Goal: Task Accomplishment & Management: Use online tool/utility

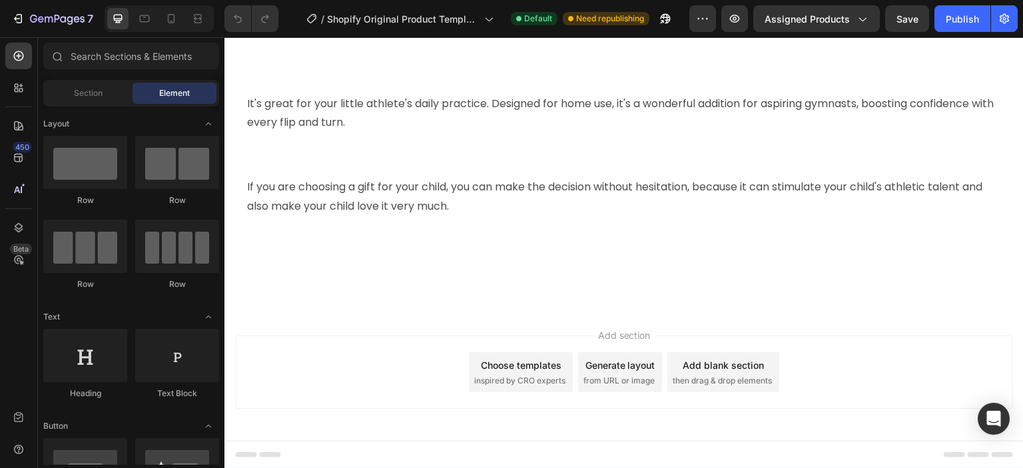
scroll to position [1732, 0]
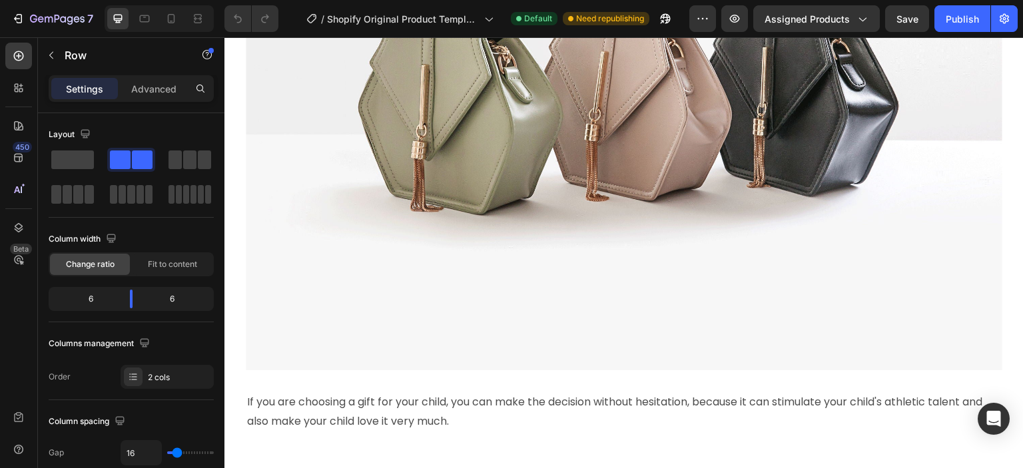
scroll to position [2331, 0]
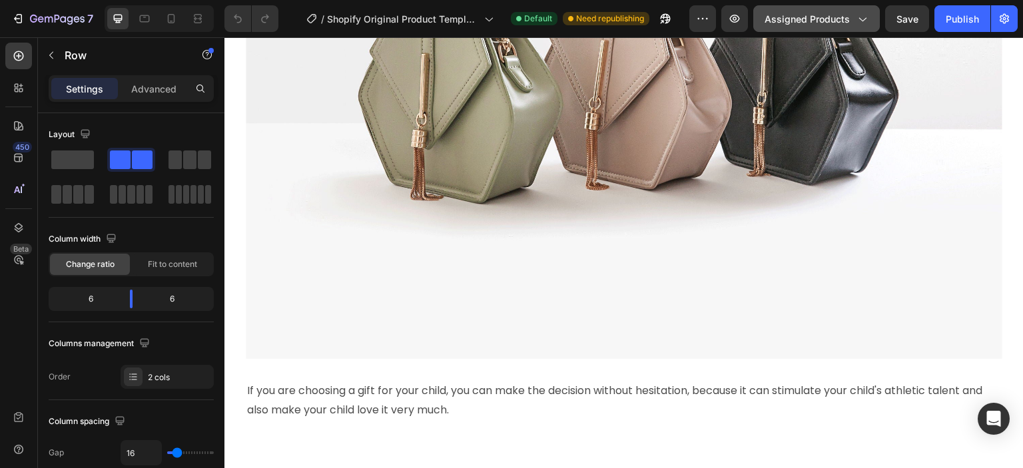
click at [809, 24] on span "Assigned Products" at bounding box center [807, 19] width 85 height 14
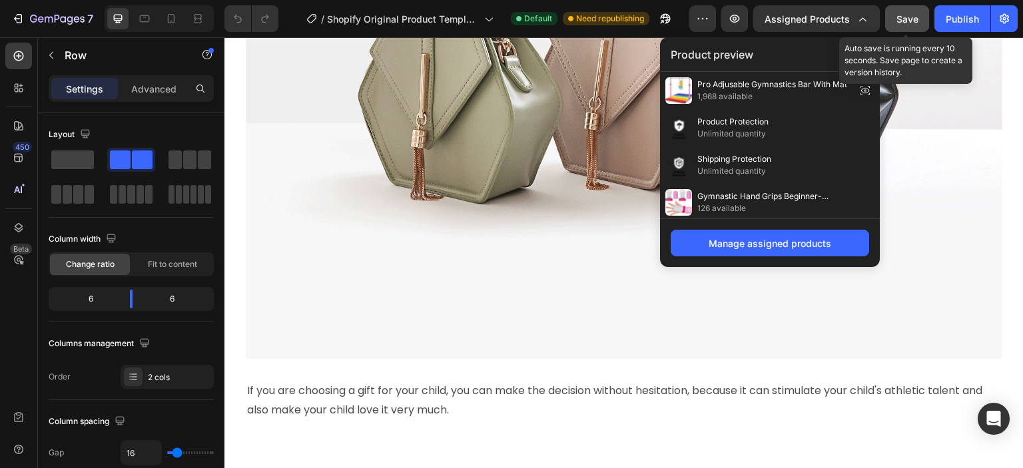
click at [894, 19] on button "Save" at bounding box center [907, 18] width 44 height 27
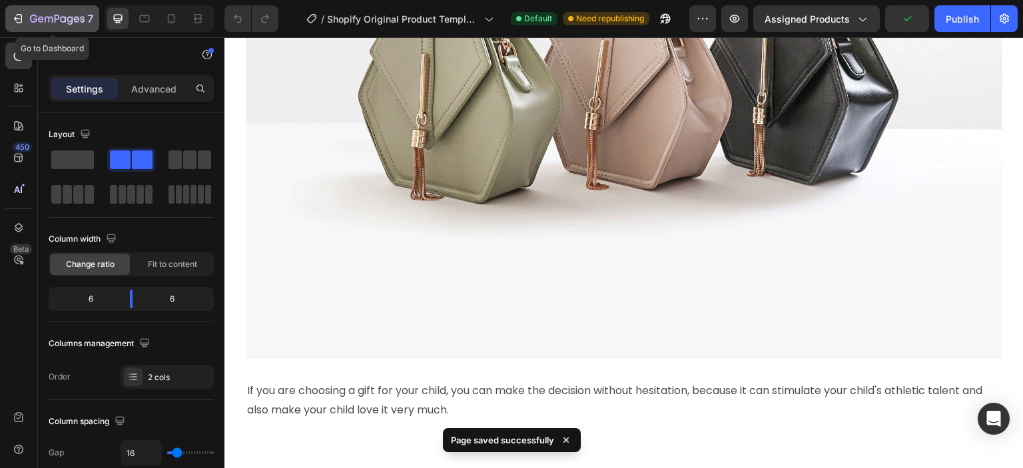
click at [16, 18] on icon "button" at bounding box center [17, 18] width 13 height 13
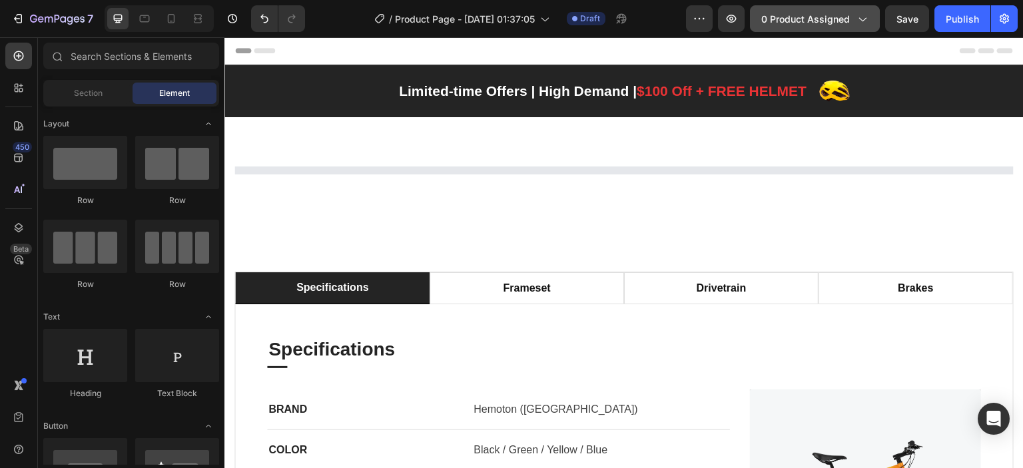
click at [805, 26] on button "0 product assigned" at bounding box center [815, 18] width 130 height 27
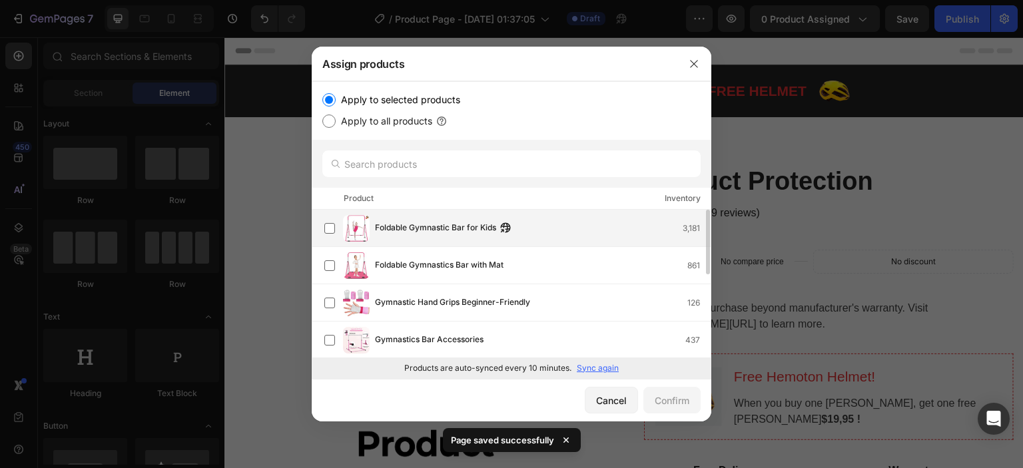
click at [434, 236] on div "Foldable Gymnastic Bar for Kids 3,181" at bounding box center [517, 228] width 386 height 27
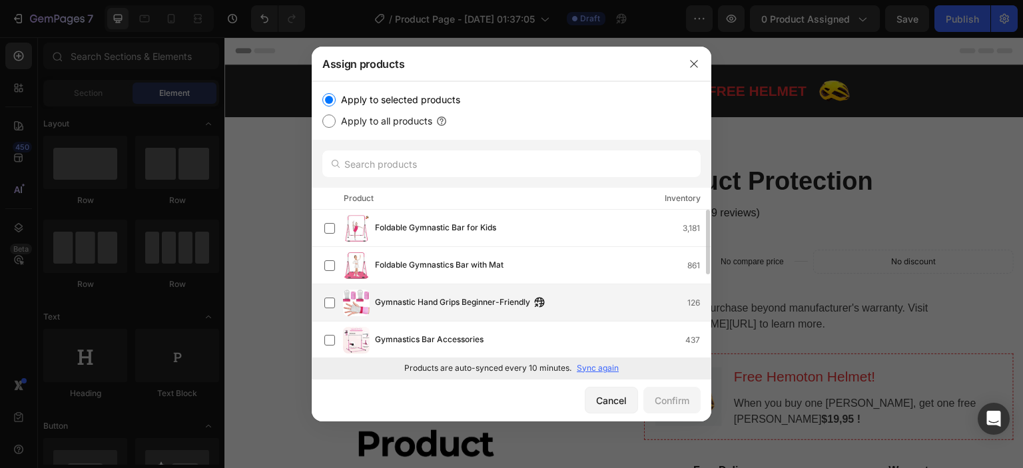
scroll to position [67, 0]
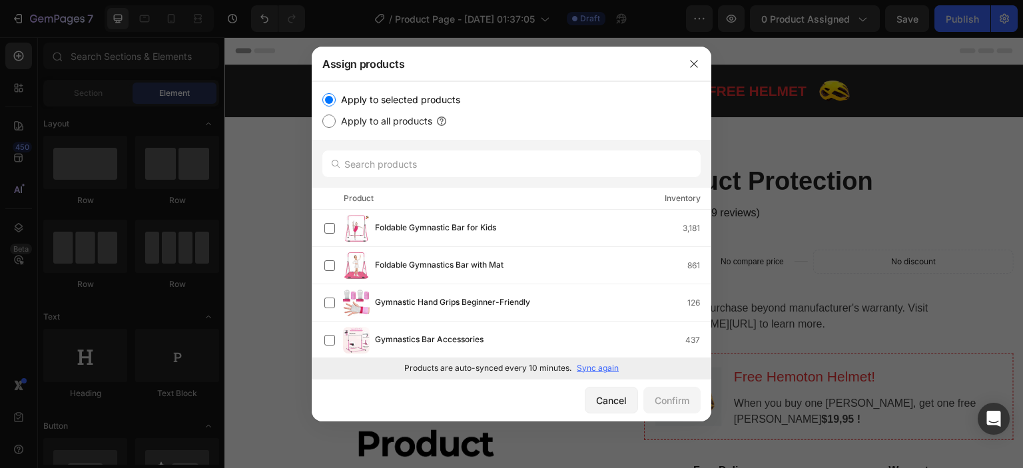
click at [701, 53] on div at bounding box center [694, 64] width 35 height 35
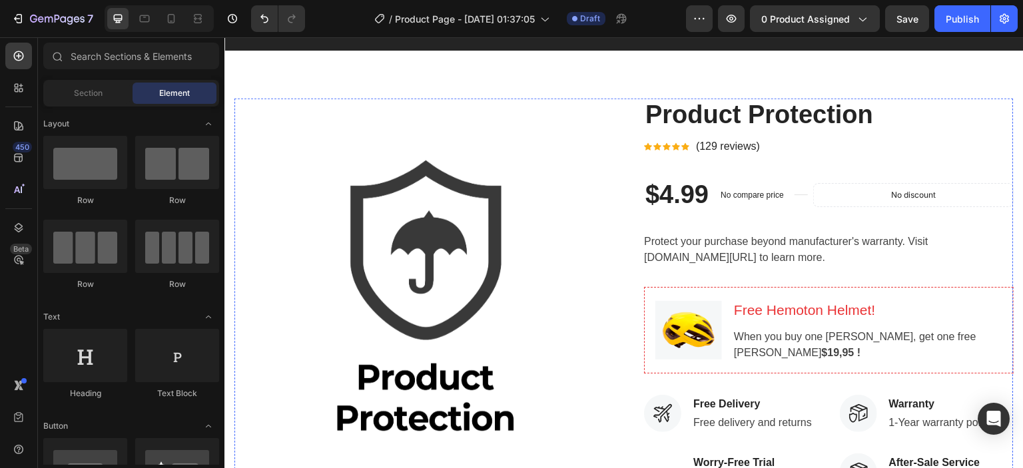
scroll to position [0, 0]
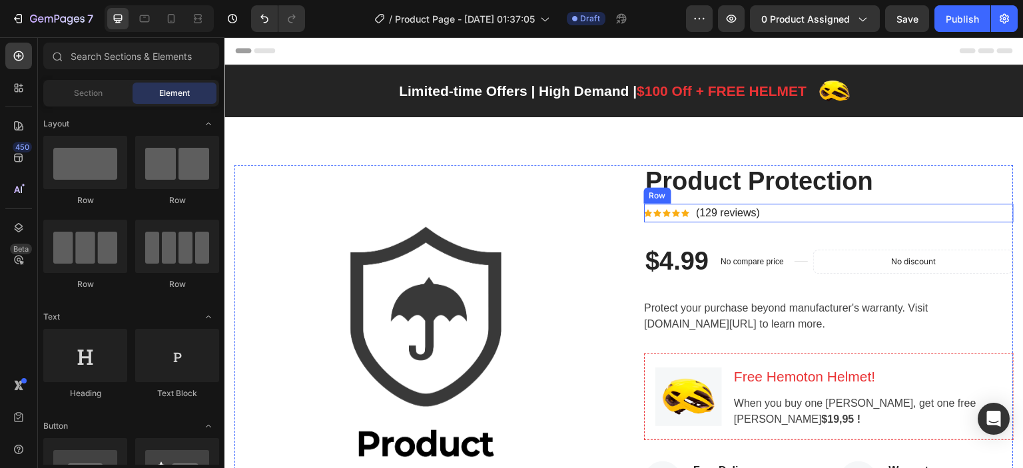
click at [949, 221] on div "Icon Icon Icon Icon Icon Icon List Hoz (129 reviews) Text block Row" at bounding box center [829, 213] width 370 height 19
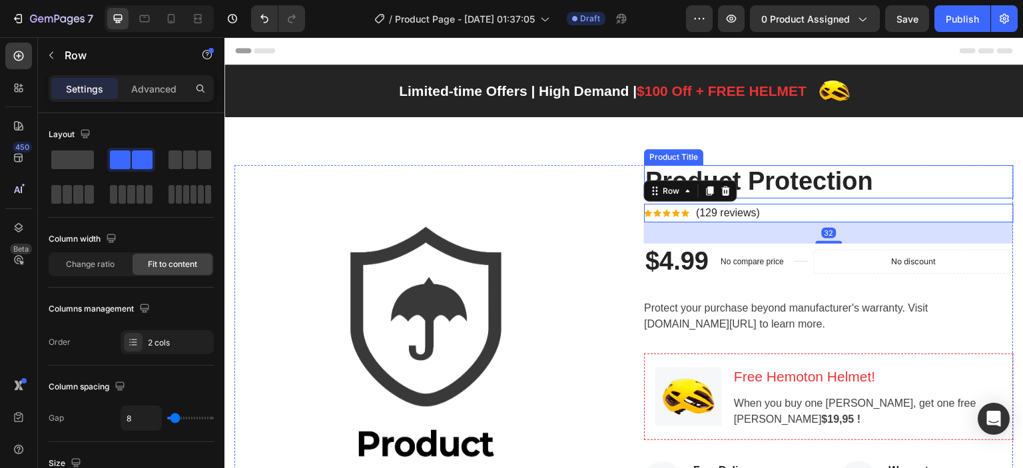
click at [957, 186] on h2 "Product Protection" at bounding box center [829, 181] width 370 height 33
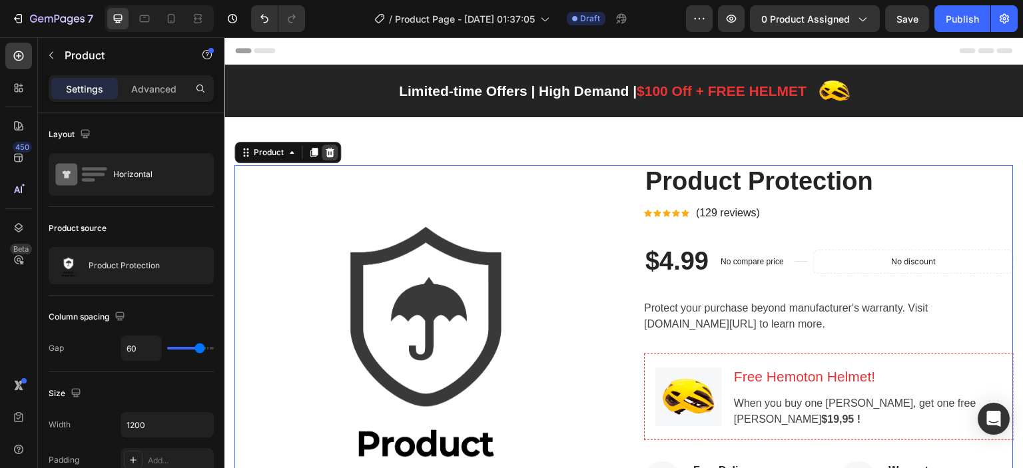
click at [329, 150] on icon at bounding box center [330, 152] width 9 height 9
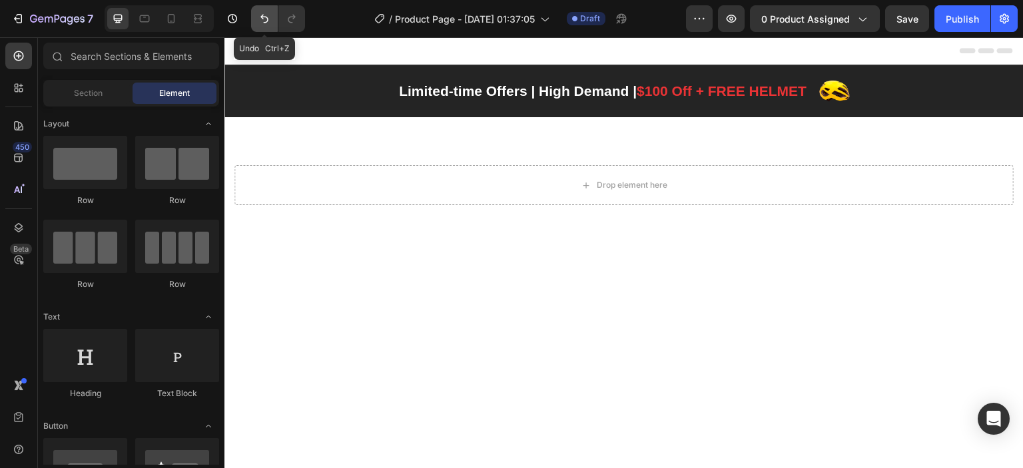
click at [268, 29] on button "Undo/Redo" at bounding box center [264, 18] width 27 height 27
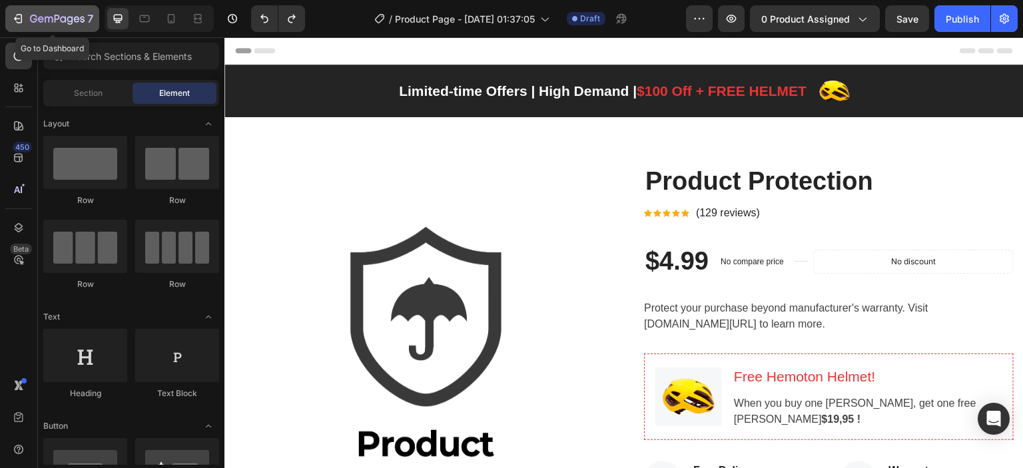
click at [17, 8] on button "7" at bounding box center [52, 18] width 94 height 27
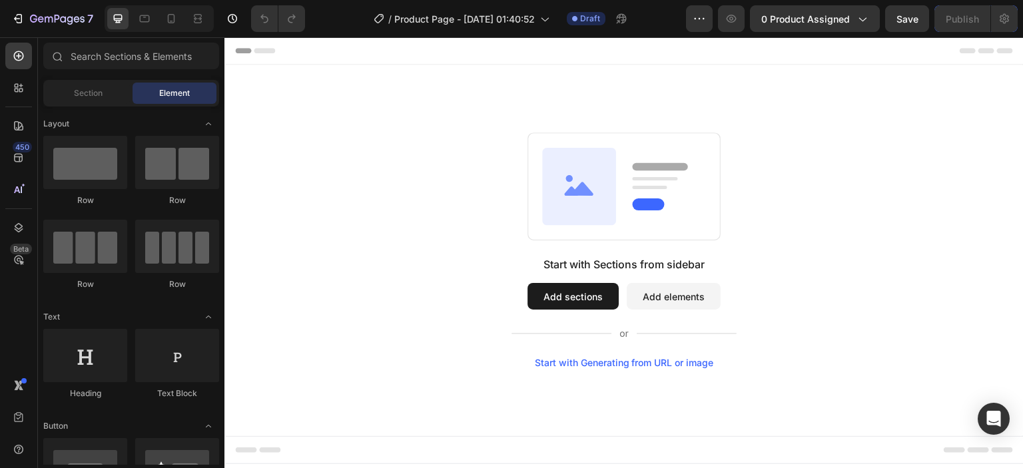
click at [558, 302] on button "Add sections" at bounding box center [573, 296] width 91 height 27
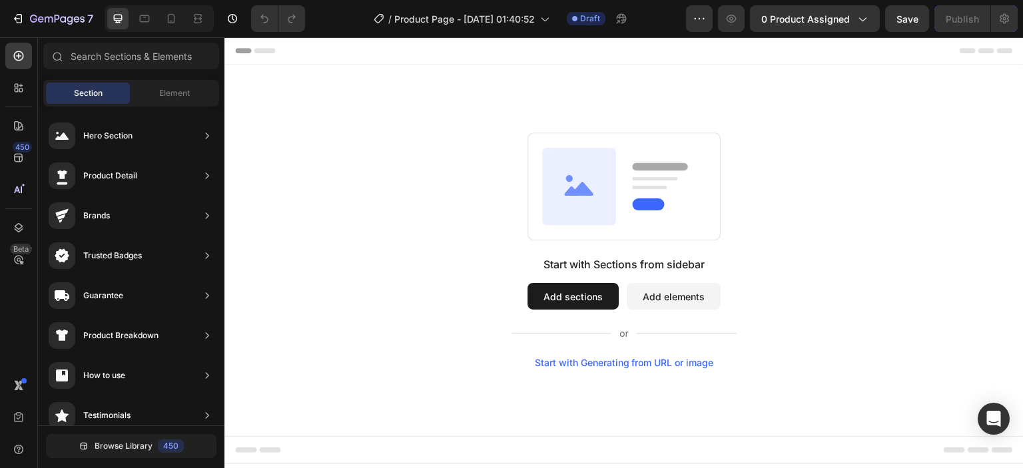
click at [661, 291] on button "Add elements" at bounding box center [674, 296] width 94 height 27
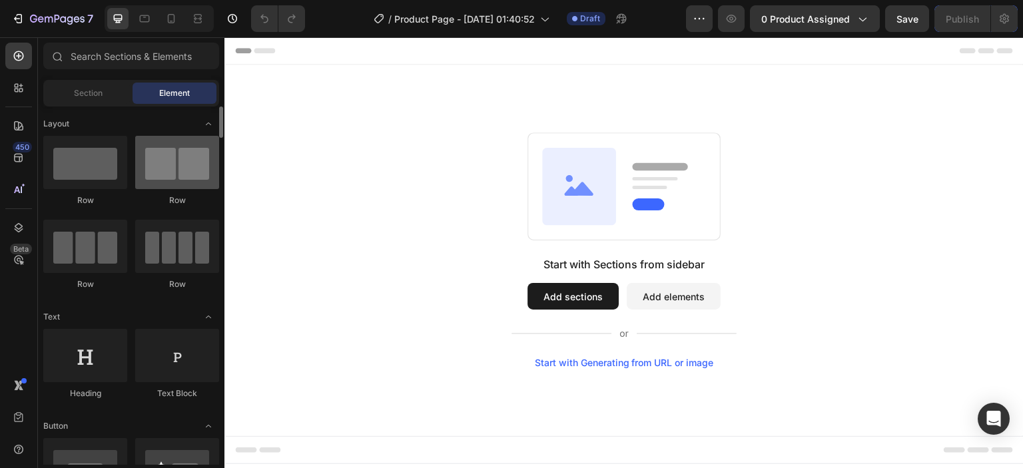
click at [155, 175] on div at bounding box center [177, 162] width 84 height 53
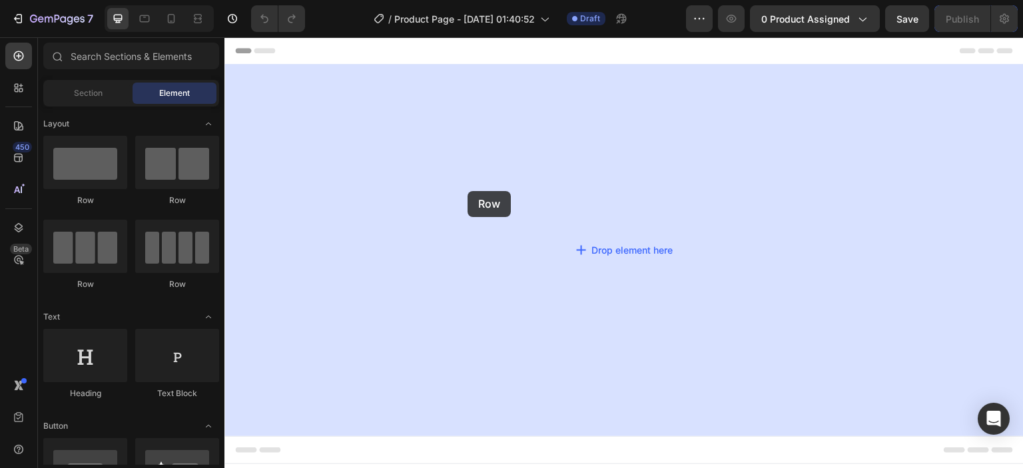
drag, startPoint x: 390, startPoint y: 204, endPoint x: 473, endPoint y: 191, distance: 84.2
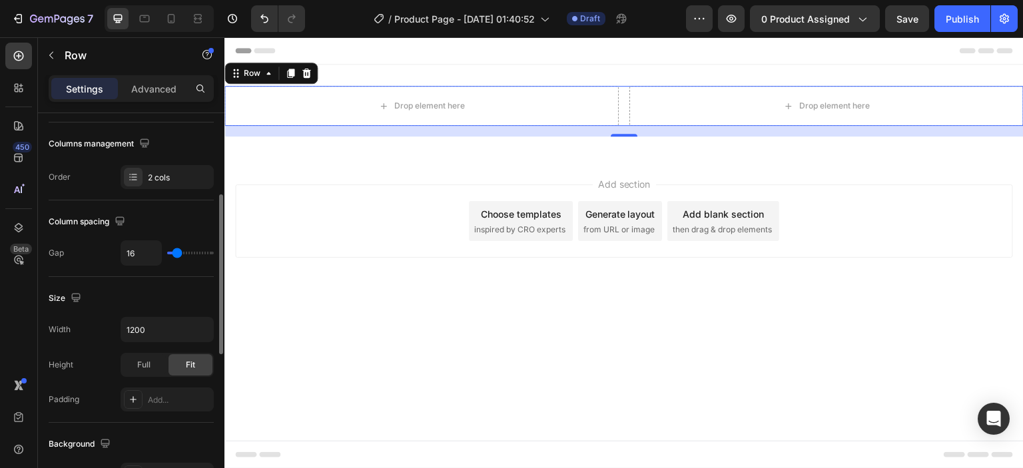
scroll to position [333, 0]
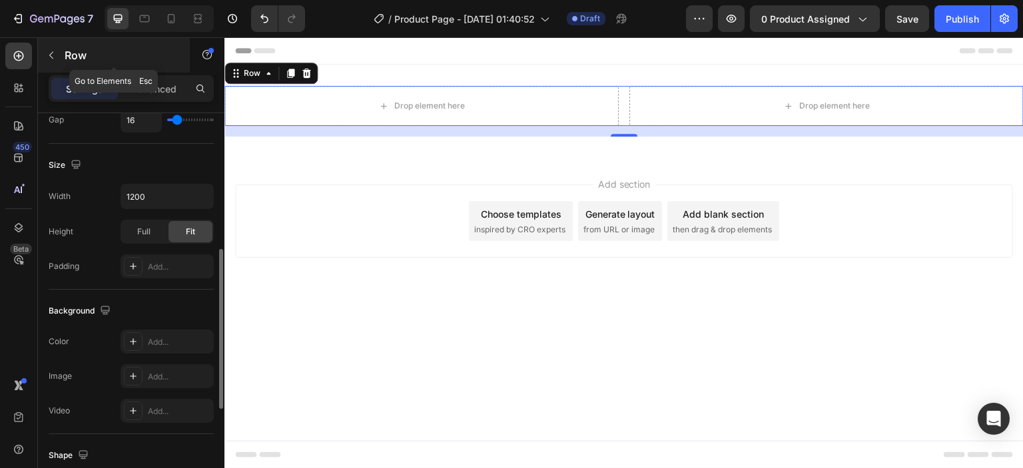
click at [50, 57] on icon "button" at bounding box center [51, 55] width 11 height 11
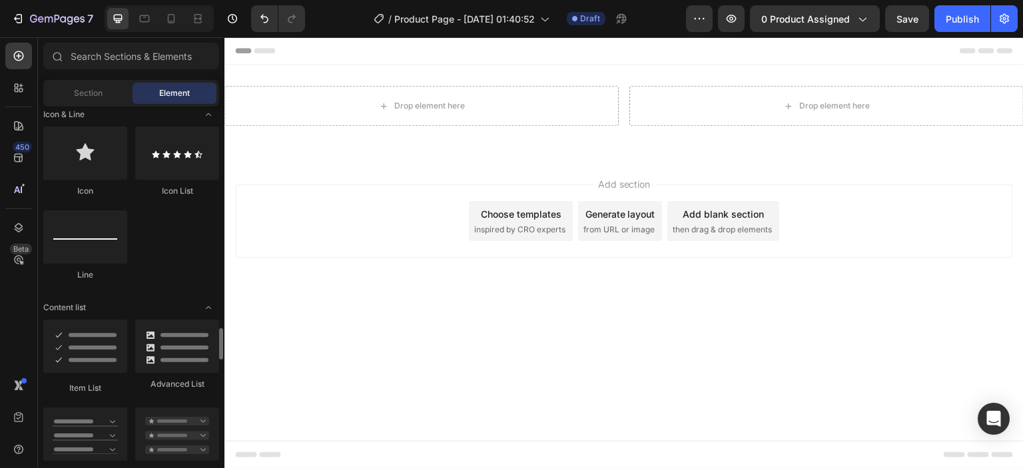
scroll to position [1132, 0]
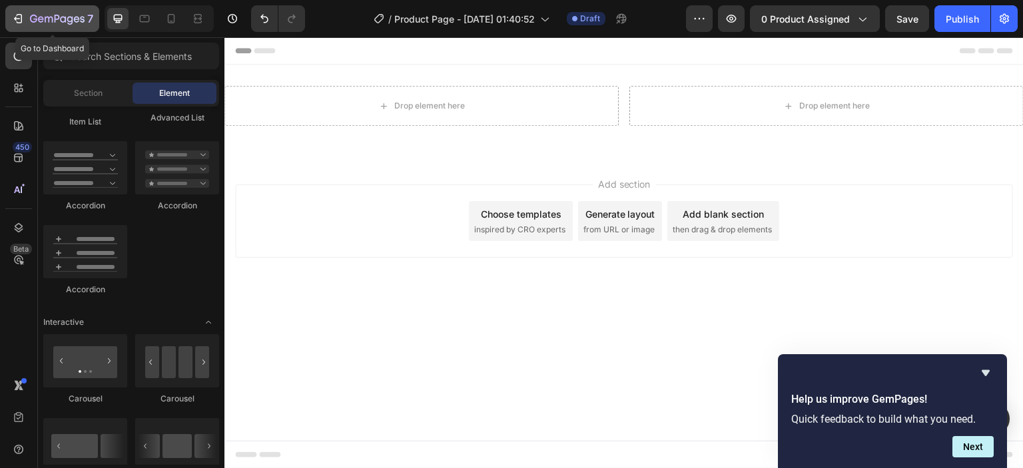
click at [16, 10] on button "7" at bounding box center [52, 18] width 94 height 27
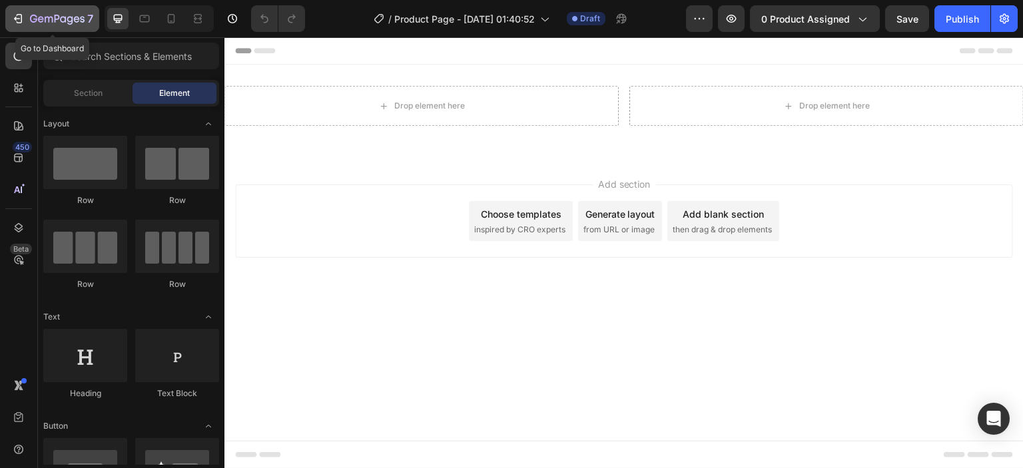
click at [15, 19] on icon "button" at bounding box center [17, 19] width 6 height 4
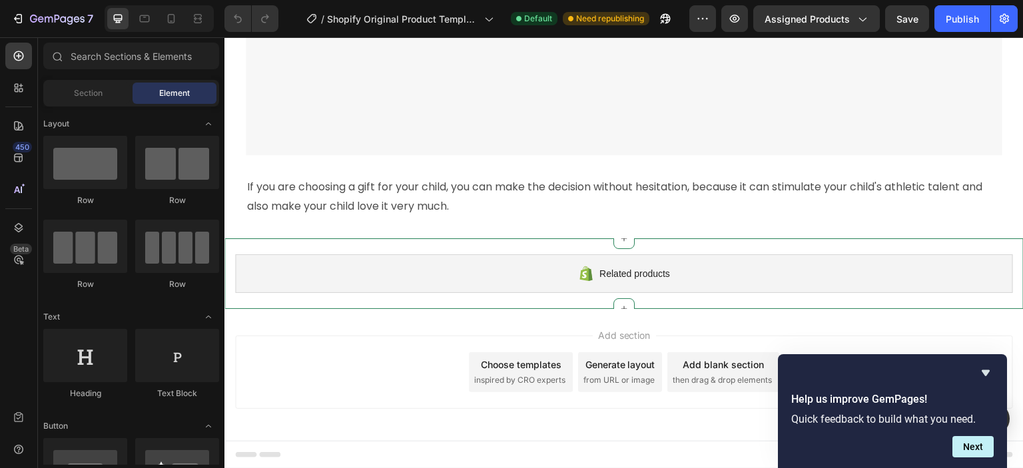
scroll to position [3335, 0]
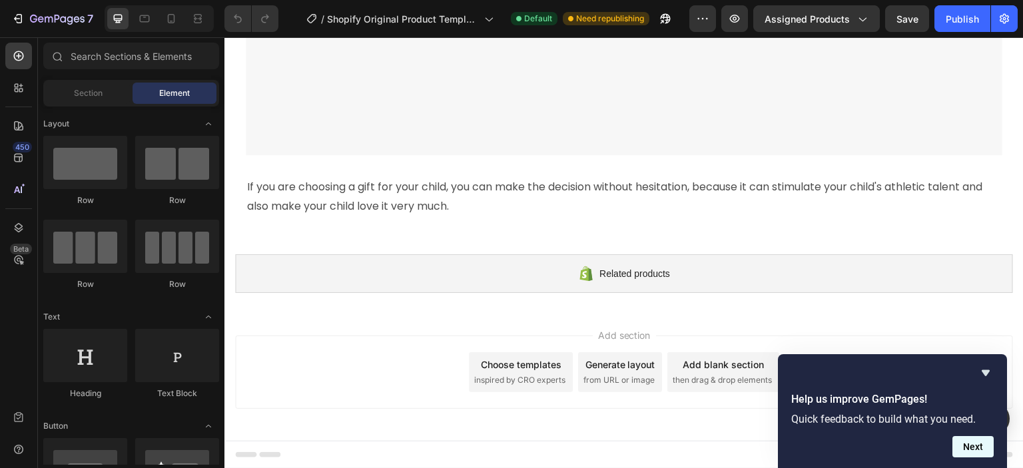
click at [967, 452] on button "Next" at bounding box center [973, 446] width 41 height 21
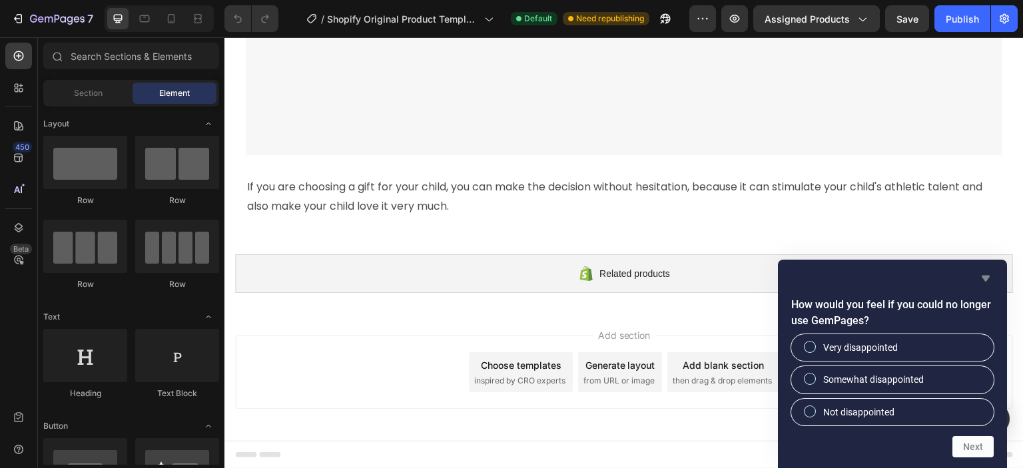
click at [992, 275] on icon "Hide survey" at bounding box center [986, 278] width 16 height 16
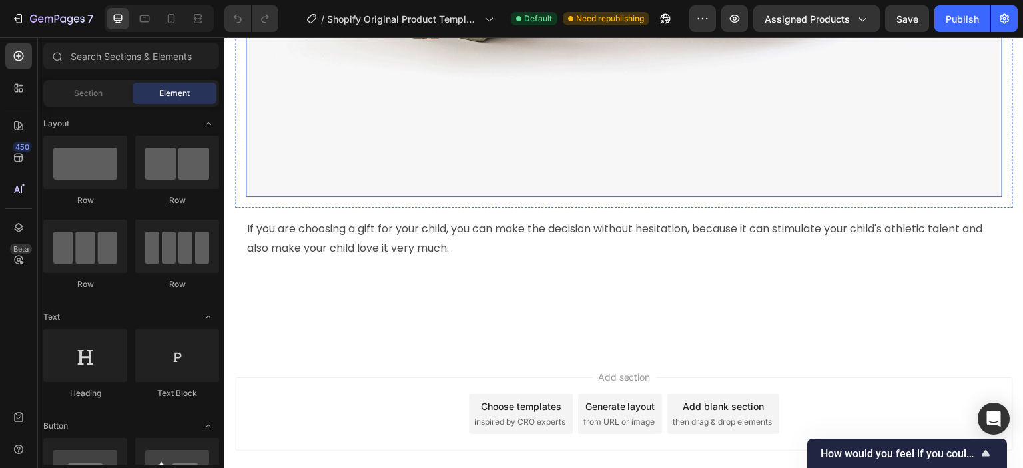
scroll to position [2136, 0]
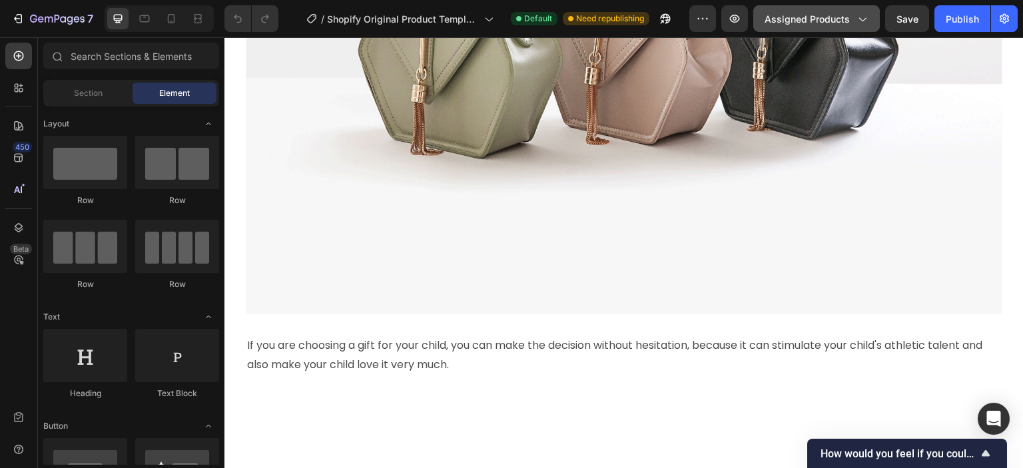
click at [831, 13] on span "Assigned Products" at bounding box center [807, 19] width 85 height 14
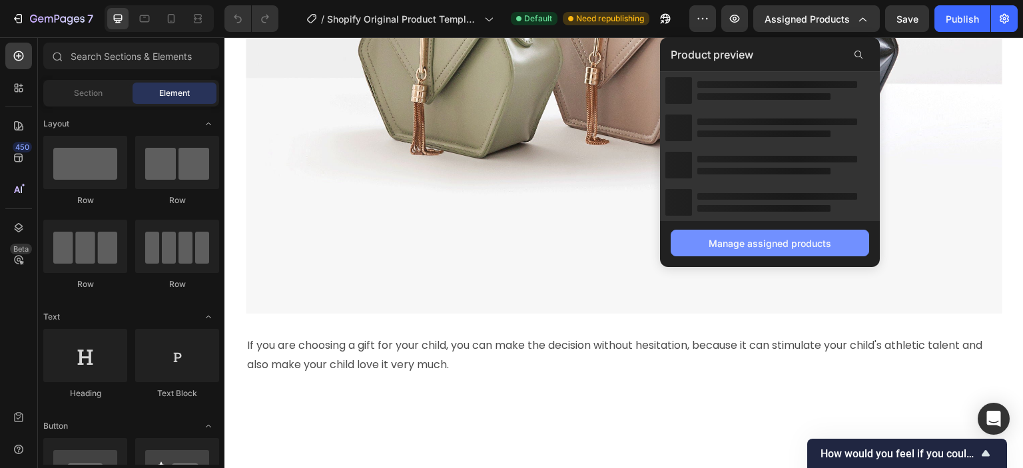
click at [786, 244] on div "Manage assigned products" at bounding box center [770, 243] width 123 height 14
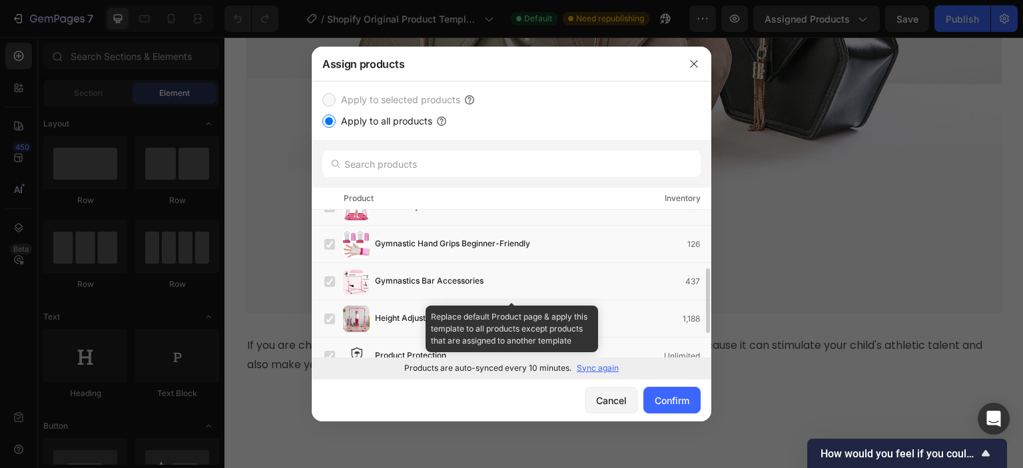
scroll to position [188, 0]
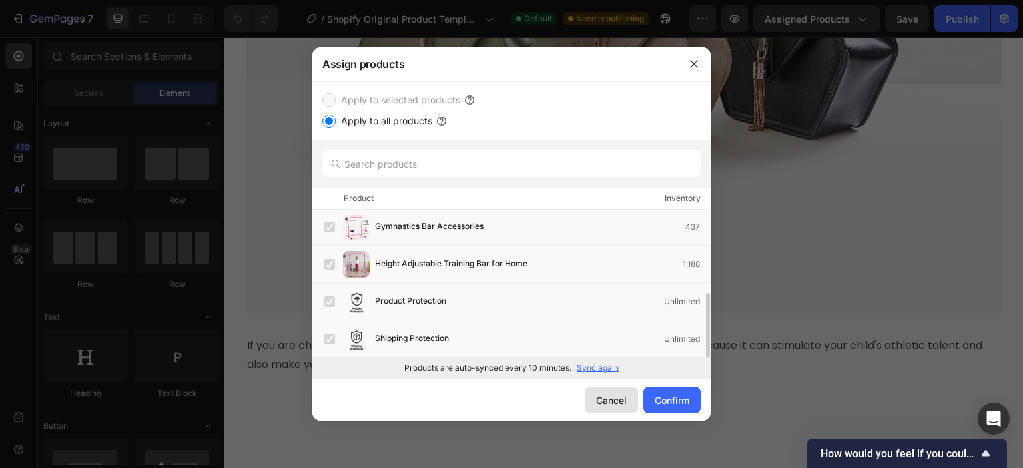
click at [601, 396] on div "Cancel" at bounding box center [611, 401] width 31 height 14
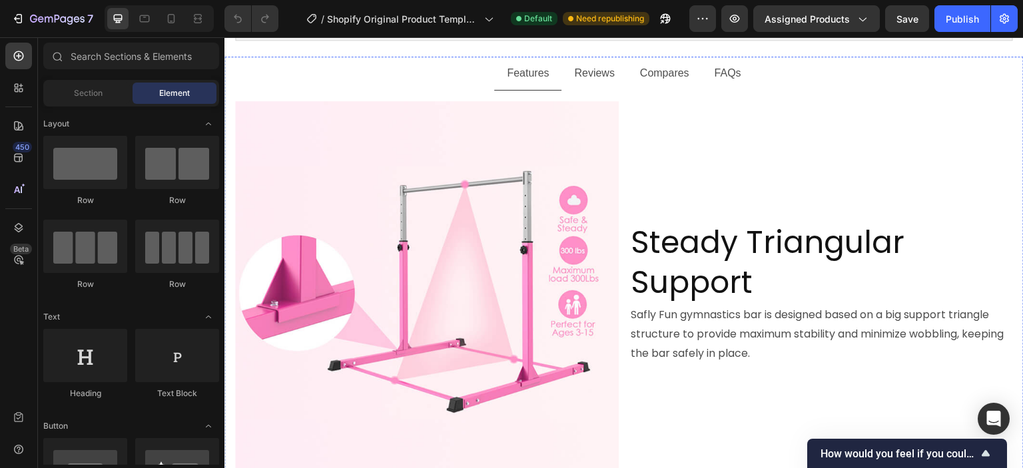
scroll to position [67, 0]
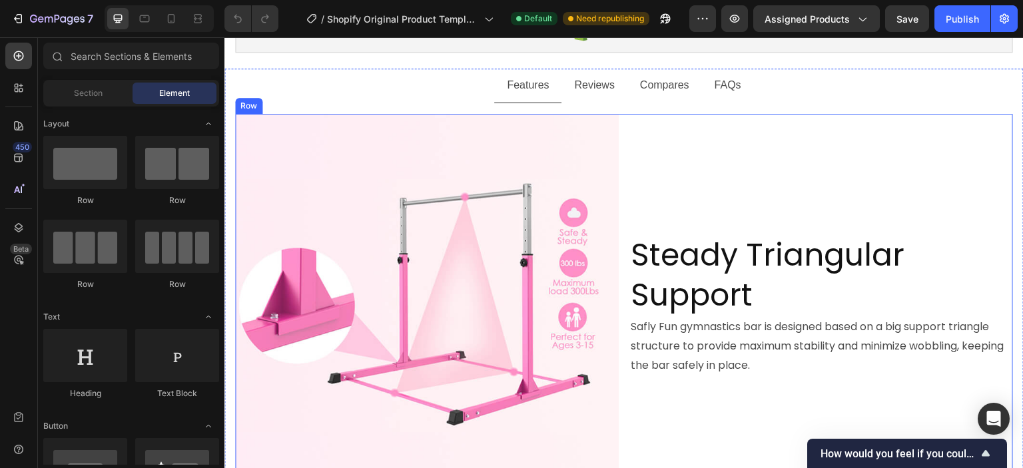
click at [689, 205] on div "Steady Triangular Support Heading Safly Fun gymnastics bar is designed based on…" at bounding box center [821, 306] width 384 height 384
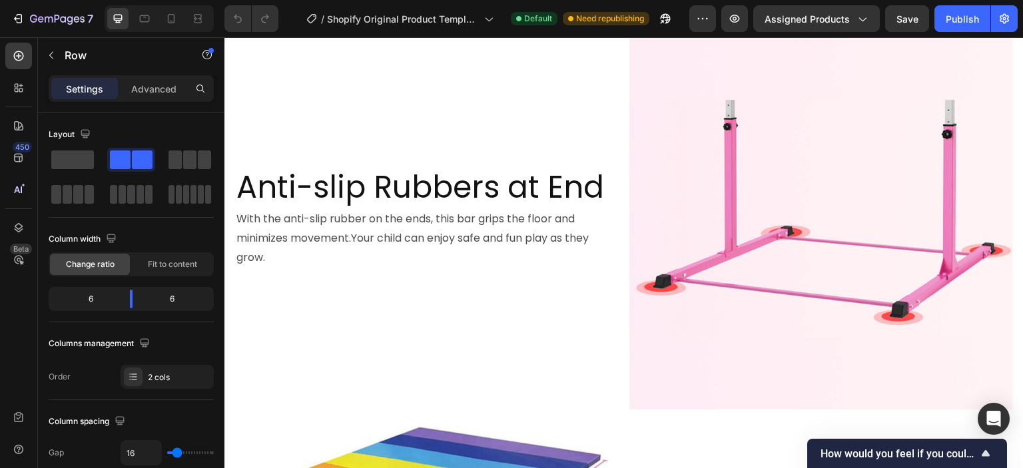
scroll to position [666, 0]
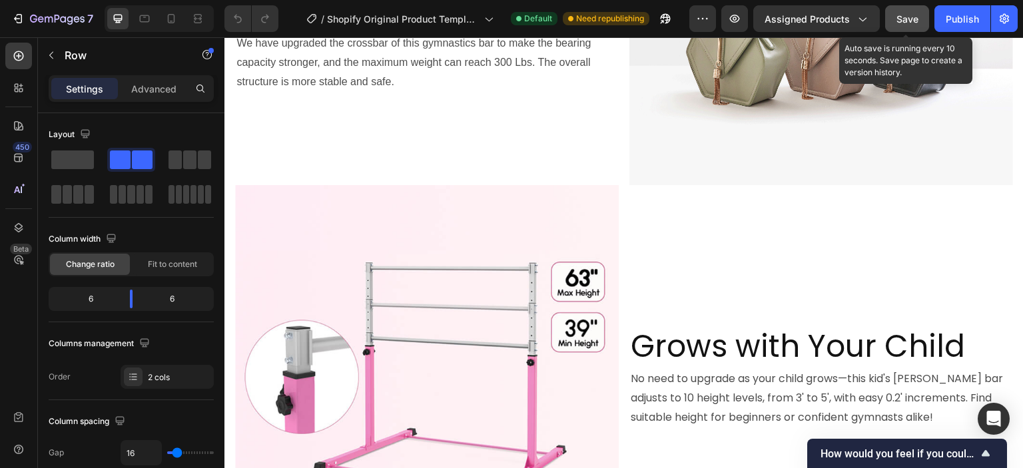
click at [910, 19] on span "Save" at bounding box center [908, 18] width 22 height 11
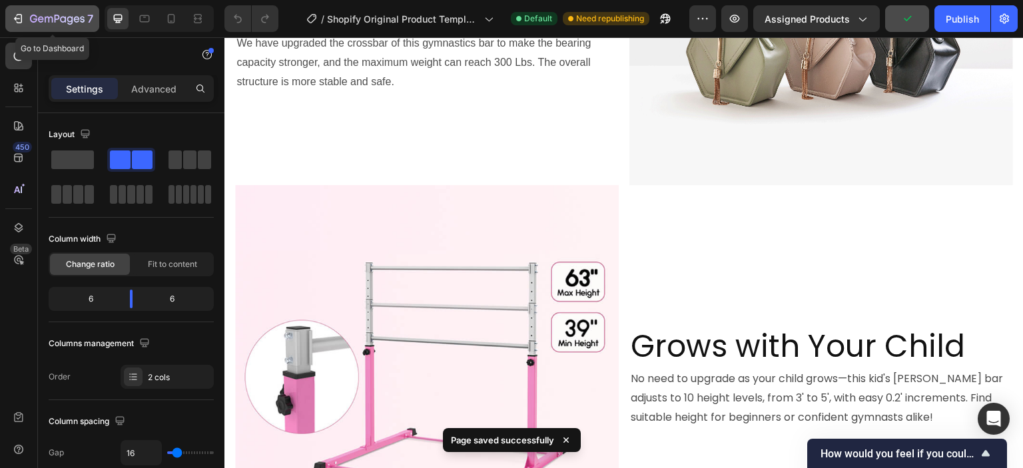
click at [13, 15] on icon "button" at bounding box center [17, 18] width 13 height 13
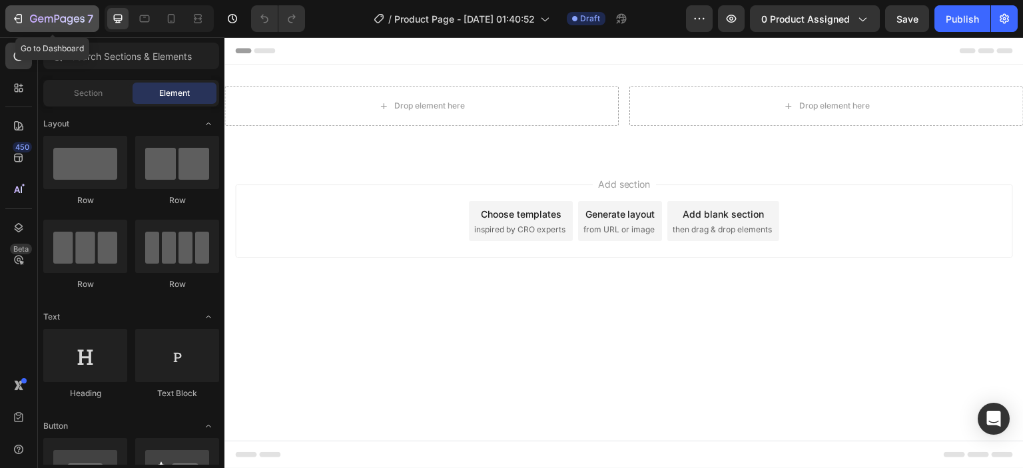
click at [20, 19] on icon "button" at bounding box center [17, 18] width 13 height 13
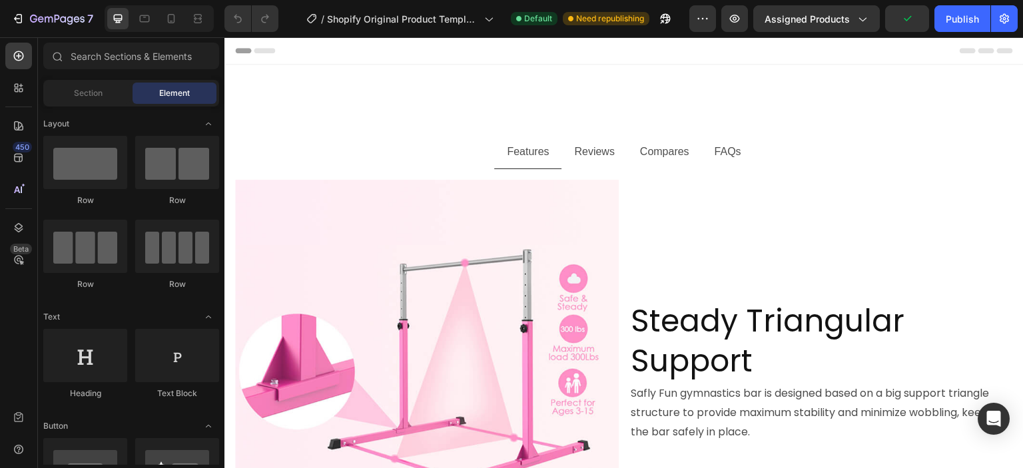
scroll to position [333, 0]
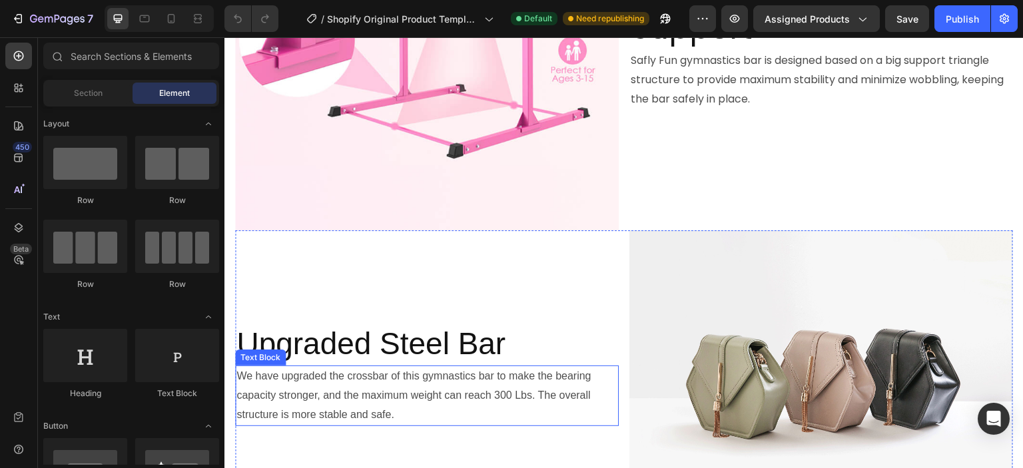
drag, startPoint x: 418, startPoint y: 400, endPoint x: 430, endPoint y: 384, distance: 20.1
click at [419, 400] on p "We have upgraded the crossbar of this gymnastics bar to make the bearing capaci…" at bounding box center [426, 395] width 381 height 57
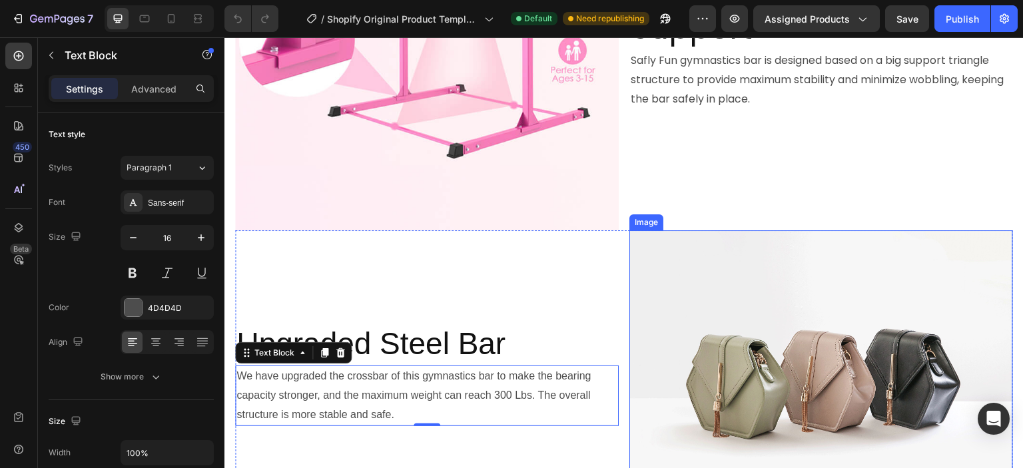
click at [779, 374] on img at bounding box center [821, 374] width 384 height 288
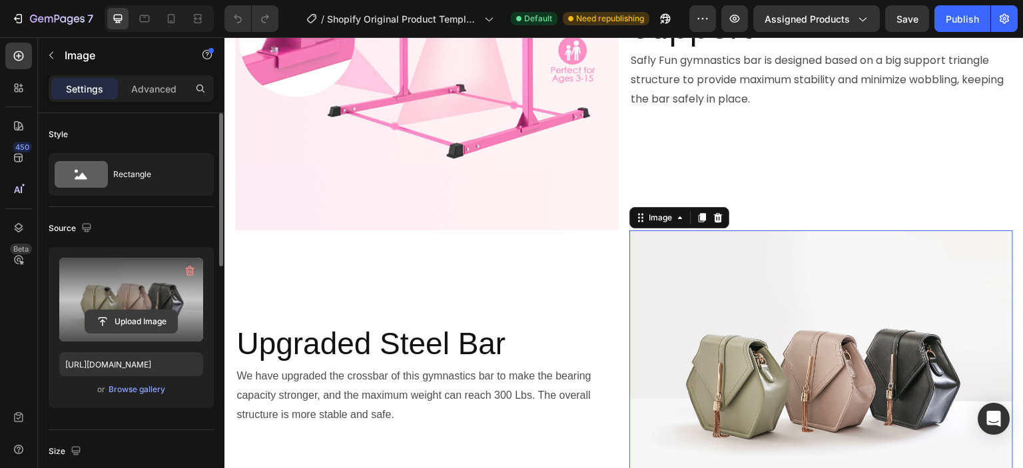
click at [126, 310] on input "file" at bounding box center [131, 321] width 92 height 23
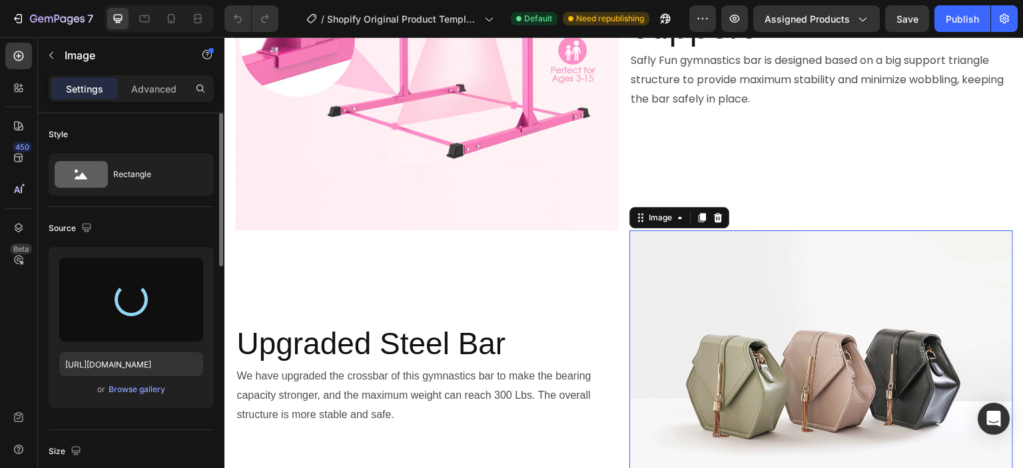
type input "[URL][DOMAIN_NAME]"
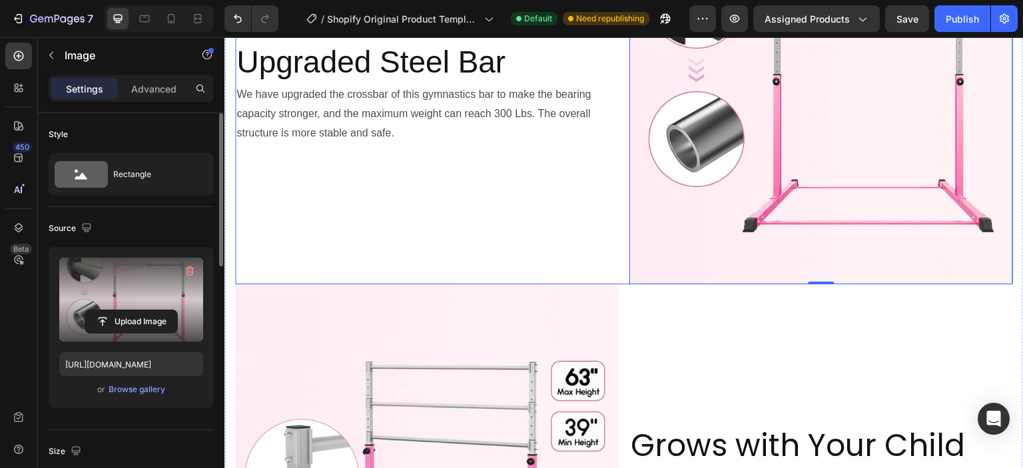
scroll to position [666, 0]
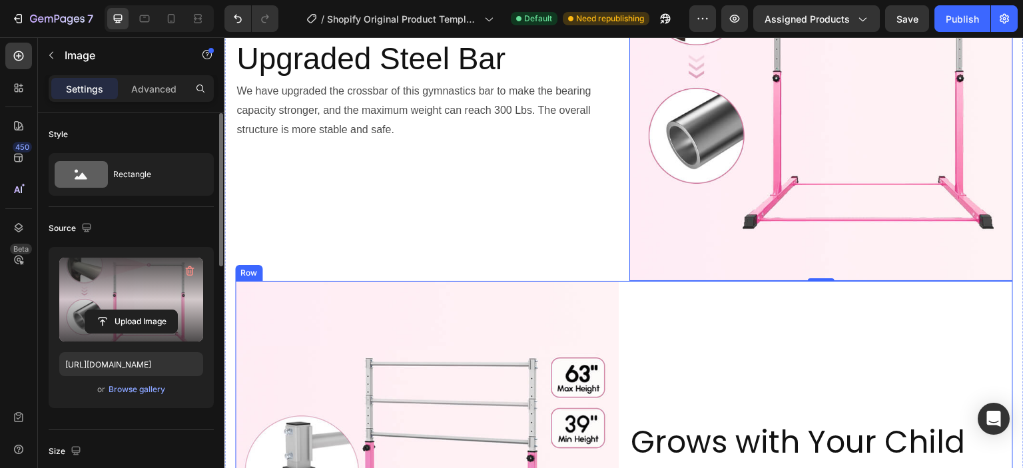
click at [637, 284] on div "Grows with Your Child Heading No need to upgrade as your child grows—this kid's…" at bounding box center [821, 473] width 384 height 384
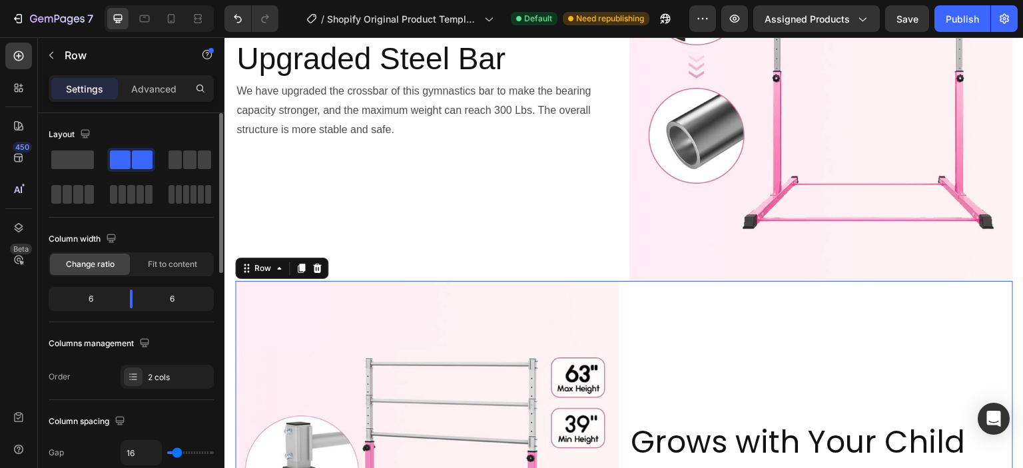
click at [601, 301] on img at bounding box center [427, 473] width 384 height 384
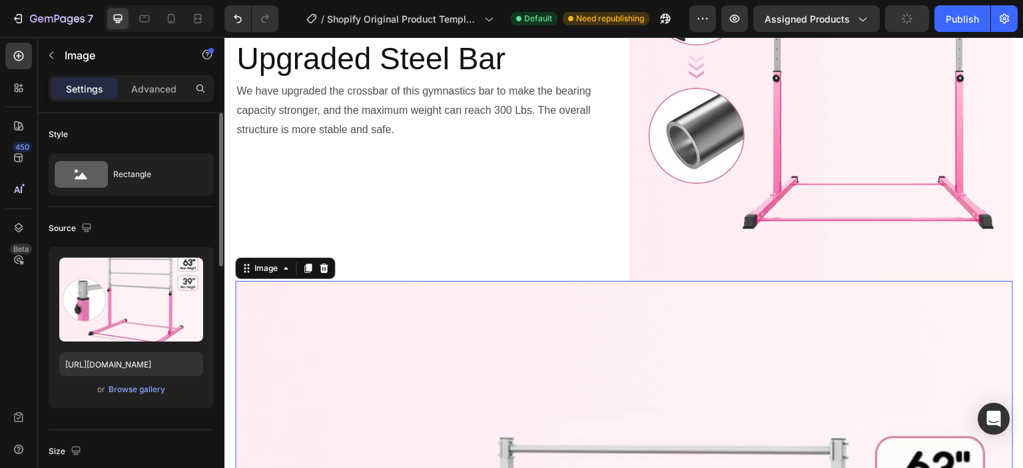
click at [242, 15] on icon "Undo/Redo" at bounding box center [237, 18] width 13 height 13
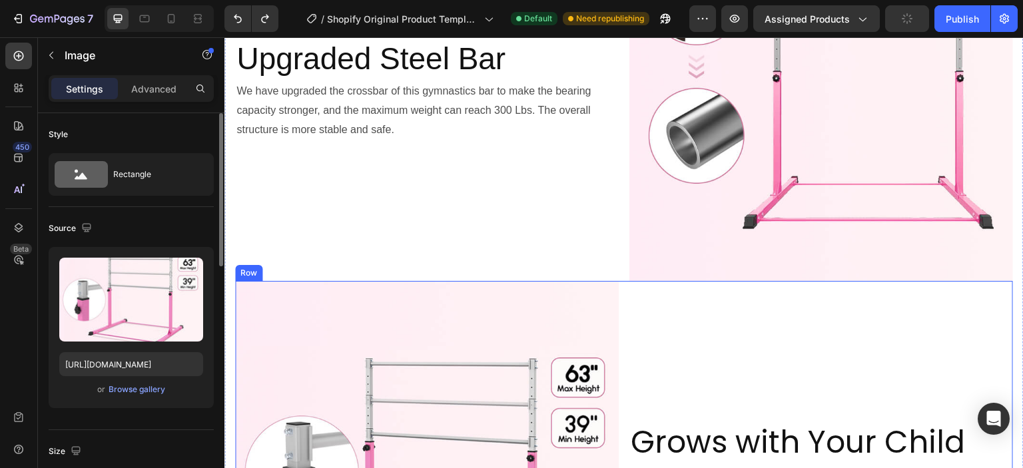
click at [647, 349] on div "Grows with Your Child Heading No need to upgrade as your child grows—this kid's…" at bounding box center [821, 473] width 384 height 384
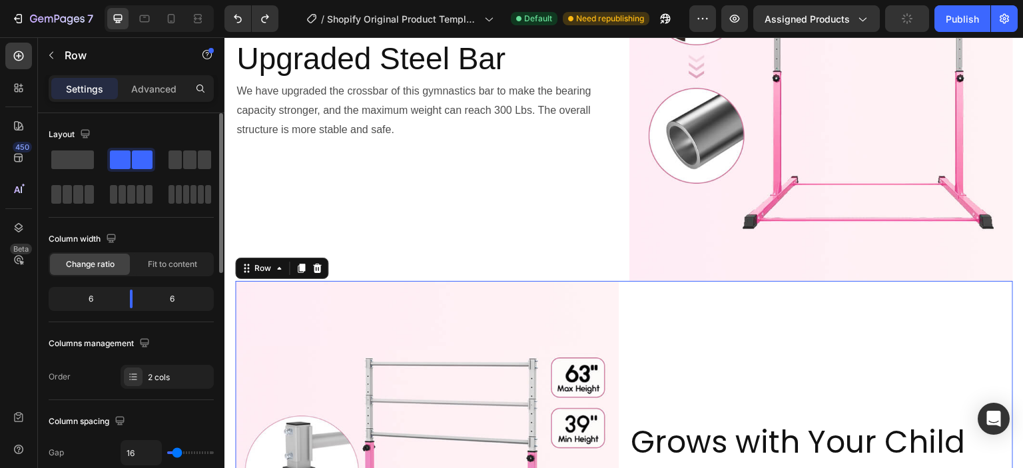
click at [629, 302] on div "Grows with Your Child Heading No need to upgrade as your child grows—this kid's…" at bounding box center [821, 473] width 384 height 384
click at [615, 299] on div "Image Grows with Your Child Heading No need to upgrade as your child grows—this…" at bounding box center [624, 473] width 778 height 384
click at [607, 285] on img at bounding box center [427, 473] width 384 height 384
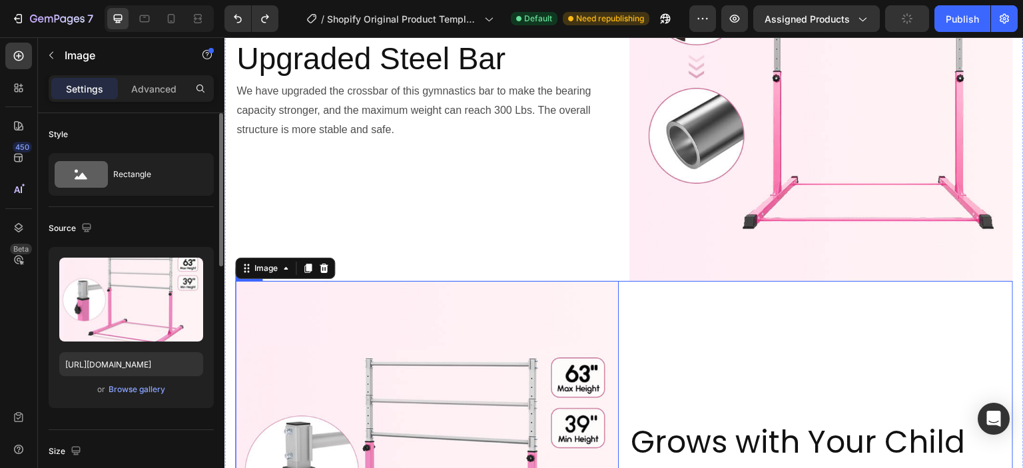
click at [615, 285] on div "Image 0 Grows with Your Child Heading No need to upgrade as your child grows—th…" at bounding box center [624, 473] width 778 height 384
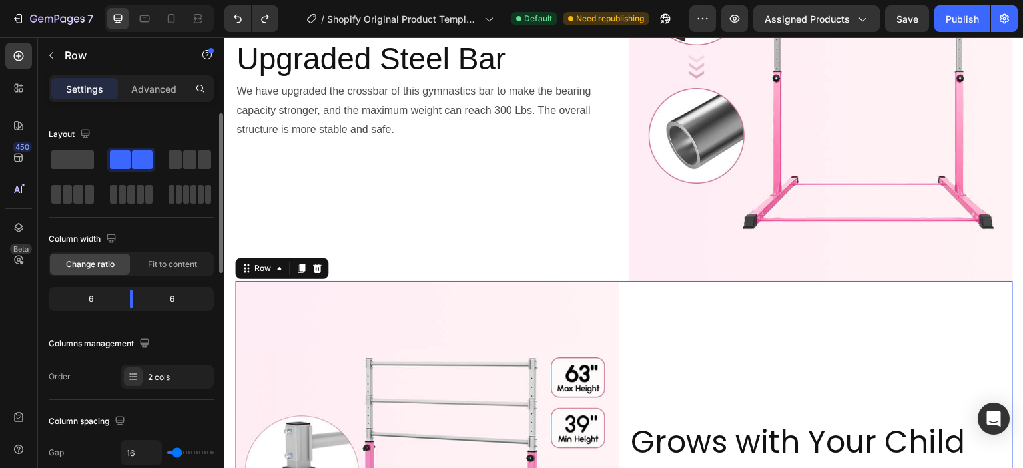
click at [646, 309] on div "Grows with Your Child Heading No need to upgrade as your child grows—this kid's…" at bounding box center [821, 473] width 384 height 384
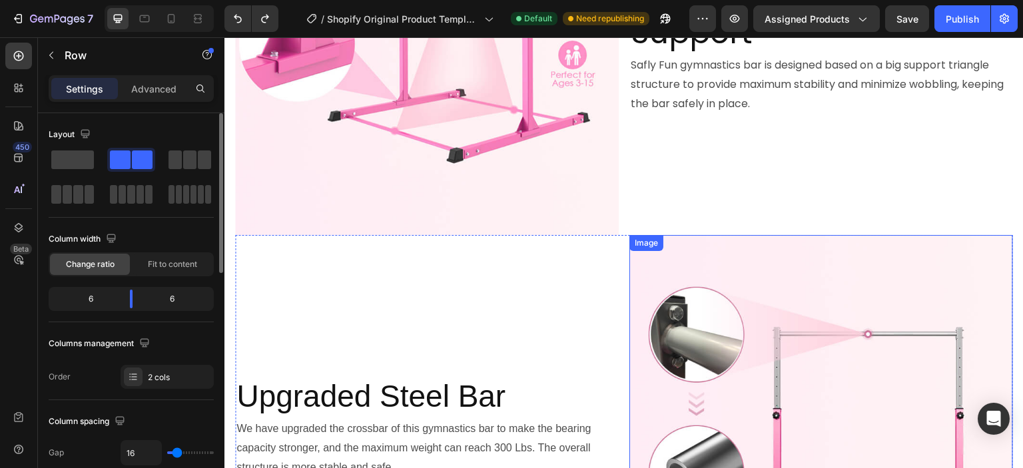
scroll to position [200, 0]
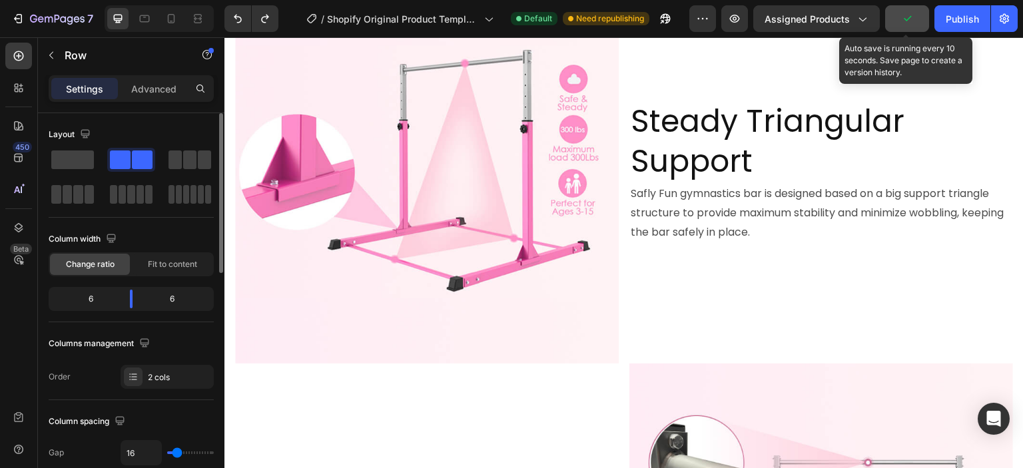
click at [911, 17] on icon "button" at bounding box center [907, 18] width 7 height 5
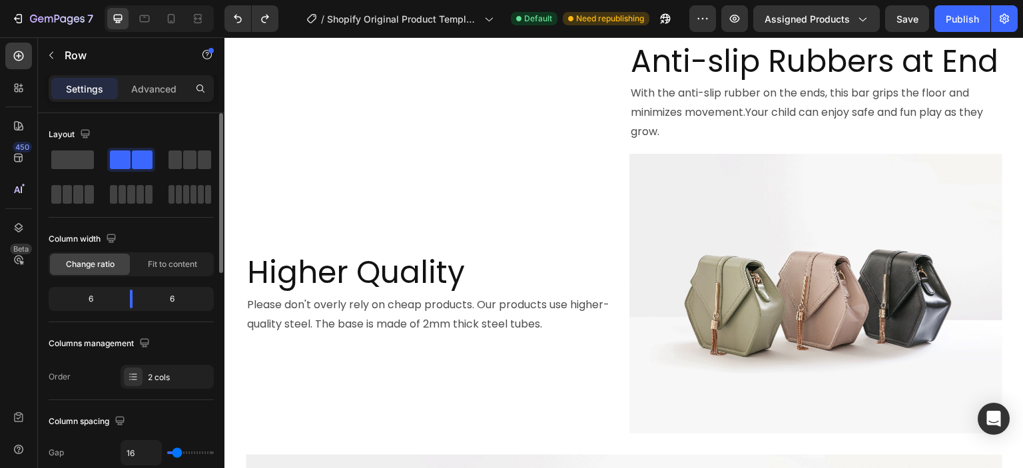
scroll to position [1399, 0]
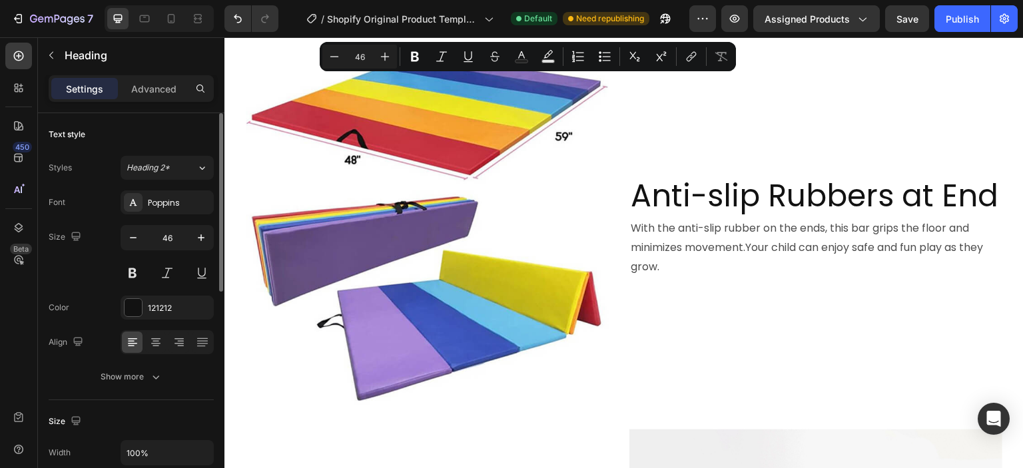
drag, startPoint x: 518, startPoint y: 75, endPoint x: 603, endPoint y: 77, distance: 85.3
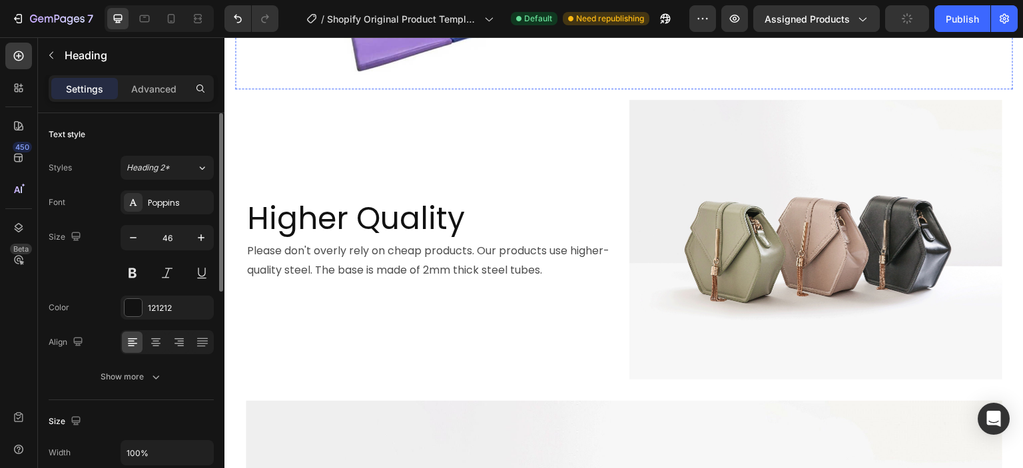
scroll to position [1732, 0]
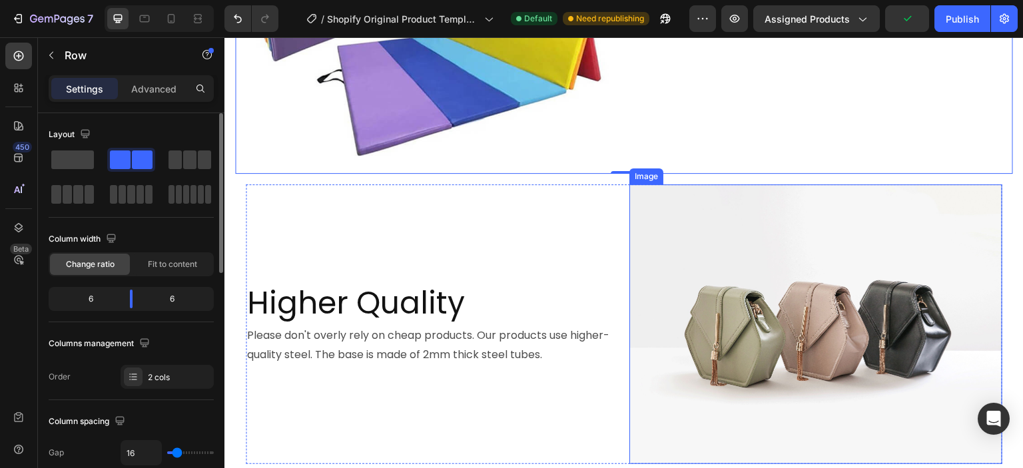
scroll to position [1465, 0]
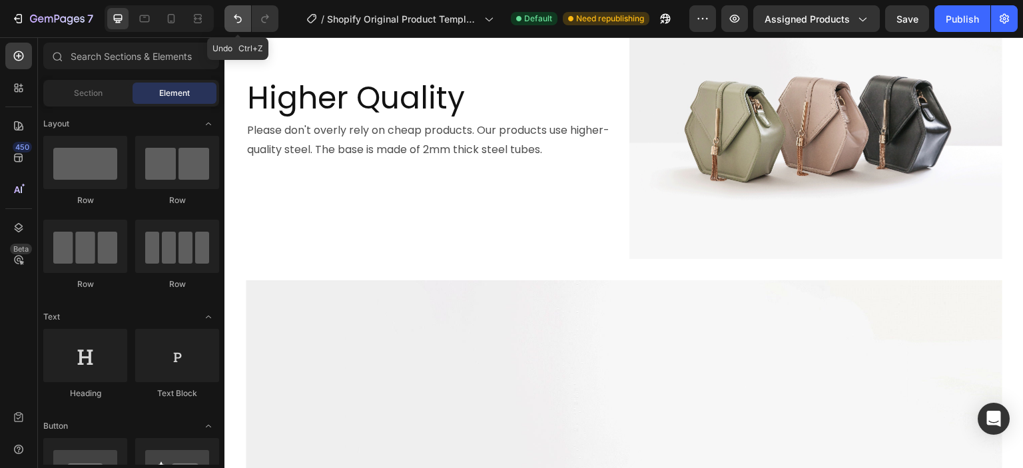
click at [233, 20] on icon "Undo/Redo" at bounding box center [237, 18] width 13 height 13
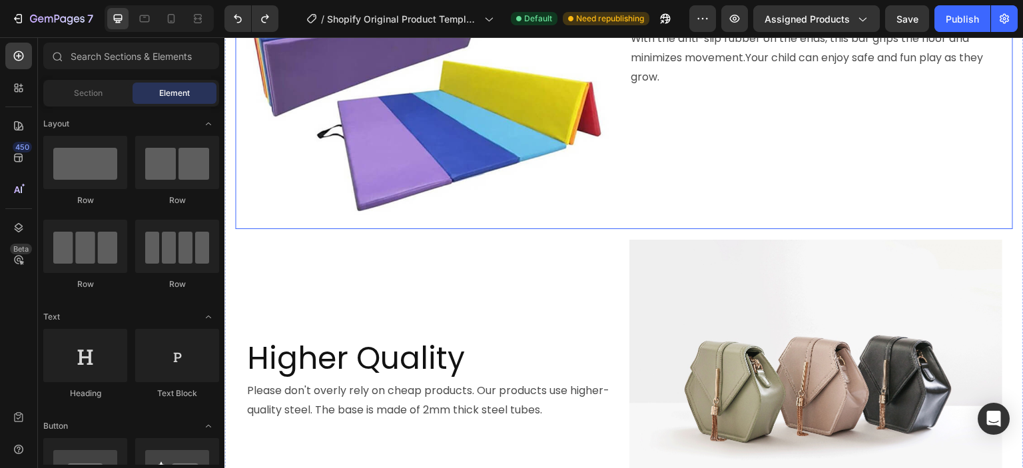
scroll to position [1599, 0]
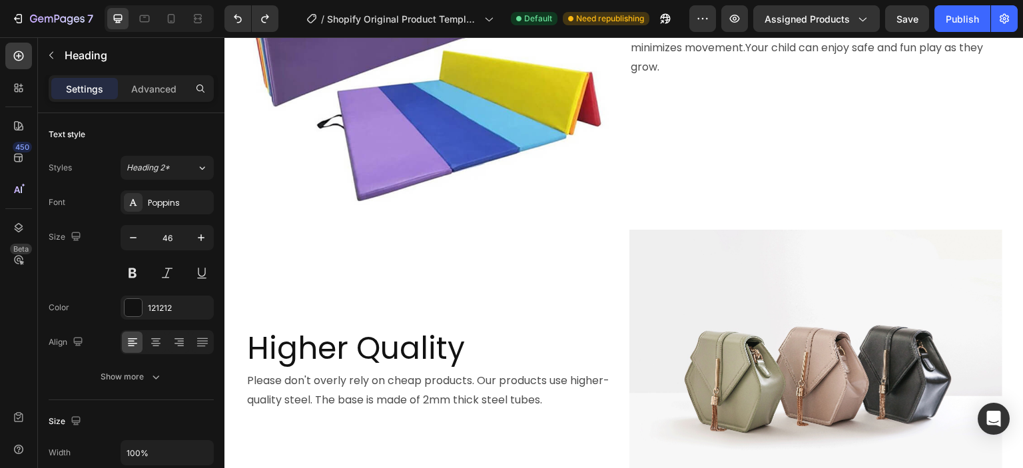
click at [699, 77] on p "With the anti-slip rubber on the ends, this bar grips the floor and minimizes m…" at bounding box center [821, 47] width 381 height 57
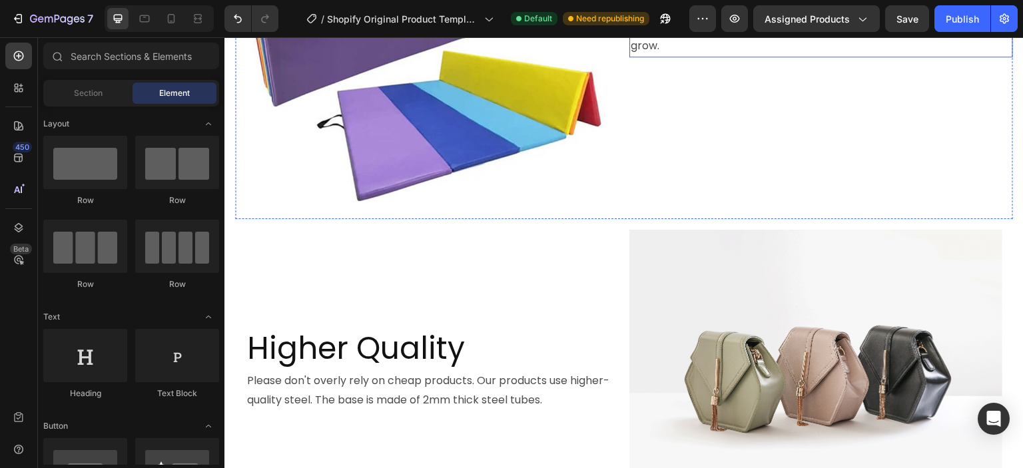
click at [732, 55] on p "With the anti-slip rubber on the ends, this bar grips the floor and minimizes m…" at bounding box center [821, 26] width 381 height 57
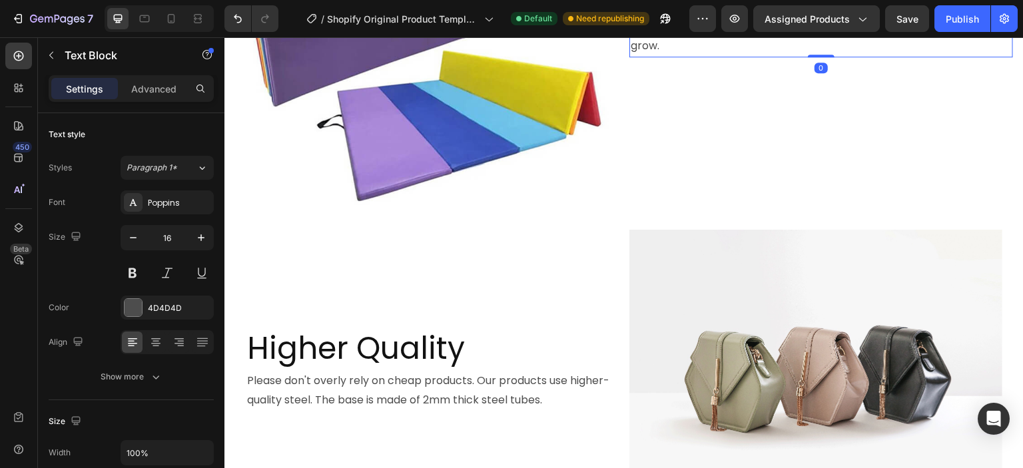
click at [732, 55] on p "With the anti-slip rubber on the ends, this bar grips the floor and minimizes m…" at bounding box center [821, 26] width 381 height 57
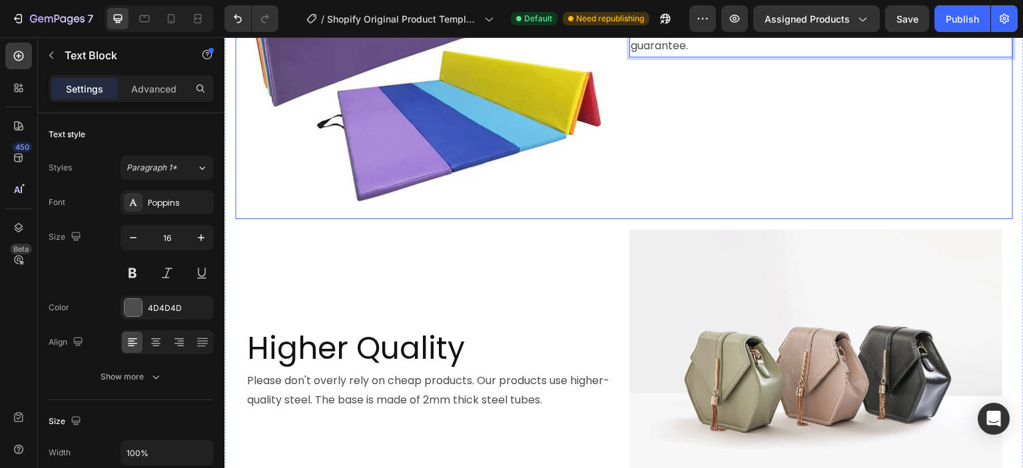
click at [714, 219] on div "You can choose our package with a mat, or you can purchase the protective pad s…" at bounding box center [821, 27] width 384 height 384
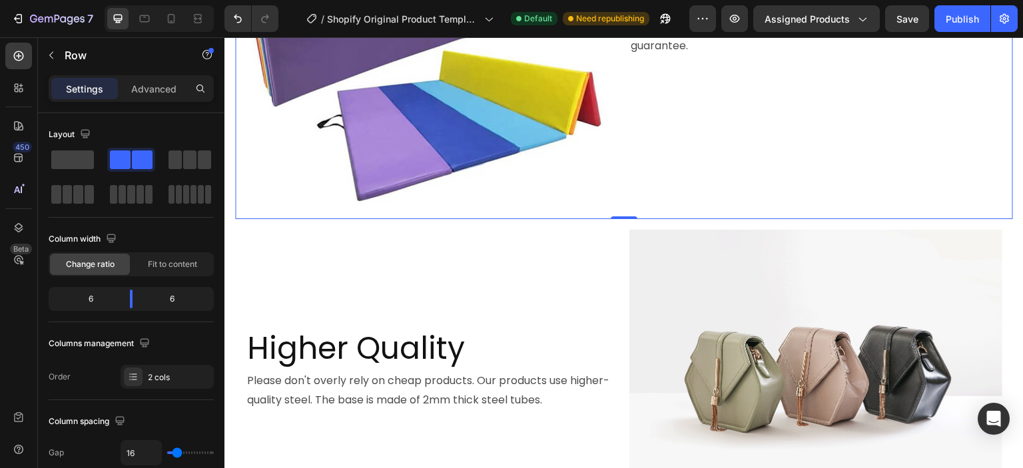
click at [711, 219] on div "You can choose our package with a mat, or you can purchase the protective pad s…" at bounding box center [821, 27] width 384 height 384
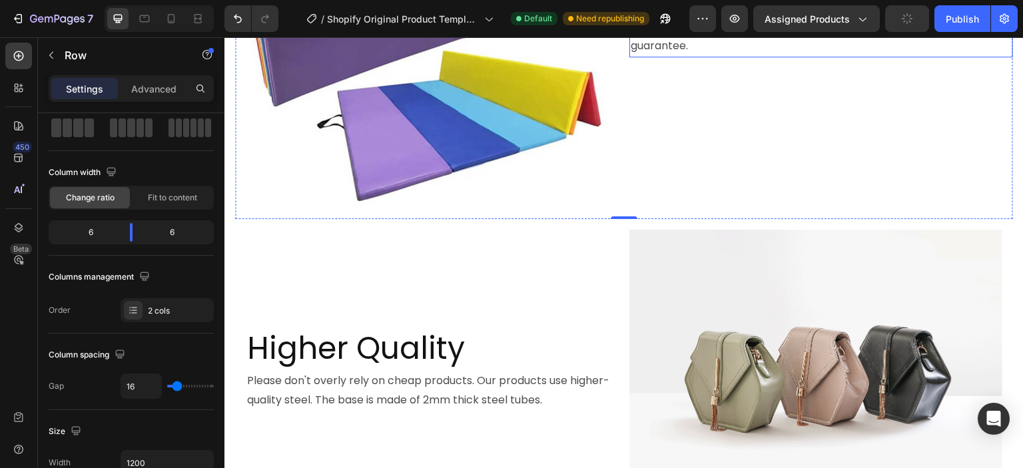
click at [751, 55] on p "You can choose our package with a mat, or you can purchase the protective pad s…" at bounding box center [821, 26] width 381 height 57
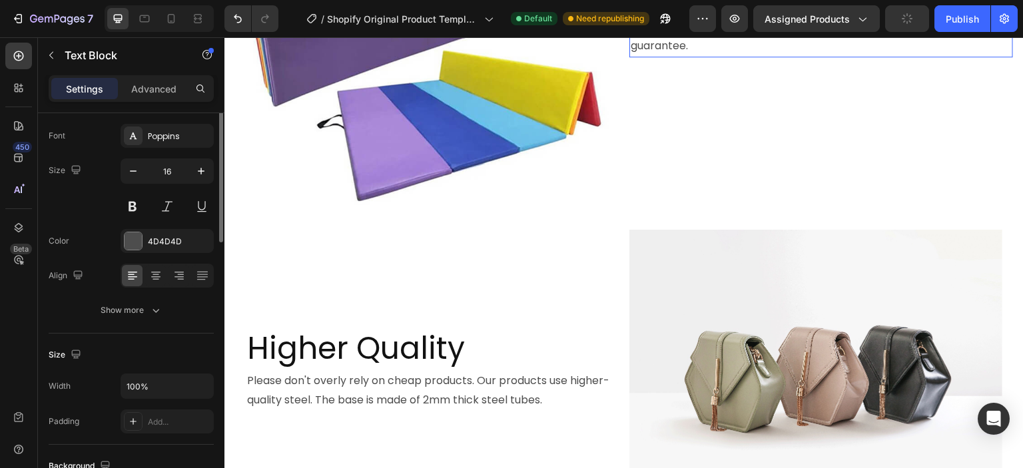
scroll to position [0, 0]
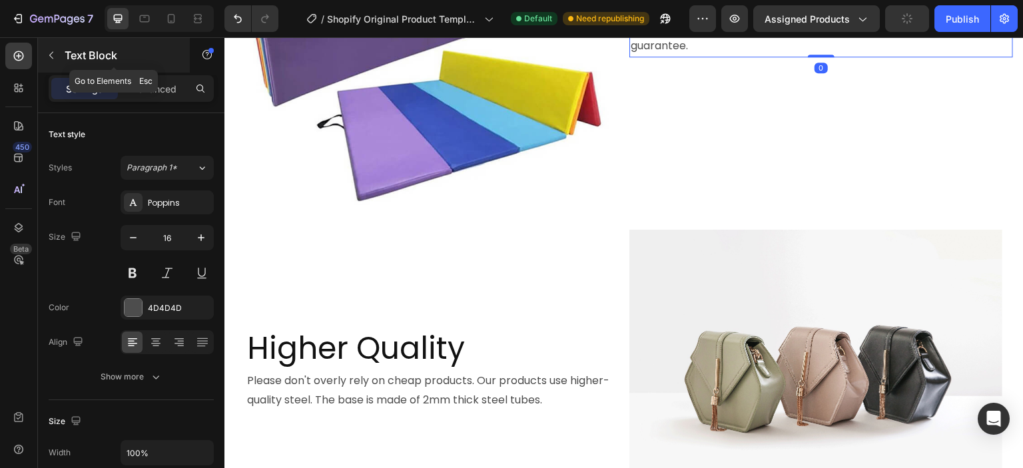
click at [47, 57] on icon "button" at bounding box center [51, 55] width 11 height 11
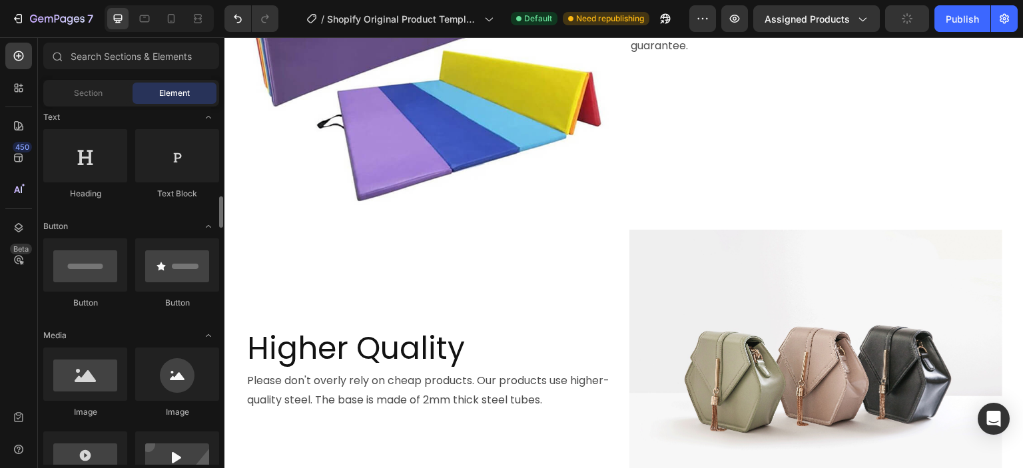
scroll to position [266, 0]
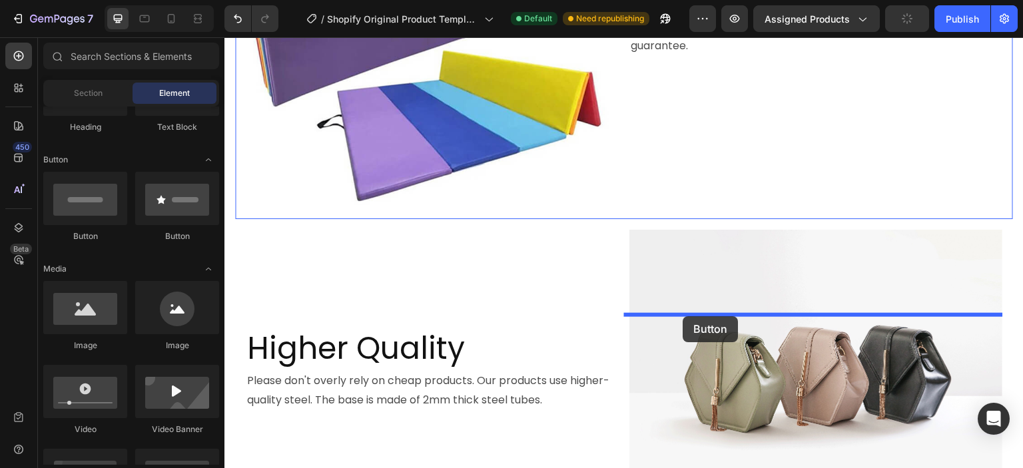
drag, startPoint x: 320, startPoint y: 246, endPoint x: 683, endPoint y: 316, distance: 369.8
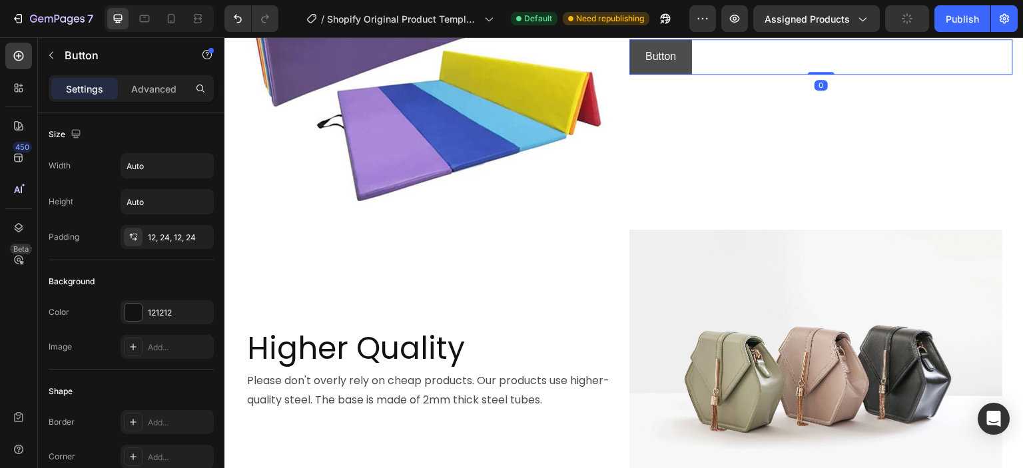
click at [677, 75] on button "Button" at bounding box center [660, 56] width 63 height 35
click at [665, 33] on div "Button" at bounding box center [661, 27] width 30 height 12
click at [670, 75] on button "Button" at bounding box center [660, 56] width 63 height 35
click at [663, 67] on p "Button" at bounding box center [660, 56] width 31 height 19
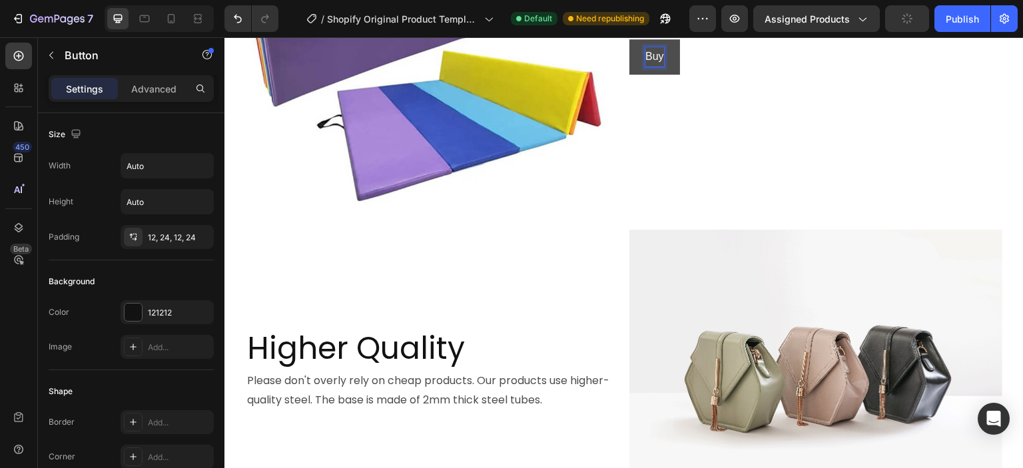
click at [629, 39] on button "Buy" at bounding box center [654, 56] width 51 height 35
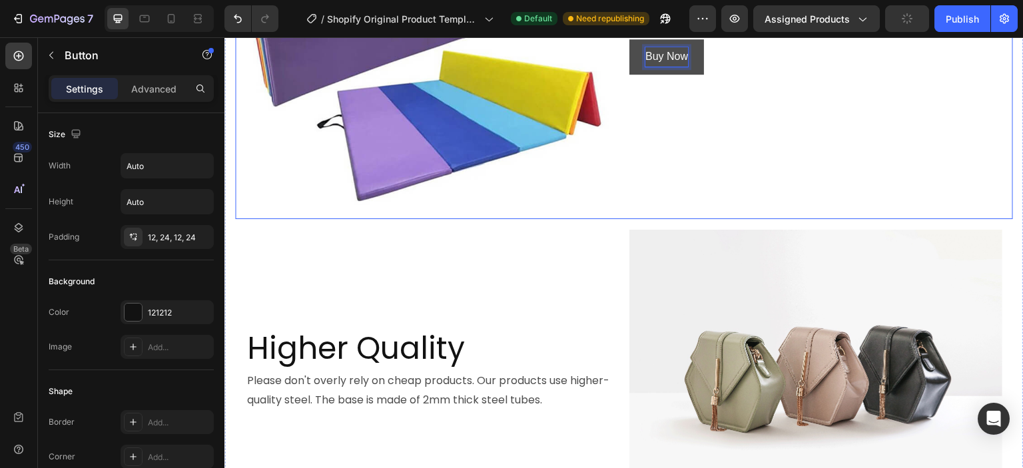
click at [691, 219] on div "You can choose our package with a mat, or you can purchase the protective pad s…" at bounding box center [821, 27] width 384 height 384
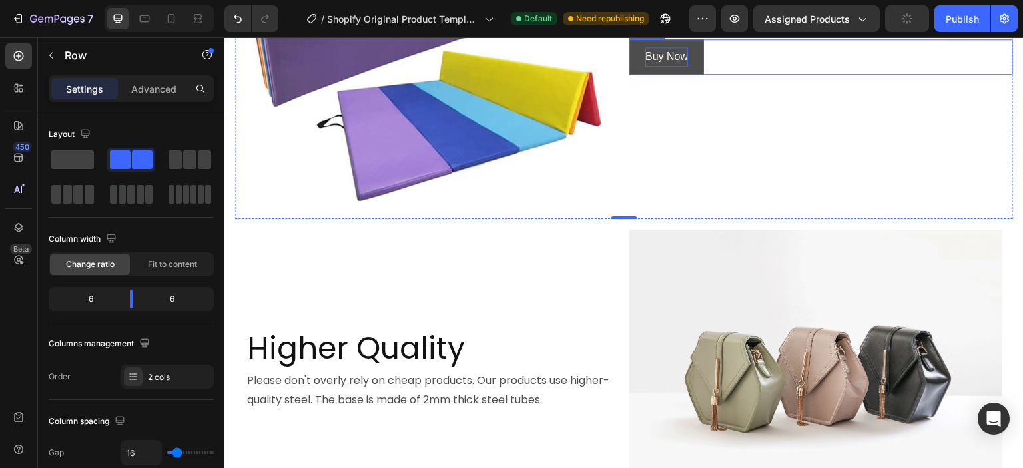
click at [663, 67] on p "Buy Now" at bounding box center [666, 56] width 43 height 19
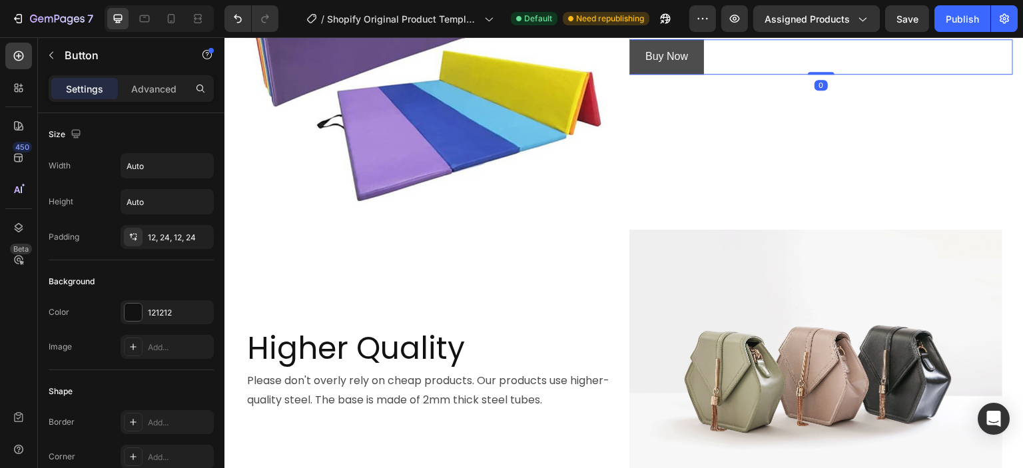
click at [691, 75] on button "Buy Now" at bounding box center [666, 56] width 75 height 35
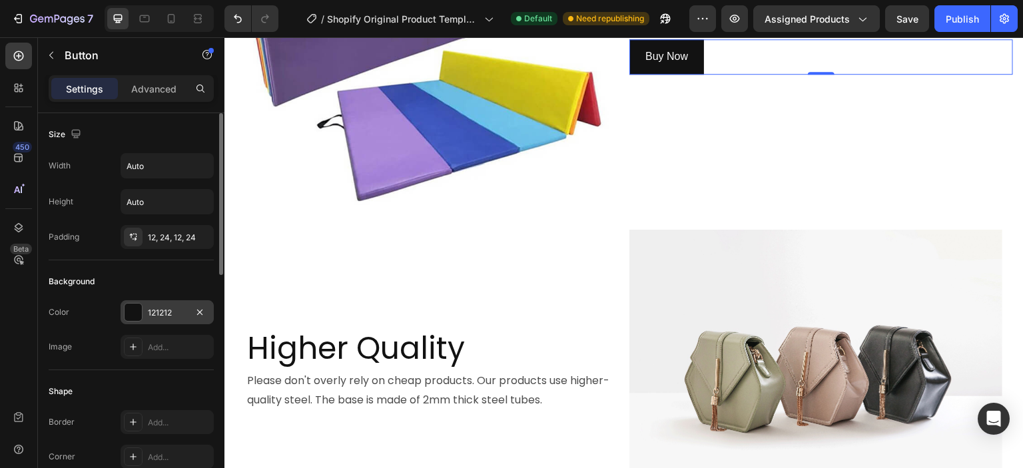
click at [128, 316] on div at bounding box center [133, 312] width 17 height 17
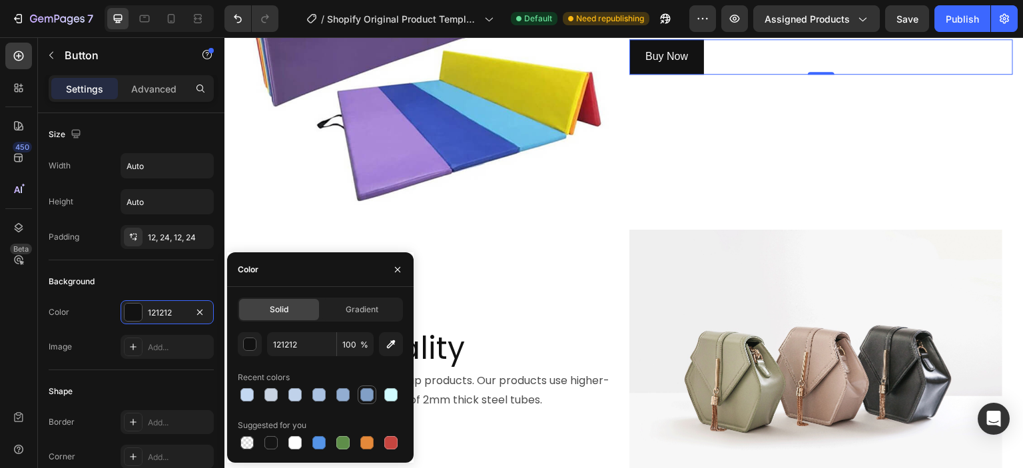
click at [363, 398] on div at bounding box center [366, 394] width 13 height 13
click at [346, 396] on div at bounding box center [342, 394] width 13 height 13
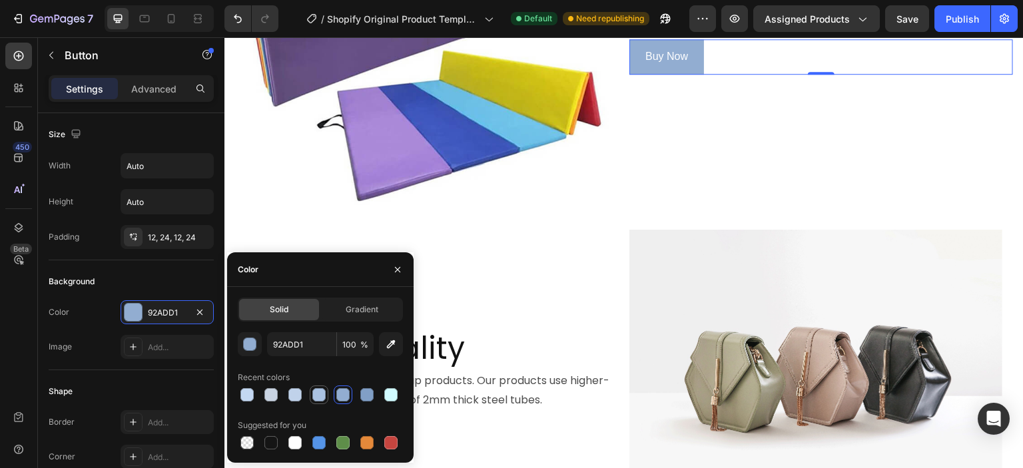
click at [322, 391] on div at bounding box center [318, 394] width 13 height 13
click at [312, 442] on div at bounding box center [318, 442] width 13 height 13
click at [366, 394] on div at bounding box center [366, 394] width 13 height 13
click at [315, 448] on div at bounding box center [318, 442] width 13 height 13
click at [249, 352] on button "button" at bounding box center [250, 344] width 24 height 24
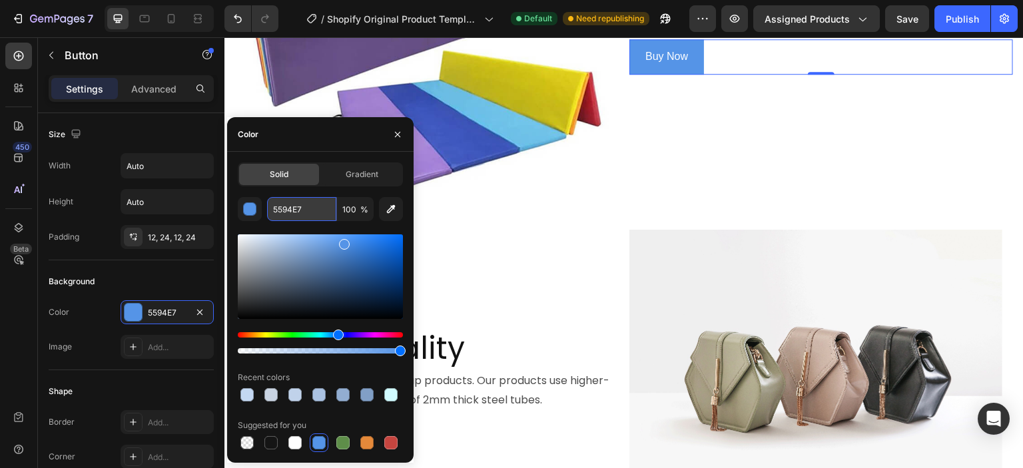
click at [304, 207] on input "5594E7" at bounding box center [301, 209] width 69 height 24
paste input "1767A5"
type input "1767A5"
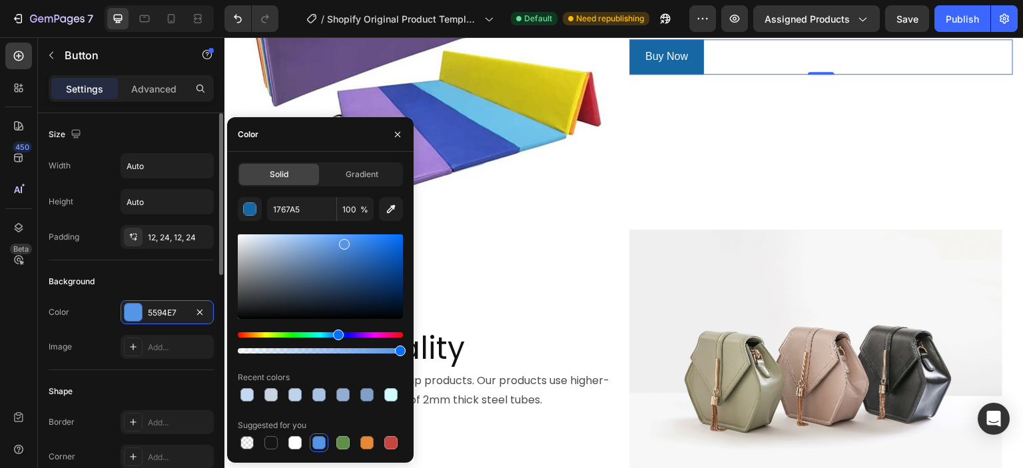
click at [103, 327] on div "Color 5594E7 Image Add..." at bounding box center [131, 329] width 165 height 59
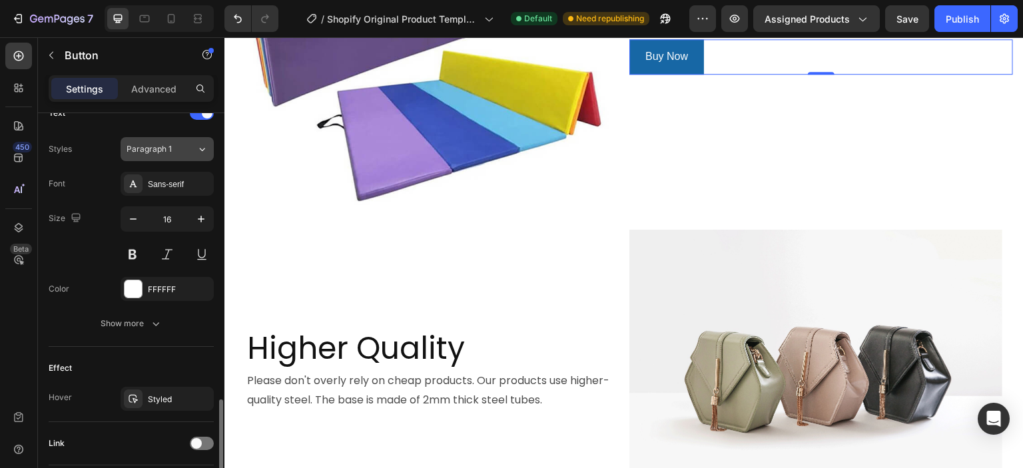
scroll to position [533, 0]
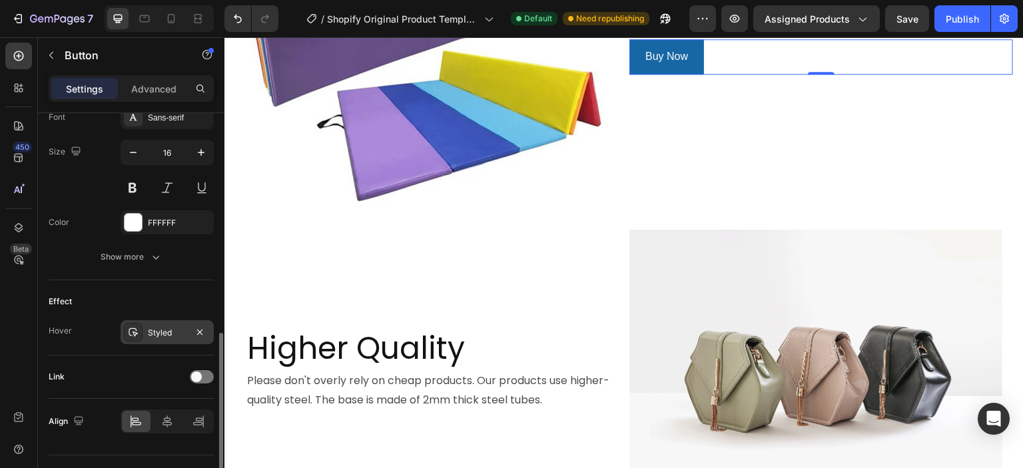
click at [155, 331] on div "Styled" at bounding box center [167, 333] width 39 height 12
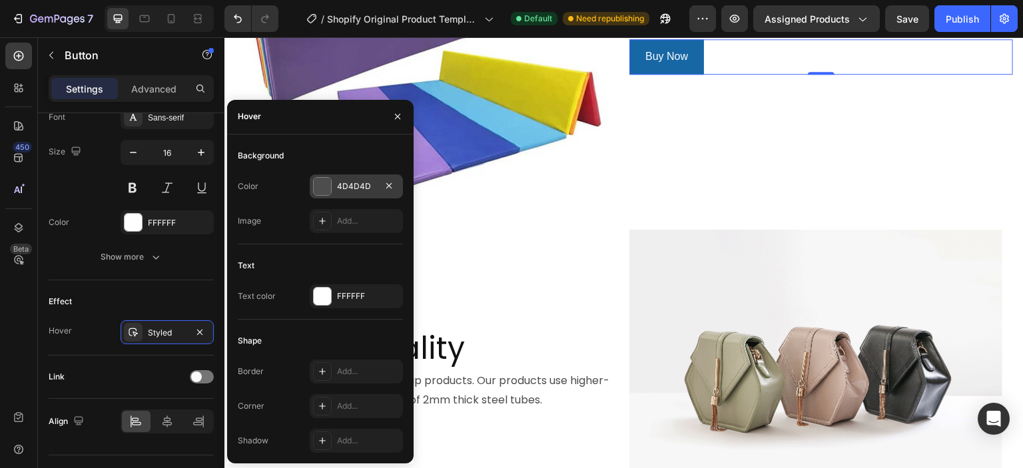
click at [320, 183] on div at bounding box center [322, 186] width 17 height 17
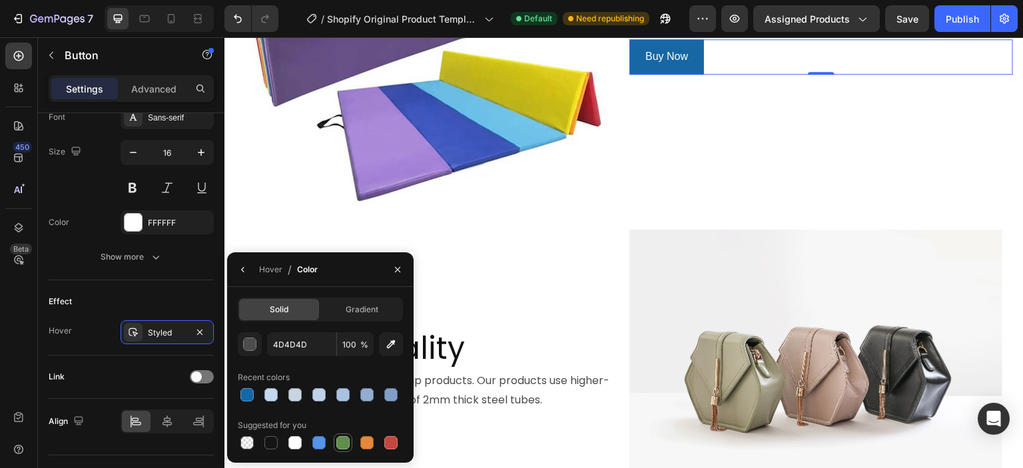
click at [338, 447] on div at bounding box center [342, 442] width 13 height 13
type input "5E8E49"
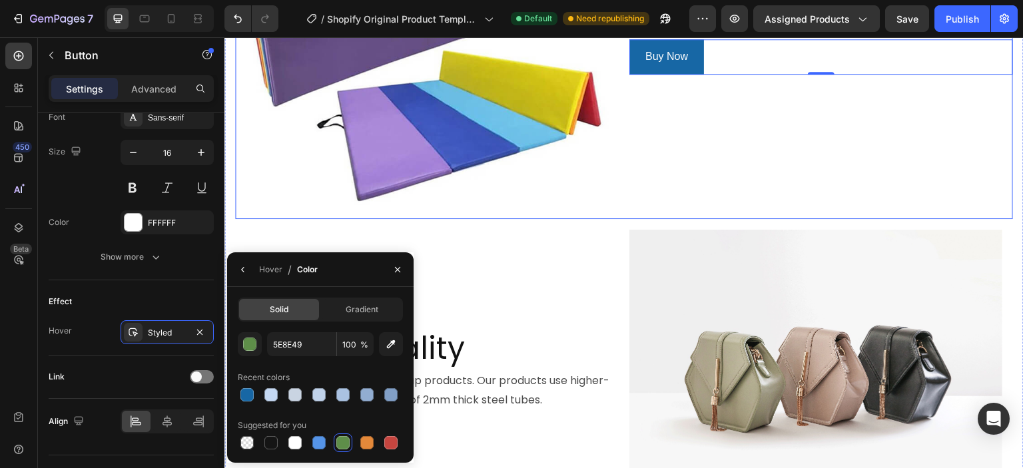
click at [667, 219] on div "You can choose our package with a mat, or you can purchase the protective pad s…" at bounding box center [821, 27] width 384 height 384
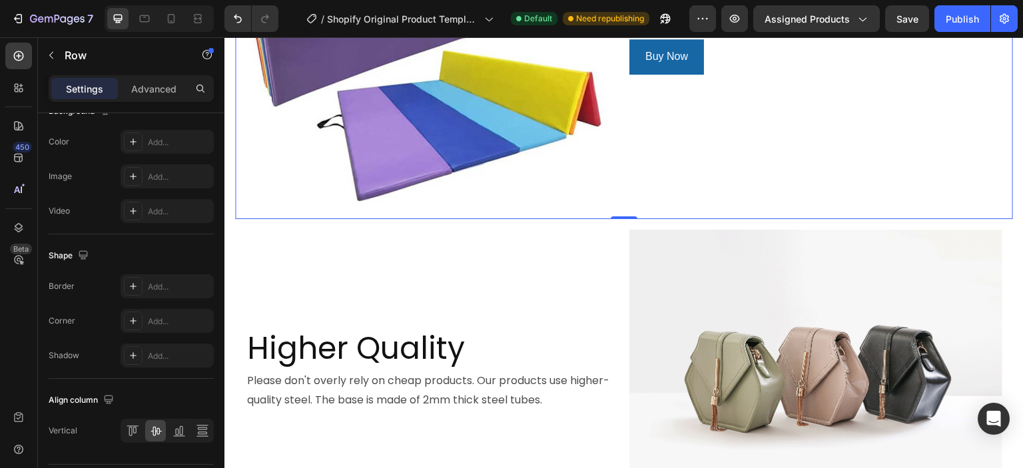
scroll to position [0, 0]
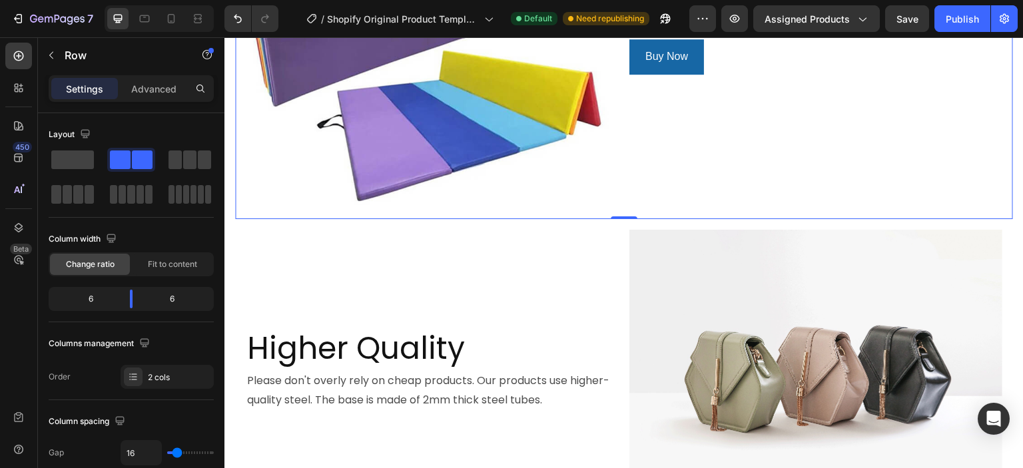
click at [703, 219] on div "You can choose our package with a mat, or you can purchase the protective pad s…" at bounding box center [821, 27] width 384 height 384
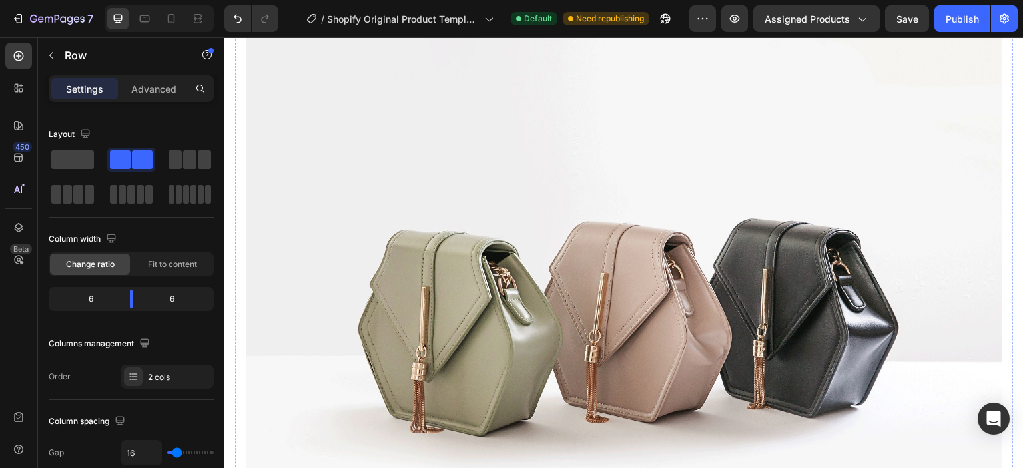
scroll to position [2065, 0]
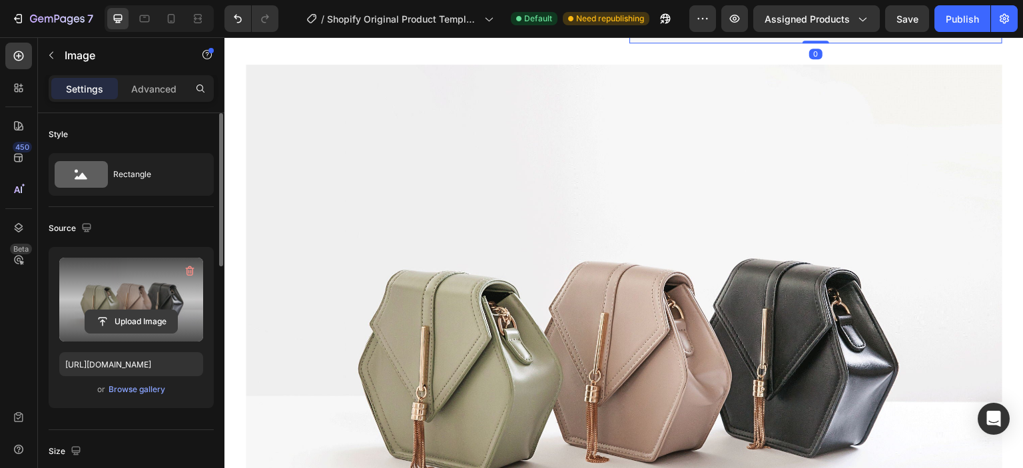
click at [126, 326] on input "file" at bounding box center [131, 321] width 92 height 23
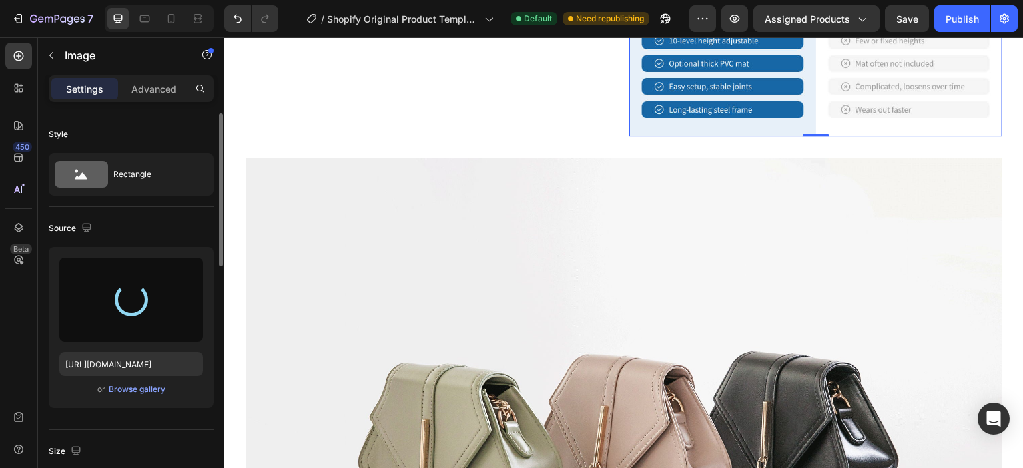
type input "[URL][DOMAIN_NAME]"
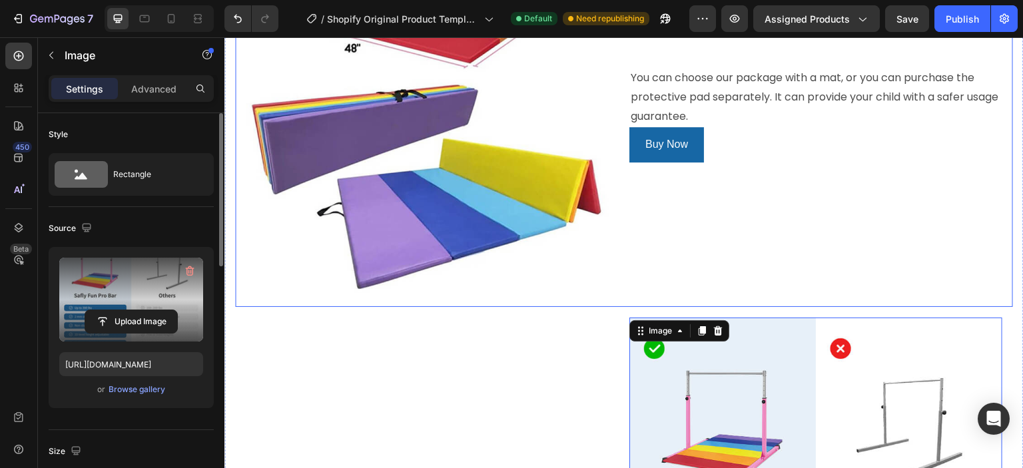
scroll to position [1577, 0]
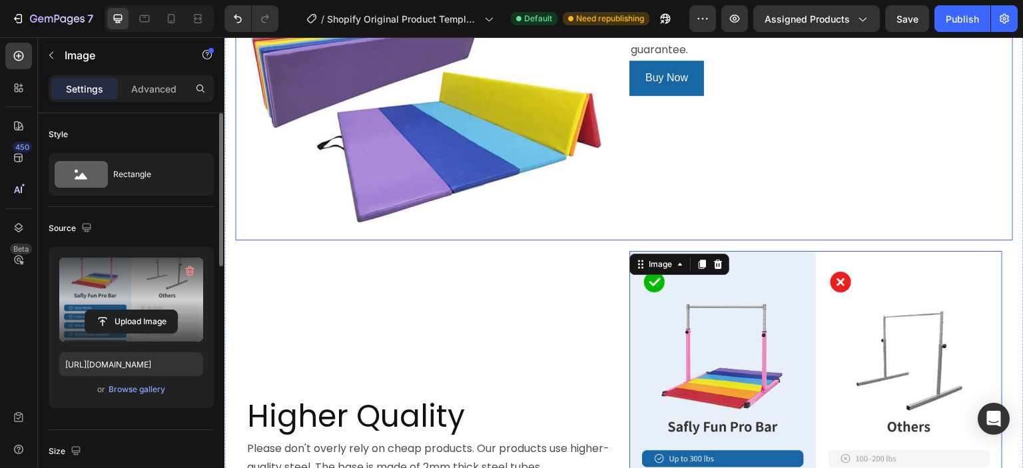
click at [681, 236] on div "You can choose our package with a mat, or you can purchase the protective pad s…" at bounding box center [821, 49] width 384 height 384
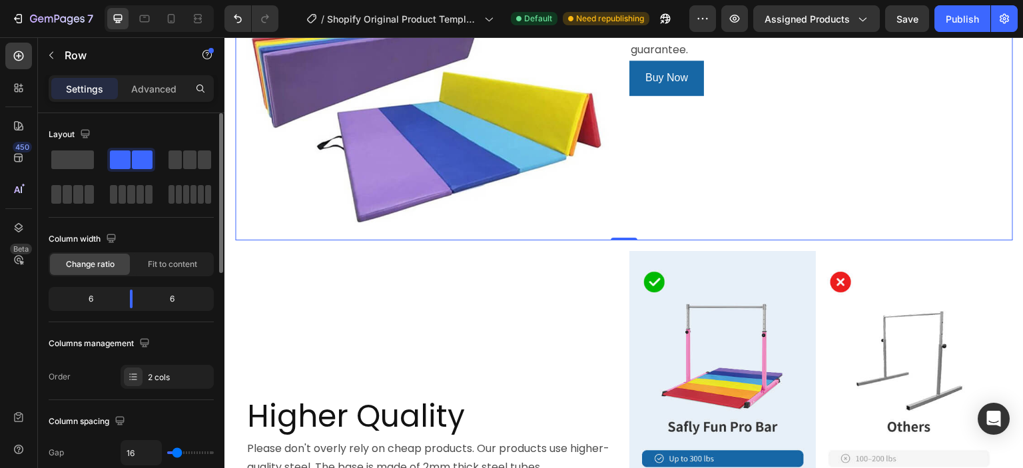
scroll to position [133, 0]
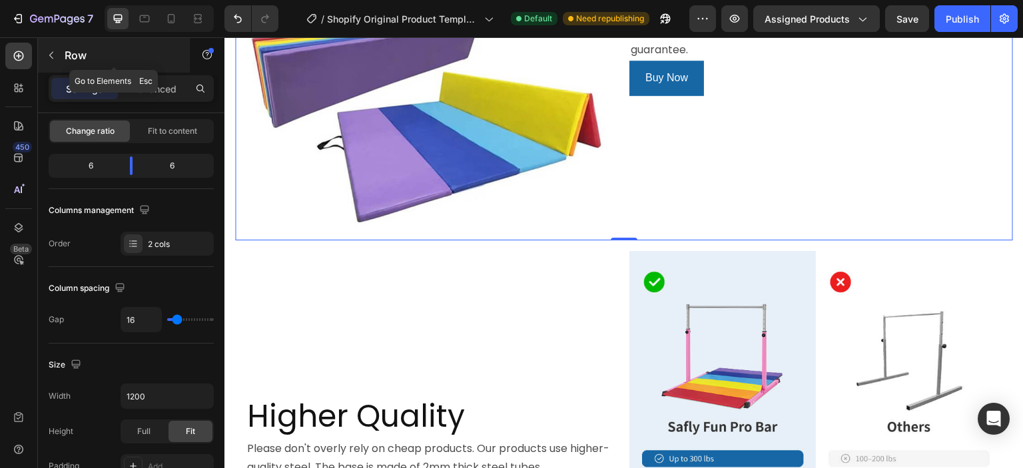
click at [52, 55] on icon "button" at bounding box center [51, 55] width 11 height 11
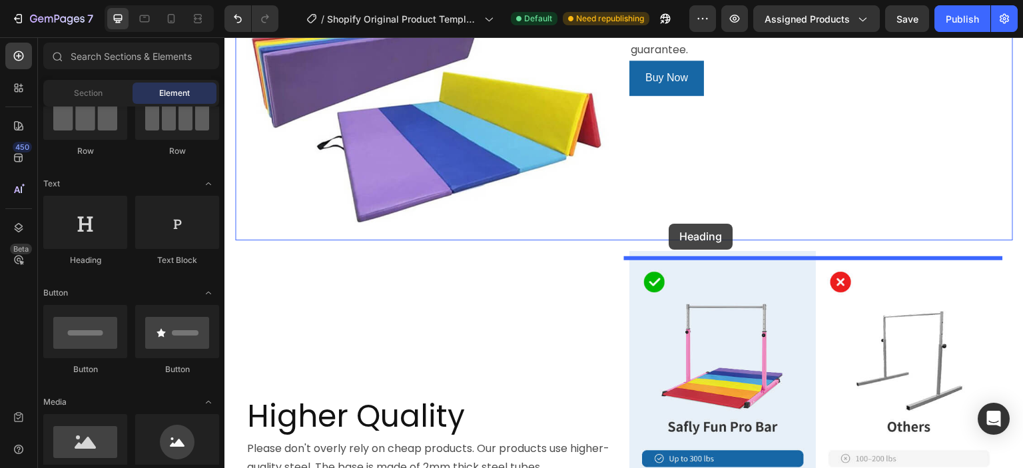
drag, startPoint x: 314, startPoint y: 268, endPoint x: 664, endPoint y: 224, distance: 352.4
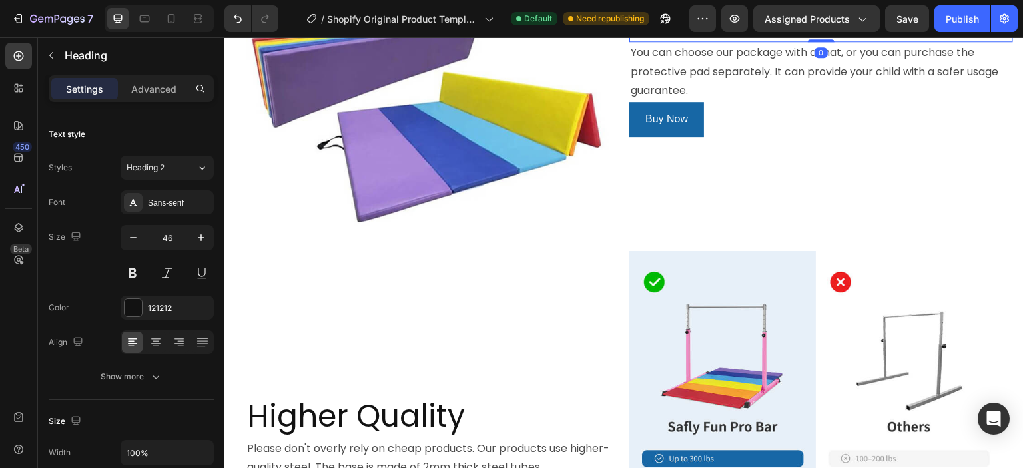
click at [678, 42] on h2 "Your heading text goes here" at bounding box center [821, 0] width 384 height 83
click at [678, 41] on p "Your heading text goes here" at bounding box center [821, 1] width 381 height 80
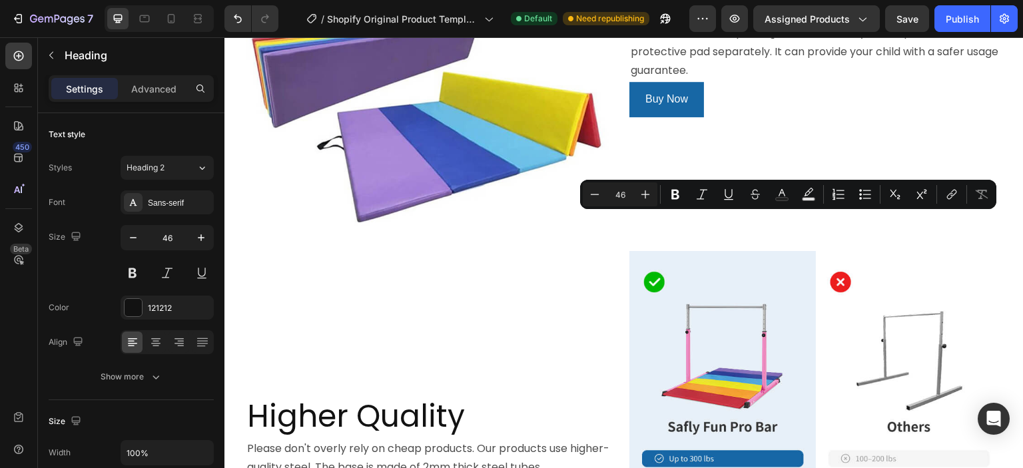
scroll to position [1597, 0]
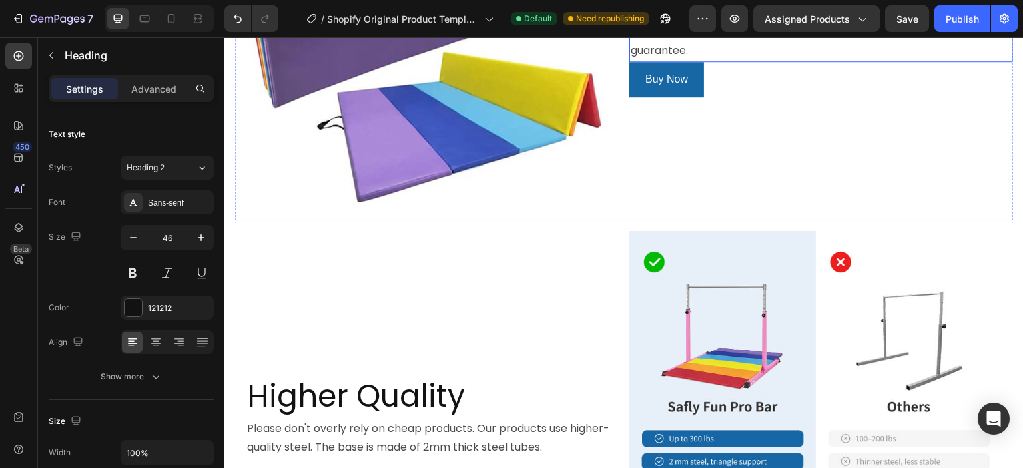
click at [740, 61] on p "You can choose our package with a mat, or you can purchase the protective pad s…" at bounding box center [821, 31] width 381 height 57
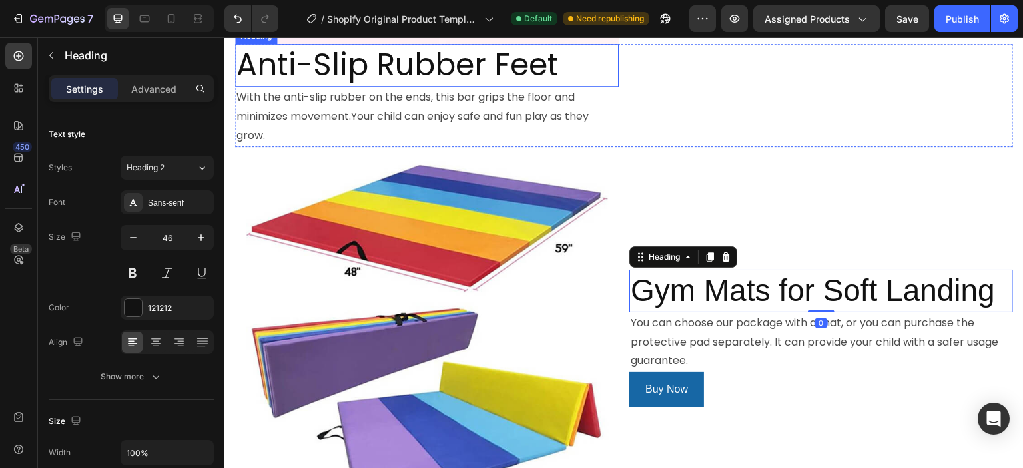
scroll to position [1264, 0]
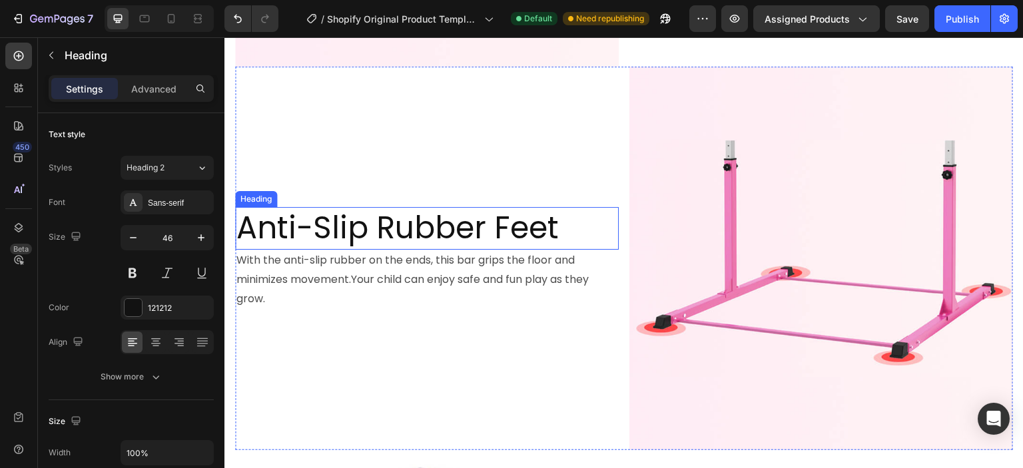
click at [389, 208] on p "Anti-Slip Rubber Feet" at bounding box center [426, 228] width 381 height 40
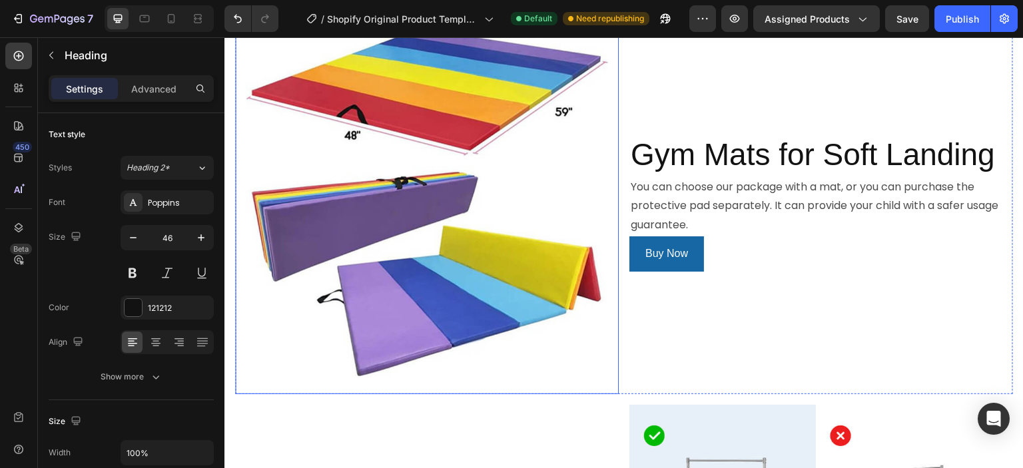
scroll to position [1731, 0]
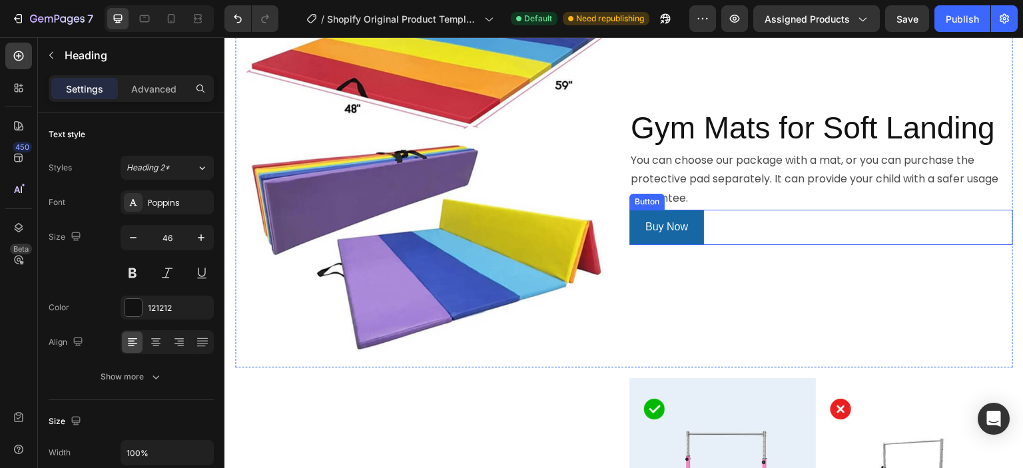
click at [729, 211] on div "Buy Now Button" at bounding box center [821, 227] width 384 height 35
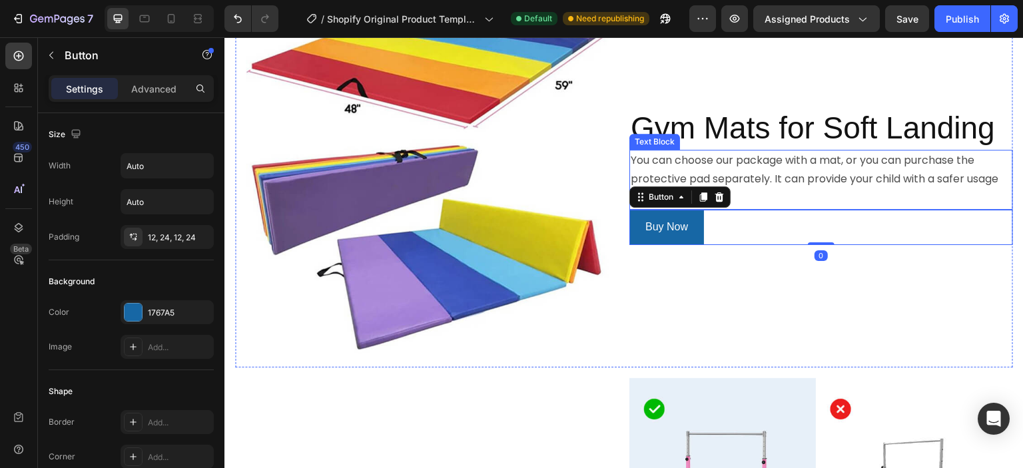
click at [691, 151] on p "You can choose our package with a mat, or you can purchase the protective pad s…" at bounding box center [821, 179] width 381 height 57
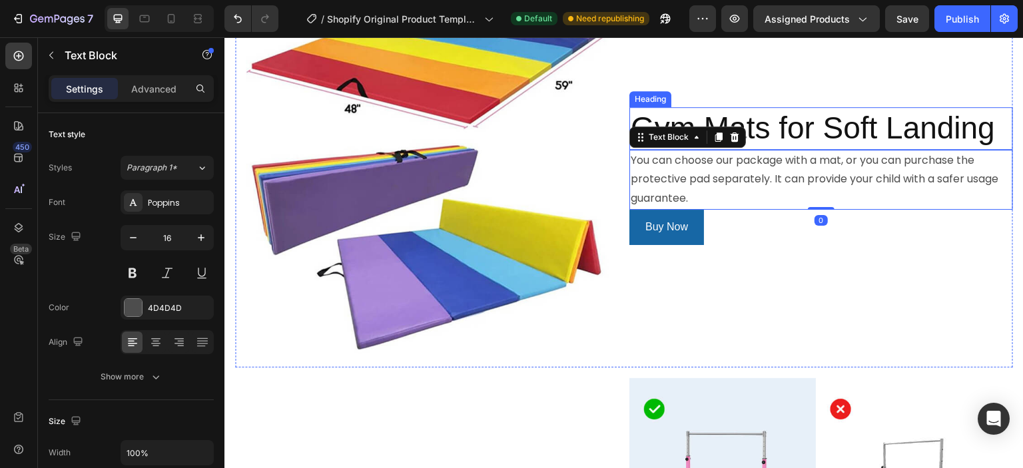
click at [869, 109] on p "Gym Mats for Soft Landing" at bounding box center [821, 129] width 381 height 40
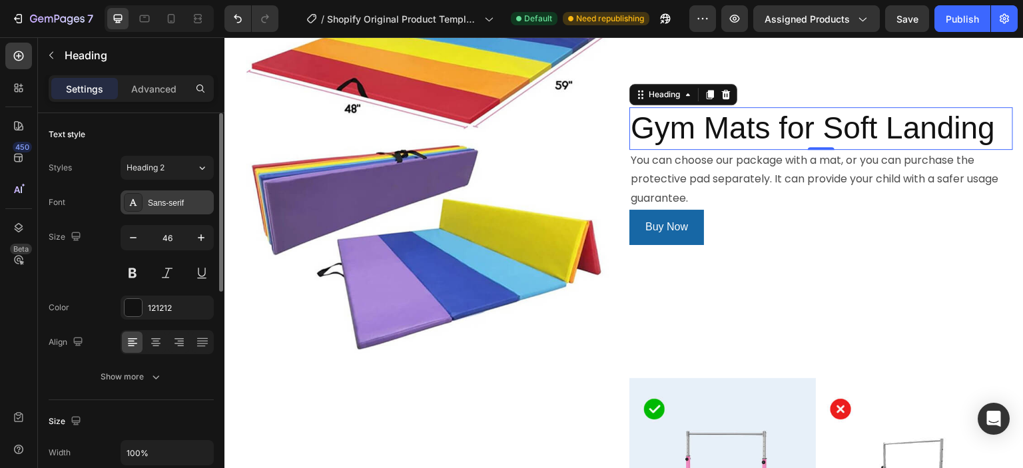
click at [159, 206] on div "Sans-serif" at bounding box center [179, 203] width 63 height 12
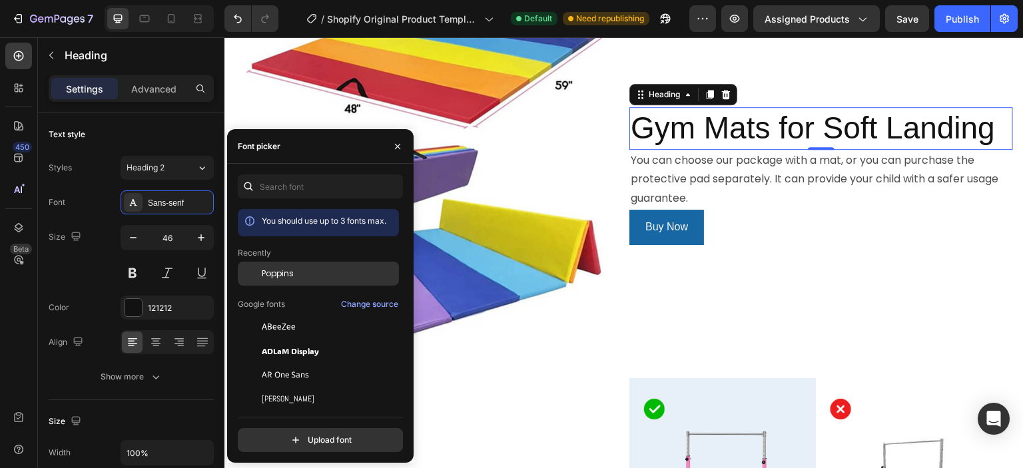
click at [285, 275] on span "Poppins" at bounding box center [278, 274] width 32 height 12
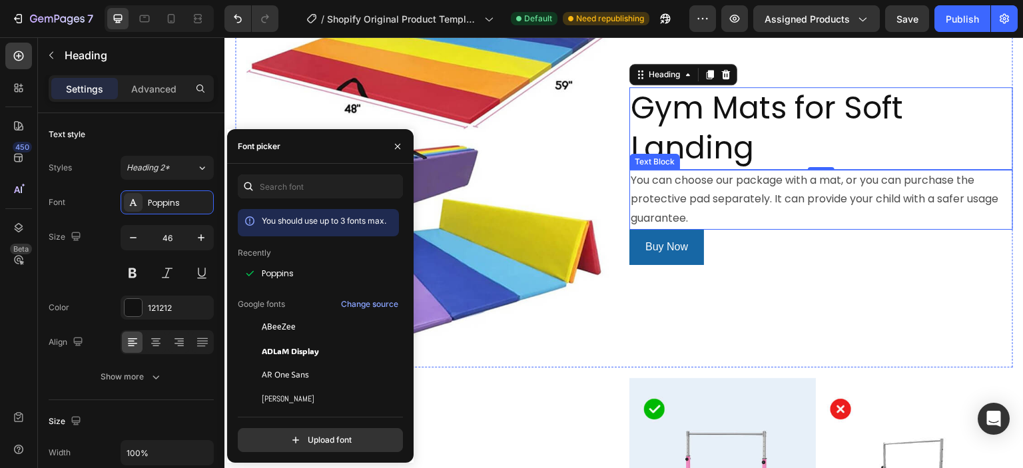
click at [809, 179] on p "You can choose our package with a mat, or you can purchase the protective pad s…" at bounding box center [821, 199] width 381 height 57
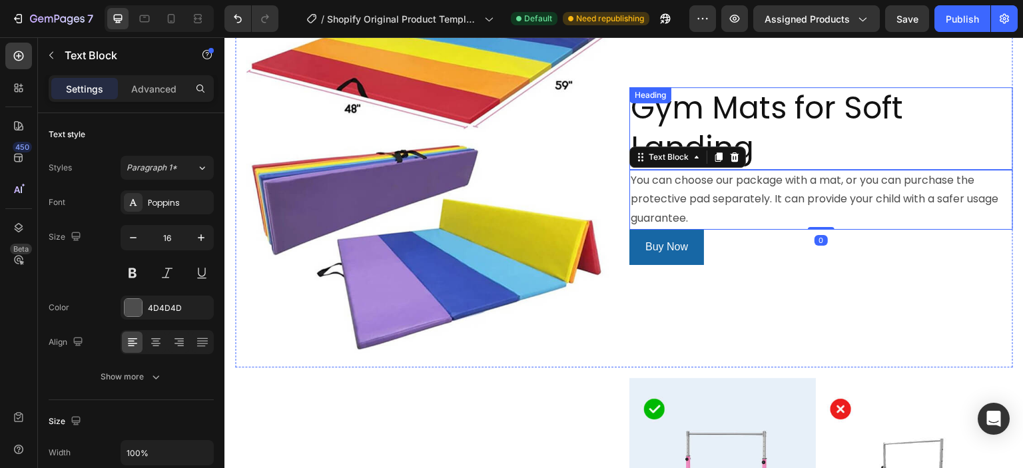
click at [808, 109] on p "Gym Mats for Soft Landing" at bounding box center [821, 129] width 381 height 80
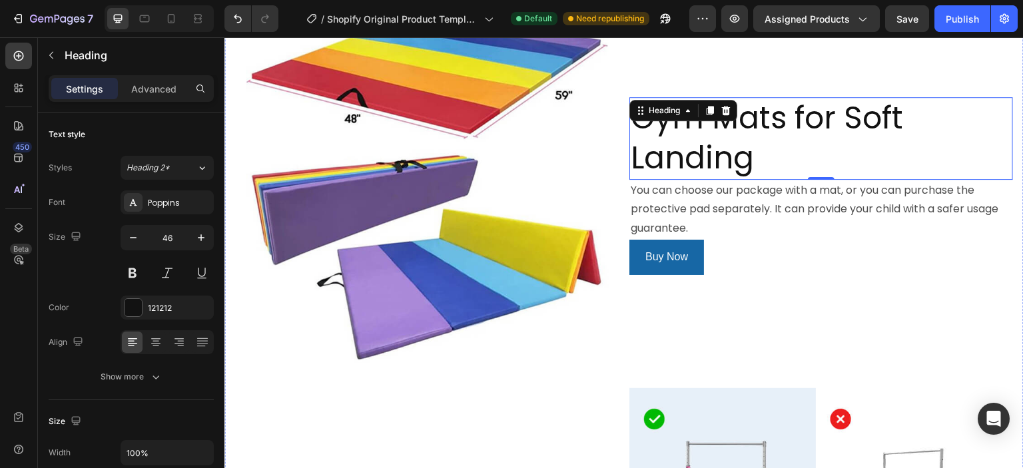
scroll to position [1797, 0]
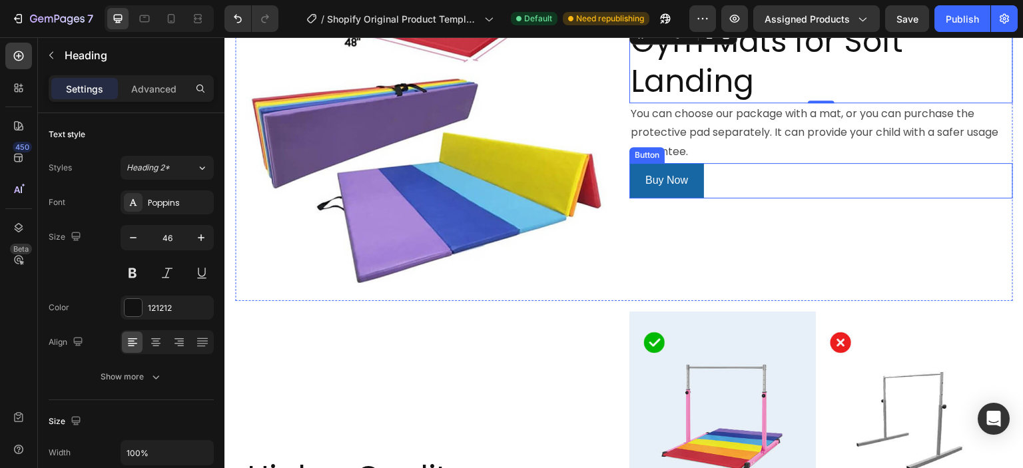
click at [755, 165] on div "Buy Now Button" at bounding box center [821, 180] width 384 height 35
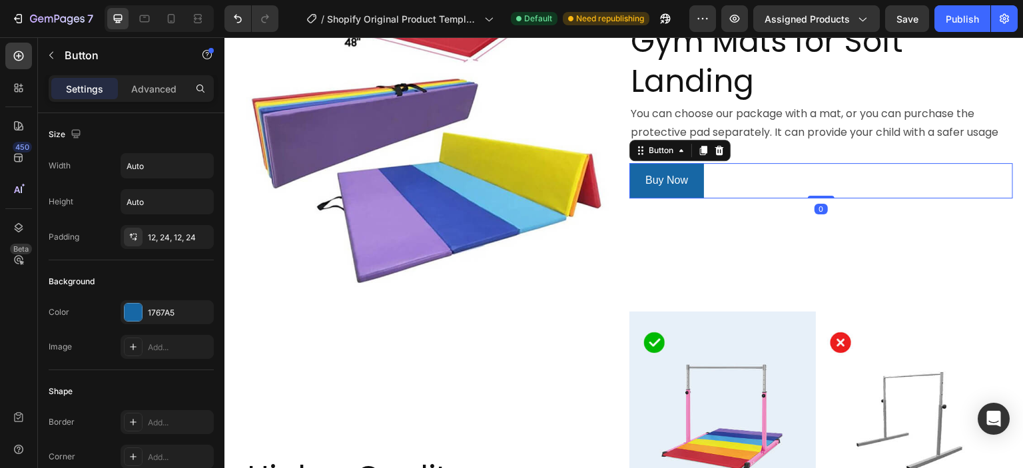
click at [747, 175] on div "Gym Mats for Soft Landing Heading You can choose our package with a mat, or you…" at bounding box center [821, 109] width 384 height 384
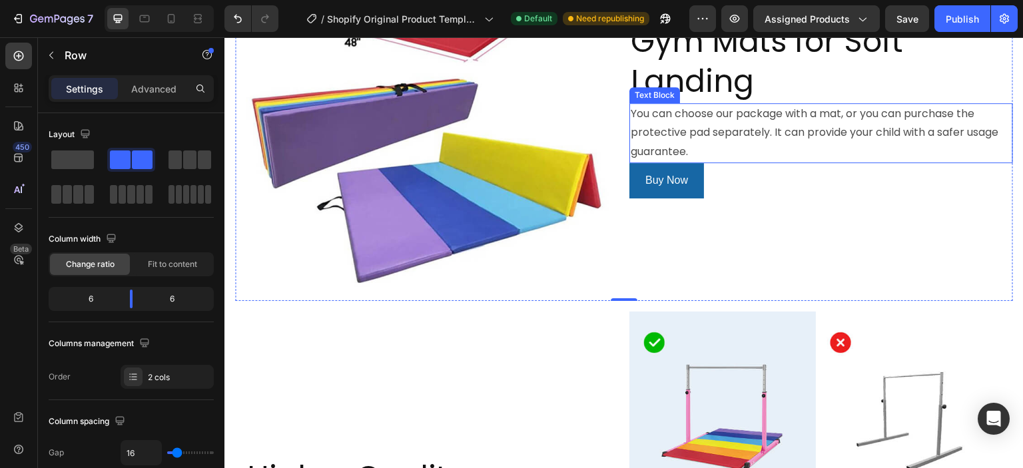
click at [741, 105] on p "You can choose our package with a mat, or you can purchase the protective pad s…" at bounding box center [821, 133] width 381 height 57
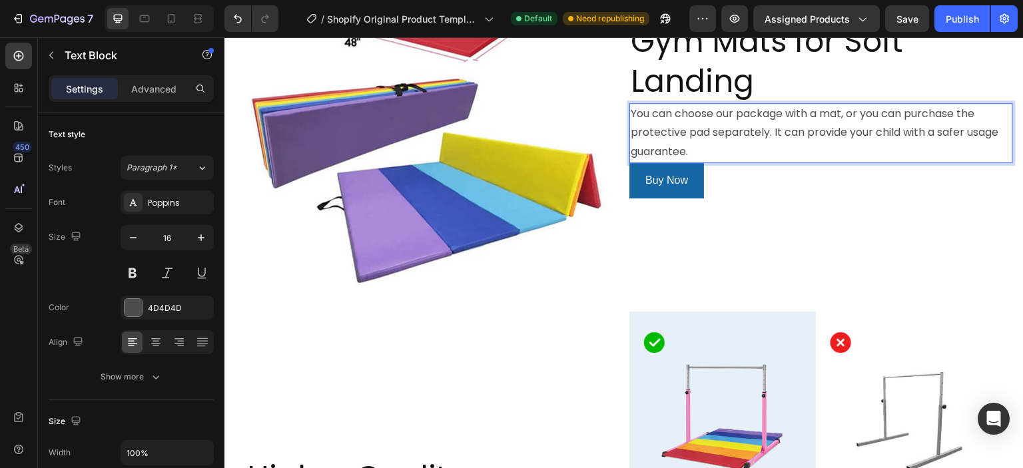
click at [757, 105] on p "You can choose our package with a mat, or you can purchase the protective pad s…" at bounding box center [821, 133] width 381 height 57
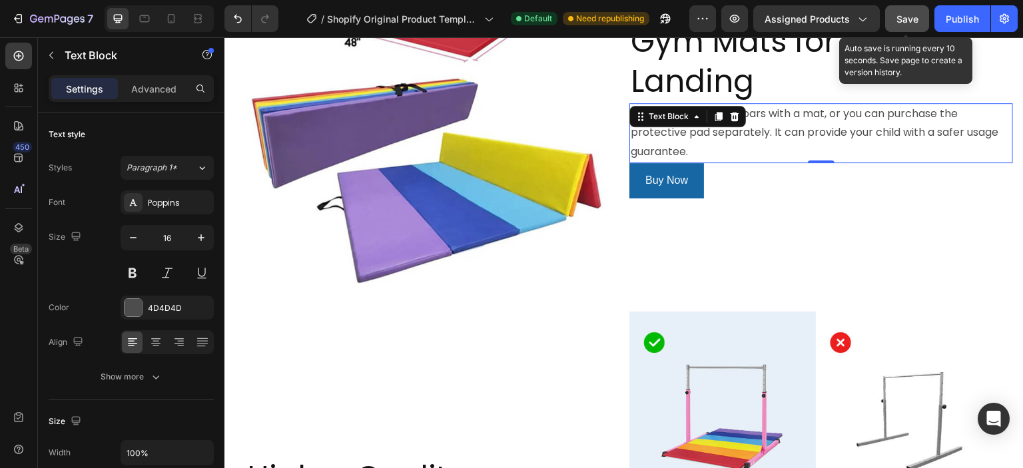
drag, startPoint x: 902, startPoint y: 23, endPoint x: 627, endPoint y: 34, distance: 274.7
click at [902, 23] on span "Save" at bounding box center [908, 18] width 22 height 11
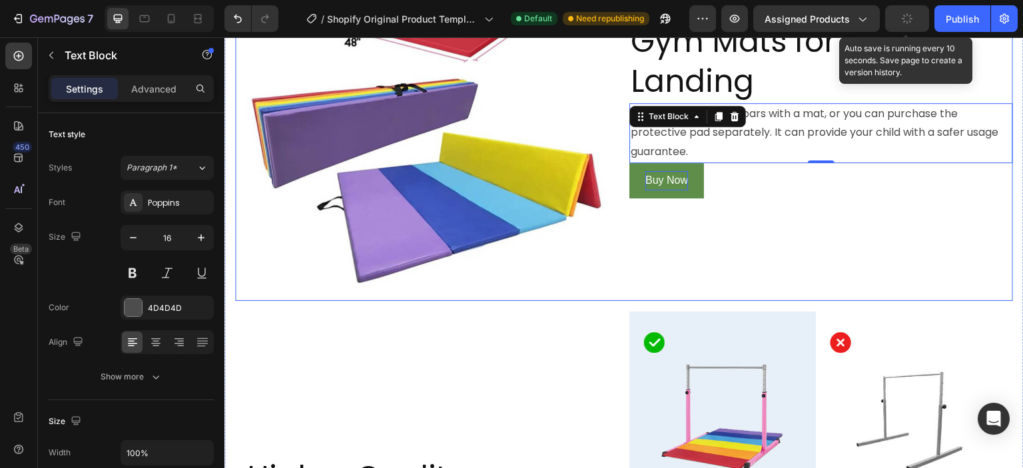
click at [678, 171] on p "Buy Now" at bounding box center [666, 180] width 43 height 19
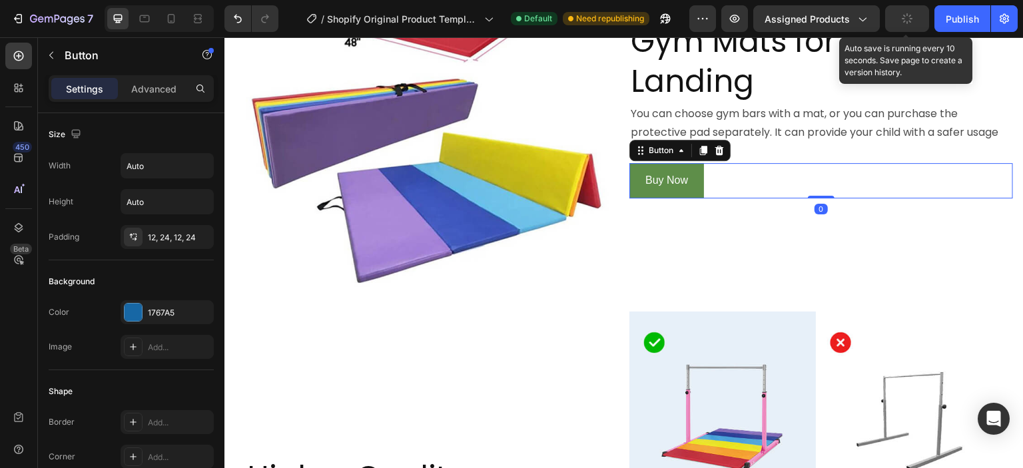
click at [691, 165] on button "Buy Now" at bounding box center [666, 180] width 75 height 35
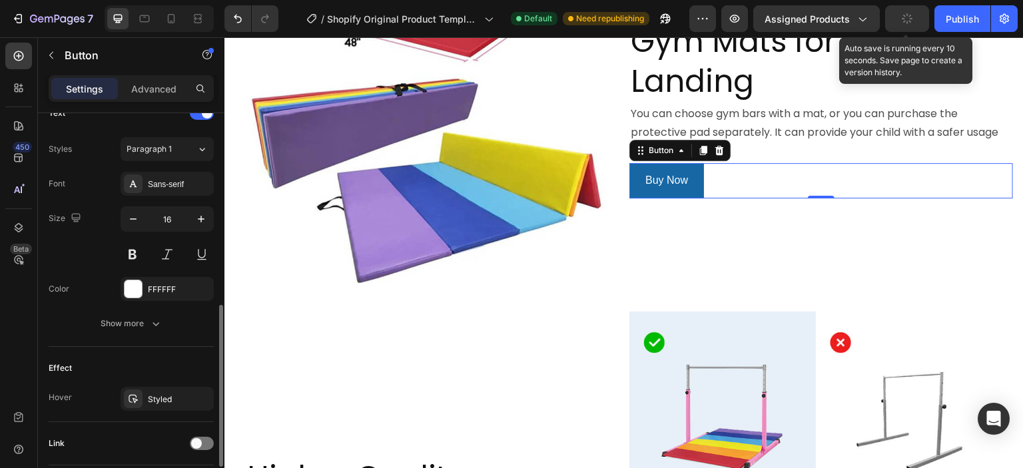
scroll to position [533, 0]
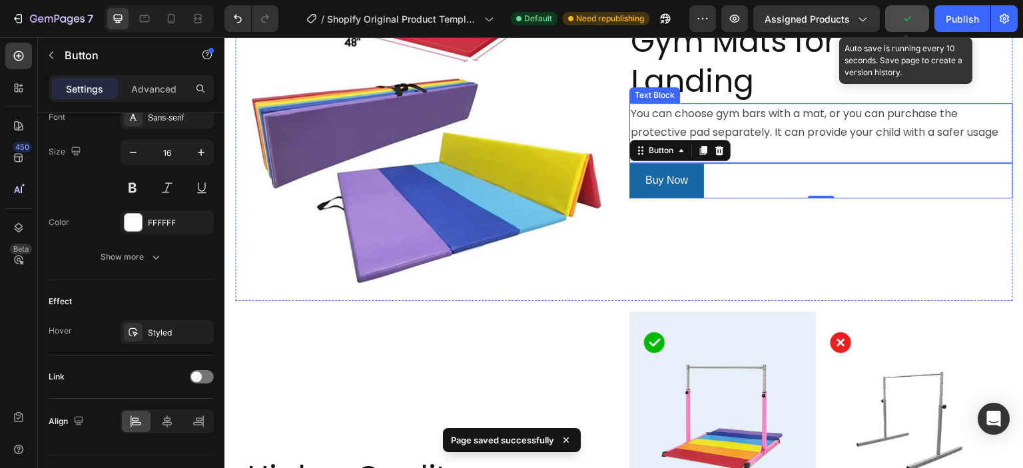
click at [848, 107] on p "You can choose gym bars with a mat, or you can purchase the protective pad sepa…" at bounding box center [821, 133] width 381 height 57
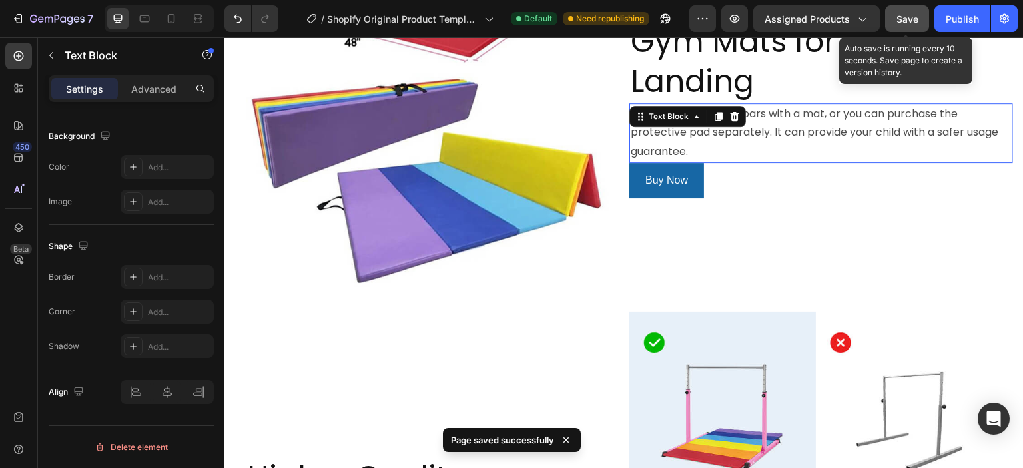
scroll to position [0, 0]
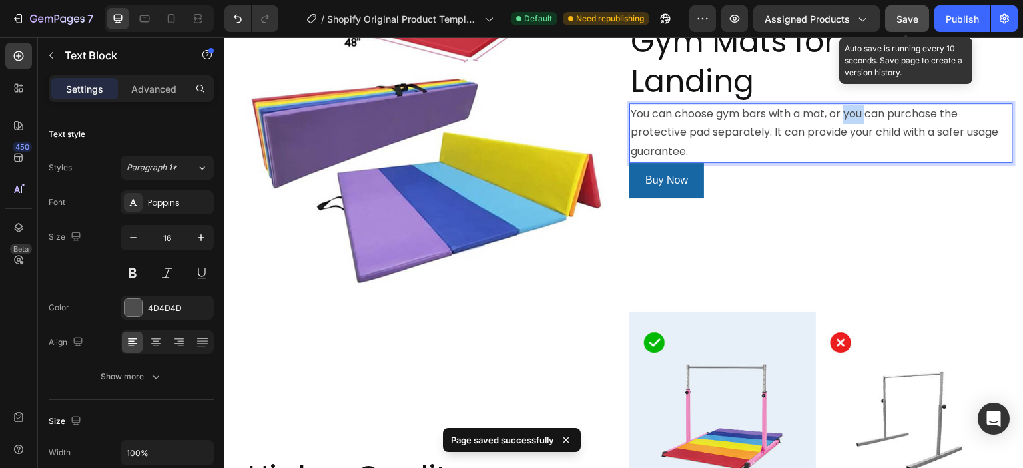
click at [853, 105] on p "You can choose gym bars with a mat, or you can purchase the protective pad sepa…" at bounding box center [821, 133] width 381 height 57
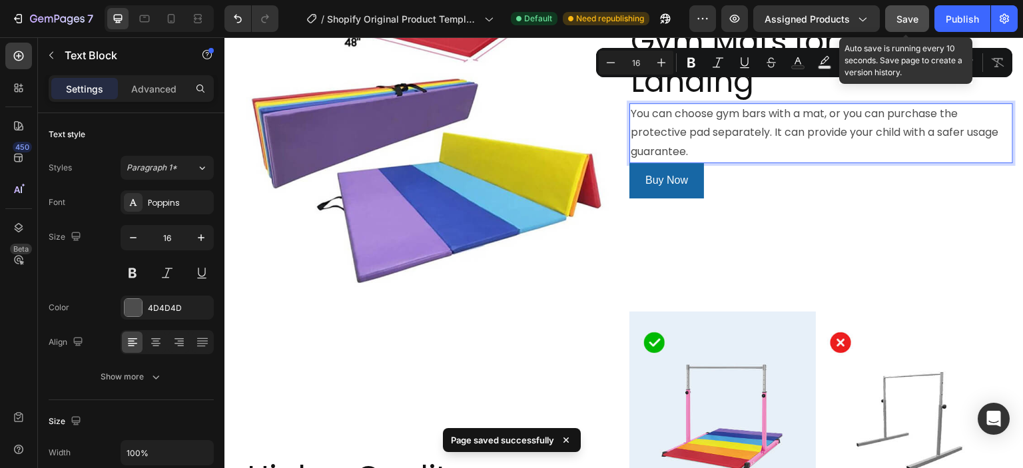
click at [839, 105] on p "You can choose gym bars with a mat, or you can purchase the protective pad sepa…" at bounding box center [821, 133] width 381 height 57
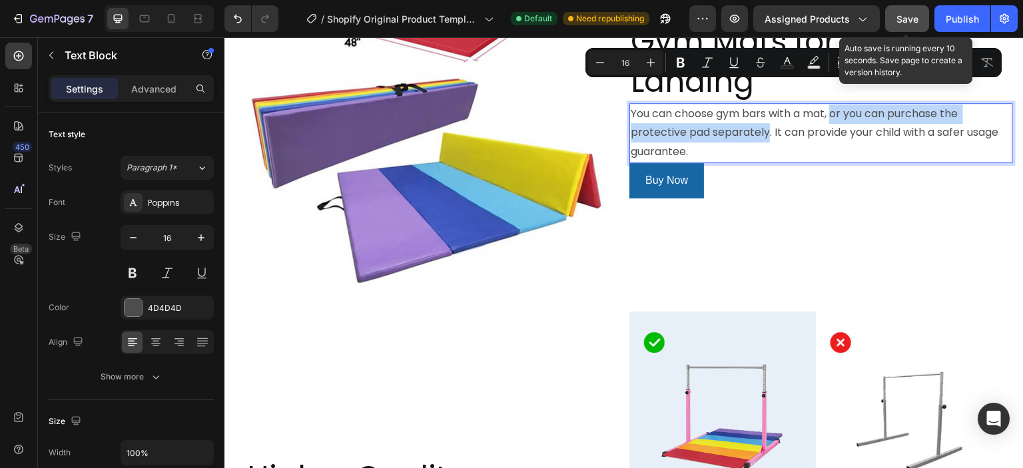
drag, startPoint x: 831, startPoint y: 89, endPoint x: 764, endPoint y: 110, distance: 69.9
click at [764, 110] on p "You can choose gym bars with a mat, or you can purchase the protective pad sepa…" at bounding box center [821, 133] width 381 height 57
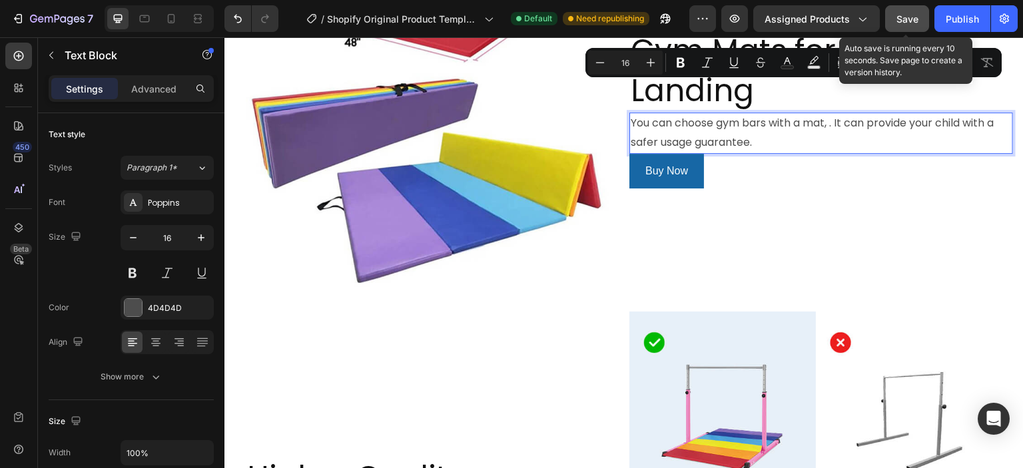
scroll to position [1806, 0]
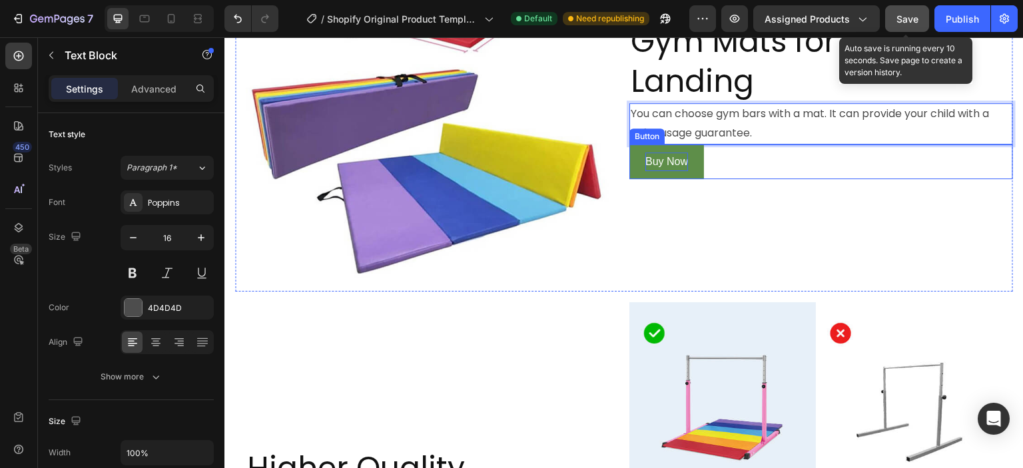
click at [645, 153] on p "Buy Now" at bounding box center [666, 162] width 43 height 19
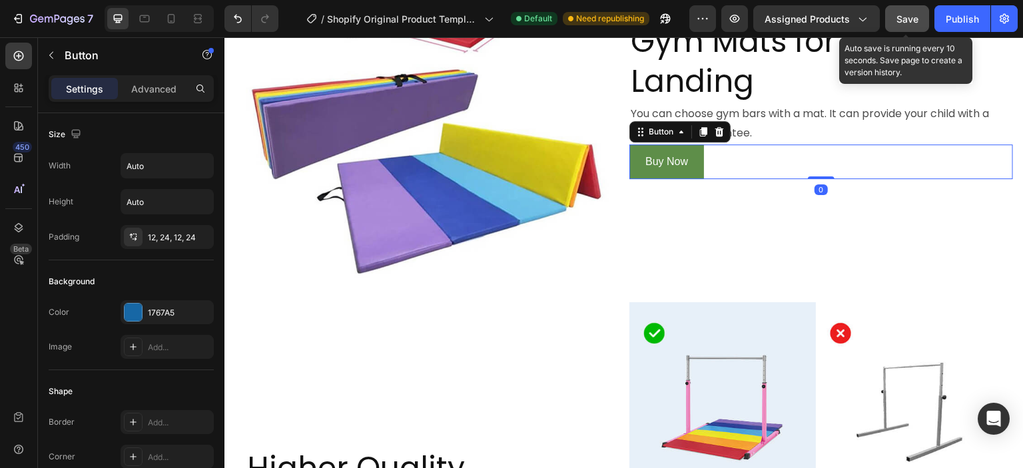
click at [635, 145] on button "Buy Now" at bounding box center [666, 162] width 75 height 35
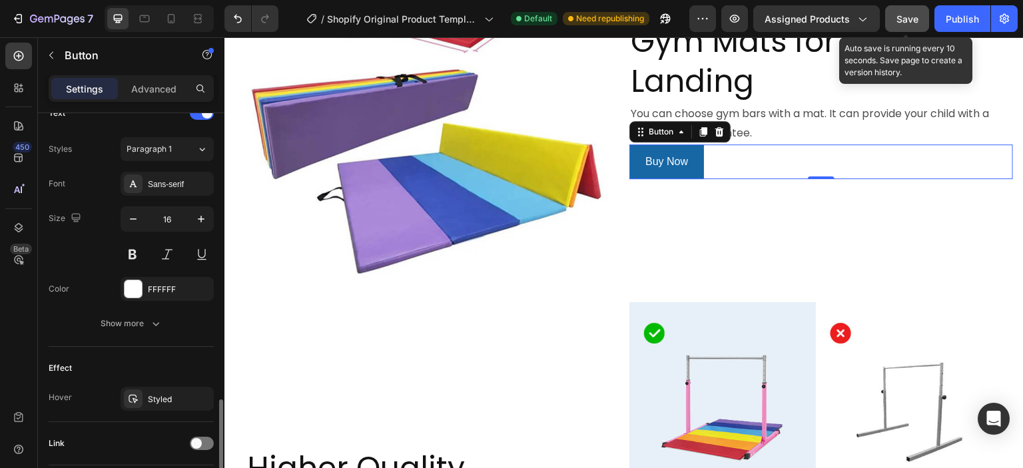
scroll to position [533, 0]
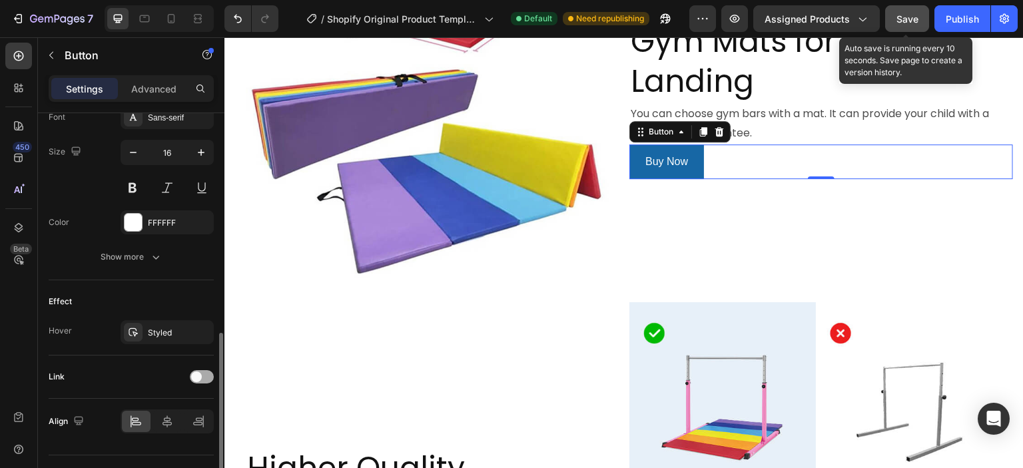
click at [200, 381] on div at bounding box center [202, 376] width 24 height 13
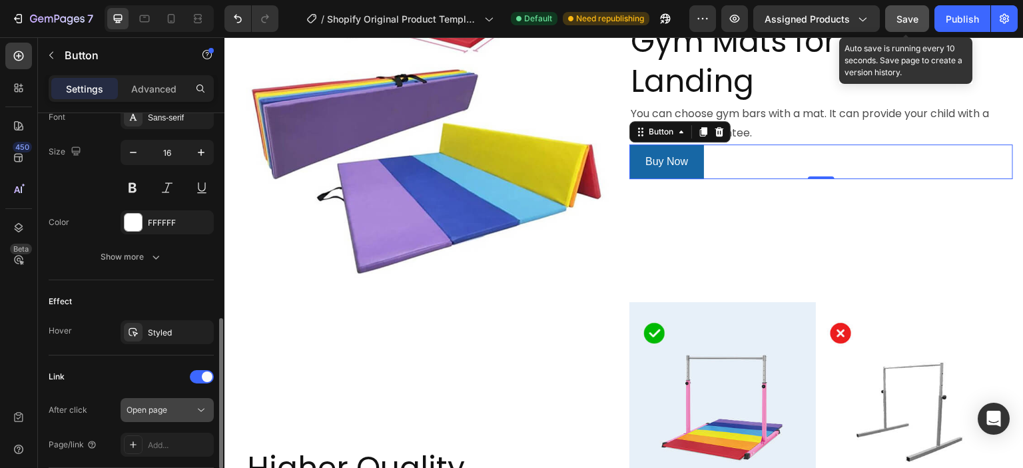
click at [167, 407] on span "Open page" at bounding box center [147, 410] width 41 height 10
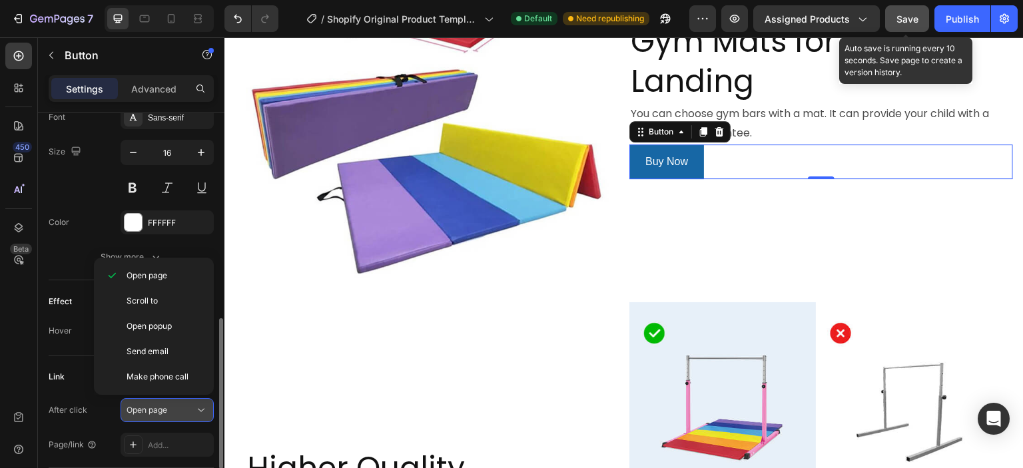
click at [167, 407] on span "Open page" at bounding box center [147, 410] width 41 height 10
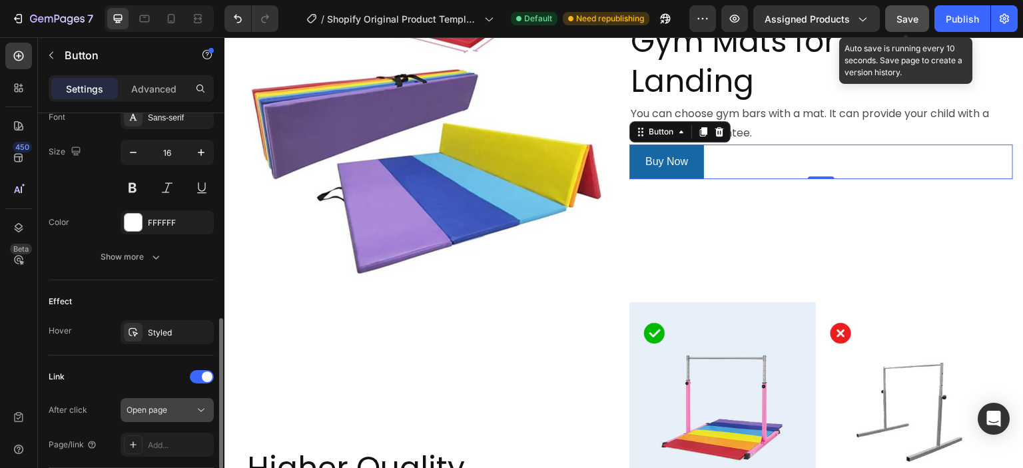
click at [155, 412] on span "Open page" at bounding box center [147, 410] width 41 height 10
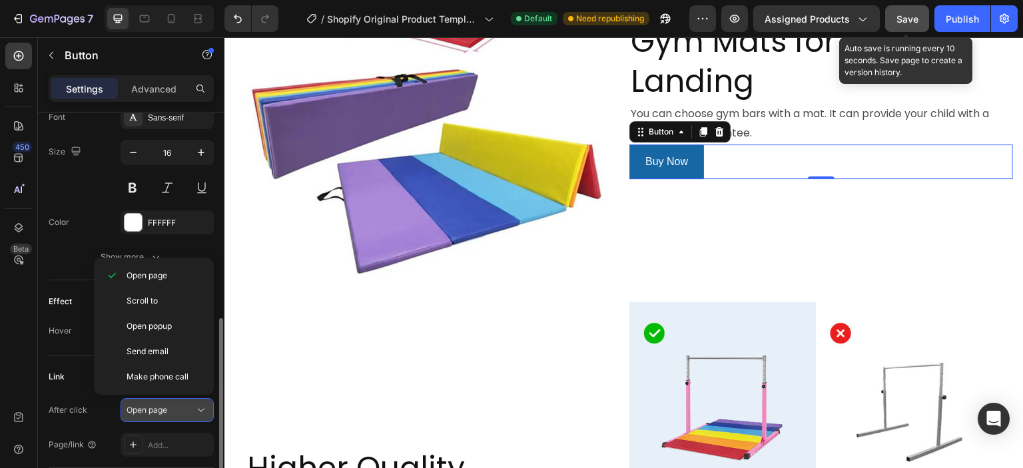
click at [155, 412] on span "Open page" at bounding box center [147, 410] width 41 height 10
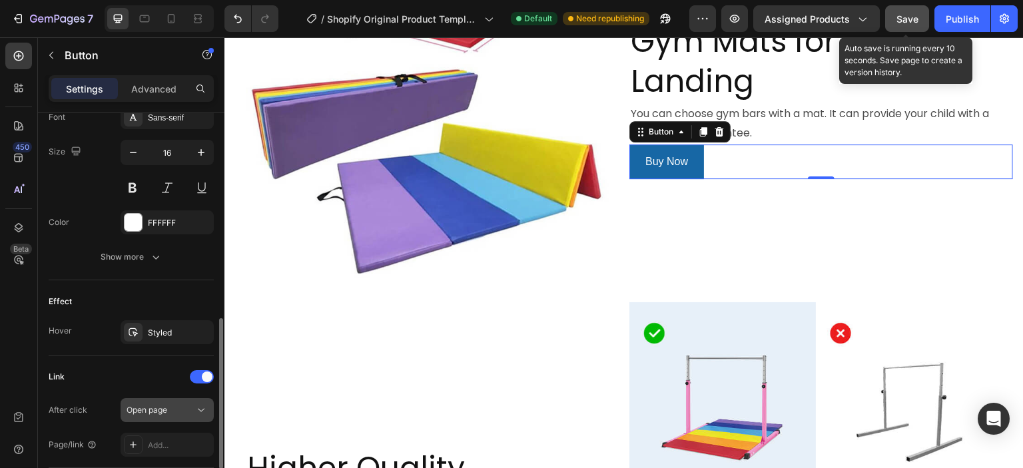
scroll to position [629, 0]
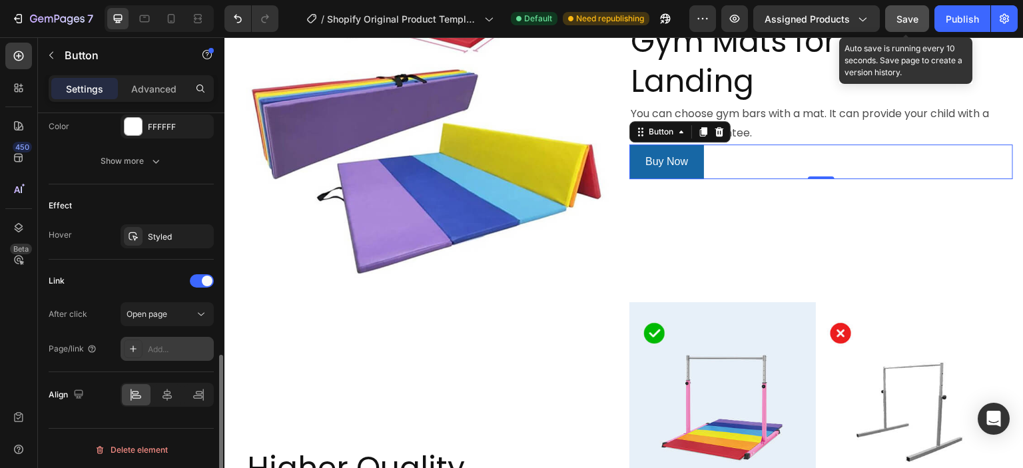
click at [144, 348] on div "Add..." at bounding box center [167, 349] width 93 height 24
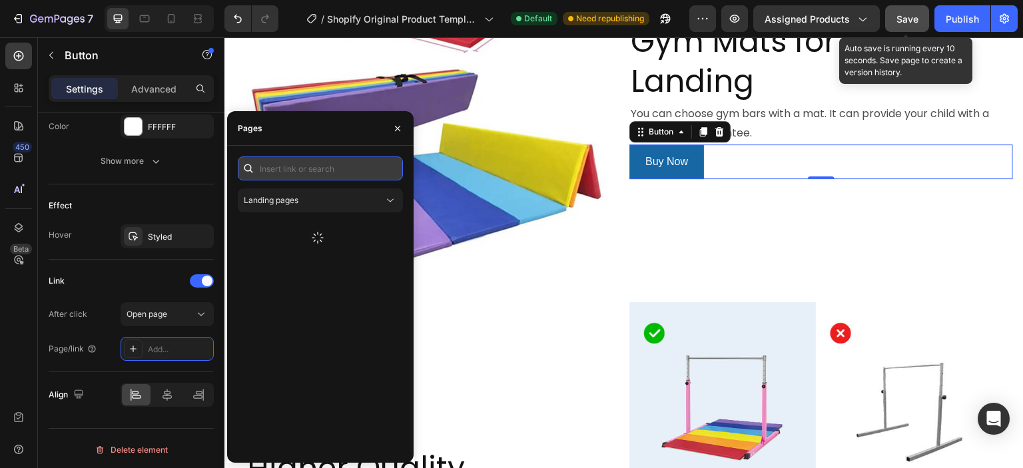
click at [296, 173] on input "text" at bounding box center [320, 169] width 165 height 24
paste input "[URL][DOMAIN_NAME]"
type input "[URL][DOMAIN_NAME]"
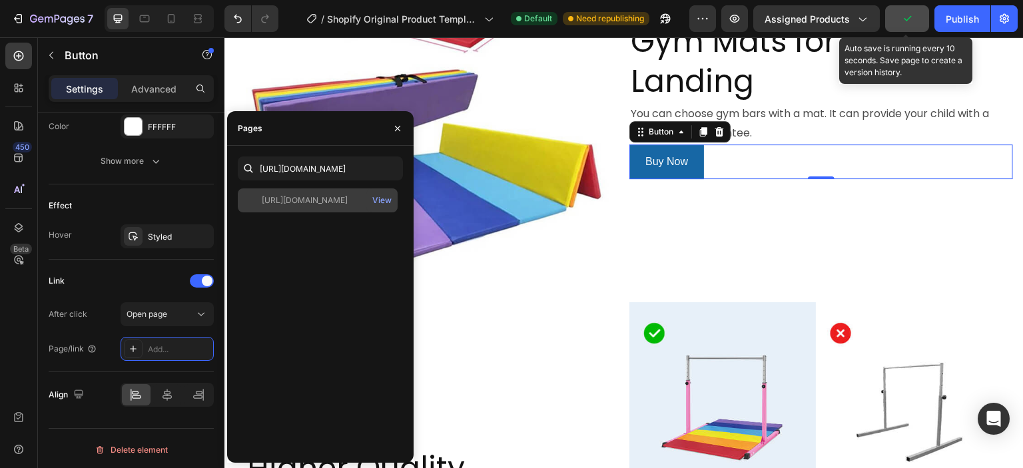
click at [327, 204] on div "[URL][DOMAIN_NAME]" at bounding box center [305, 201] width 86 height 12
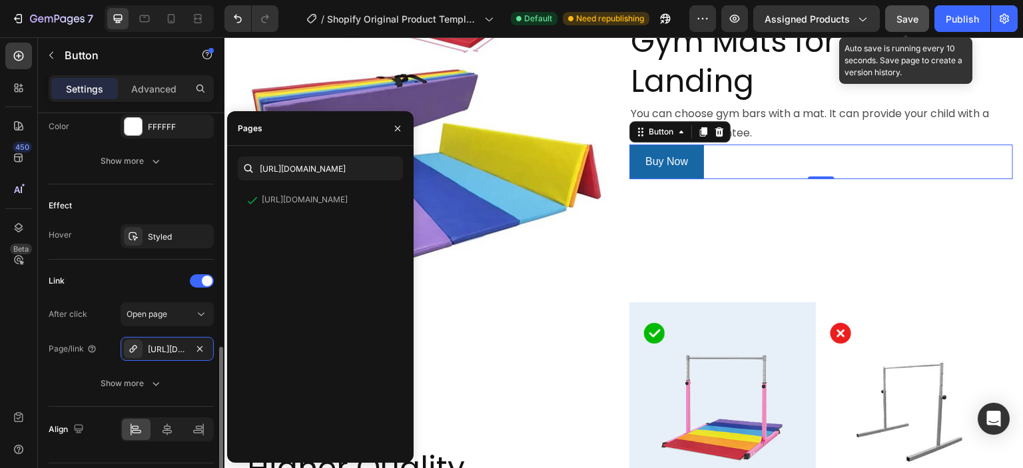
click at [40, 376] on div "Size Width Auto Height Auto Padding 12, 24, 12, 24 Background Color 1767A5 Imag…" at bounding box center [131, 13] width 187 height 1059
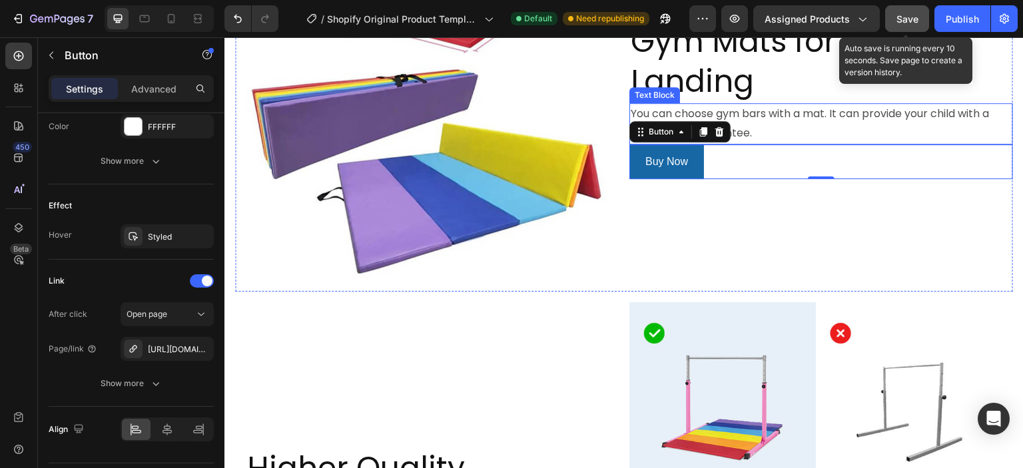
scroll to position [1873, 0]
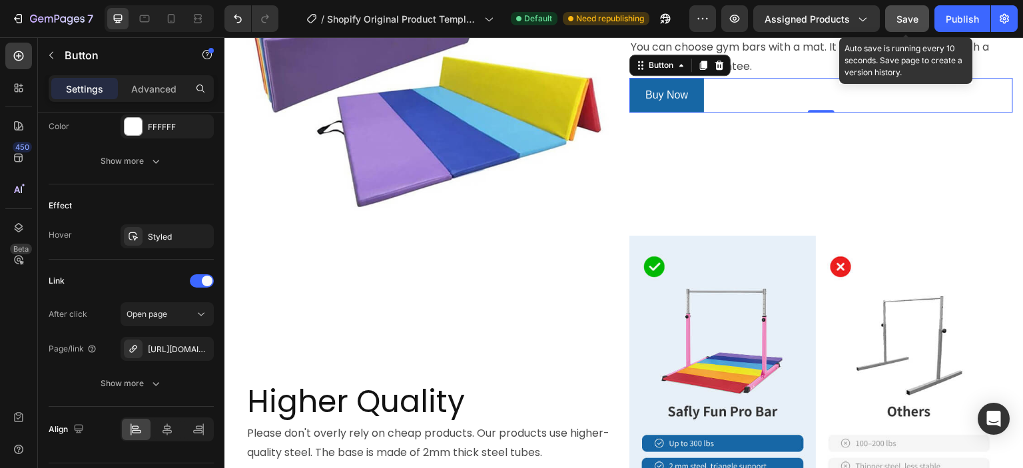
click at [903, 20] on span "Save" at bounding box center [908, 18] width 22 height 11
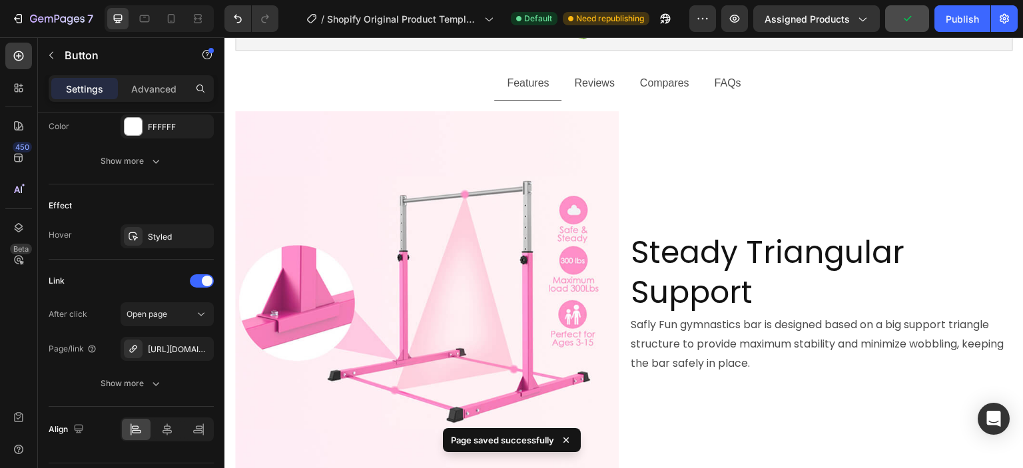
scroll to position [0, 0]
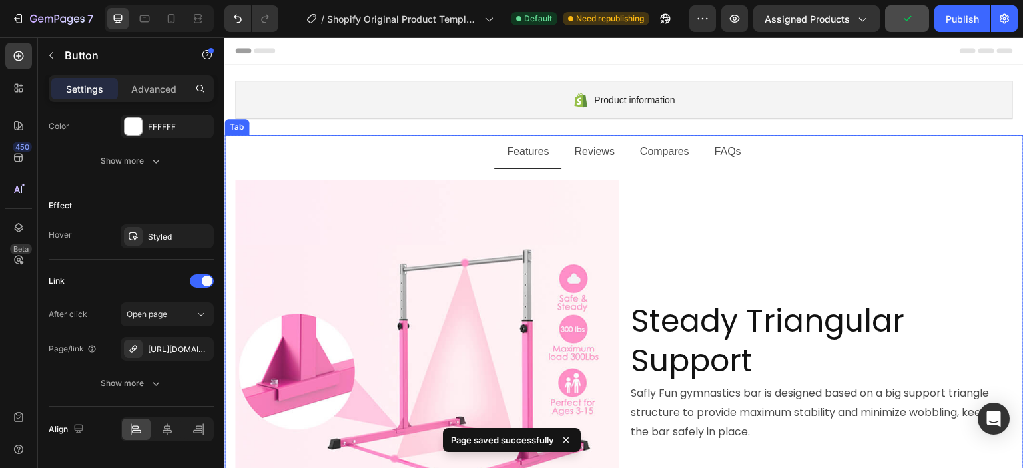
click at [595, 151] on p "Reviews" at bounding box center [594, 152] width 40 height 19
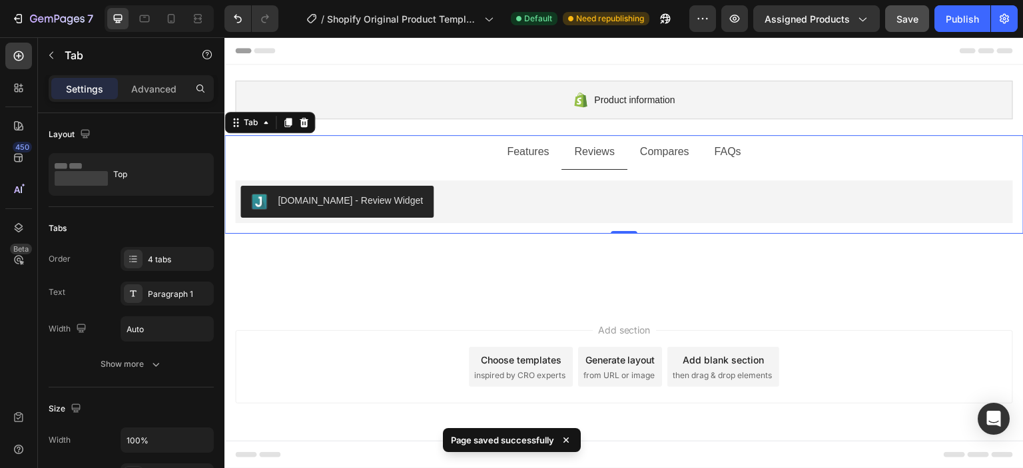
click at [676, 158] on p "Compares" at bounding box center [664, 152] width 49 height 19
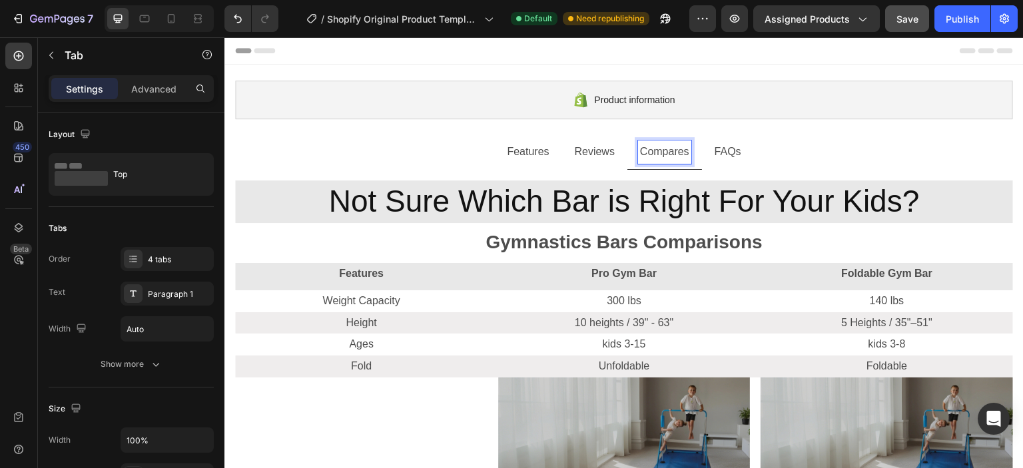
click at [715, 154] on p "FAQs" at bounding box center [728, 152] width 27 height 19
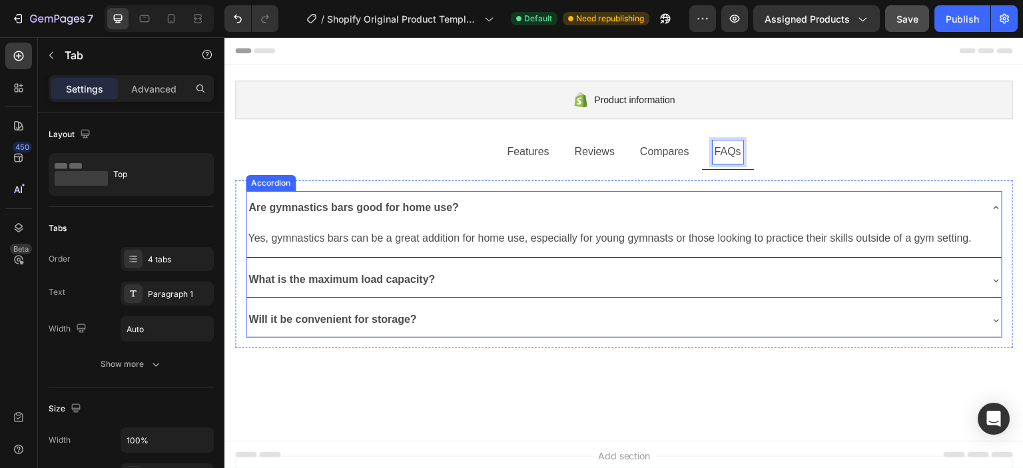
click at [791, 197] on div "Are gymnastics bars good for home use?" at bounding box center [613, 208] width 734 height 23
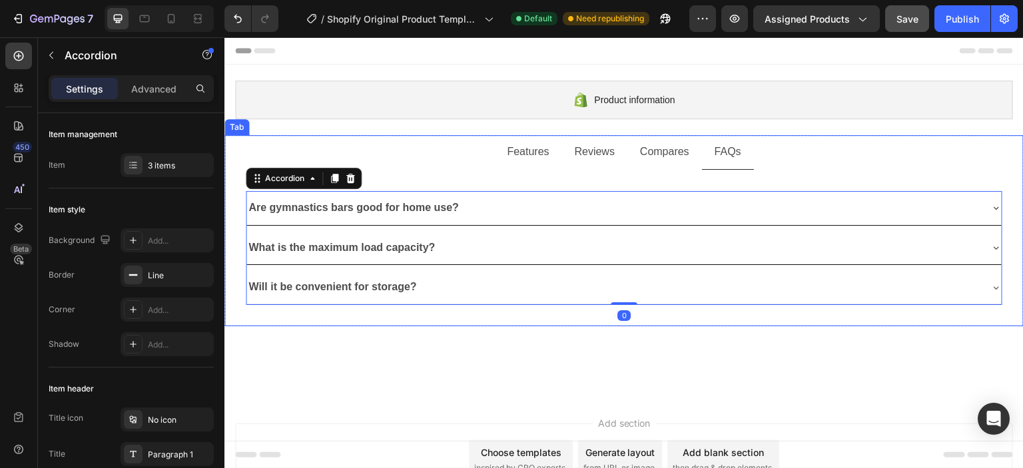
click at [515, 149] on p "Features" at bounding box center [528, 152] width 42 height 19
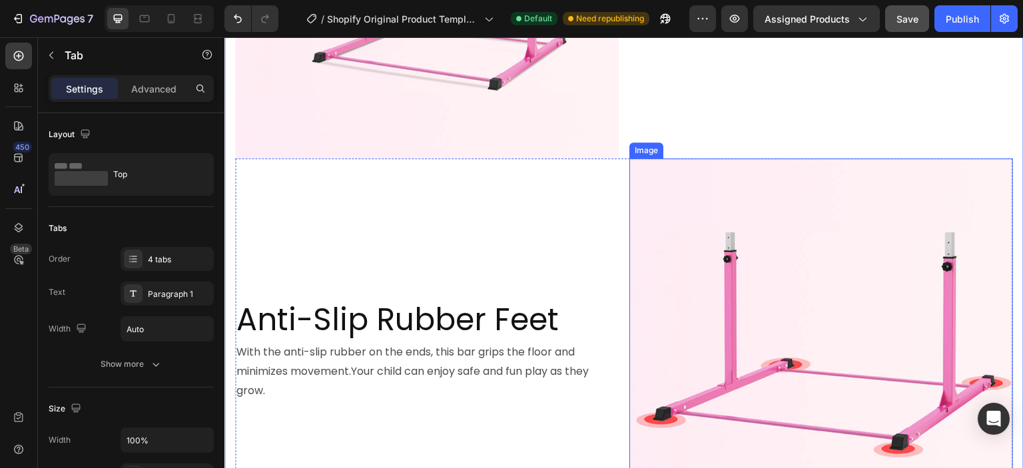
scroll to position [1199, 0]
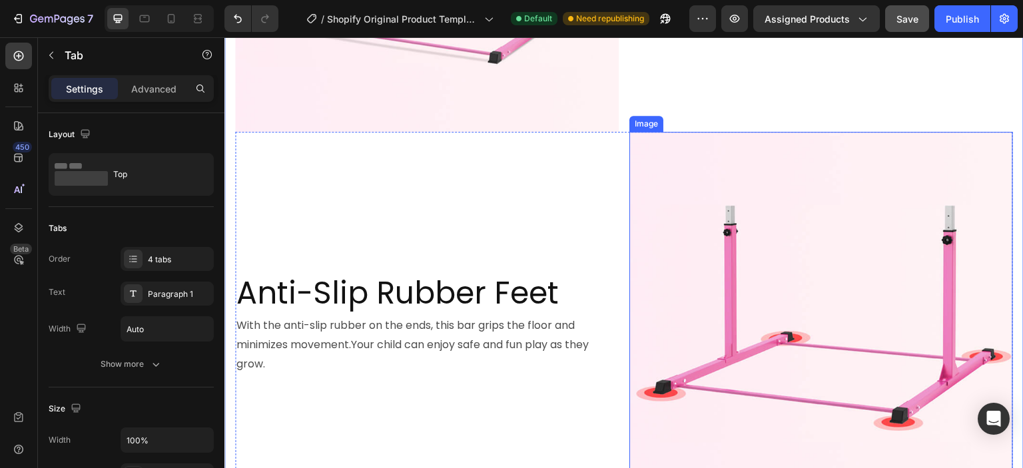
click at [635, 165] on img at bounding box center [821, 324] width 384 height 384
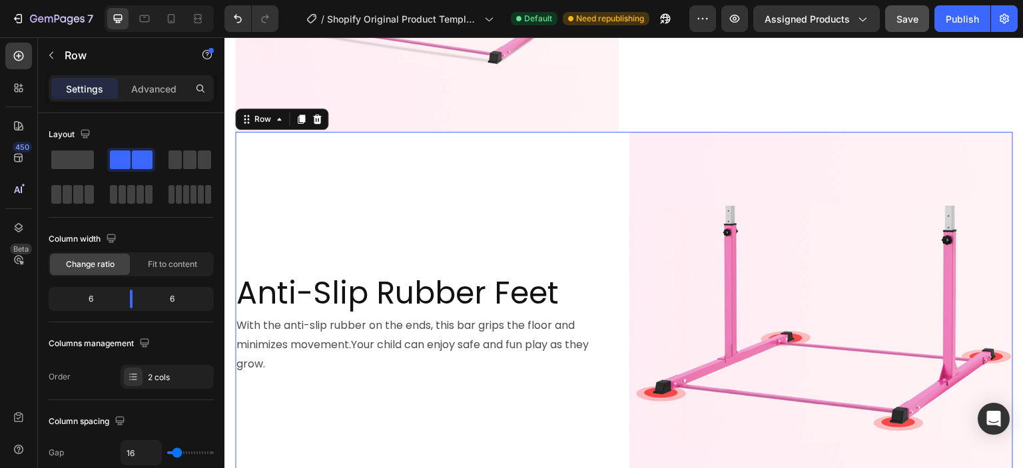
click at [622, 143] on div "Anti-Slip Rubber Feet Heading With the anti-slip rubber on the ends, this bar g…" at bounding box center [624, 324] width 778 height 384
click at [638, 143] on img at bounding box center [821, 324] width 384 height 384
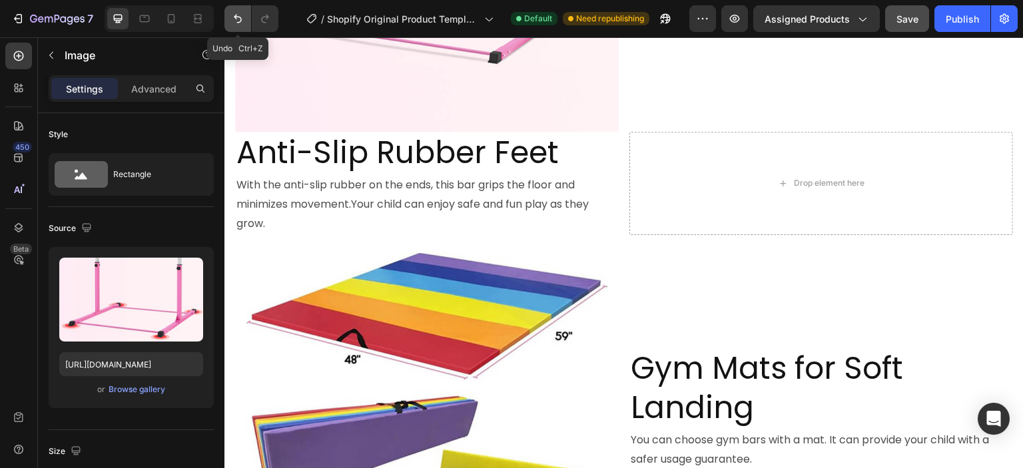
click at [232, 21] on icon "Undo/Redo" at bounding box center [237, 18] width 13 height 13
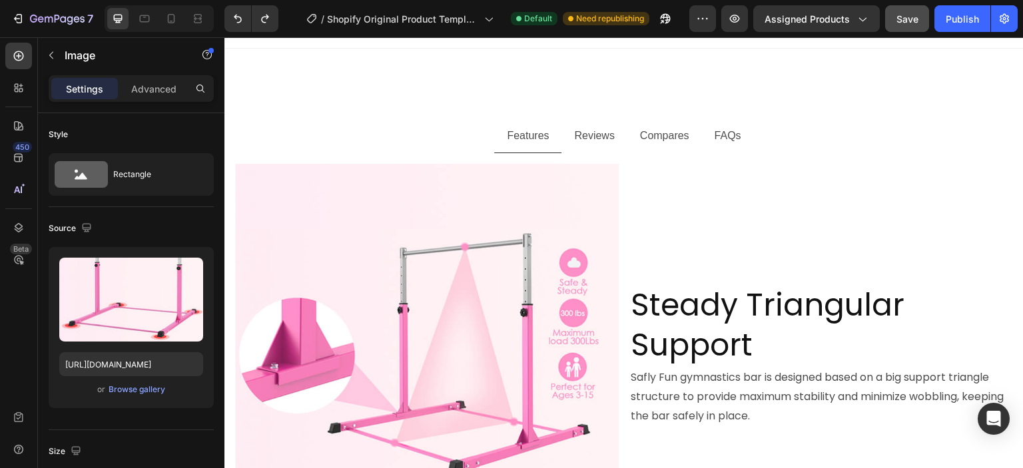
scroll to position [0, 0]
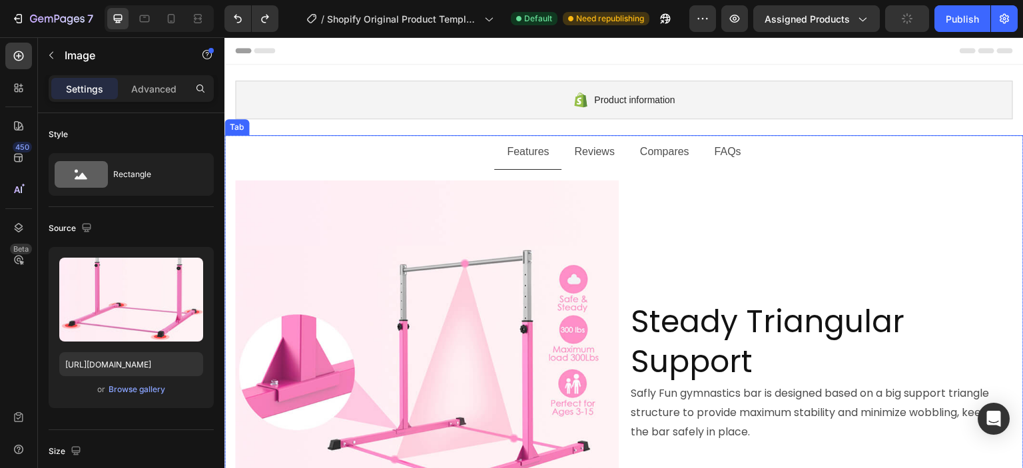
click at [473, 157] on ul "Features Reviews Compares FAQs" at bounding box center [623, 152] width 799 height 35
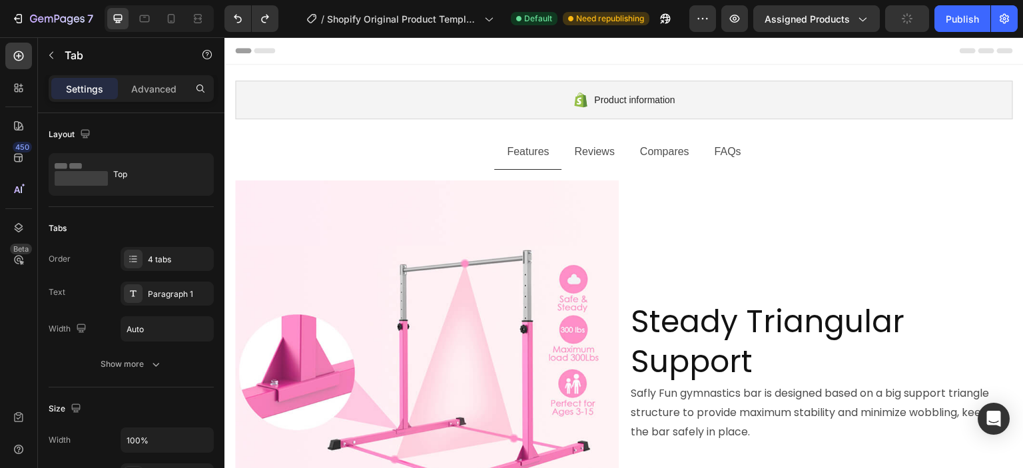
click at [526, 50] on div at bounding box center [624, 50] width 778 height 27
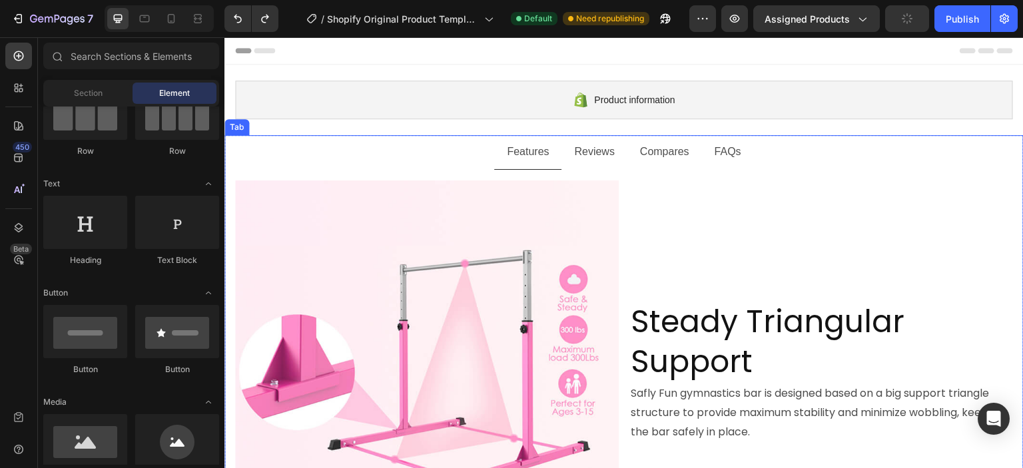
click at [456, 146] on ul "Features Reviews Compares FAQs" at bounding box center [623, 152] width 799 height 35
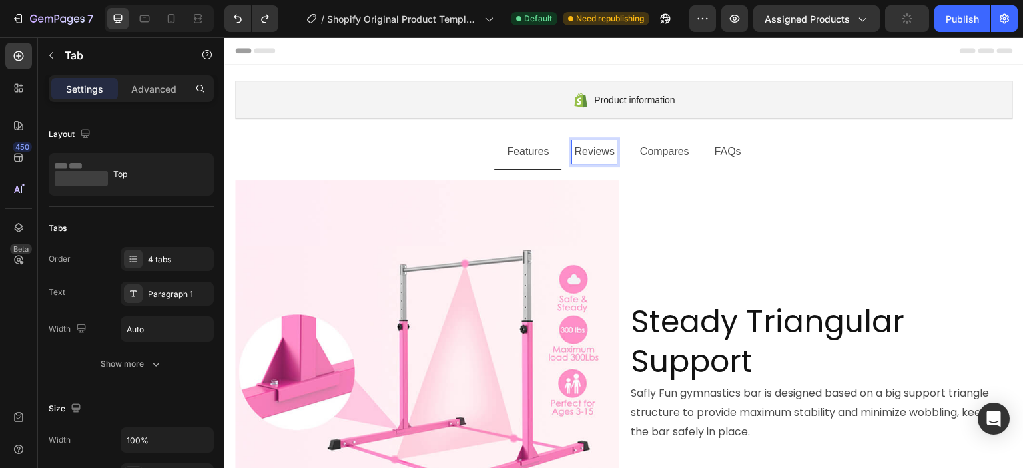
click at [588, 151] on p "Reviews" at bounding box center [594, 152] width 40 height 19
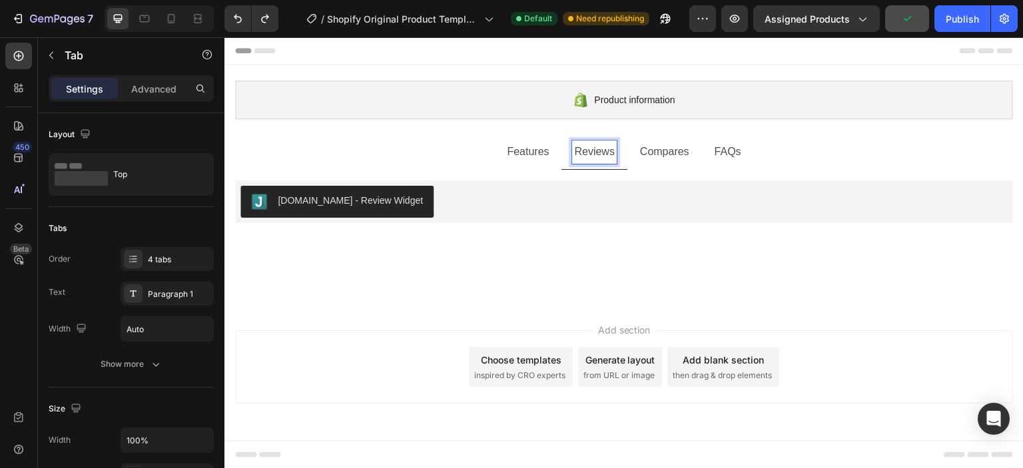
click at [639, 153] on div "Compares" at bounding box center [664, 152] width 53 height 23
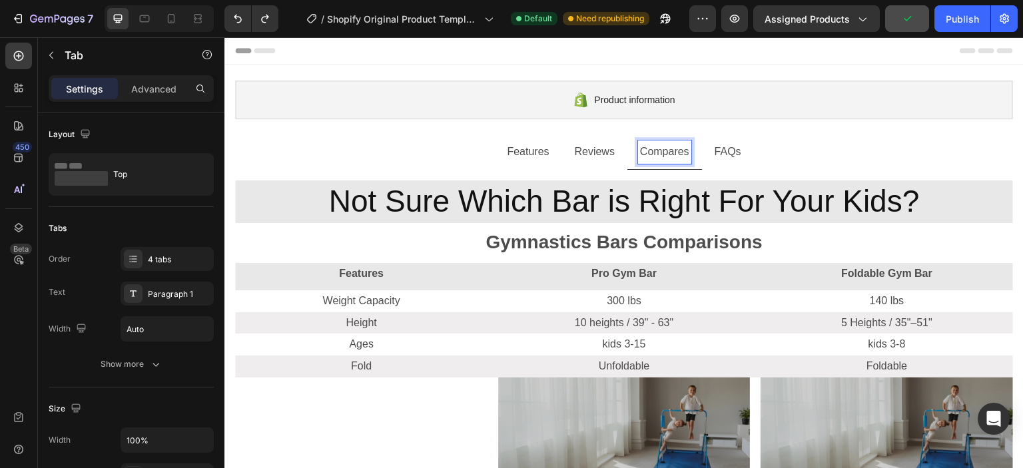
click at [532, 152] on p "Features" at bounding box center [528, 152] width 42 height 19
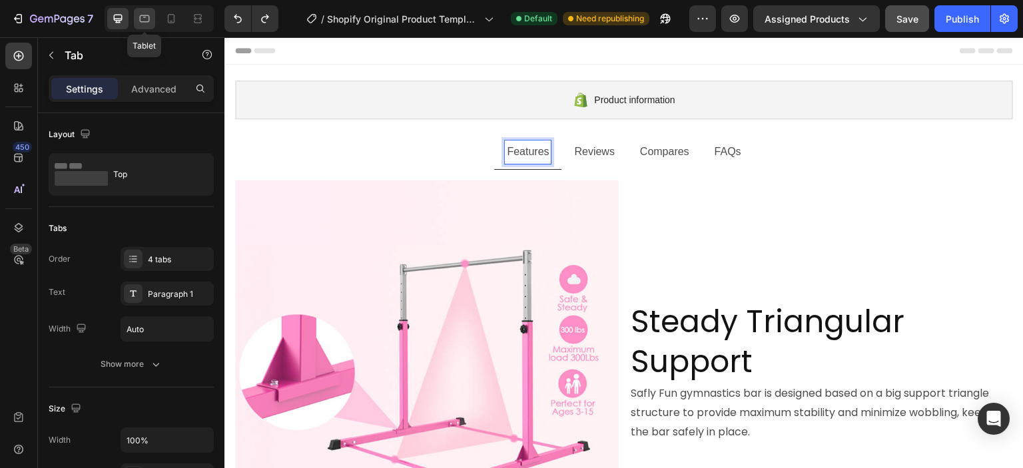
click at [139, 21] on icon at bounding box center [144, 18] width 13 height 13
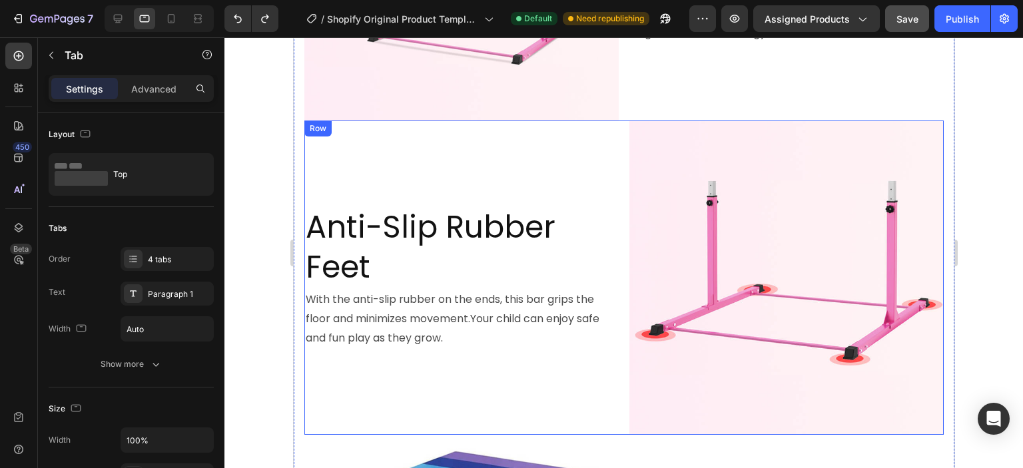
scroll to position [1183, 0]
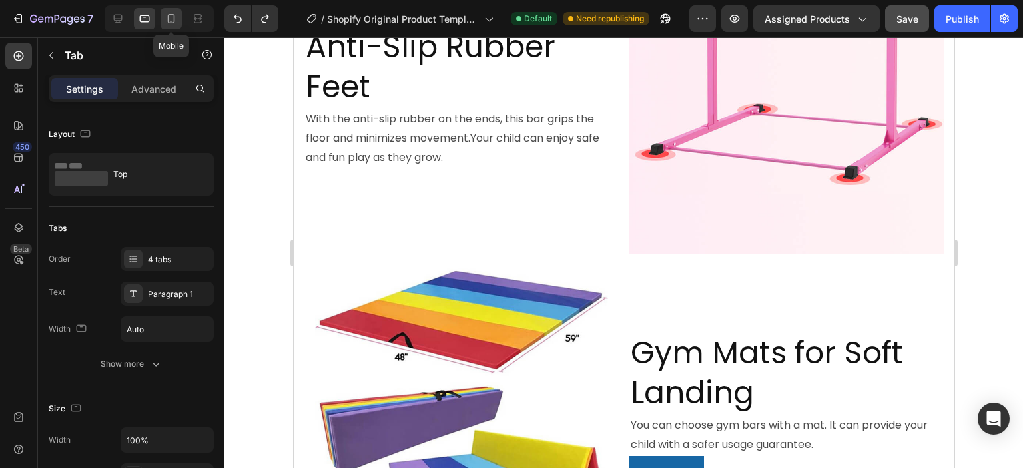
click at [173, 21] on icon at bounding box center [171, 18] width 7 height 9
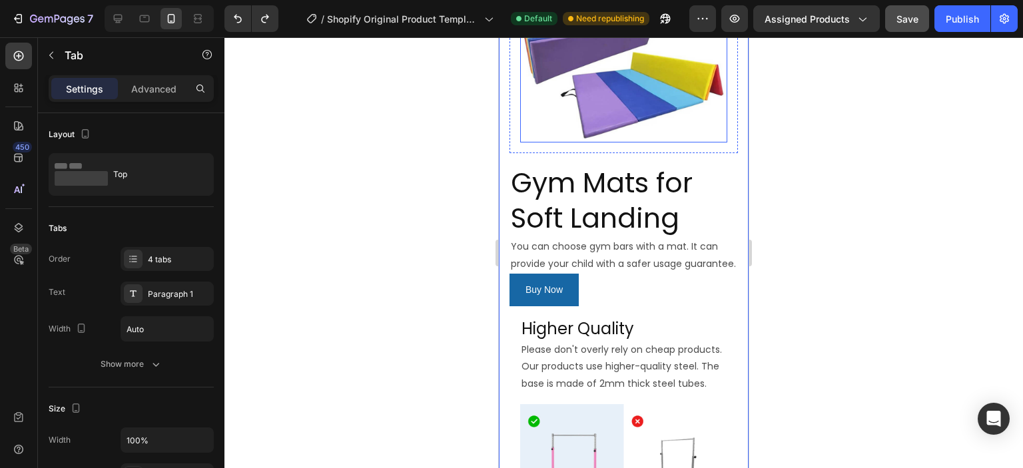
scroll to position [1250, 0]
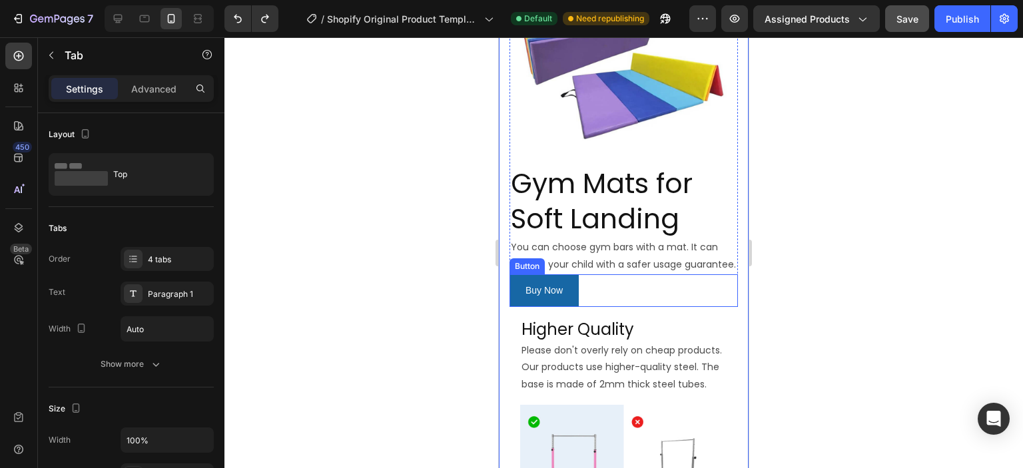
click at [654, 274] on div "Buy Now Button" at bounding box center [624, 290] width 228 height 33
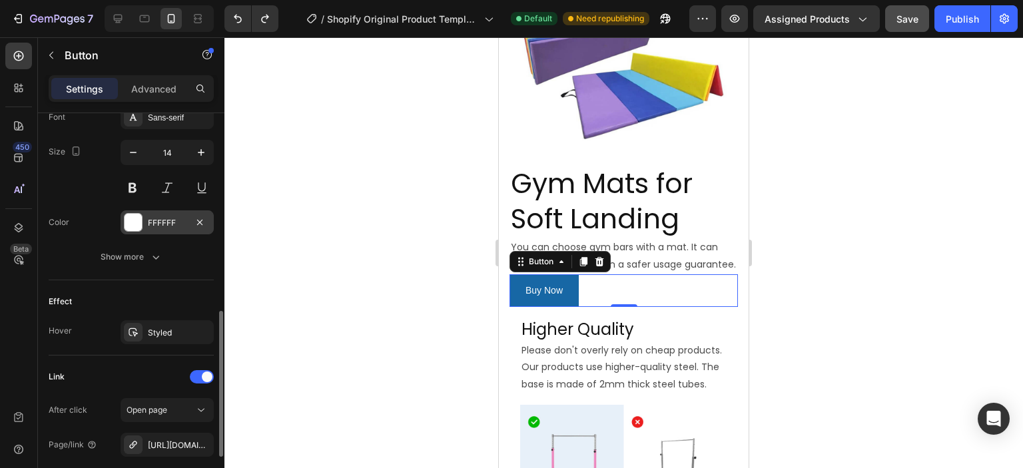
scroll to position [663, 0]
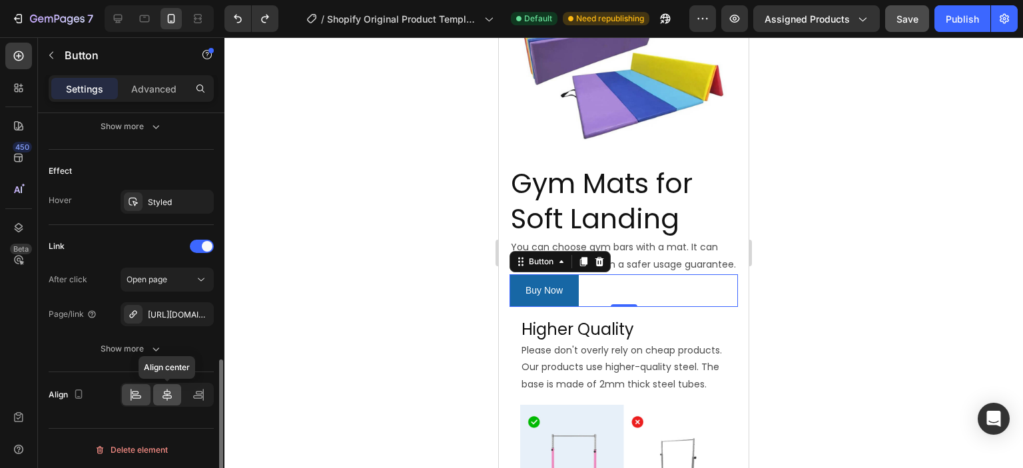
click at [168, 388] on icon at bounding box center [167, 394] width 13 height 13
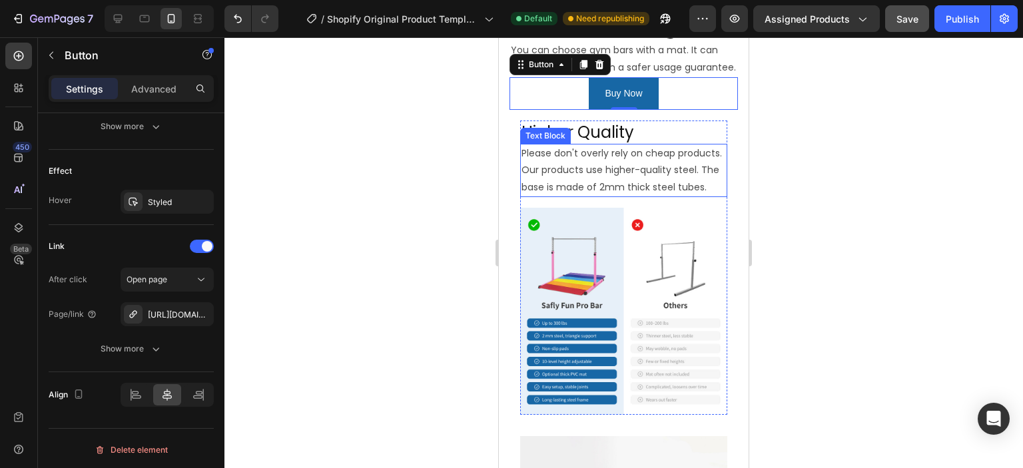
scroll to position [1449, 0]
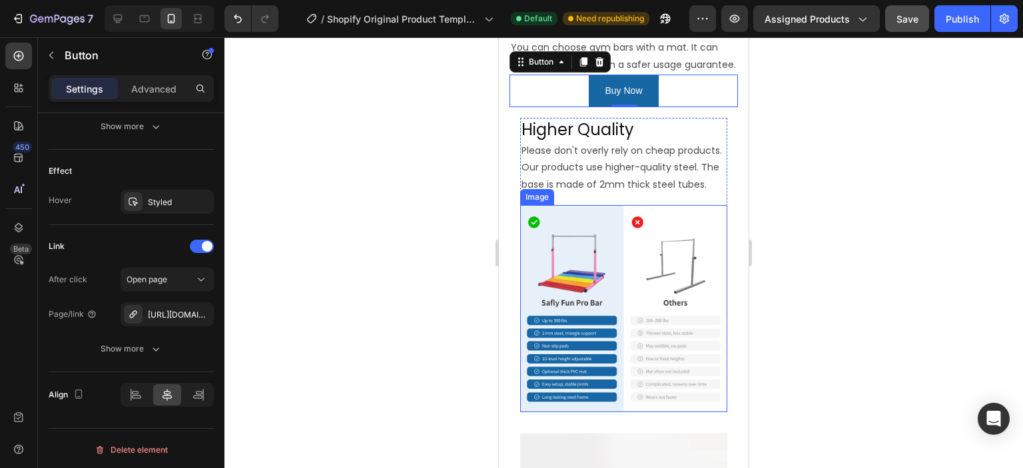
click at [634, 264] on img at bounding box center [623, 308] width 207 height 207
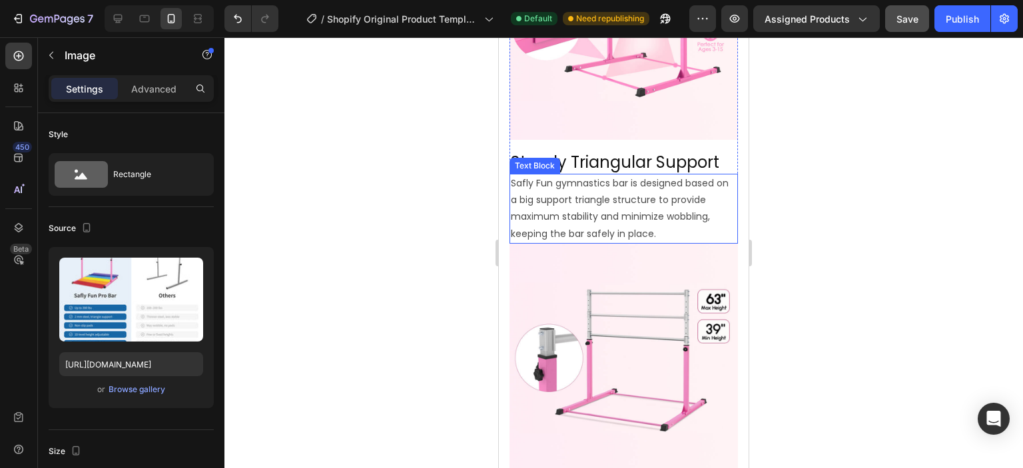
scroll to position [0, 0]
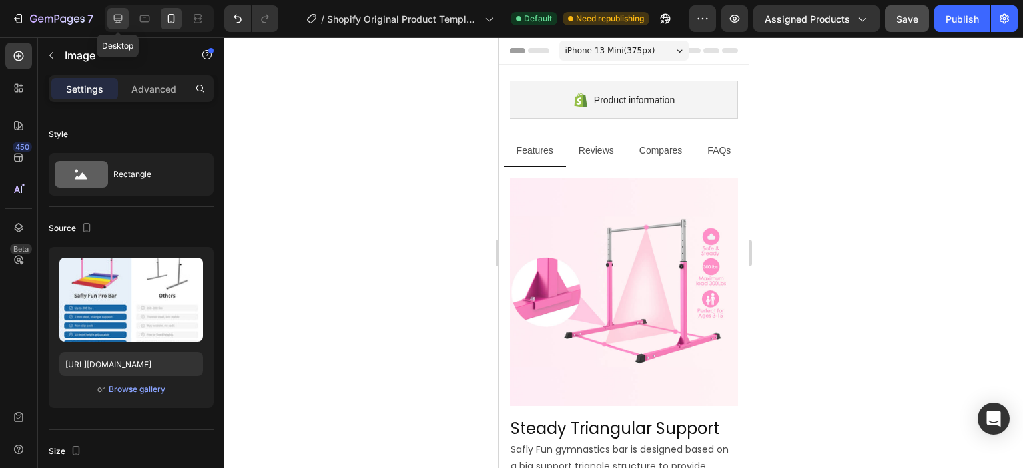
click at [120, 17] on icon at bounding box center [117, 18] width 13 height 13
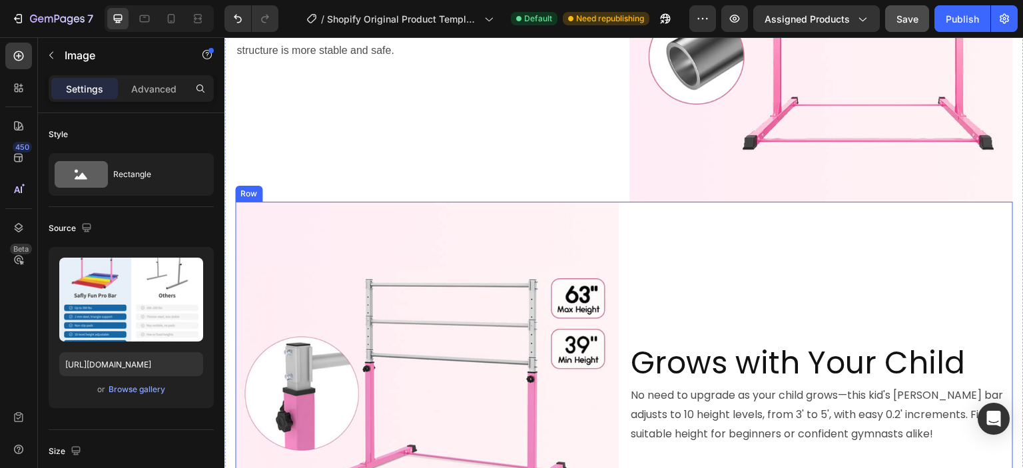
scroll to position [867, 0]
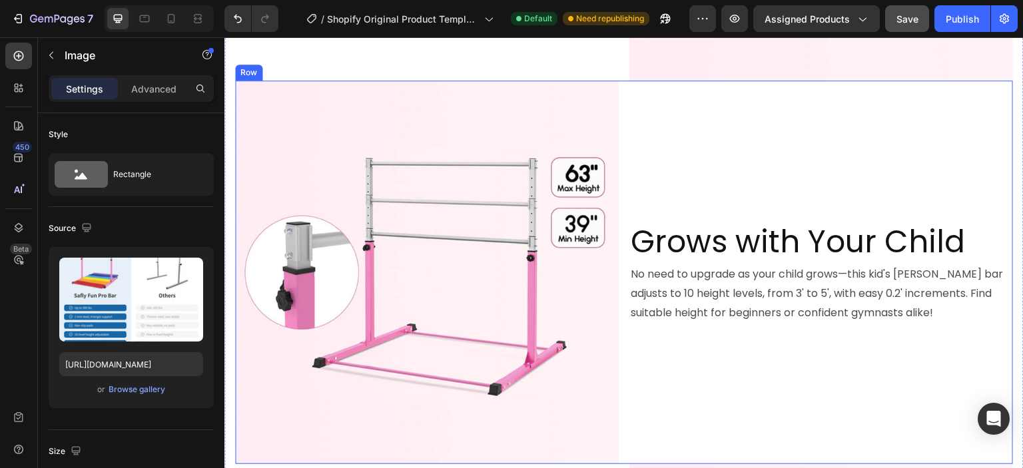
click at [688, 177] on div "Grows with Your Child Heading No need to upgrade as your child grows—this kid's…" at bounding box center [821, 273] width 384 height 384
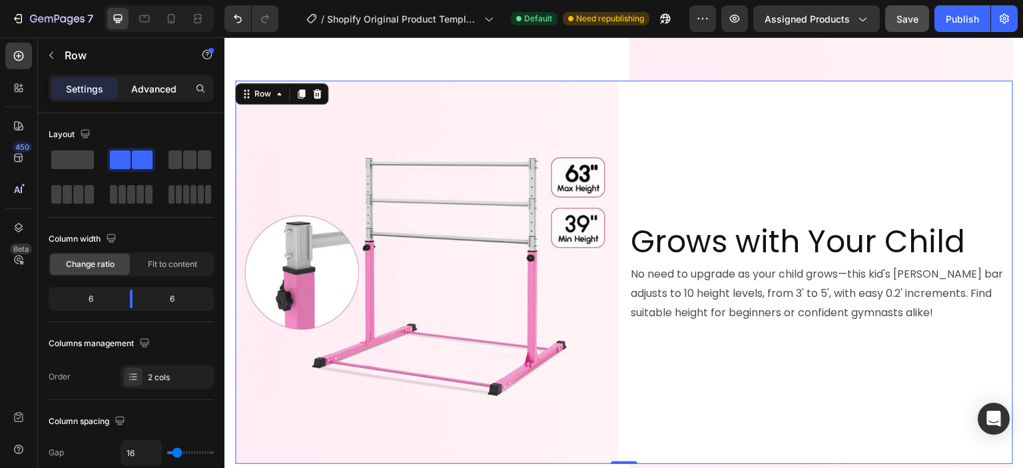
click at [169, 91] on p "Advanced" at bounding box center [153, 89] width 45 height 14
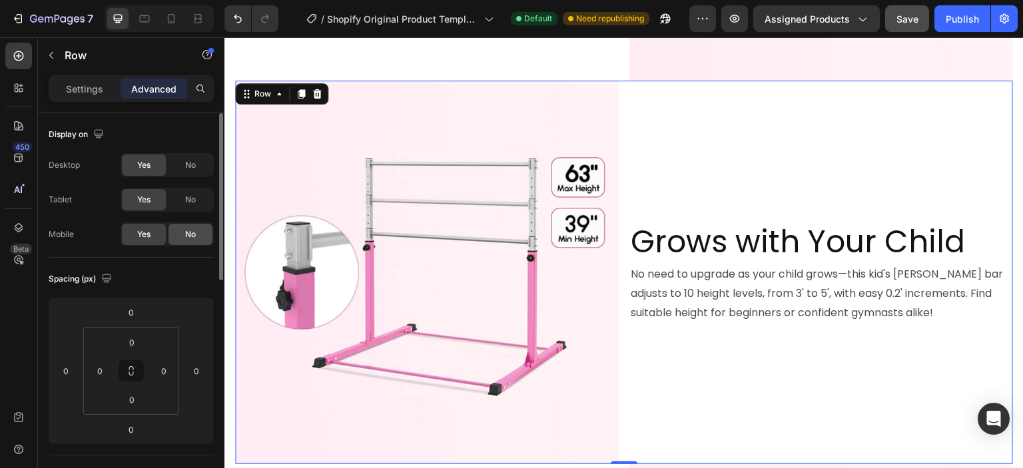
click at [193, 232] on span "No" at bounding box center [190, 234] width 11 height 12
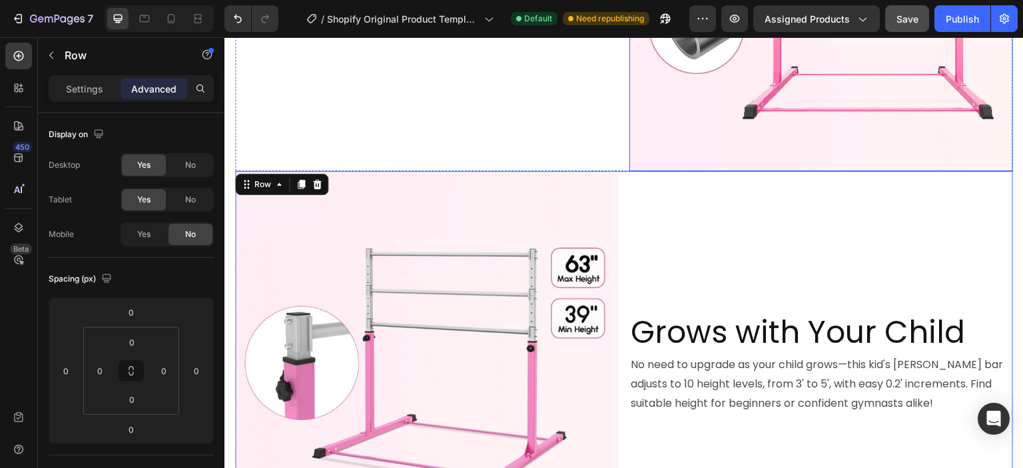
scroll to position [667, 0]
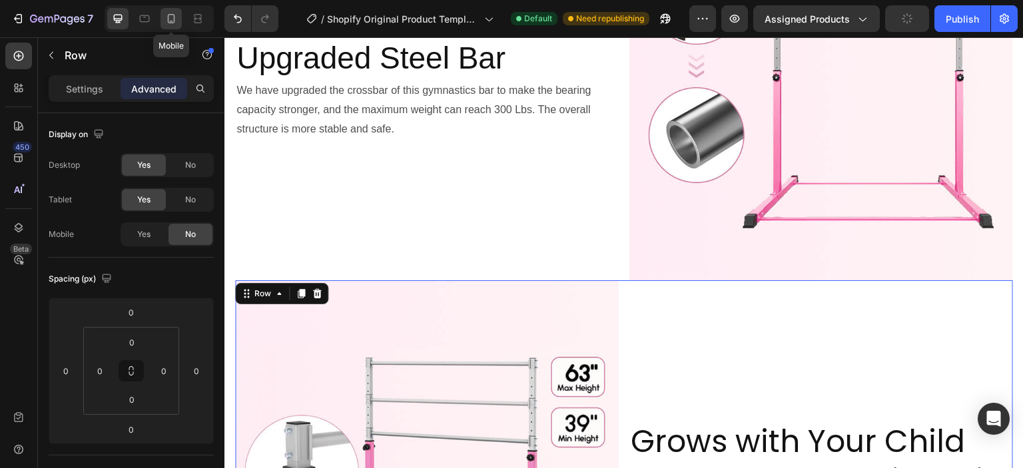
click at [169, 21] on icon at bounding box center [171, 18] width 13 height 13
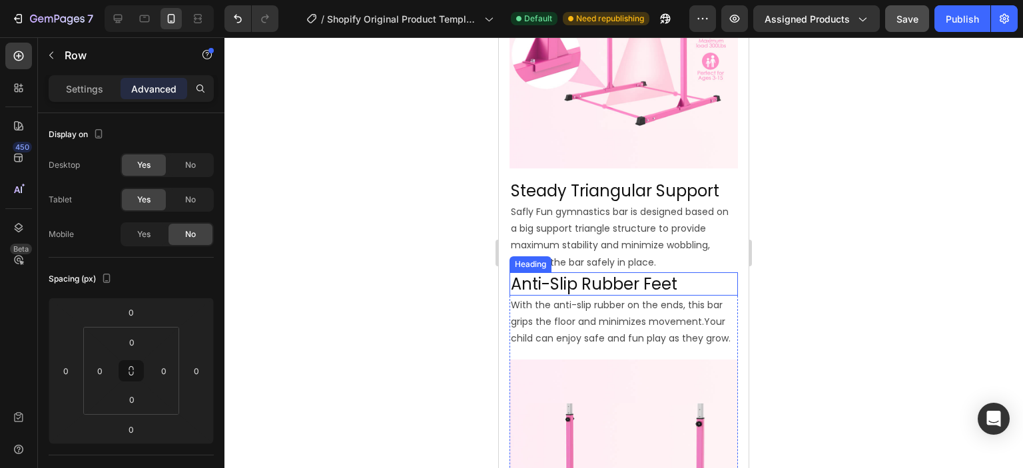
scroll to position [266, 0]
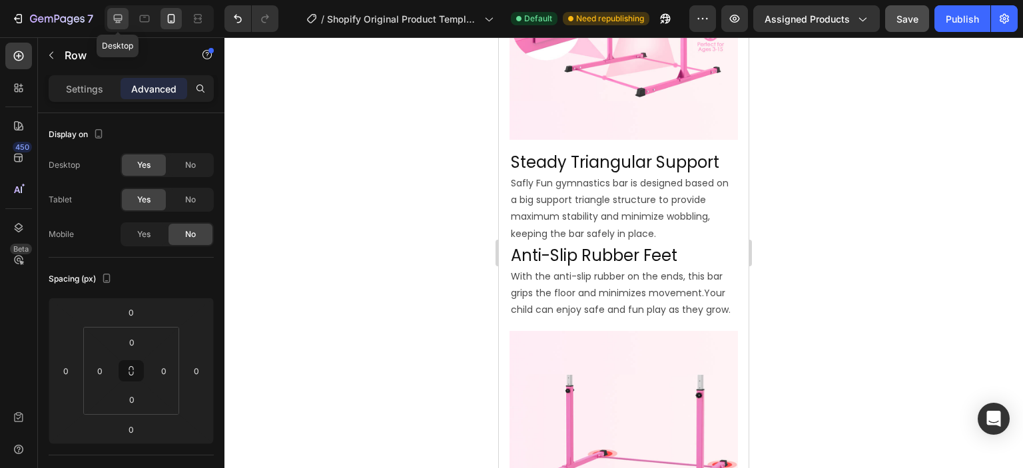
click at [120, 17] on icon at bounding box center [117, 18] width 13 height 13
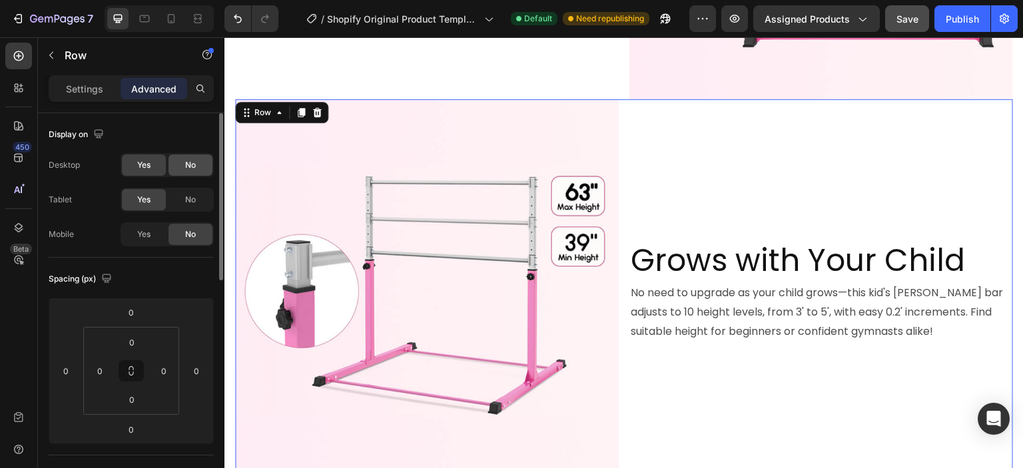
scroll to position [853, 0]
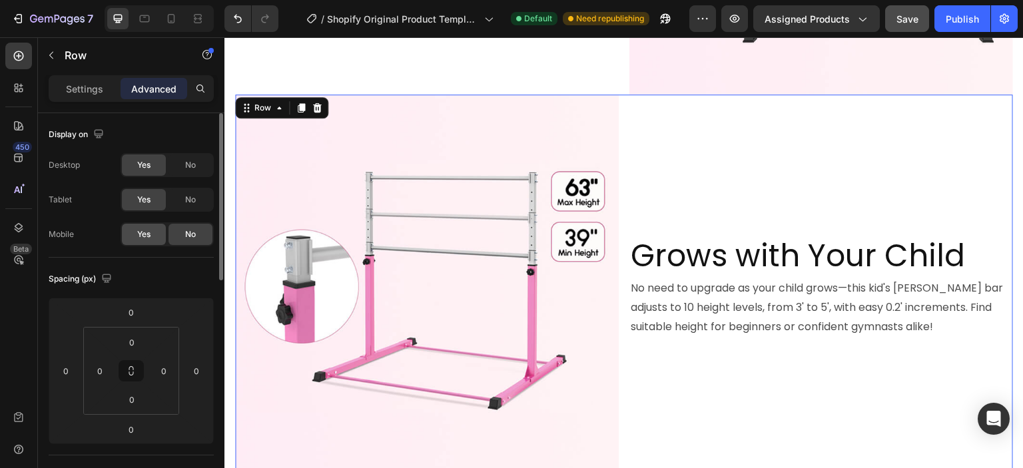
click at [147, 234] on span "Yes" at bounding box center [143, 234] width 13 height 12
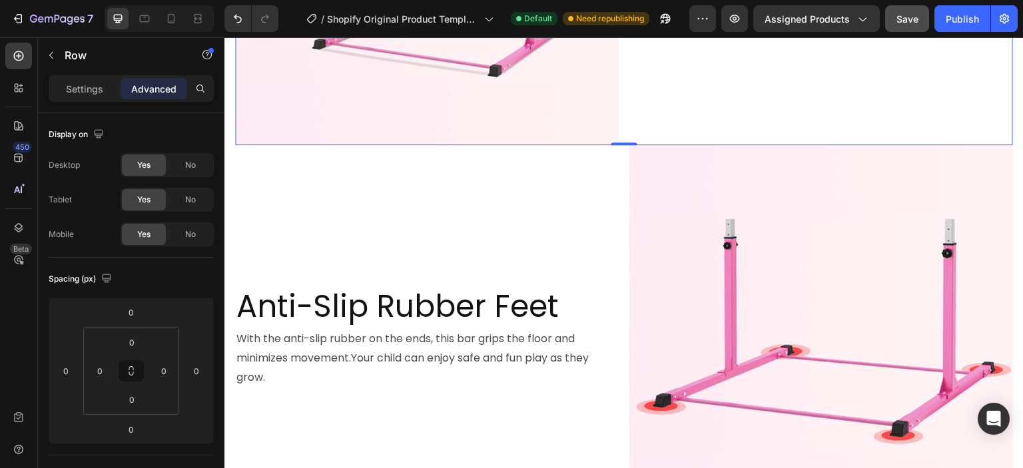
scroll to position [1186, 0]
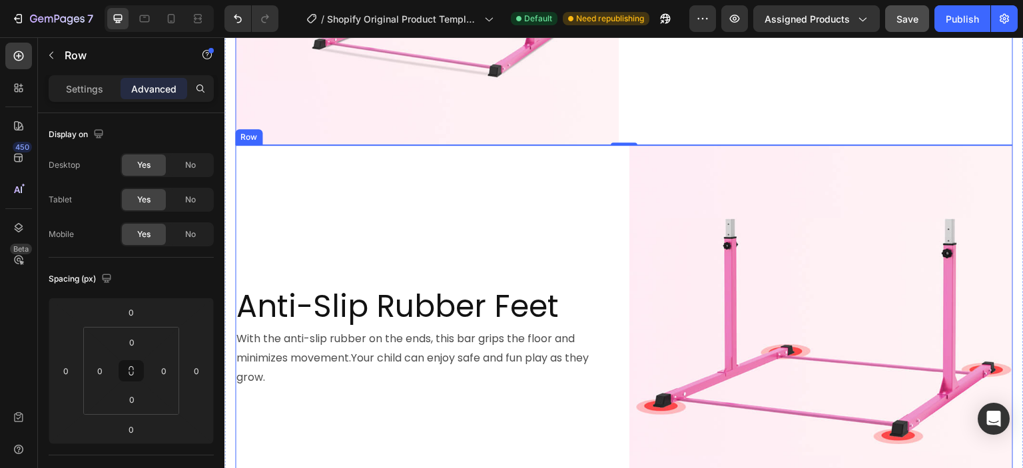
click at [597, 199] on div "Anti-Slip Rubber Feet Heading With the anti-slip rubber on the ends, this bar g…" at bounding box center [427, 337] width 384 height 384
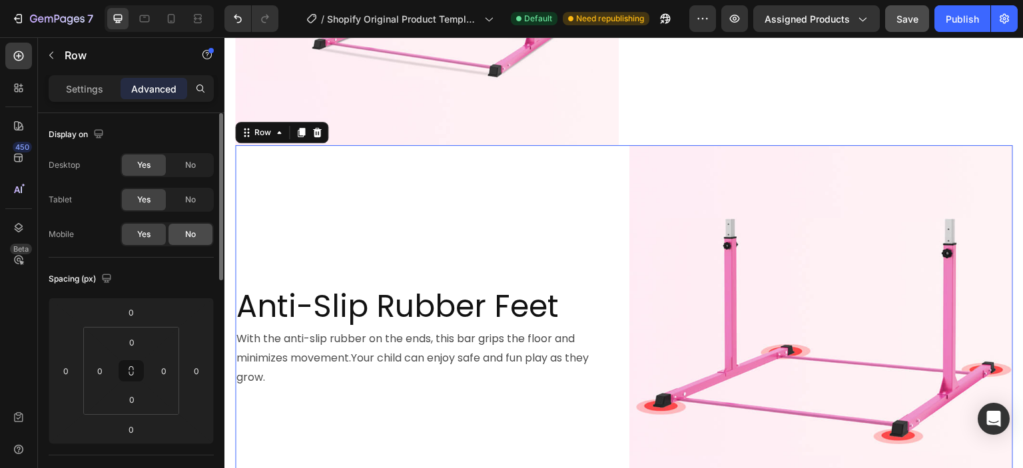
click at [176, 227] on div "No" at bounding box center [191, 234] width 44 height 21
click at [195, 22] on icon at bounding box center [197, 18] width 13 height 13
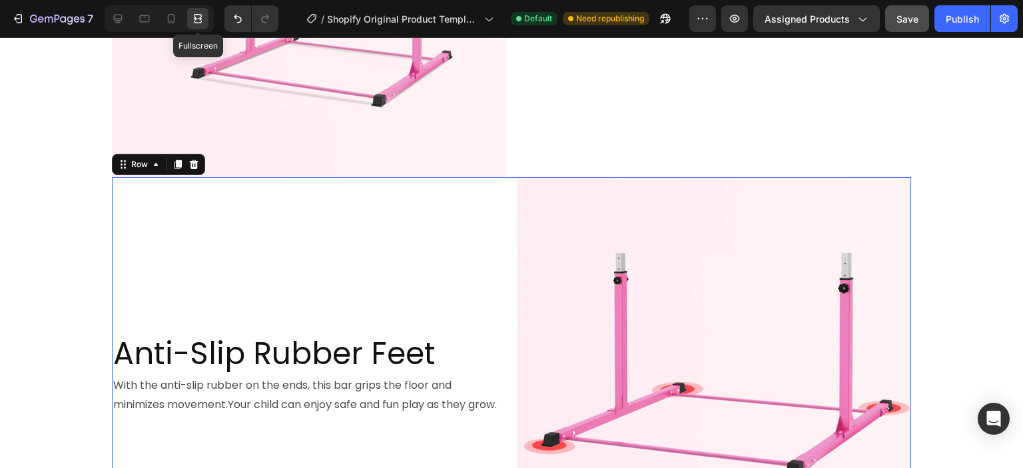
scroll to position [1218, 0]
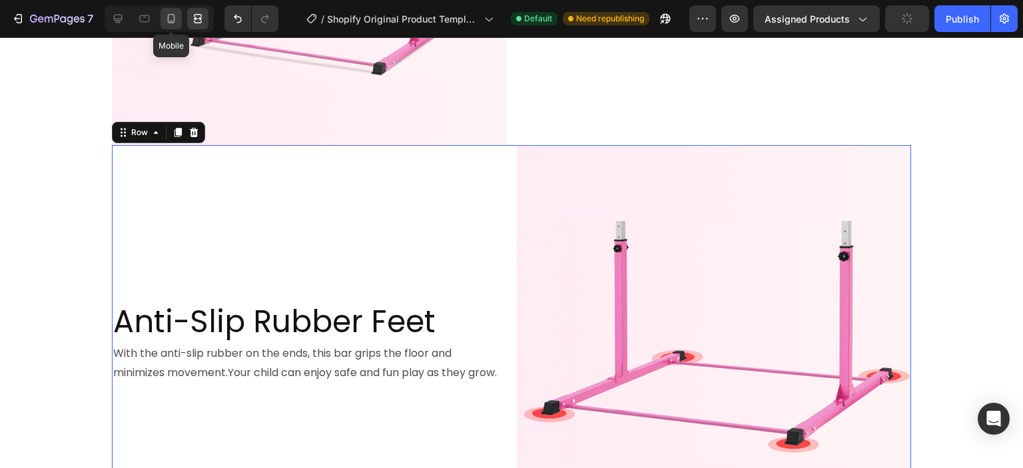
click at [173, 21] on icon at bounding box center [171, 18] width 13 height 13
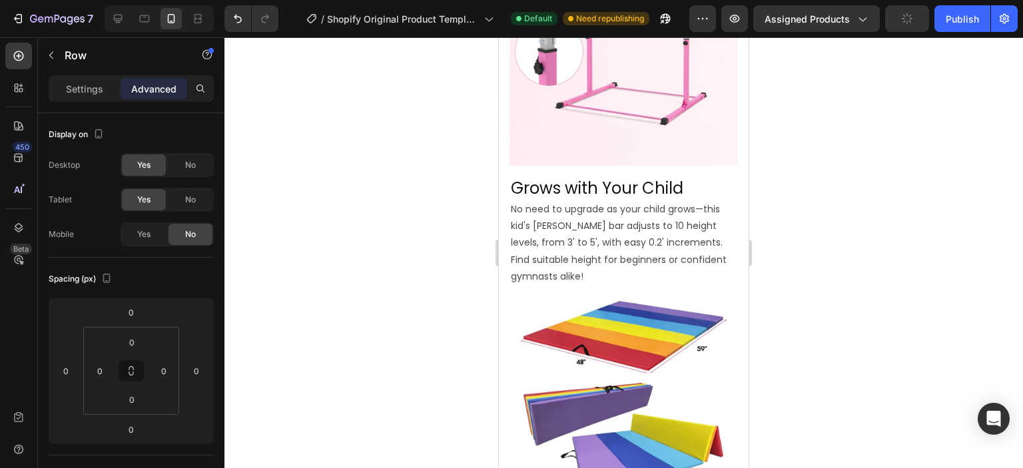
scroll to position [585, 0]
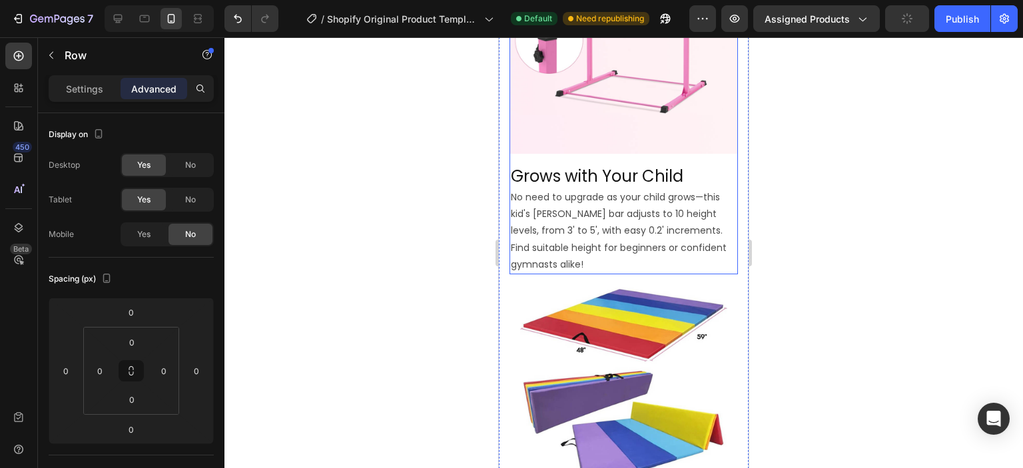
click at [724, 142] on div "Image Grows with Your Child Heading No need to upgrade as your child grows—this…" at bounding box center [624, 99] width 228 height 349
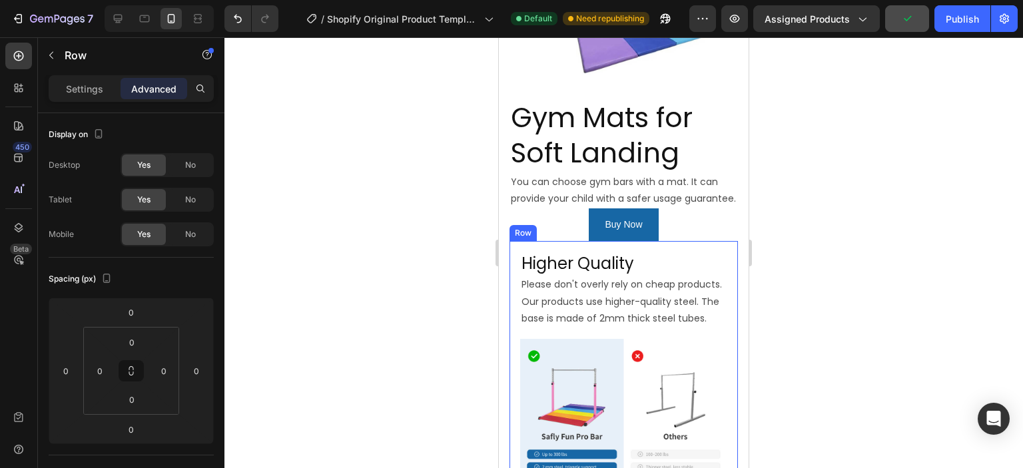
scroll to position [918, 0]
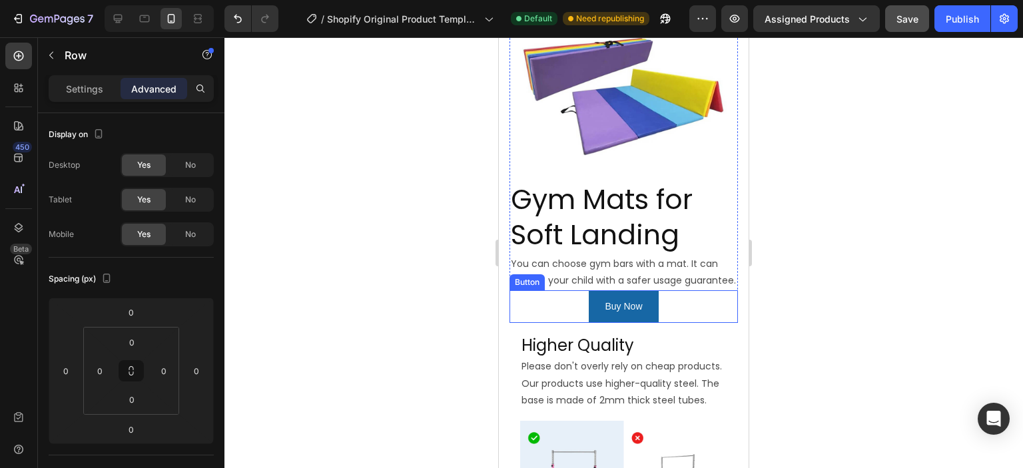
click at [725, 290] on div "Buy Now Button" at bounding box center [624, 306] width 228 height 33
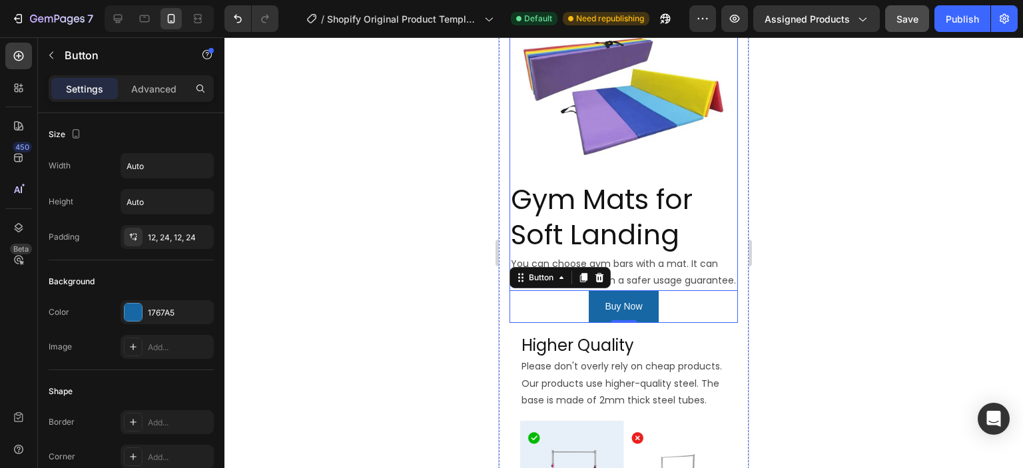
click at [726, 145] on div "Image Row Gym Mats for Soft Landing Heading You can choose gym bars with a mat.…" at bounding box center [624, 132] width 228 height 382
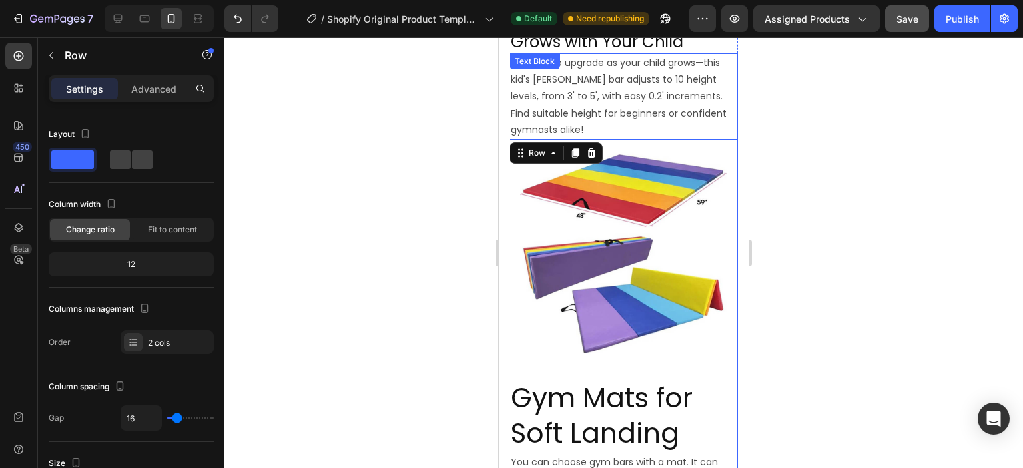
scroll to position [666, 0]
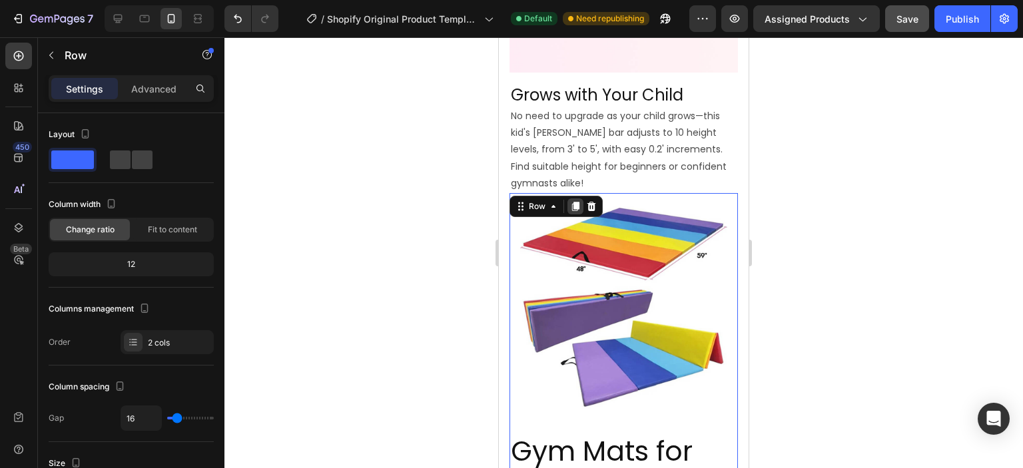
click at [576, 202] on icon at bounding box center [575, 206] width 7 height 9
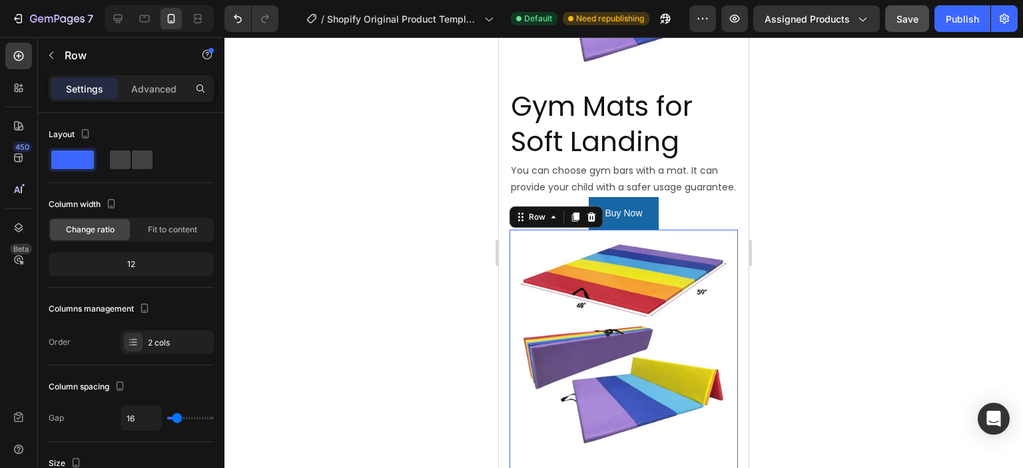
scroll to position [1143, 0]
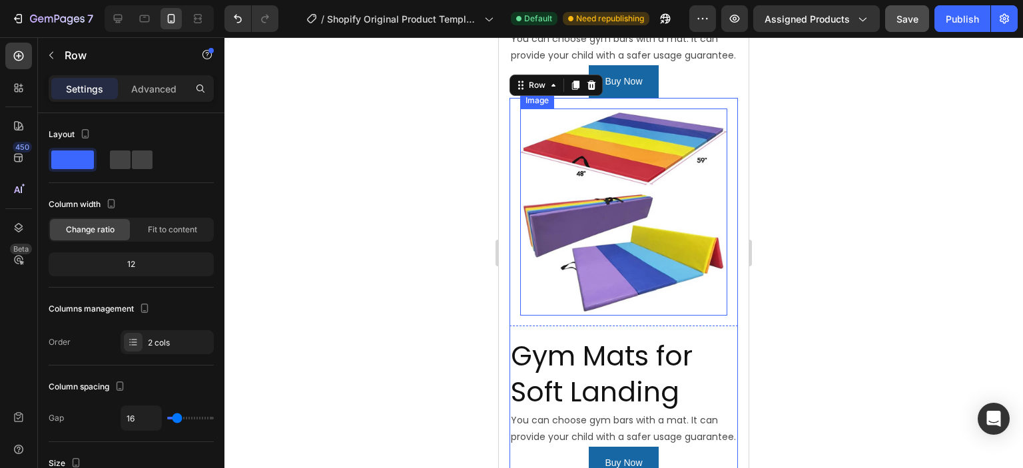
click at [598, 156] on img at bounding box center [623, 212] width 207 height 207
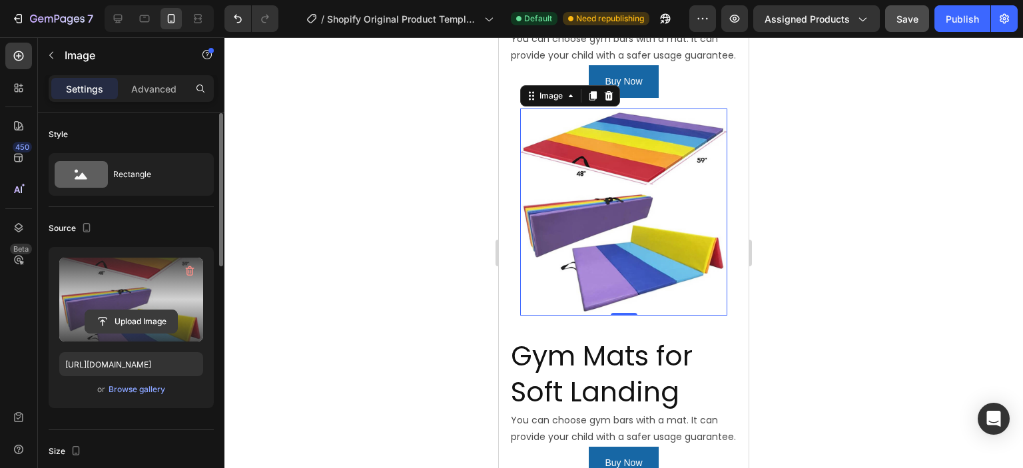
click at [117, 314] on input "file" at bounding box center [131, 321] width 92 height 23
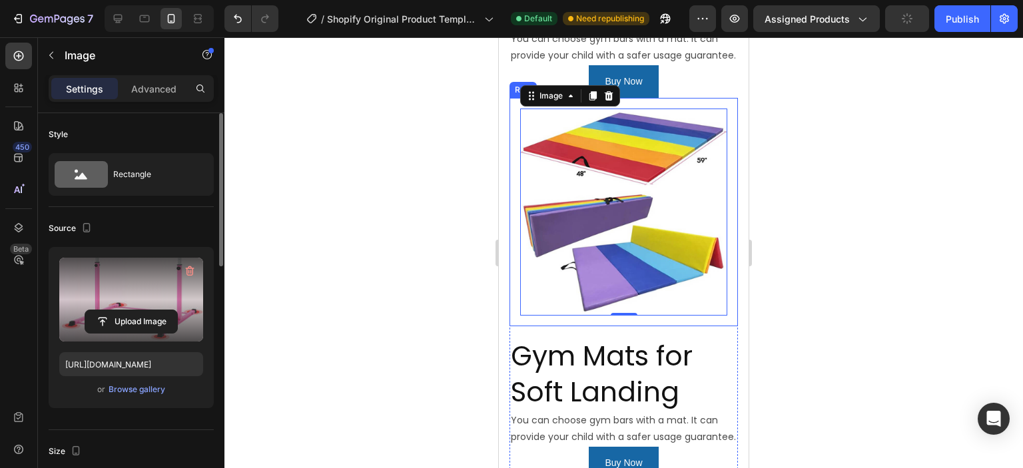
type input "[URL][DOMAIN_NAME]"
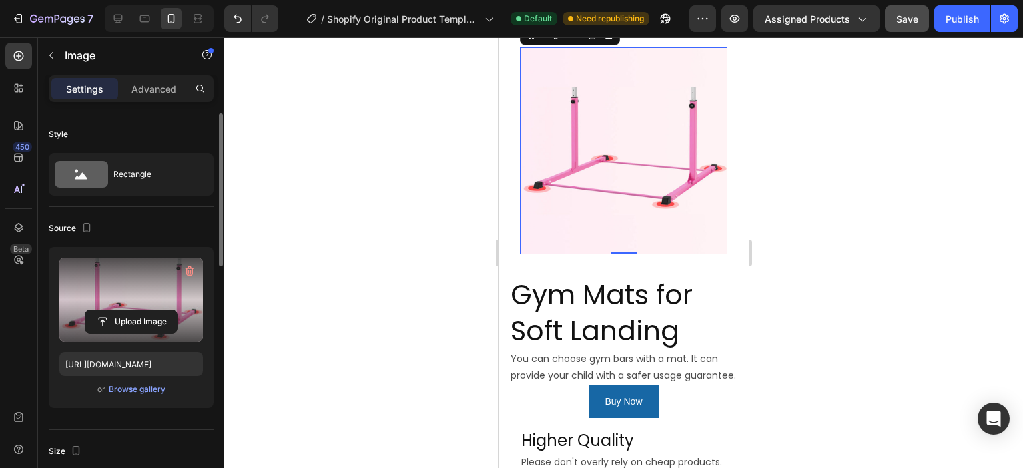
scroll to position [1210, 0]
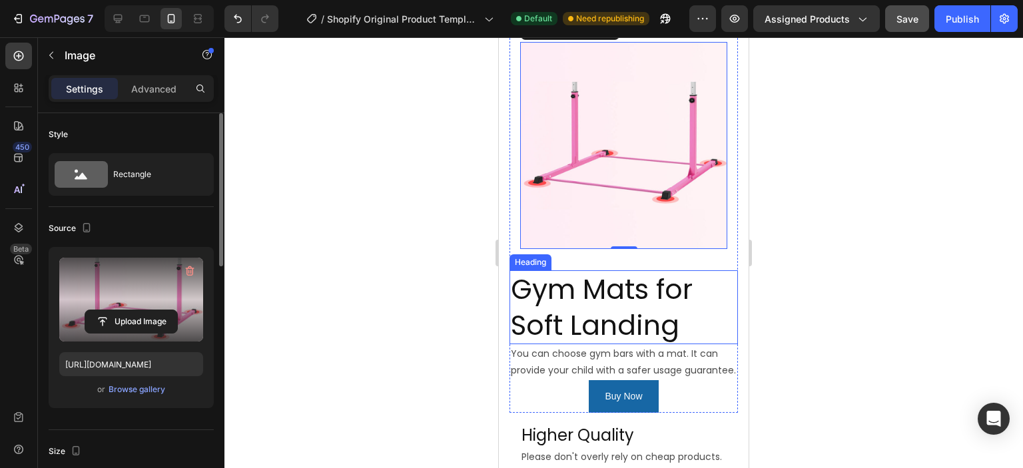
click at [629, 300] on h2 "Gym Mats for Soft Landing" at bounding box center [624, 307] width 228 height 74
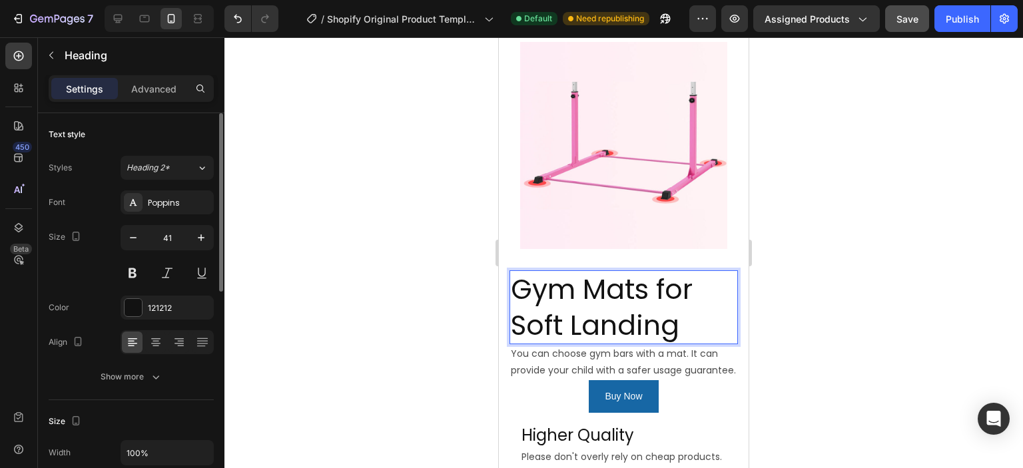
click at [636, 286] on h2 "Gym Mats for Soft Landing" at bounding box center [624, 307] width 228 height 74
click at [636, 286] on p "Gym Mats for Soft Landing" at bounding box center [624, 307] width 226 height 71
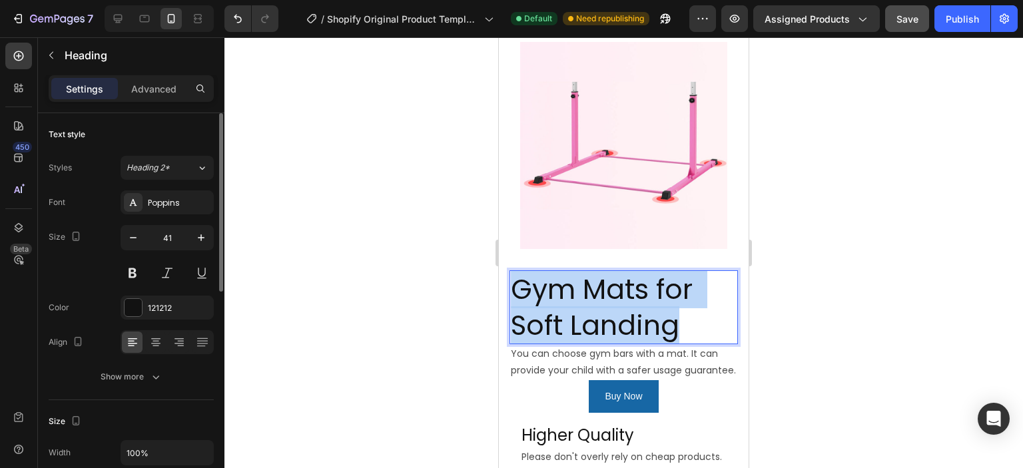
click at [636, 286] on p "Gym Mats for Soft Landing" at bounding box center [624, 307] width 226 height 71
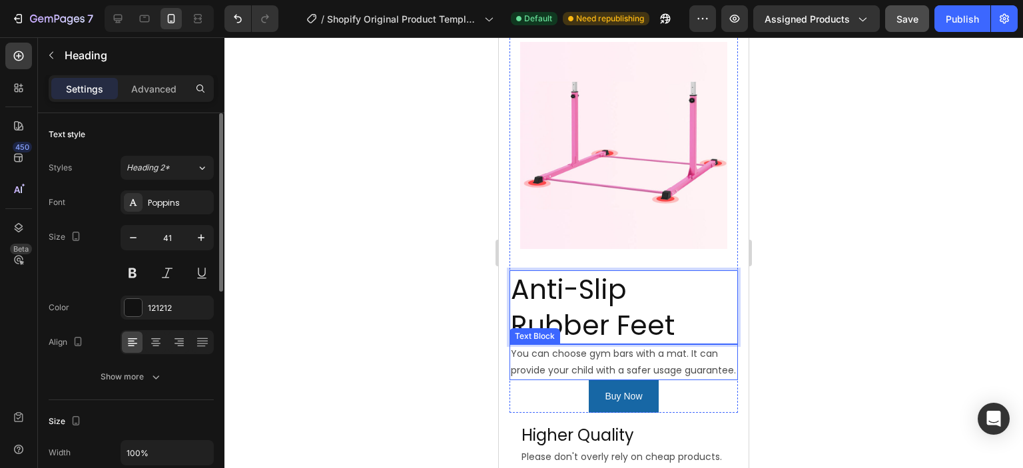
click at [548, 356] on p "You can choose gym bars with a mat. It can provide your child with a safer usag…" at bounding box center [624, 362] width 226 height 33
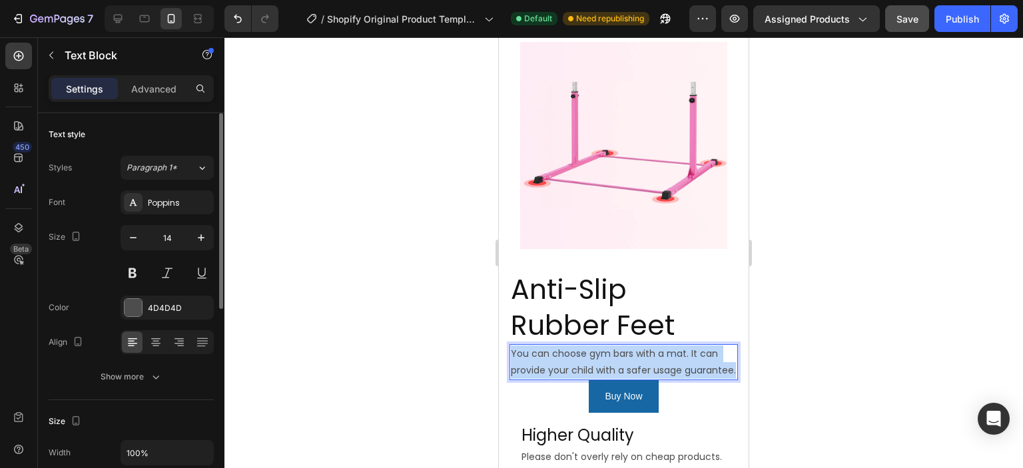
click at [548, 356] on p "You can choose gym bars with a mat. It can provide your child with a safer usag…" at bounding box center [624, 362] width 226 height 33
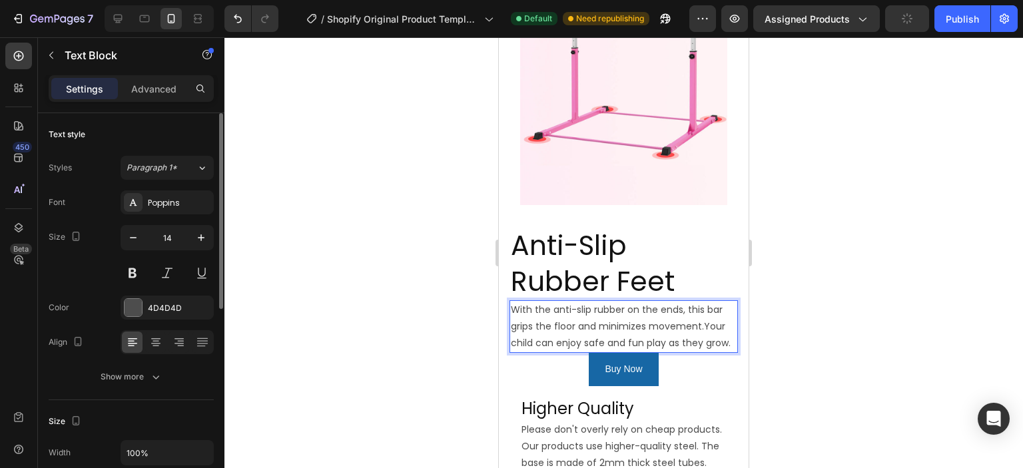
scroll to position [1343, 0]
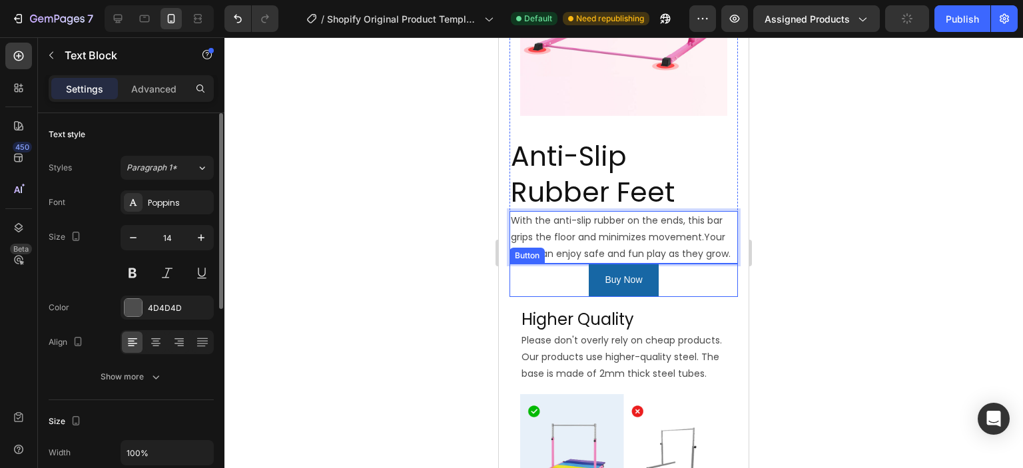
click at [669, 271] on div "Buy Now Button" at bounding box center [624, 280] width 228 height 33
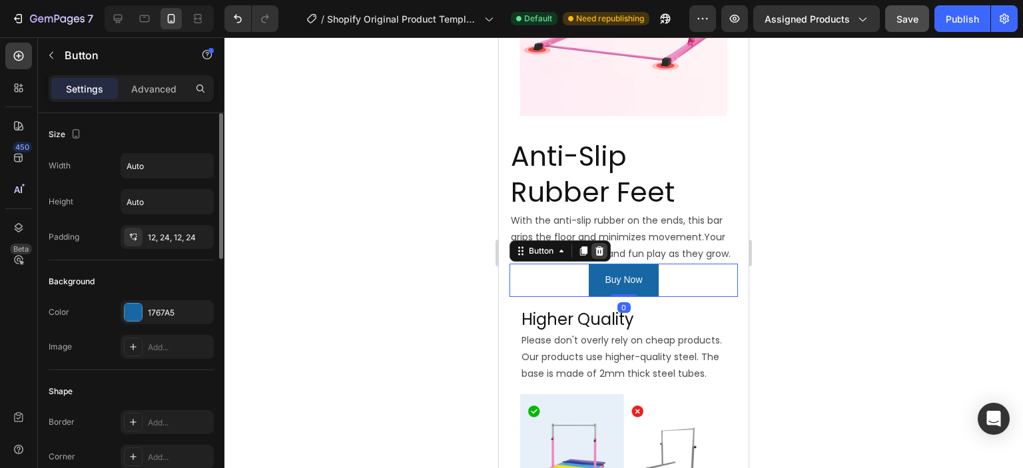
click at [596, 246] on icon at bounding box center [599, 251] width 11 height 11
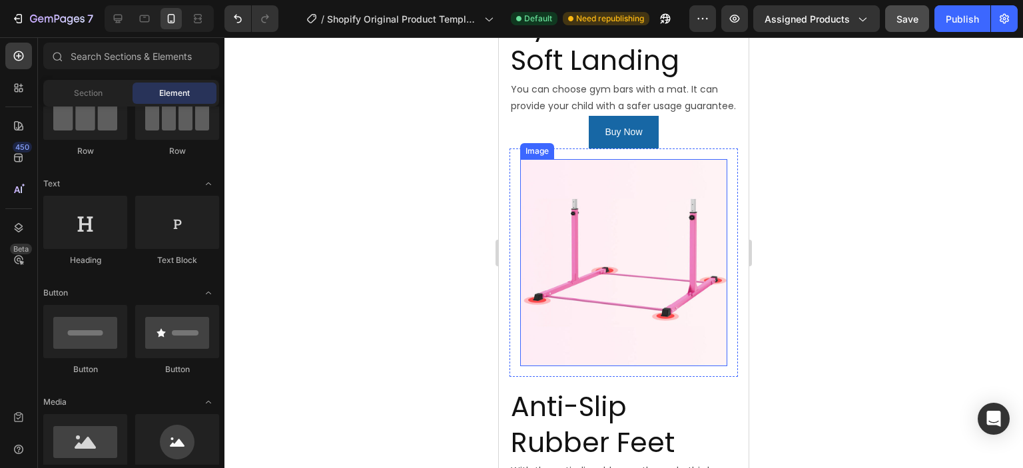
scroll to position [1010, 0]
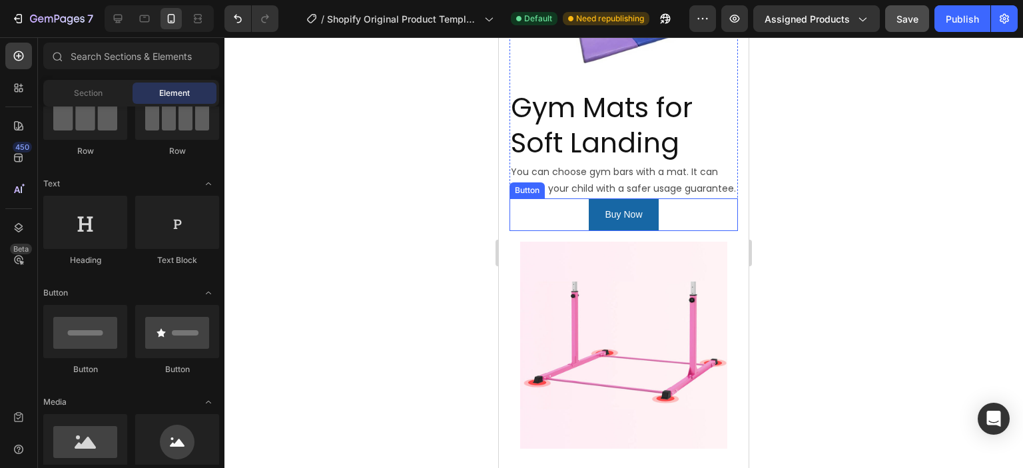
click at [656, 200] on div "Buy Now Button" at bounding box center [624, 214] width 228 height 33
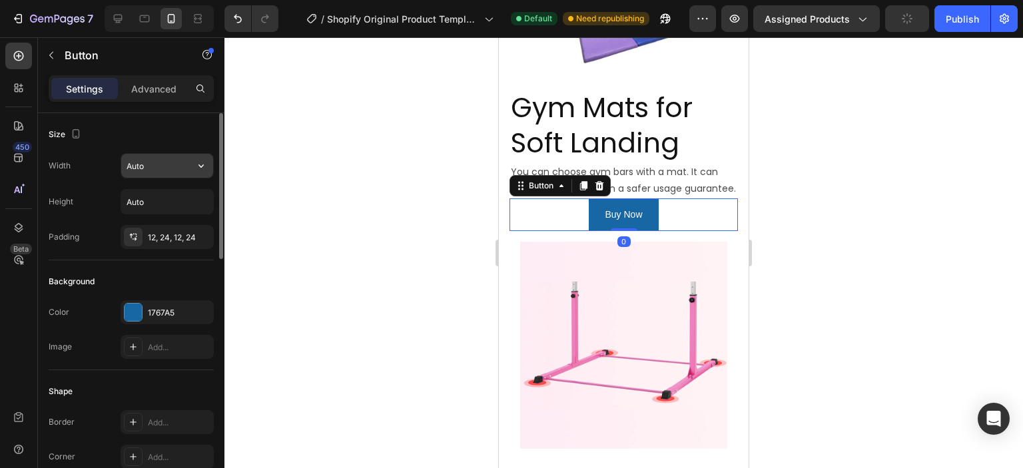
click at [147, 168] on input "Auto" at bounding box center [167, 166] width 92 height 24
click at [200, 167] on icon "button" at bounding box center [200, 166] width 5 height 3
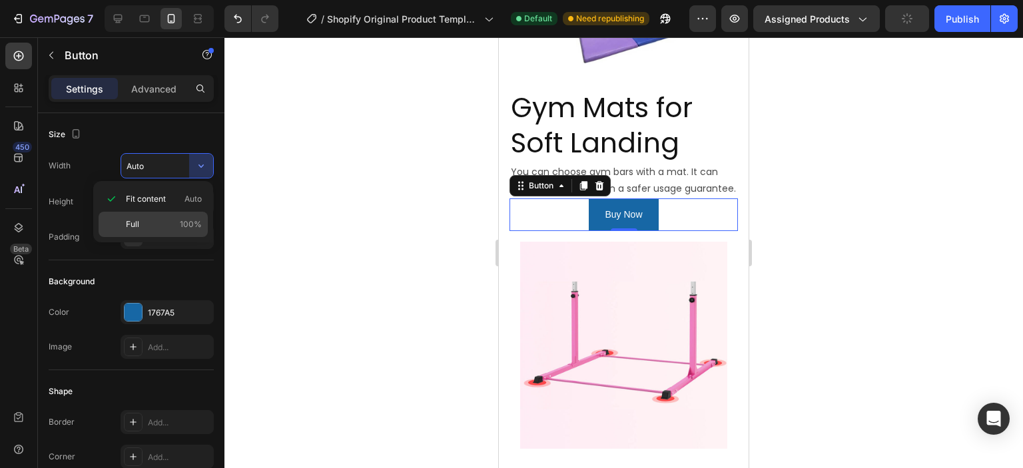
click at [165, 228] on p "Full 100%" at bounding box center [164, 224] width 76 height 12
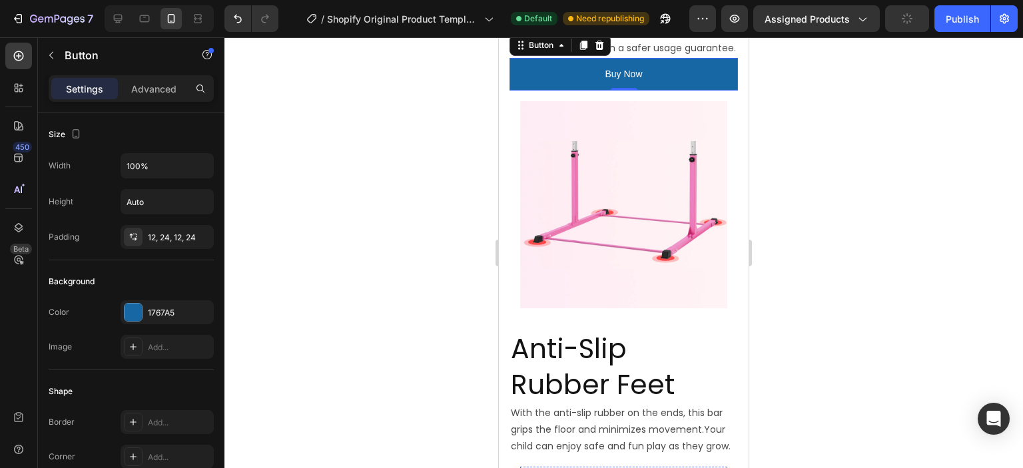
scroll to position [1076, 0]
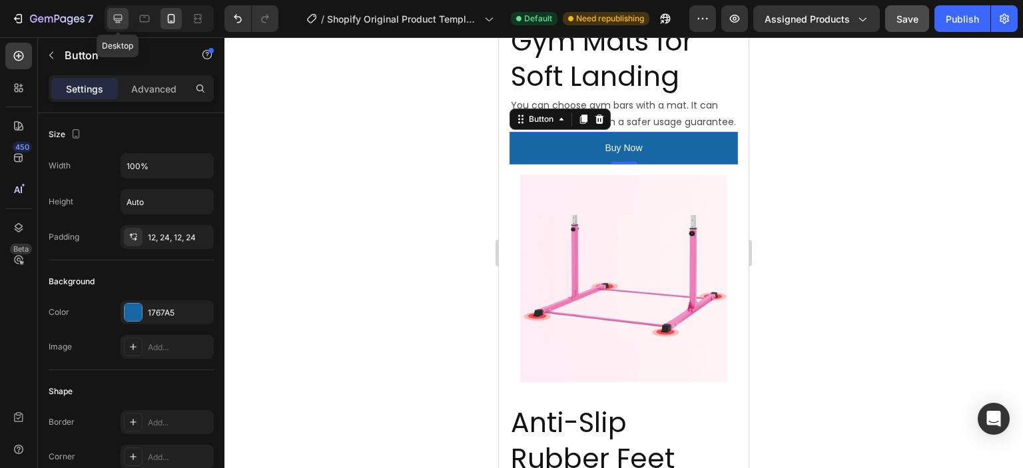
click at [111, 17] on icon at bounding box center [117, 18] width 13 height 13
type input "Auto"
type input "16"
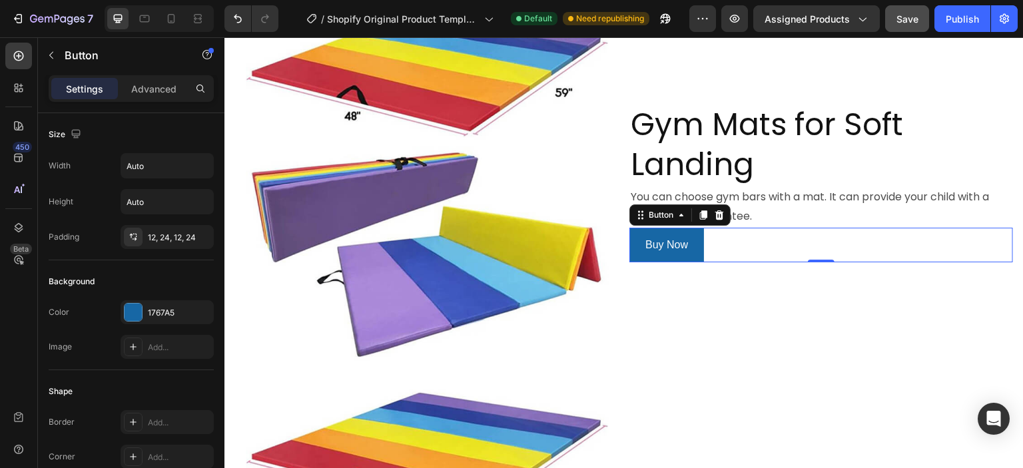
scroll to position [1724, 0]
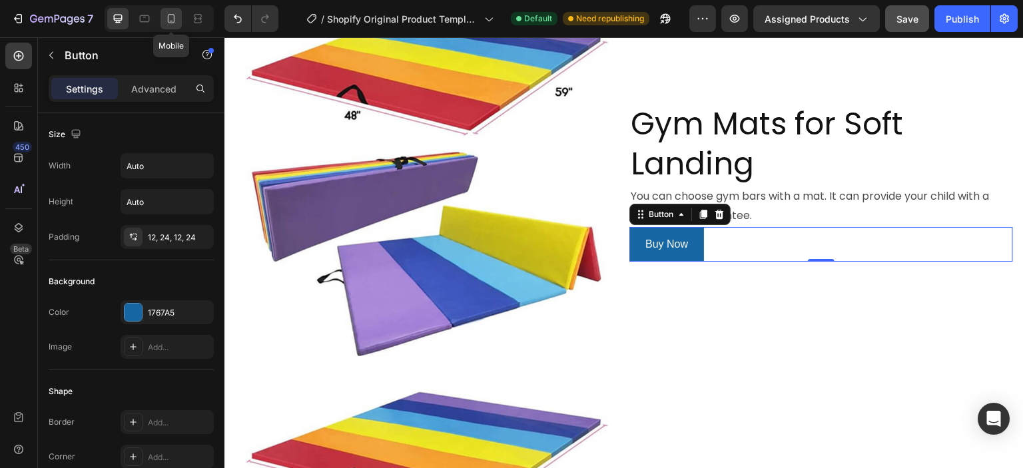
click at [171, 21] on icon at bounding box center [171, 21] width 3 height 1
type input "100%"
type input "14"
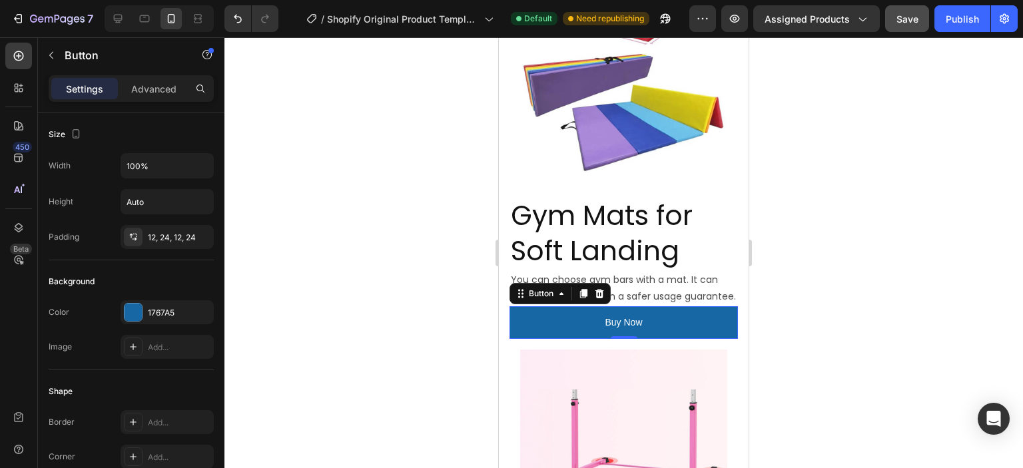
scroll to position [977, 0]
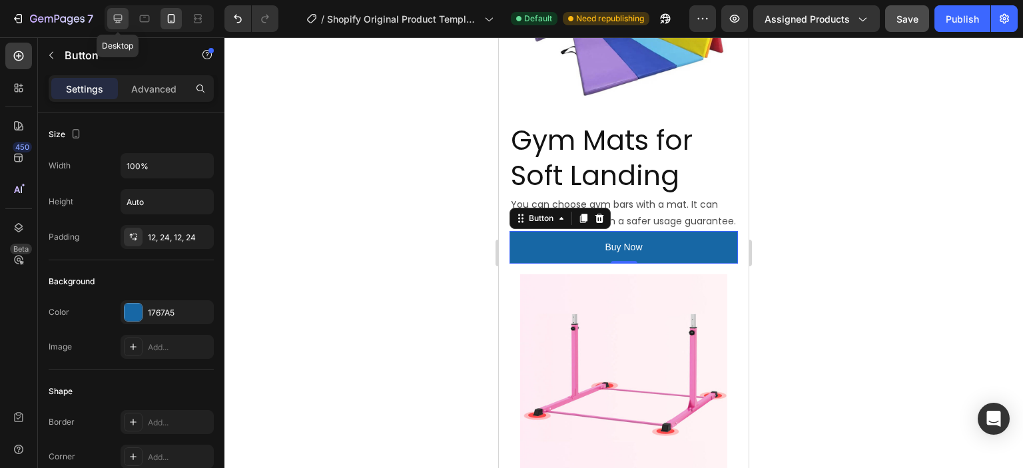
click at [124, 17] on icon at bounding box center [117, 18] width 13 height 13
type input "Auto"
type input "16"
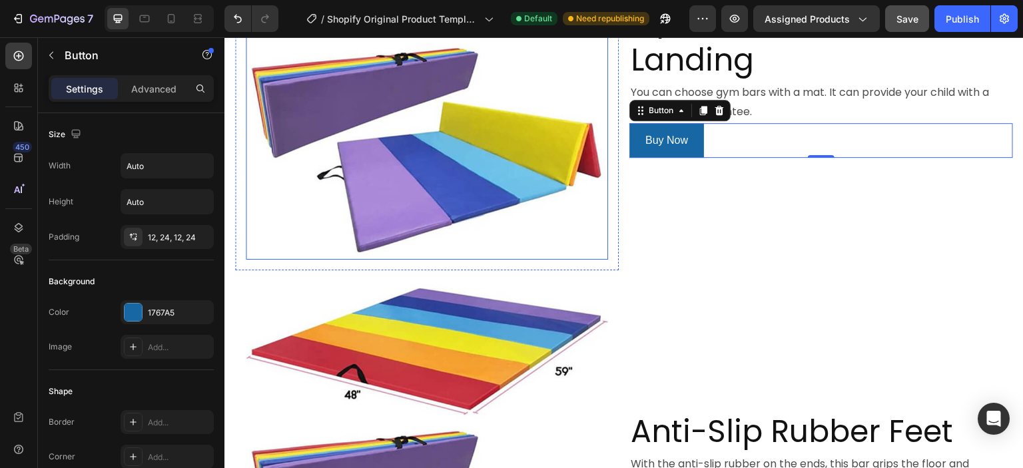
scroll to position [1844, 0]
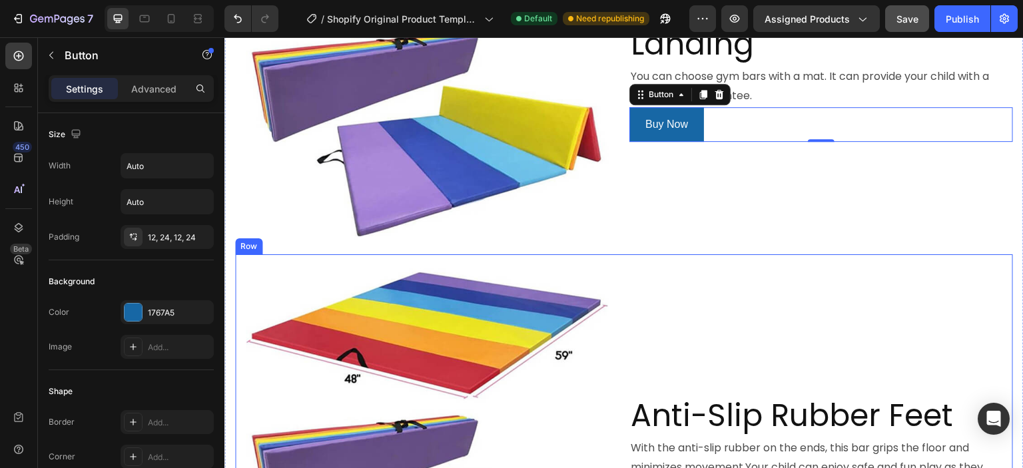
click at [689, 278] on div "Anti-Slip Rubber Feet Heading With the anti-slip rubber on the ends, this bar g…" at bounding box center [821, 446] width 384 height 384
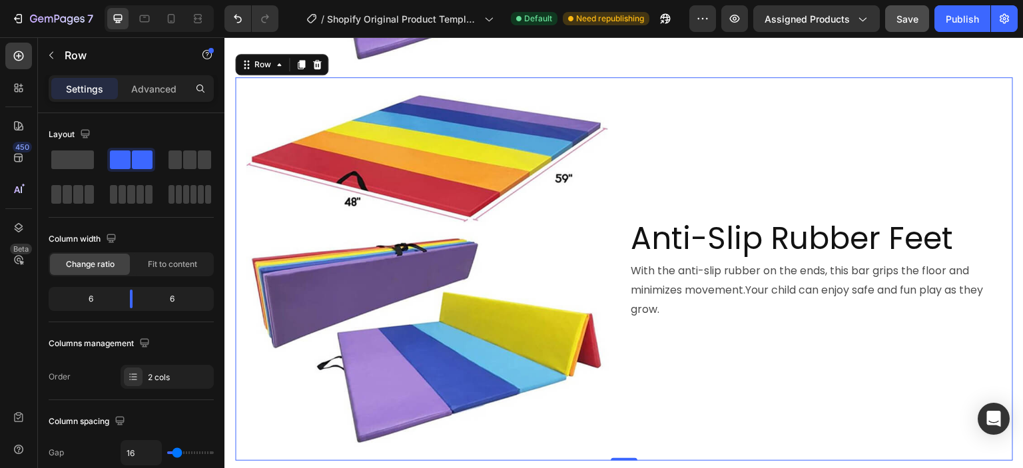
scroll to position [2044, 0]
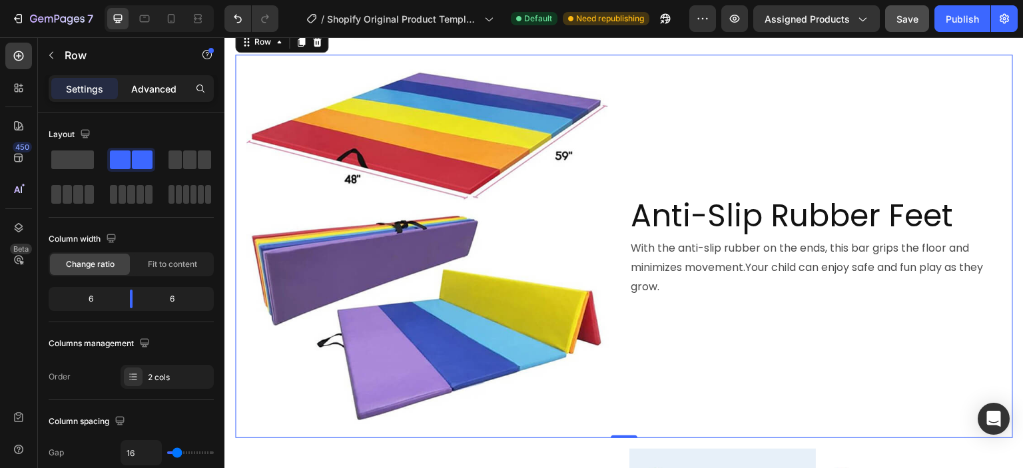
click at [139, 85] on p "Advanced" at bounding box center [153, 89] width 45 height 14
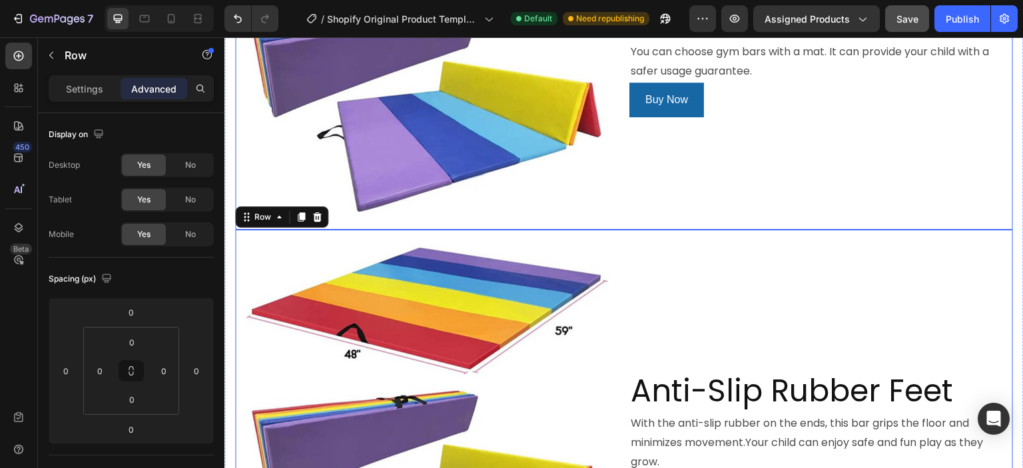
scroll to position [1977, 0]
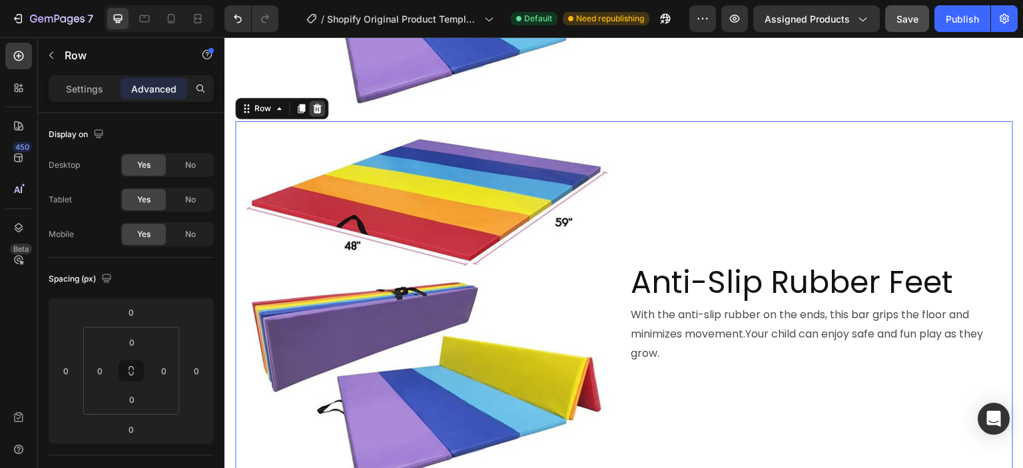
click at [317, 104] on icon at bounding box center [317, 108] width 9 height 9
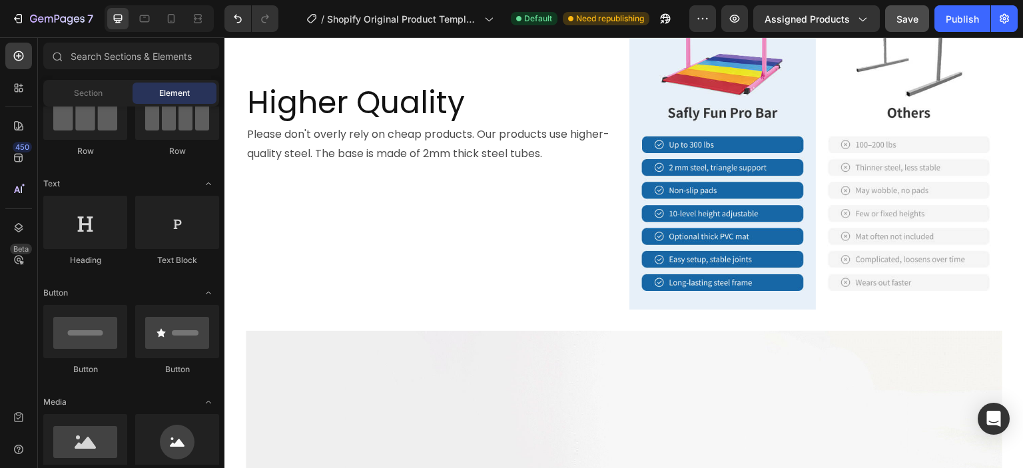
scroll to position [2177, 0]
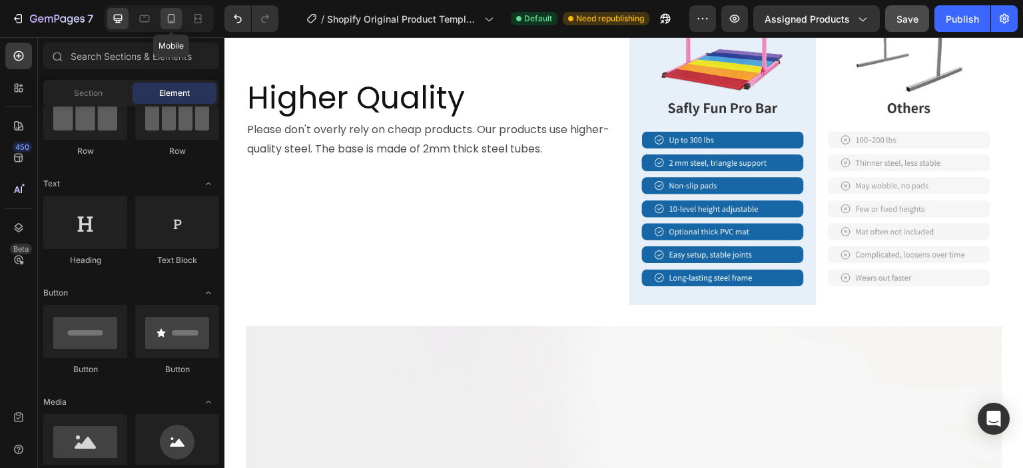
click at [168, 21] on icon at bounding box center [171, 18] width 7 height 9
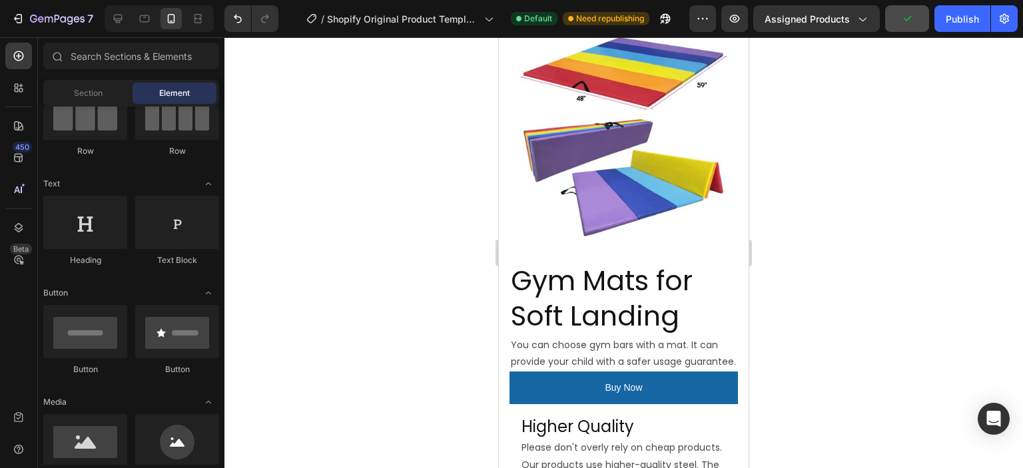
scroll to position [835, 0]
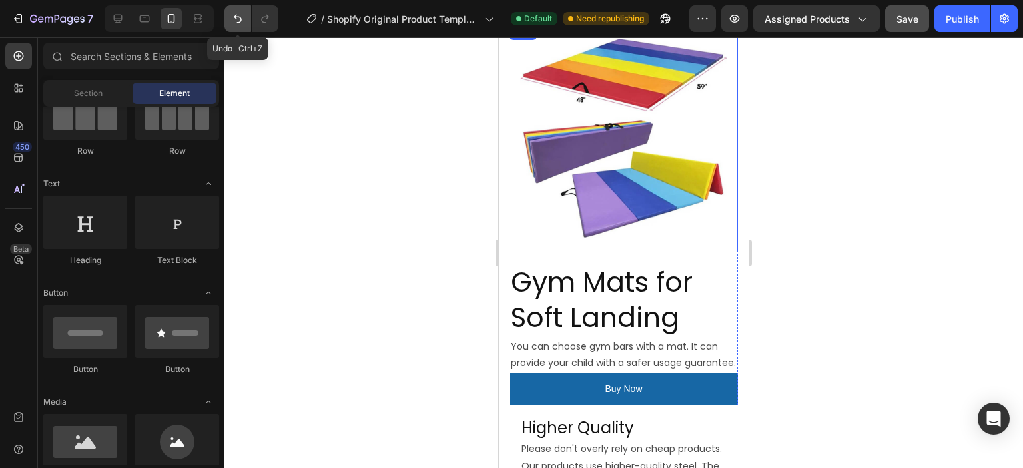
click at [236, 15] on icon "Undo/Redo" at bounding box center [238, 19] width 8 height 9
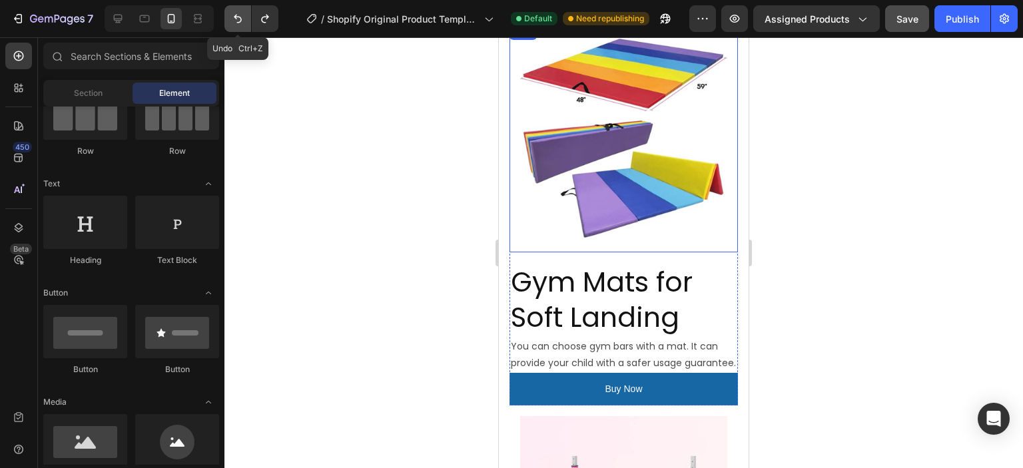
click at [236, 15] on icon "Undo/Redo" at bounding box center [238, 19] width 8 height 9
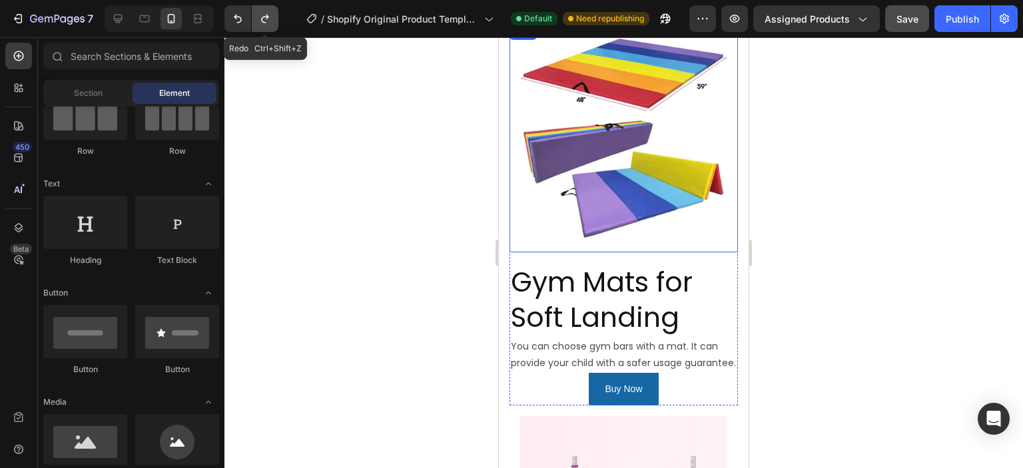
click at [256, 21] on button "Undo/Redo" at bounding box center [265, 18] width 27 height 27
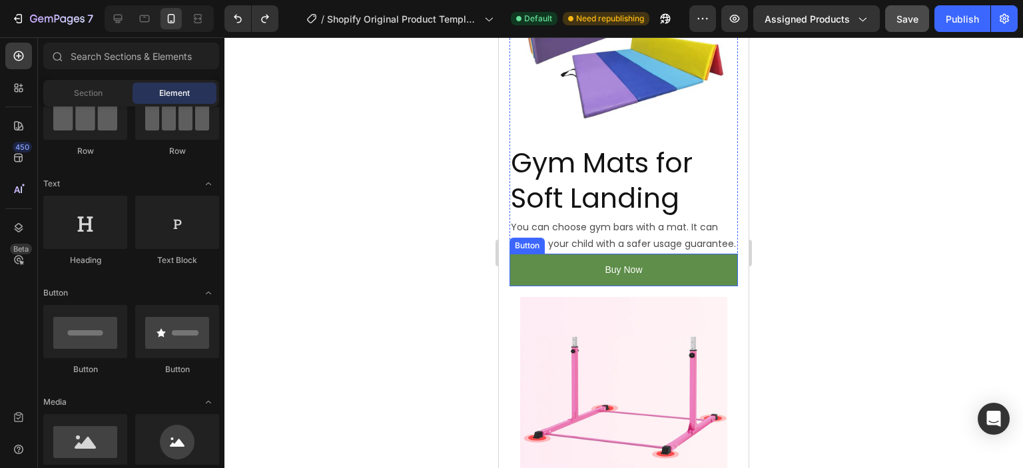
scroll to position [969, 0]
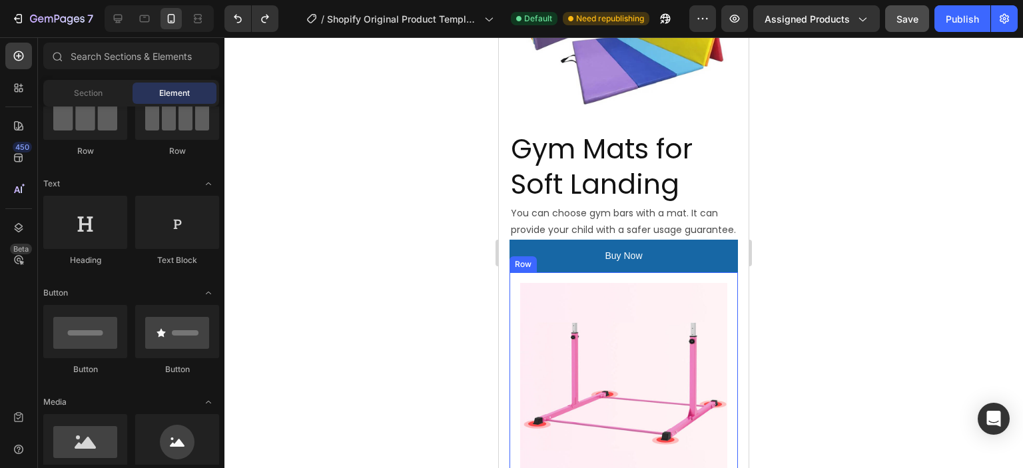
click at [512, 309] on div "Image Row" at bounding box center [624, 386] width 228 height 228
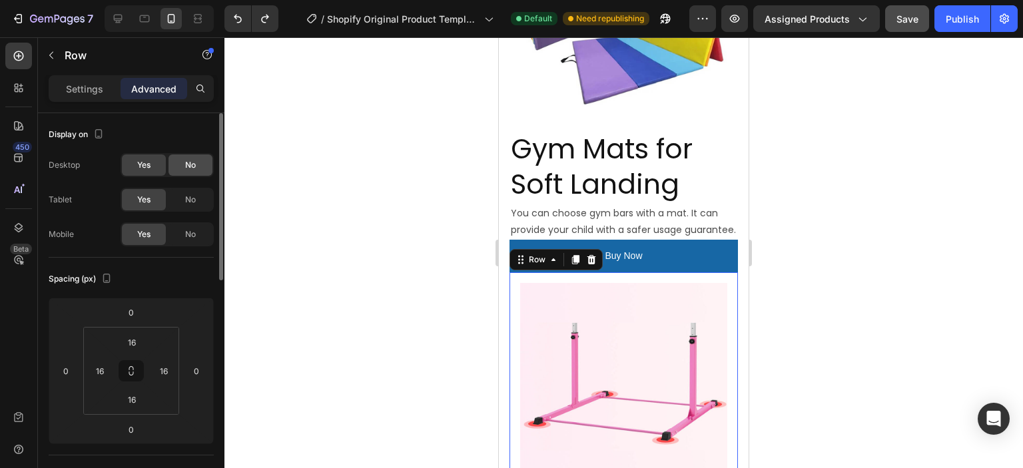
click at [182, 162] on div "No" at bounding box center [191, 165] width 44 height 21
click at [187, 198] on span "No" at bounding box center [190, 200] width 11 height 12
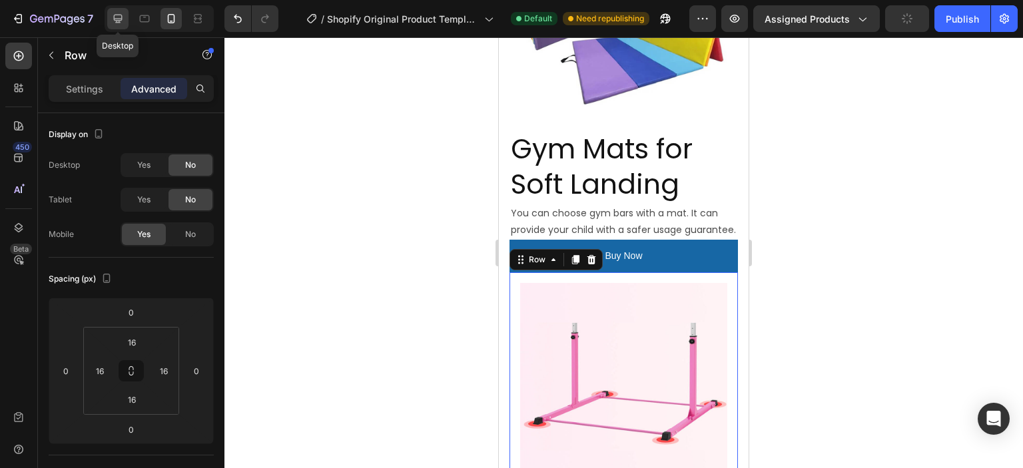
click at [115, 21] on icon at bounding box center [118, 19] width 9 height 9
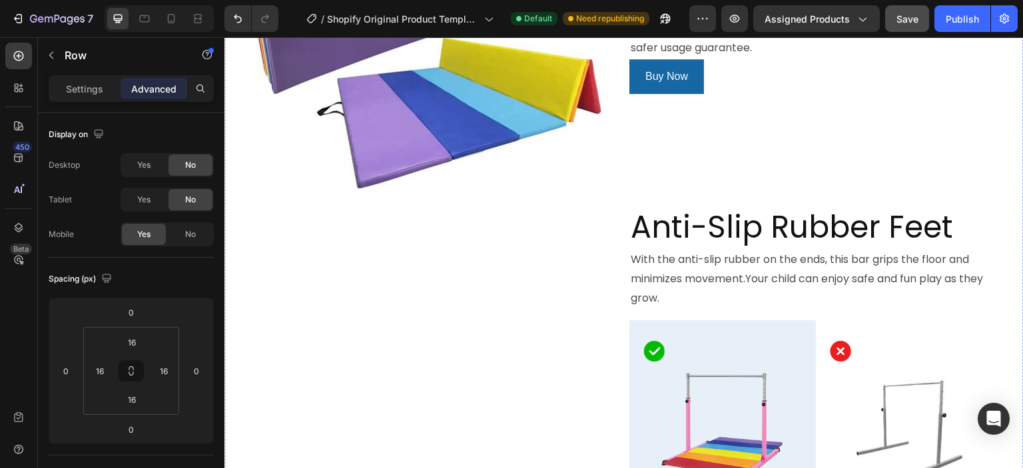
scroll to position [1868, 0]
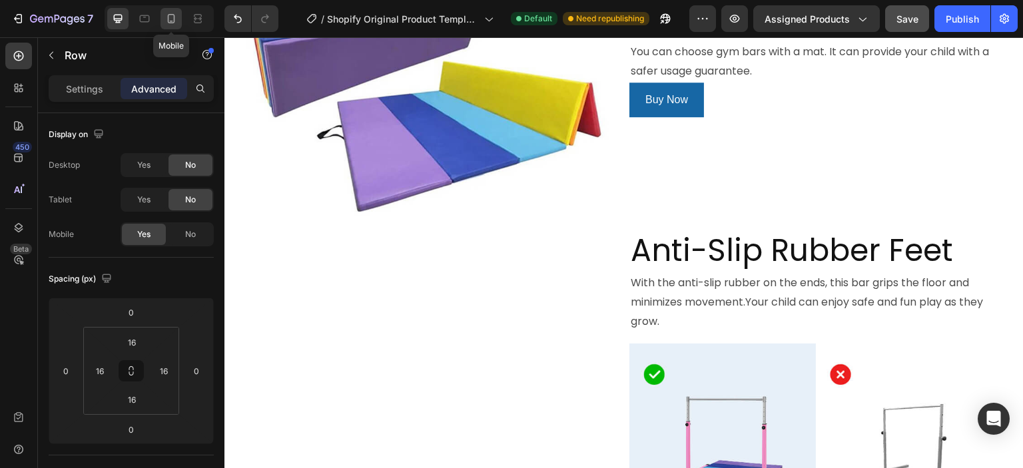
click at [168, 19] on icon at bounding box center [171, 18] width 7 height 9
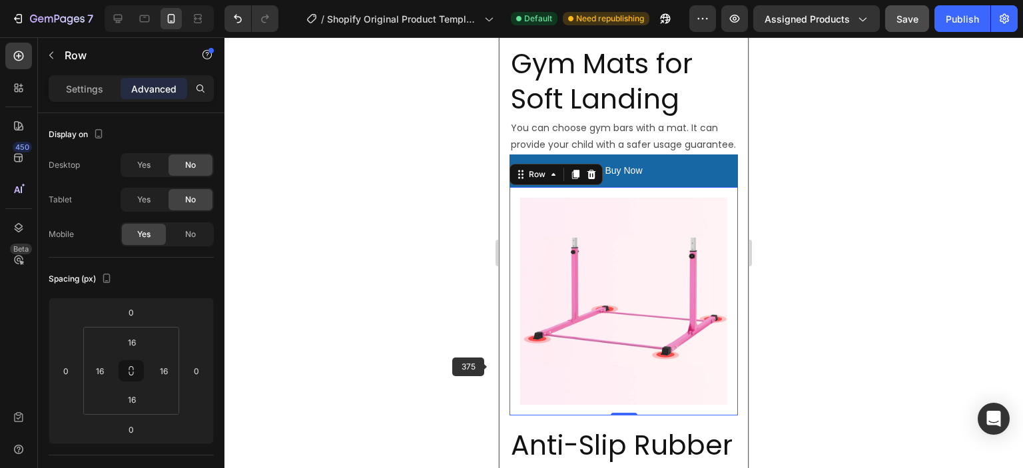
scroll to position [1076, 0]
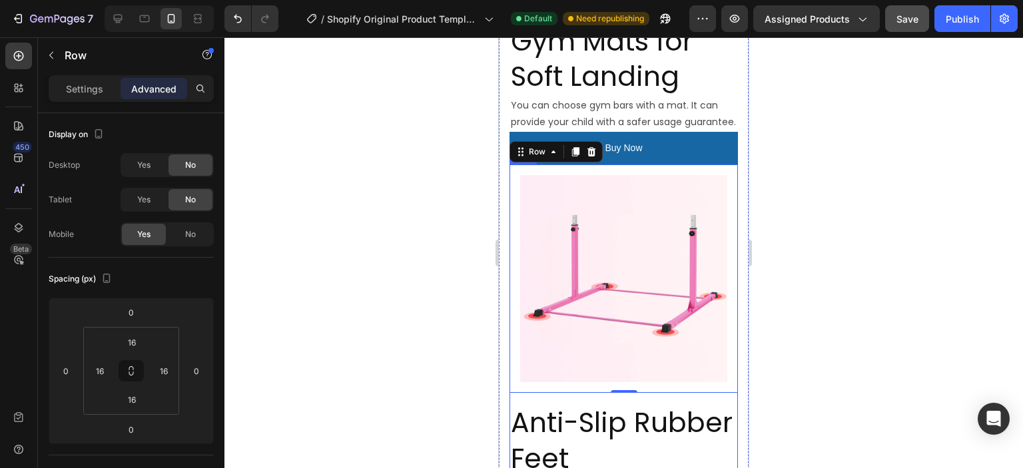
click at [521, 375] on div "Image Row 0 Anti-Slip Rubber Feet Heading With the anti-slip rubber on the ends…" at bounding box center [624, 348] width 228 height 366
click at [187, 204] on span "No" at bounding box center [190, 200] width 11 height 12
click at [198, 163] on div "No" at bounding box center [191, 165] width 44 height 21
click at [111, 19] on icon at bounding box center [117, 18] width 13 height 13
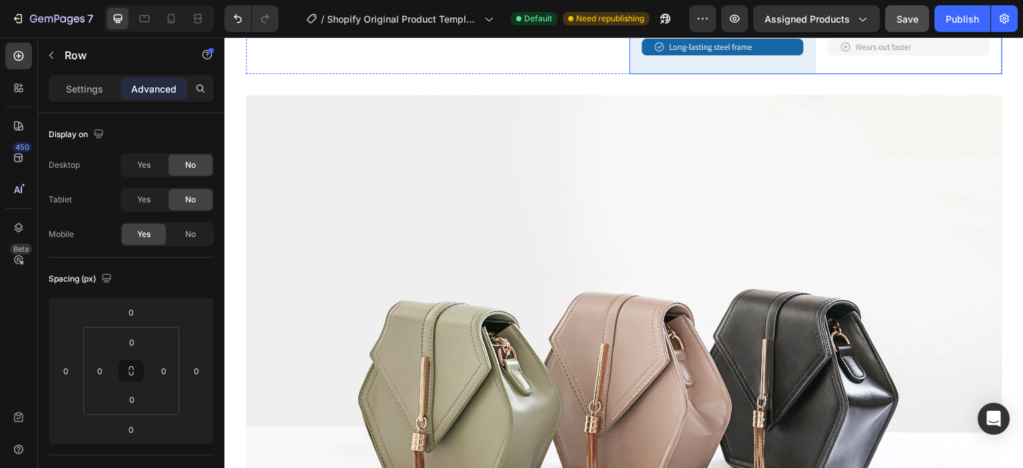
scroll to position [2423, 0]
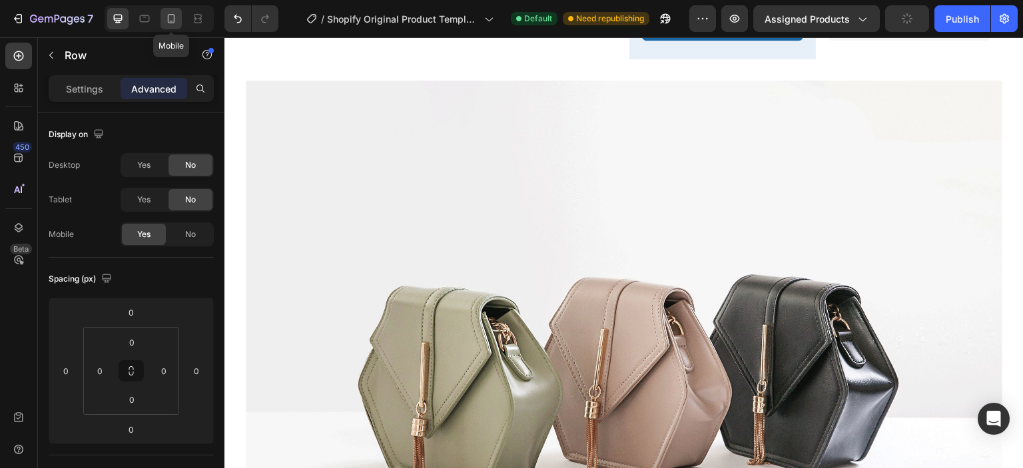
click at [168, 23] on icon at bounding box center [171, 18] width 13 height 13
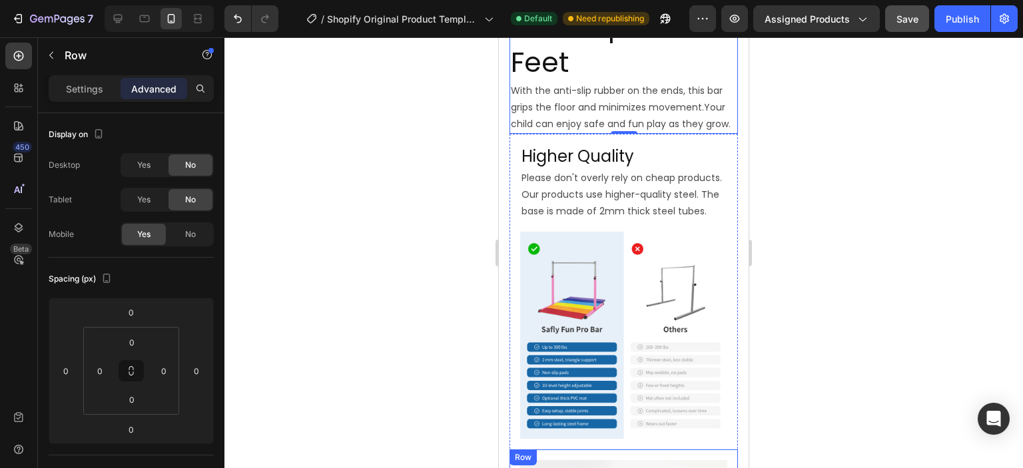
scroll to position [1476, 0]
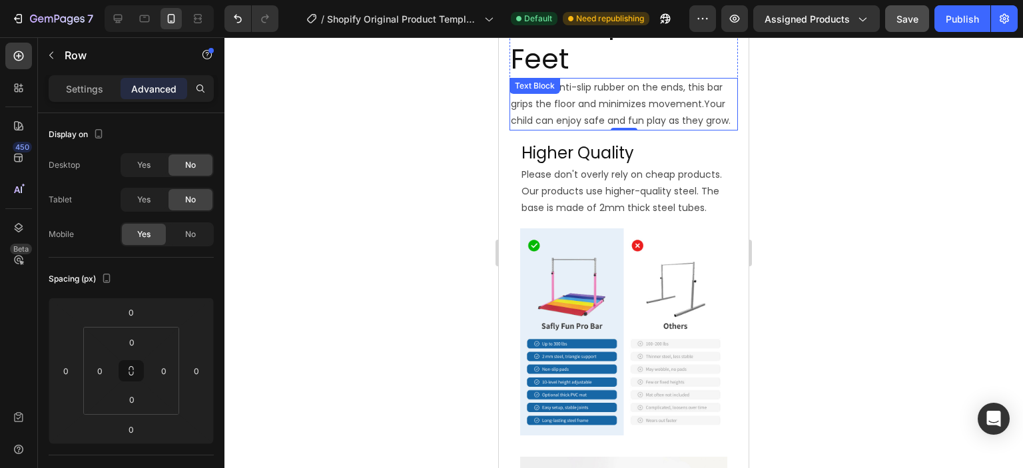
click at [719, 116] on p "With the anti-slip rubber on the ends, this bar grips the floor and minimizes m…" at bounding box center [624, 104] width 226 height 51
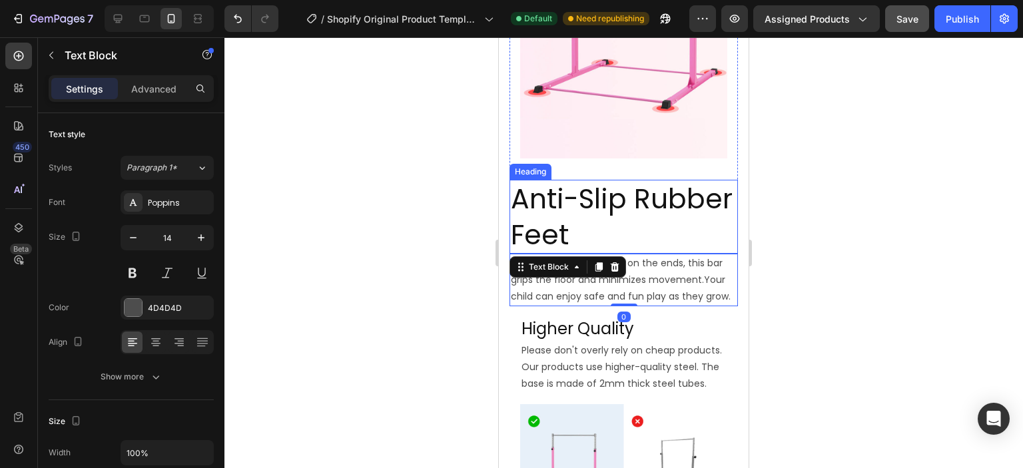
scroll to position [1276, 0]
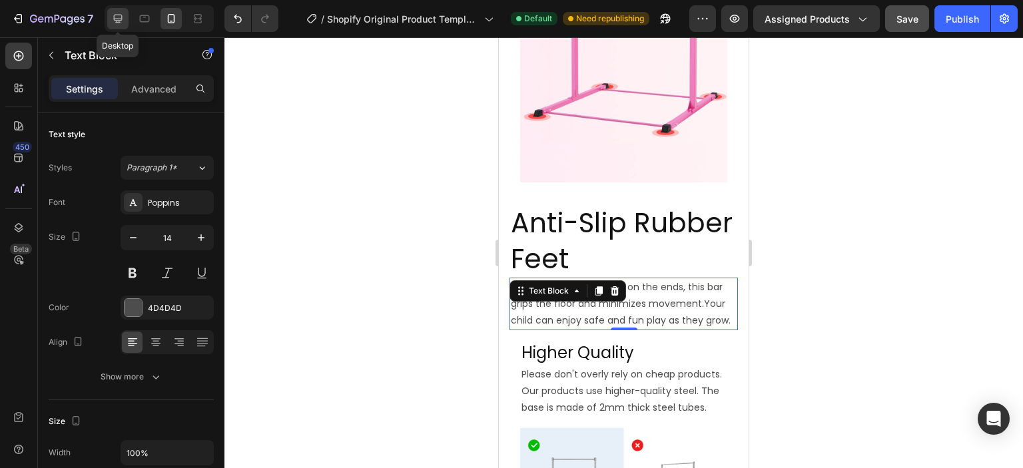
click at [117, 21] on icon at bounding box center [118, 19] width 9 height 9
type input "16"
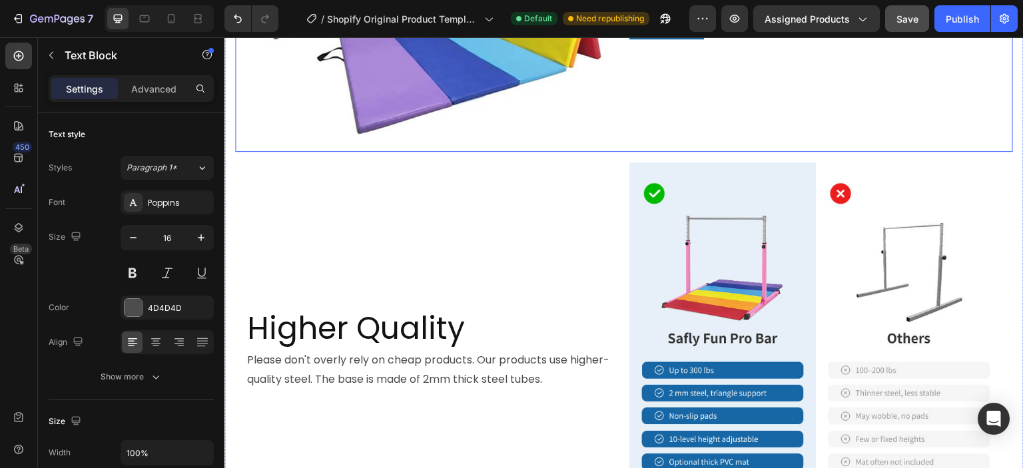
scroll to position [2052, 0]
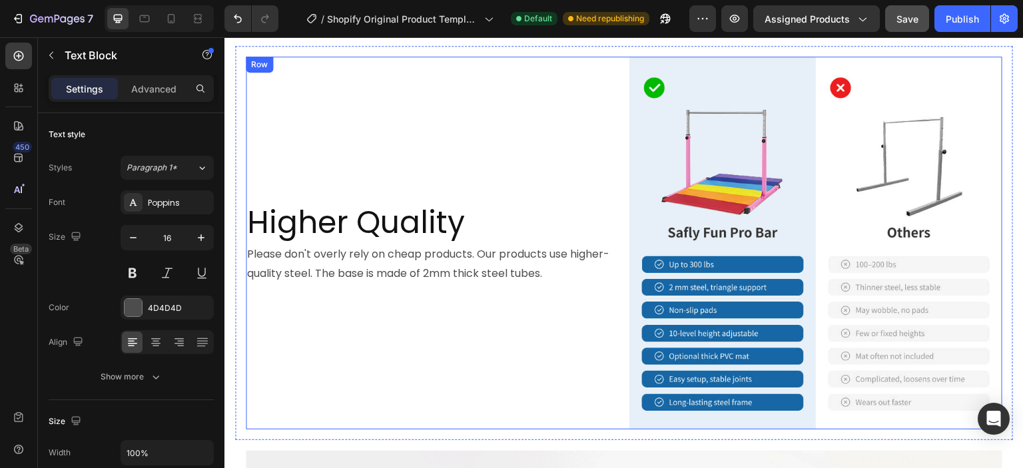
click at [578, 105] on div "Higher Quality Heading Please don't overly rely on cheap products. Our products…" at bounding box center [432, 243] width 373 height 373
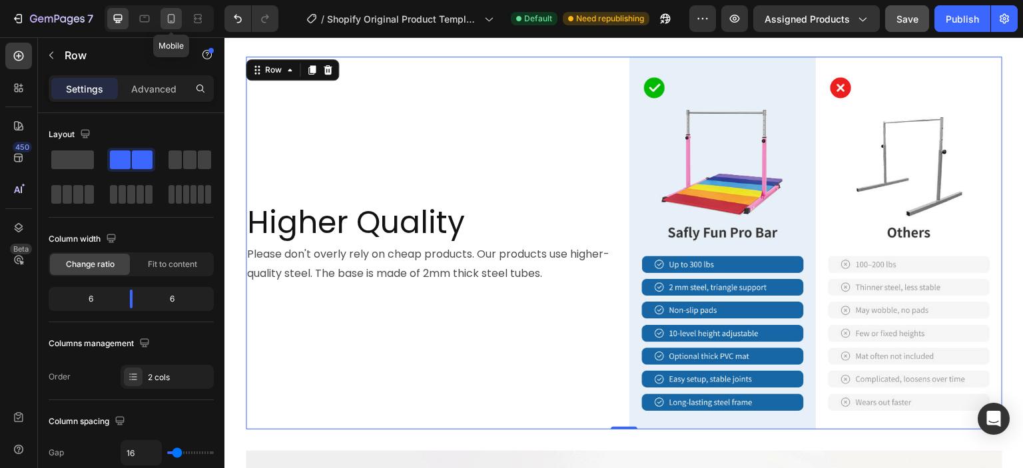
click at [171, 19] on icon at bounding box center [171, 18] width 13 height 13
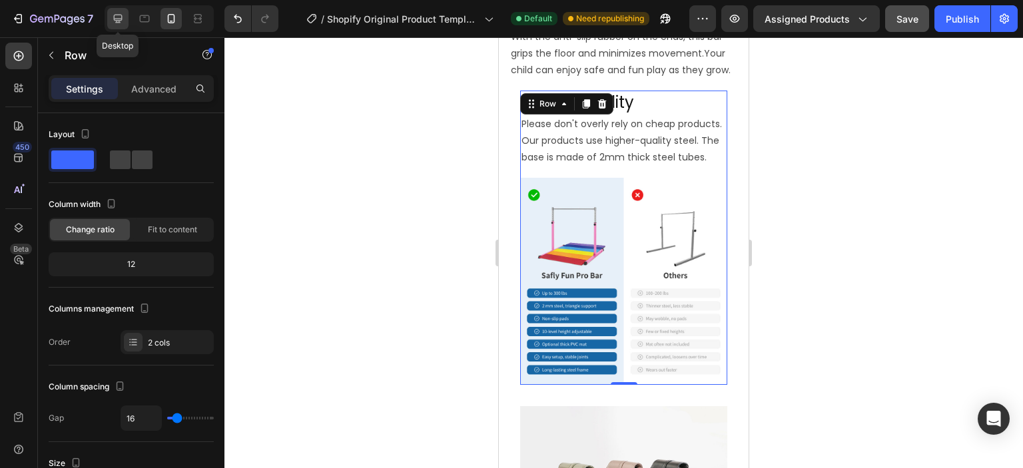
click at [120, 21] on icon at bounding box center [118, 19] width 9 height 9
type input "1200"
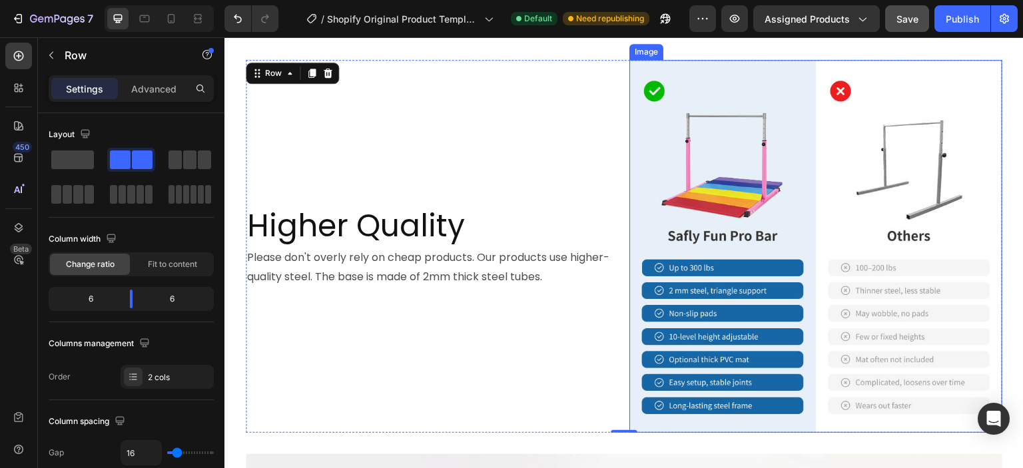
scroll to position [2199, 0]
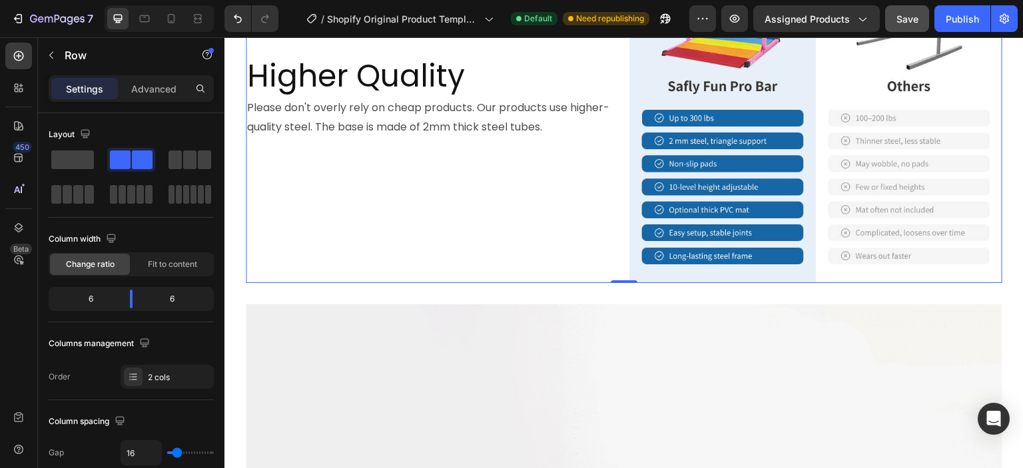
click at [606, 226] on div "Higher Quality Heading Please don't overly rely on cheap products. Our products…" at bounding box center [432, 96] width 373 height 373
click at [52, 54] on icon "button" at bounding box center [51, 55] width 11 height 11
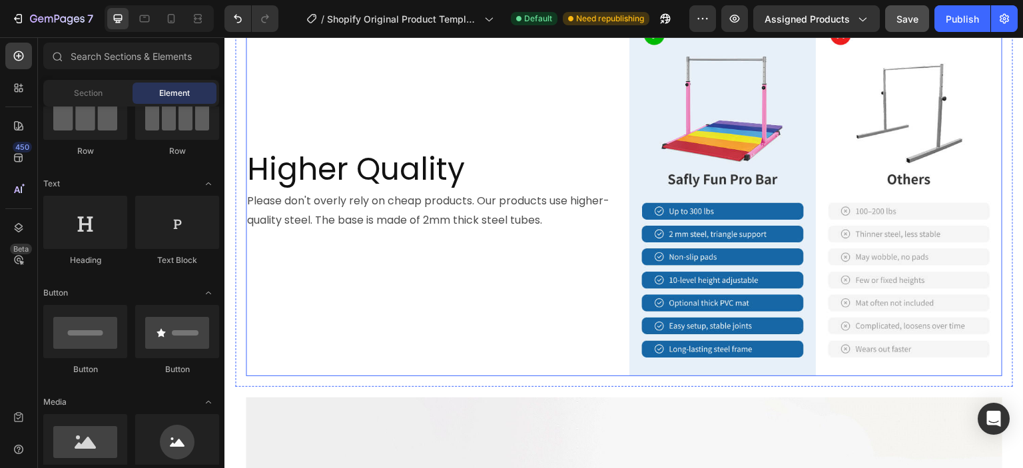
scroll to position [2066, 0]
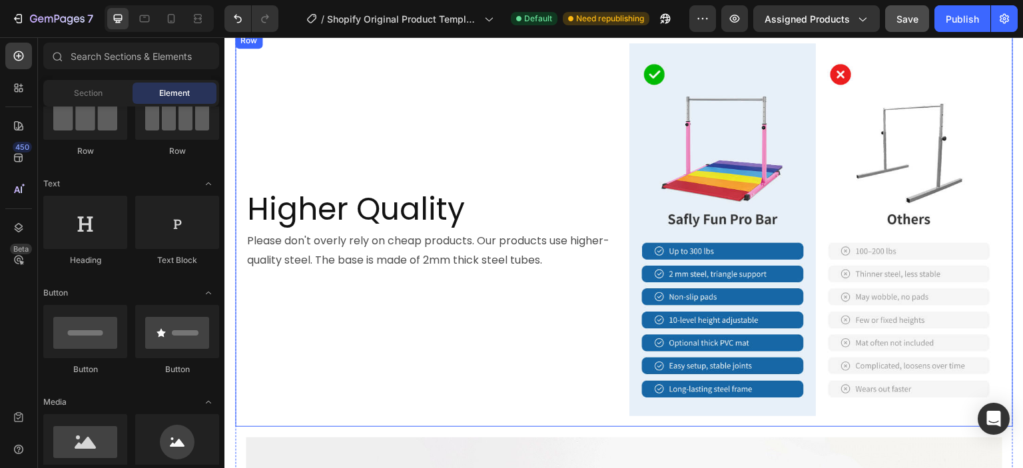
click at [264, 388] on div "Higher Quality Heading Please don't overly rely on cheap products. Our products…" at bounding box center [624, 230] width 778 height 394
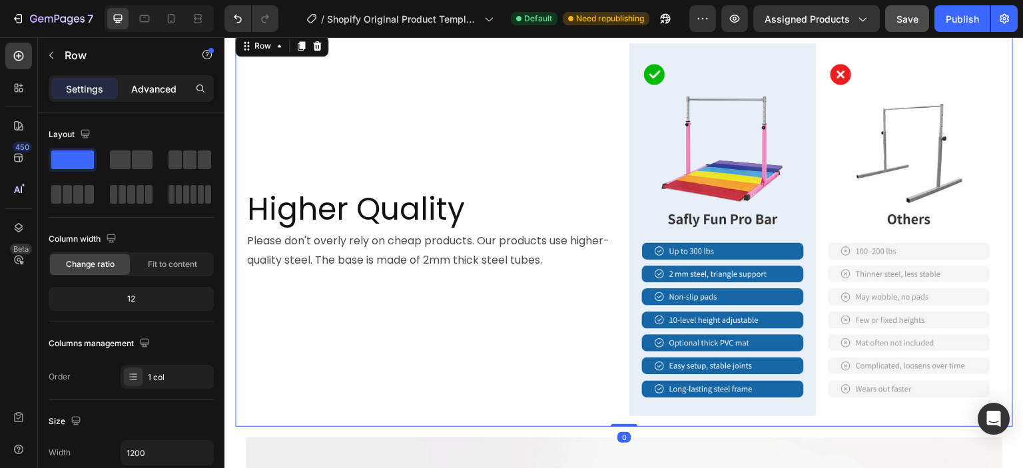
click at [134, 91] on p "Advanced" at bounding box center [153, 89] width 45 height 14
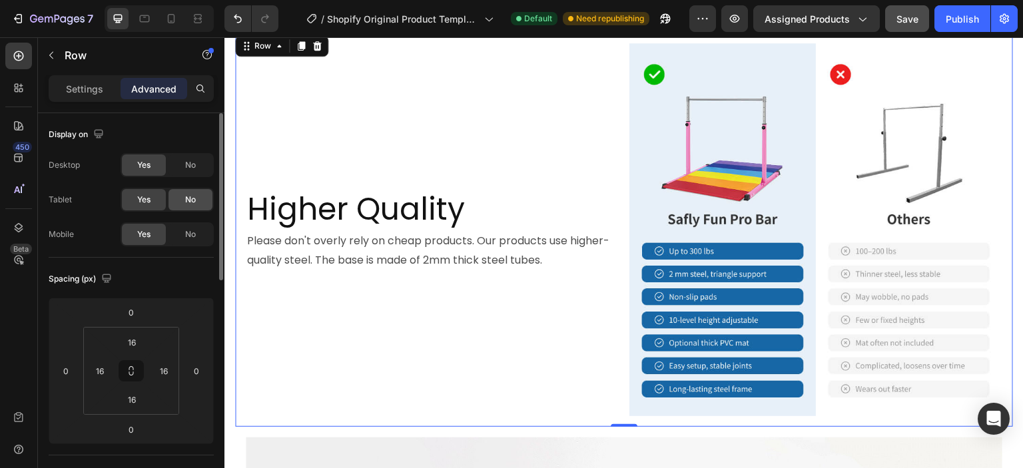
click at [202, 200] on div "No" at bounding box center [191, 199] width 44 height 21
click at [151, 194] on div "Yes" at bounding box center [144, 199] width 44 height 21
click at [197, 239] on div "No" at bounding box center [191, 234] width 44 height 21
click at [165, 24] on icon at bounding box center [171, 18] width 13 height 13
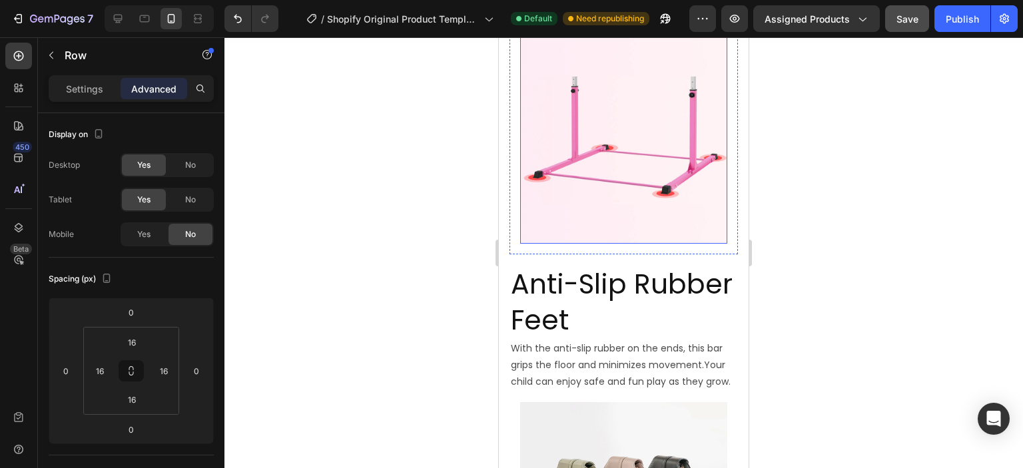
scroll to position [1223, 0]
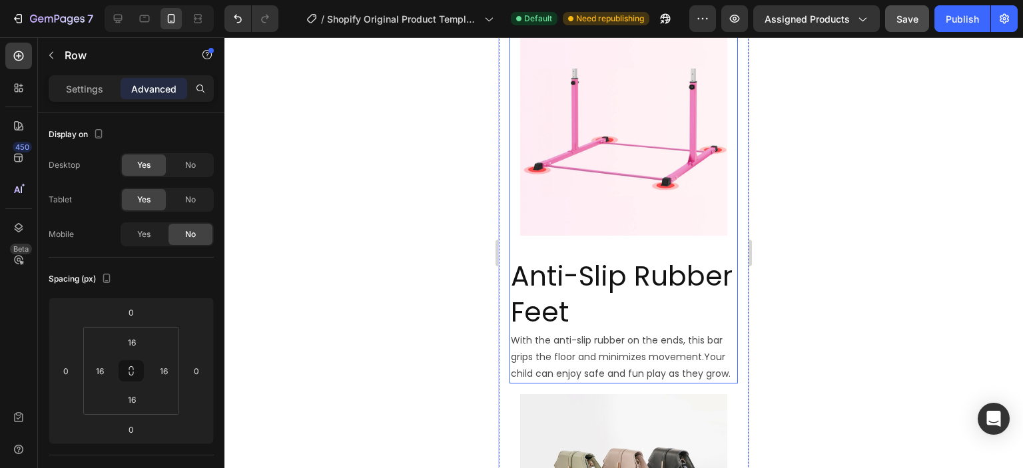
click at [724, 227] on div "Image Row Anti-Slip Rubber Feet Heading With the anti-slip rubber on the ends, …" at bounding box center [624, 201] width 228 height 366
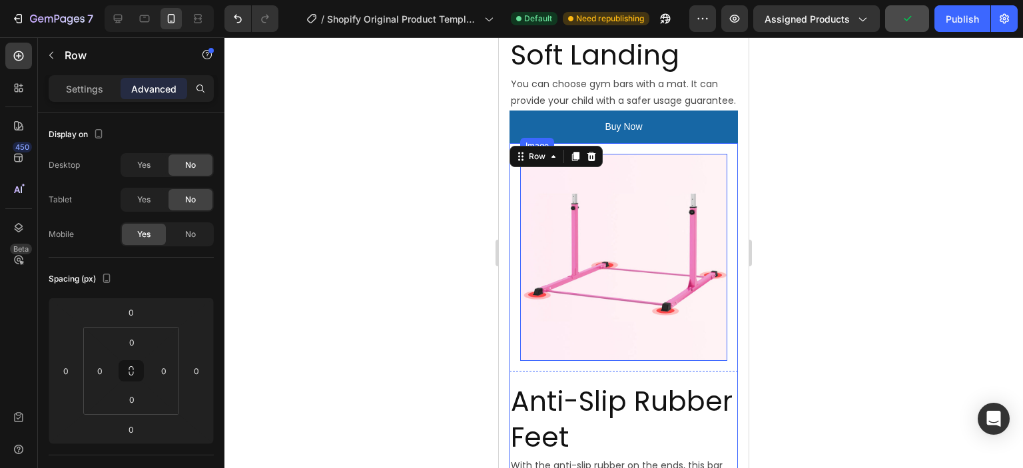
scroll to position [1090, 0]
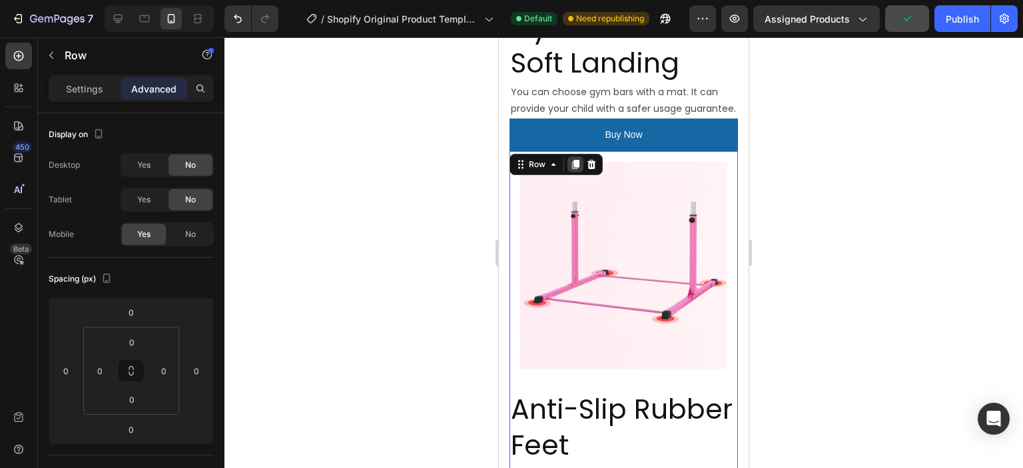
click at [578, 160] on icon at bounding box center [575, 164] width 7 height 9
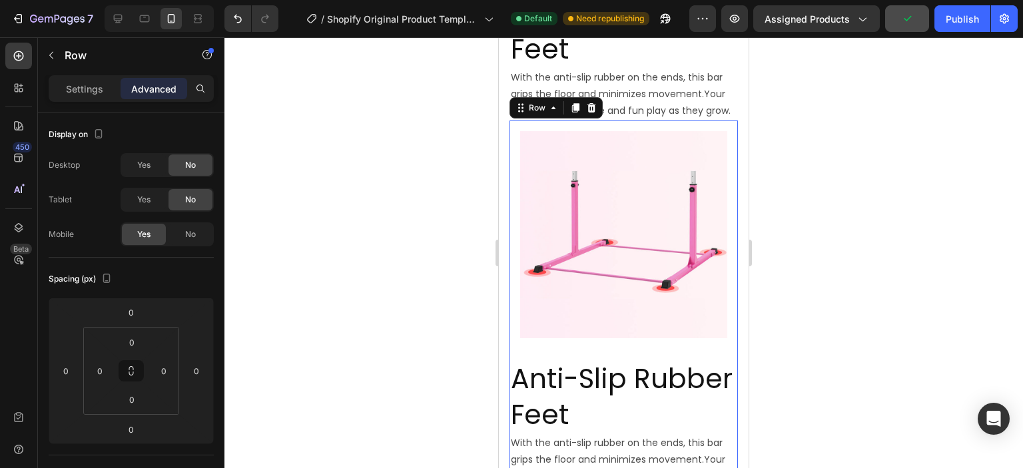
scroll to position [1516, 0]
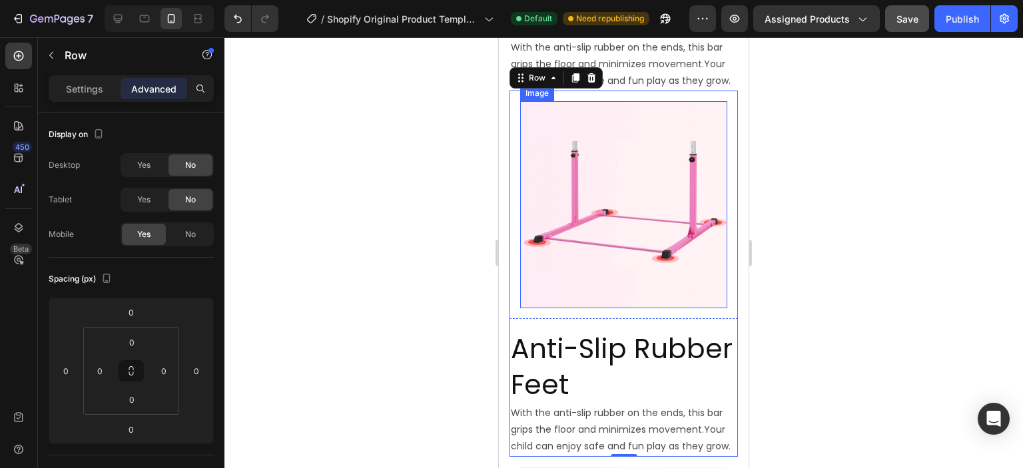
click at [615, 226] on img at bounding box center [623, 204] width 207 height 207
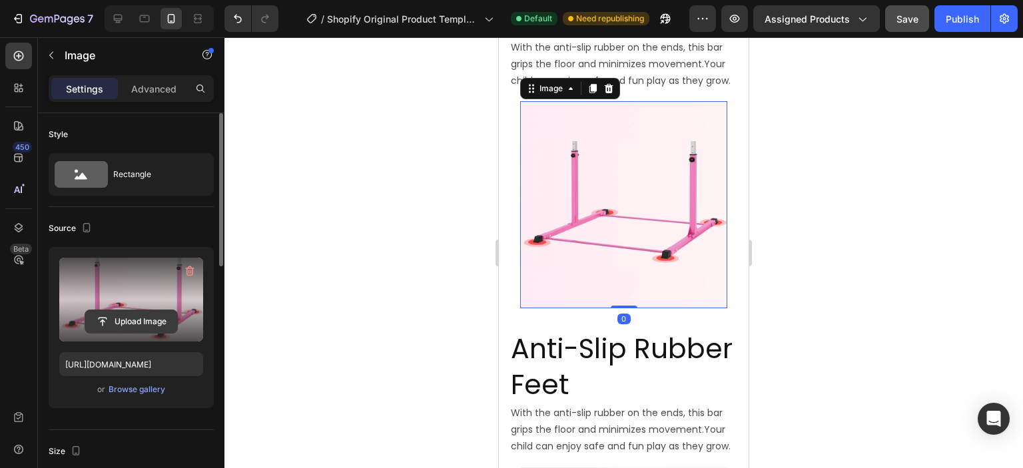
click at [113, 322] on input "file" at bounding box center [131, 321] width 92 height 23
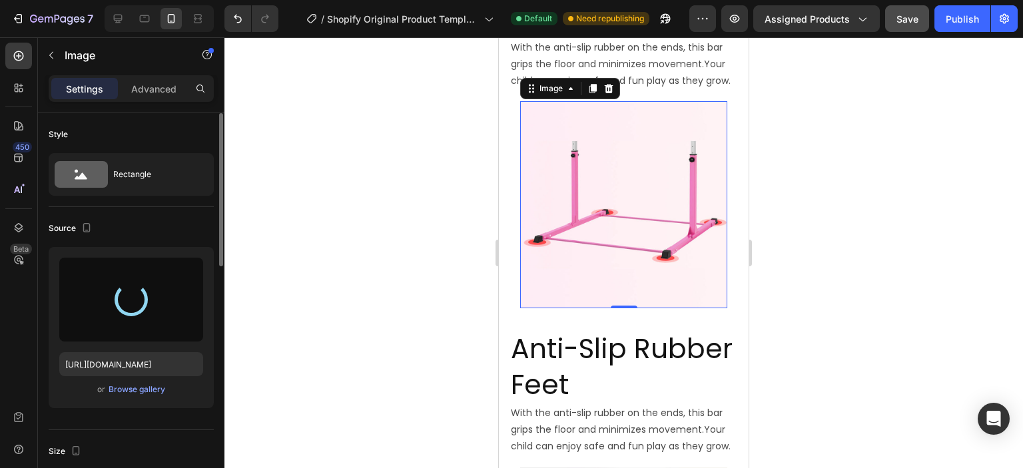
type input "[URL][DOMAIN_NAME]"
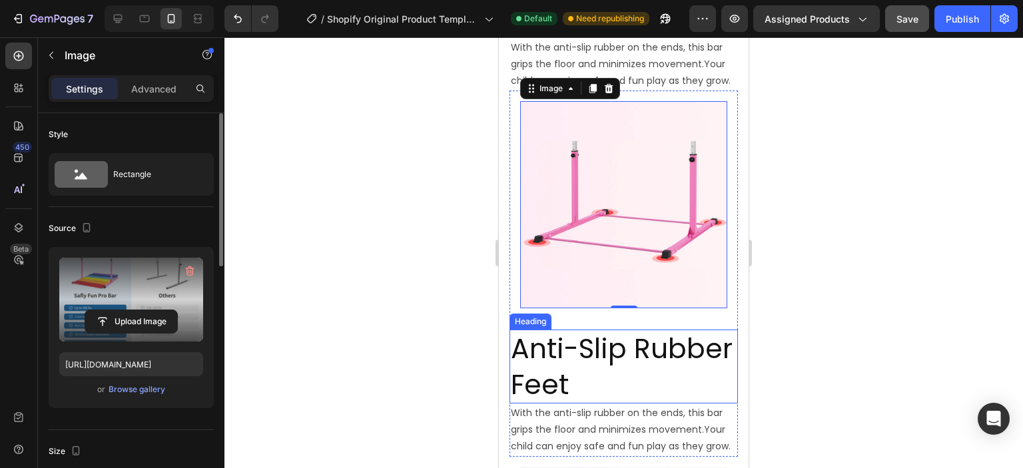
scroll to position [1583, 0]
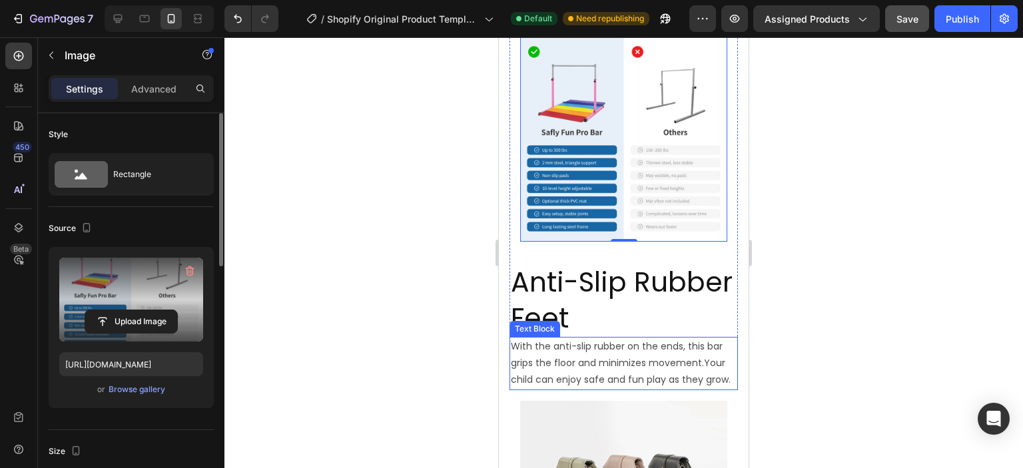
click at [633, 353] on p "With the anti-slip rubber on the ends, this bar grips the floor and minimizes m…" at bounding box center [624, 363] width 226 height 51
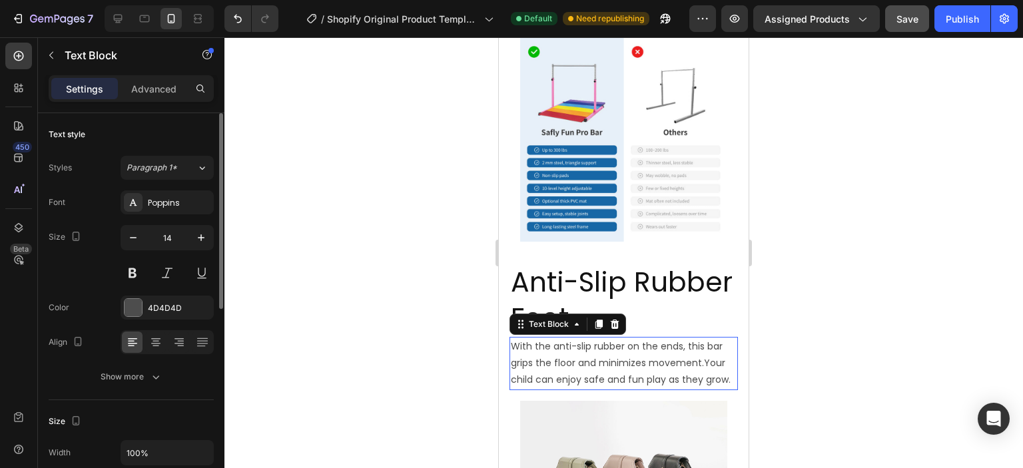
click at [633, 353] on p "With the anti-slip rubber on the ends, this bar grips the floor and minimizes m…" at bounding box center [624, 363] width 226 height 51
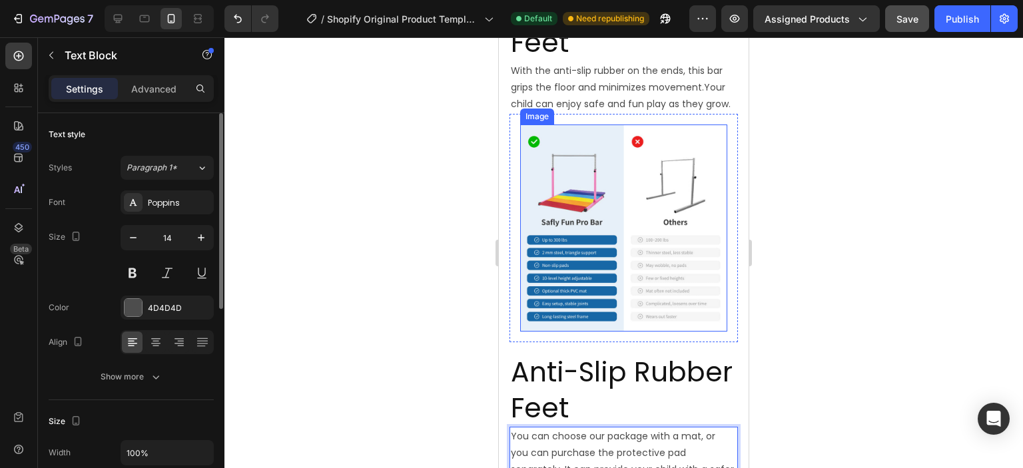
scroll to position [1516, 0]
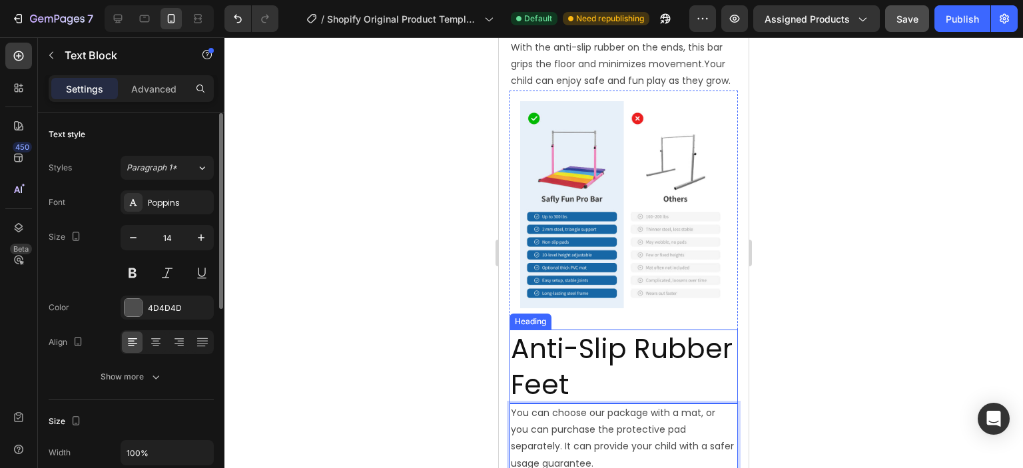
click at [623, 335] on h2 "Anti-Slip Rubber Feet" at bounding box center [624, 367] width 228 height 74
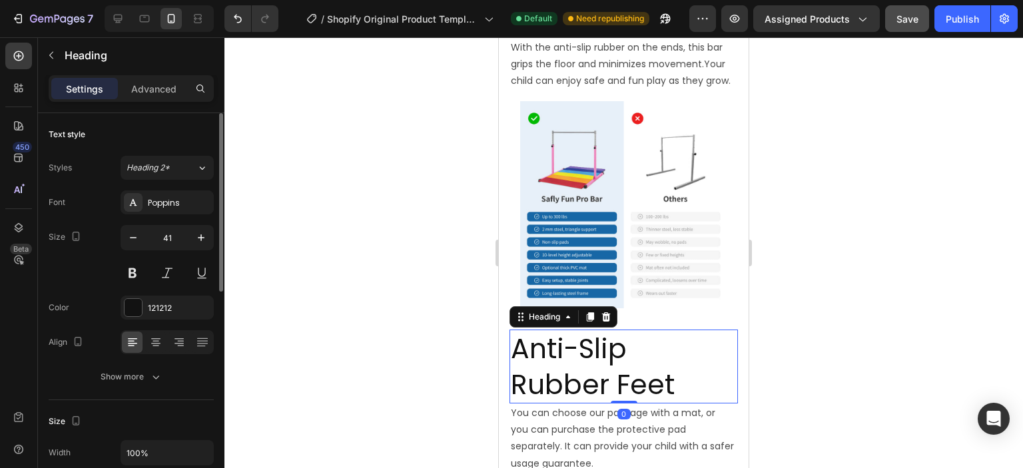
click at [623, 335] on h2 "Anti-Slip Rubber Feet" at bounding box center [624, 367] width 228 height 74
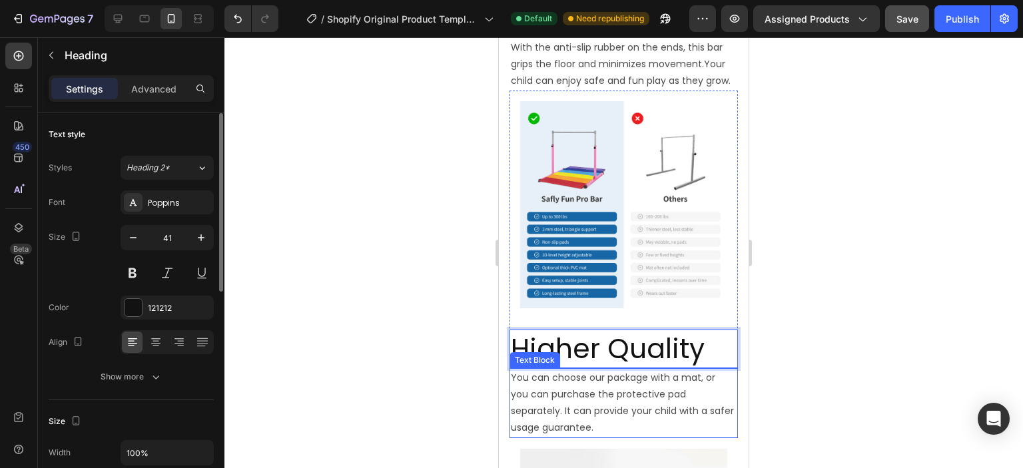
click at [590, 402] on p "You can choose our package with a mat, or you can purchase the protective pad s…" at bounding box center [624, 403] width 226 height 67
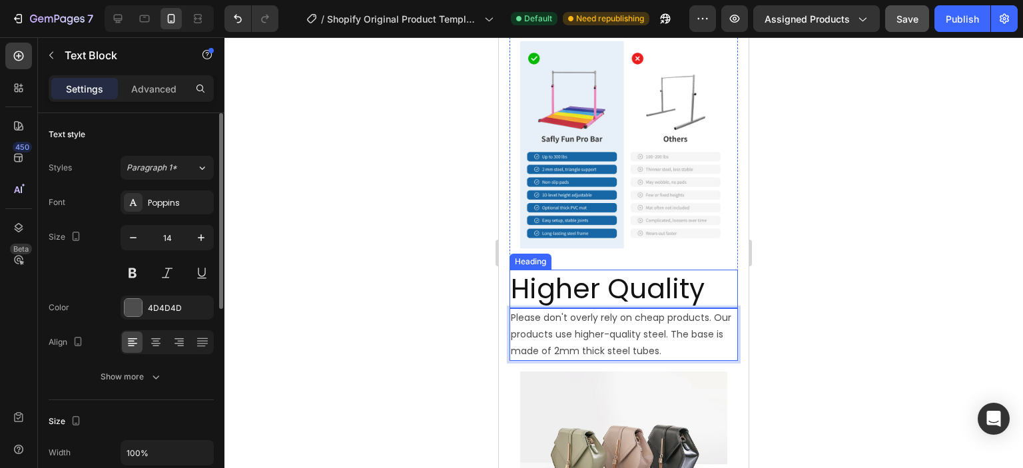
scroll to position [1583, 0]
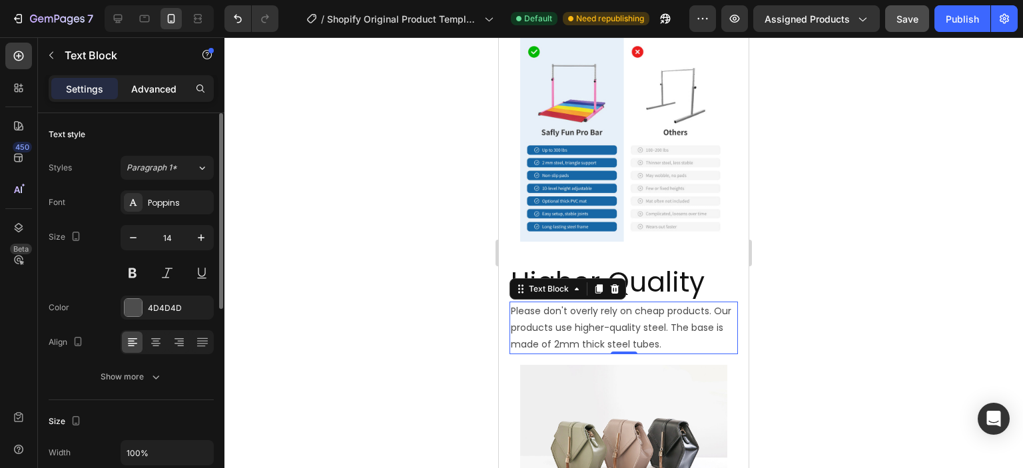
click at [153, 88] on p "Advanced" at bounding box center [153, 89] width 45 height 14
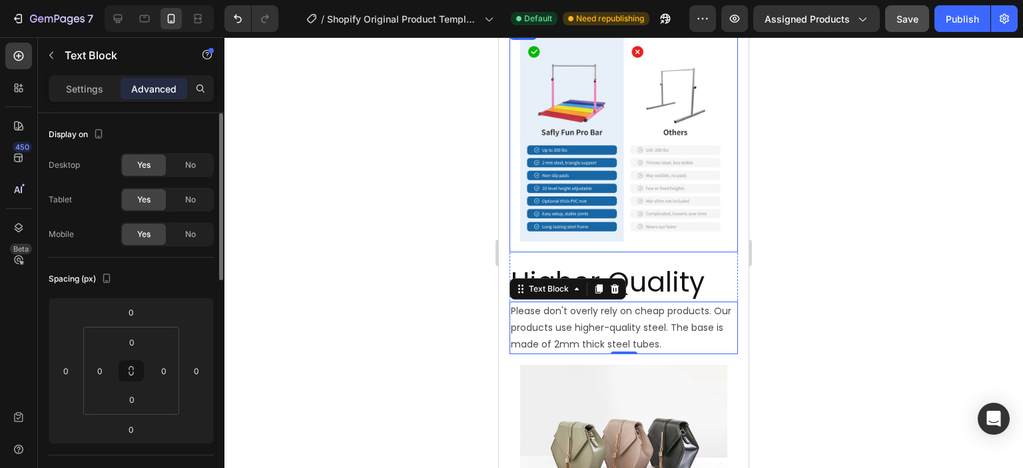
click at [514, 216] on div "Image Row" at bounding box center [624, 138] width 228 height 228
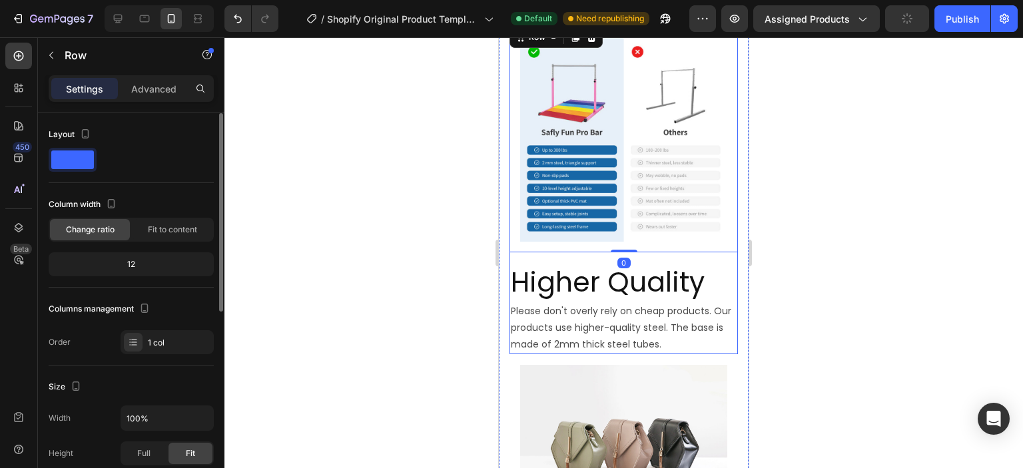
click at [514, 244] on div "Image Row 0 Higher Quality Heading Please don't overly rely on cheap products. …" at bounding box center [624, 189] width 228 height 330
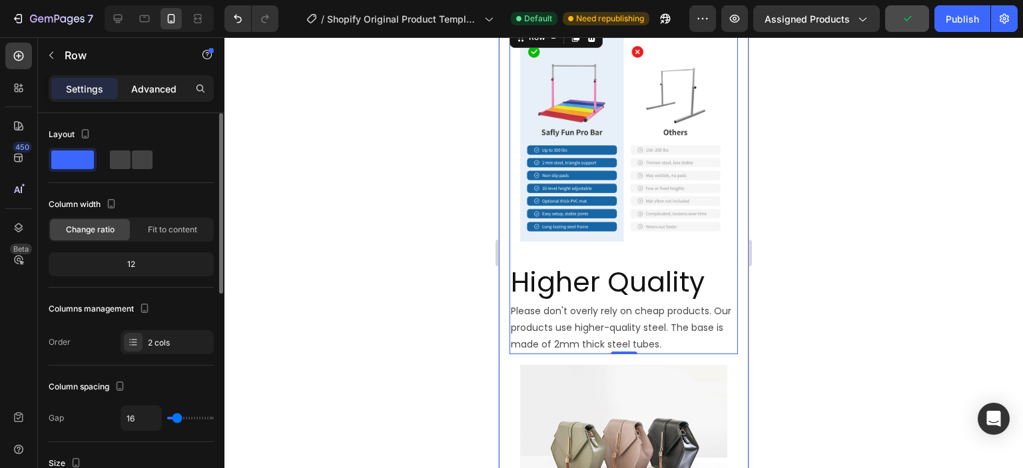
click at [152, 87] on p "Advanced" at bounding box center [153, 89] width 45 height 14
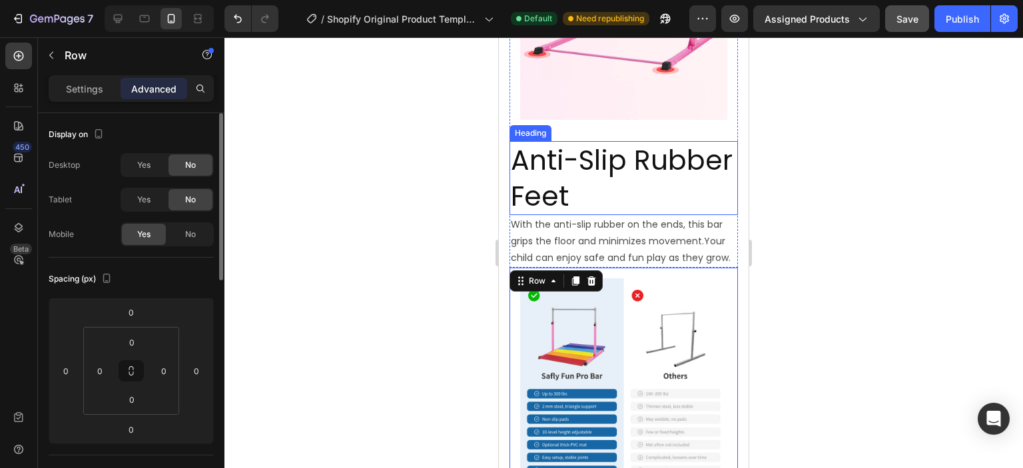
scroll to position [1316, 0]
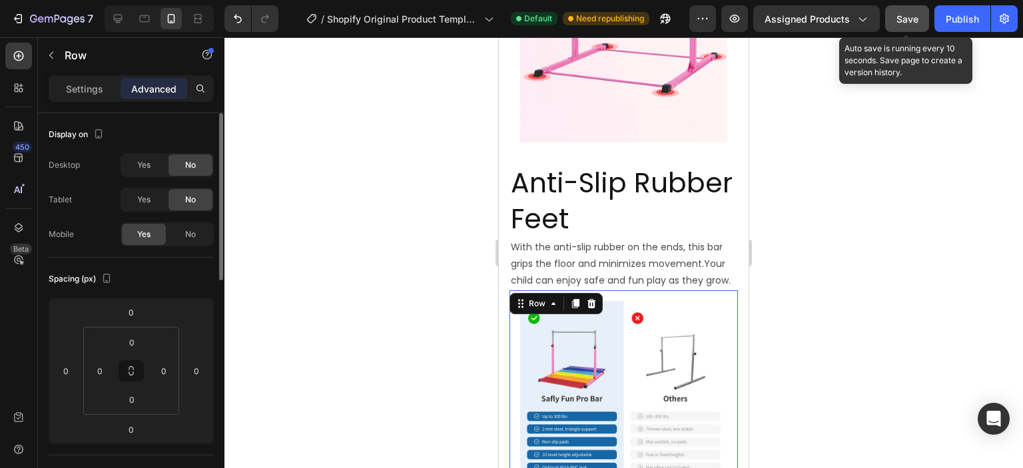
click at [895, 21] on button "Save" at bounding box center [907, 18] width 44 height 27
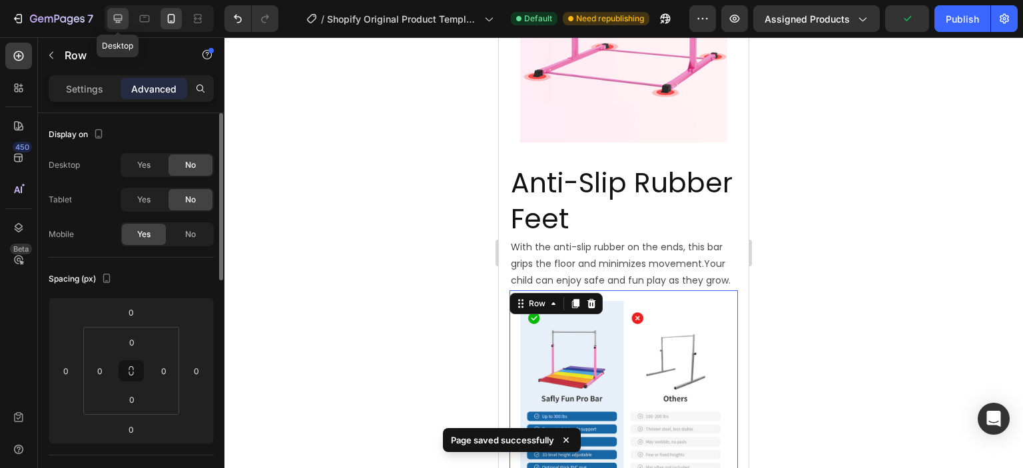
click at [117, 18] on icon at bounding box center [118, 19] width 9 height 9
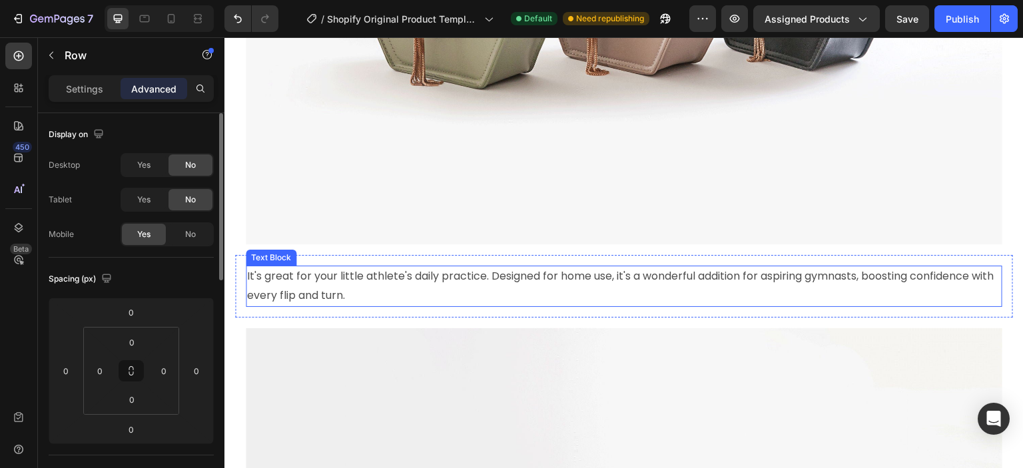
scroll to position [2931, 0]
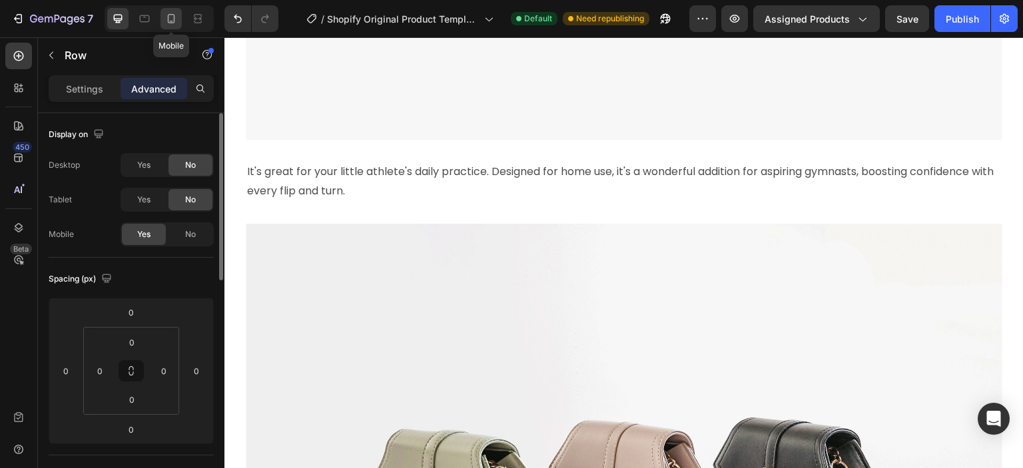
click at [165, 16] on icon at bounding box center [171, 18] width 13 height 13
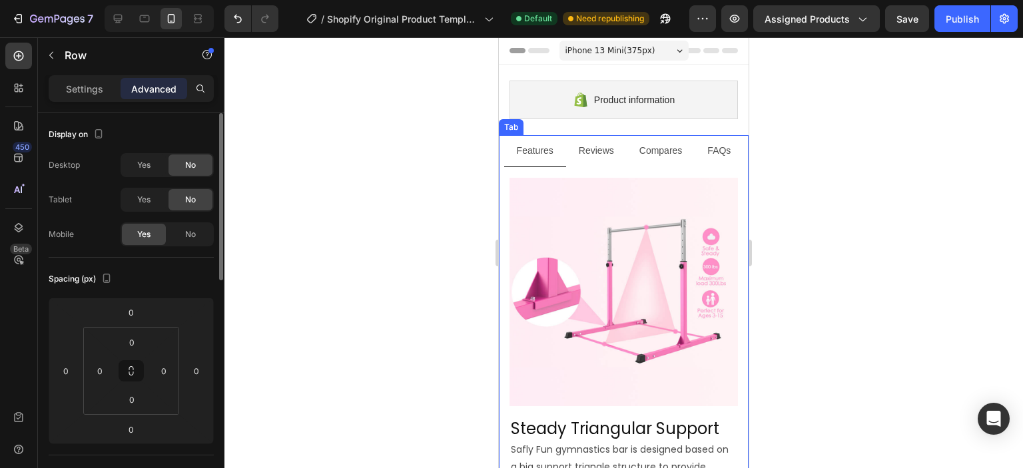
click at [577, 139] on li "Reviews" at bounding box center [596, 151] width 61 height 32
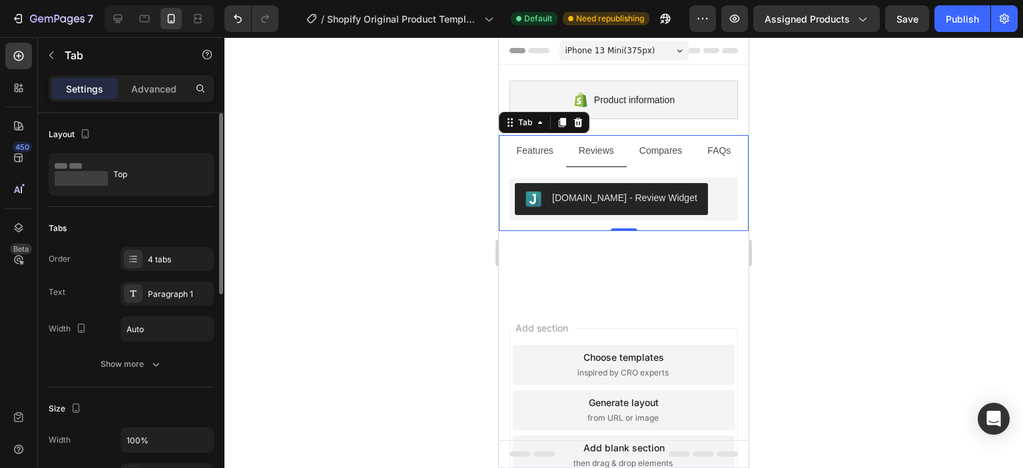
click at [502, 144] on ul "Features Reviews Compares FAQs" at bounding box center [624, 151] width 250 height 32
click at [557, 123] on icon at bounding box center [562, 122] width 11 height 11
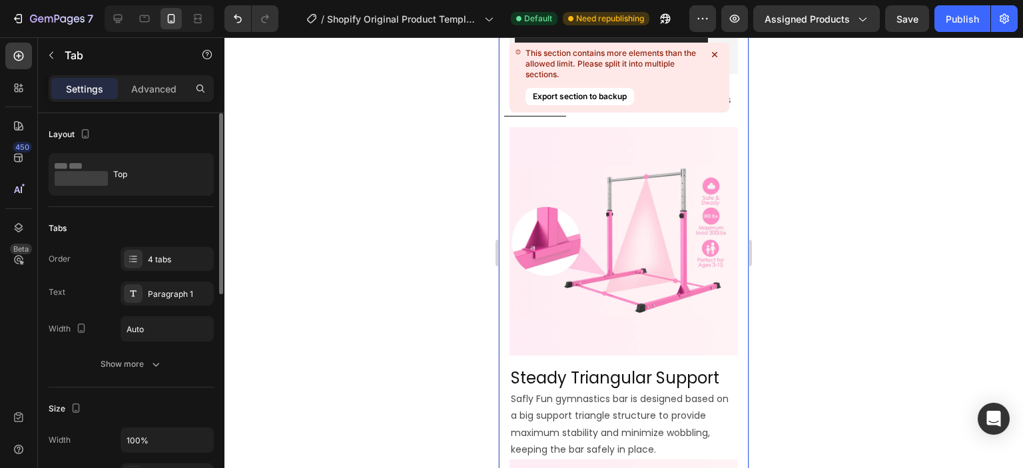
scroll to position [80, 0]
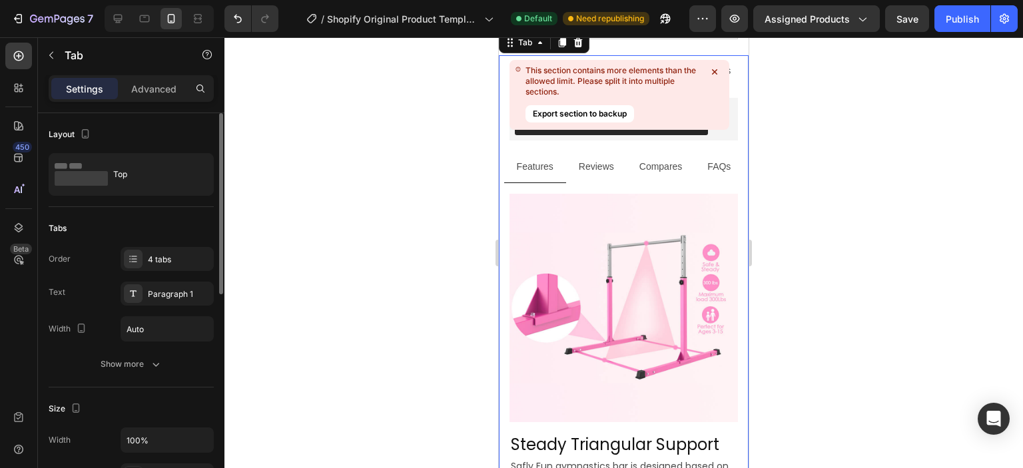
click at [713, 74] on icon at bounding box center [714, 71] width 5 height 5
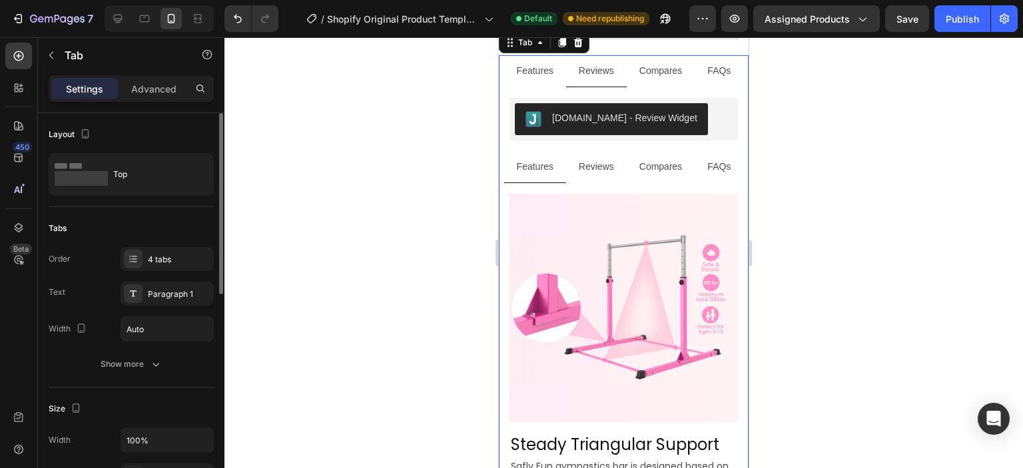
click at [714, 69] on p "FAQs" at bounding box center [718, 71] width 23 height 17
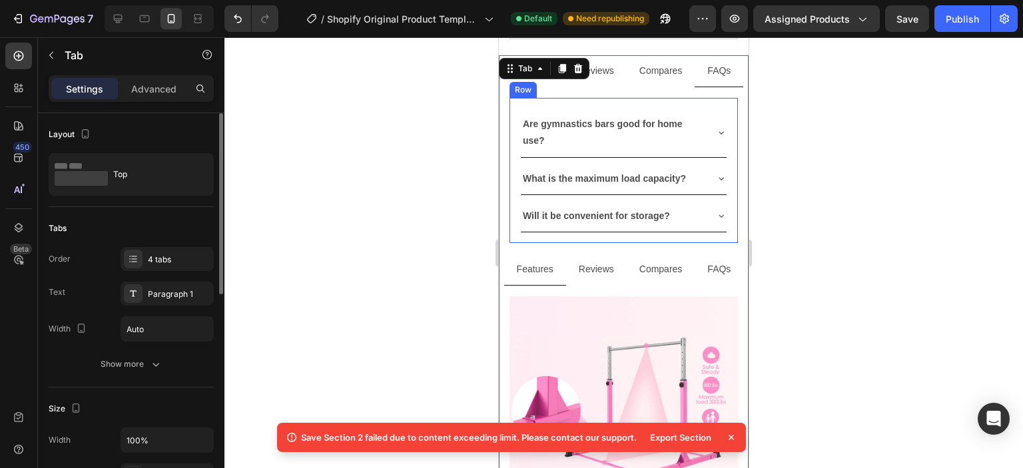
click at [526, 105] on div "Are gymnastics bars good for home use? What is the maximum load capacity? Will …" at bounding box center [624, 170] width 228 height 145
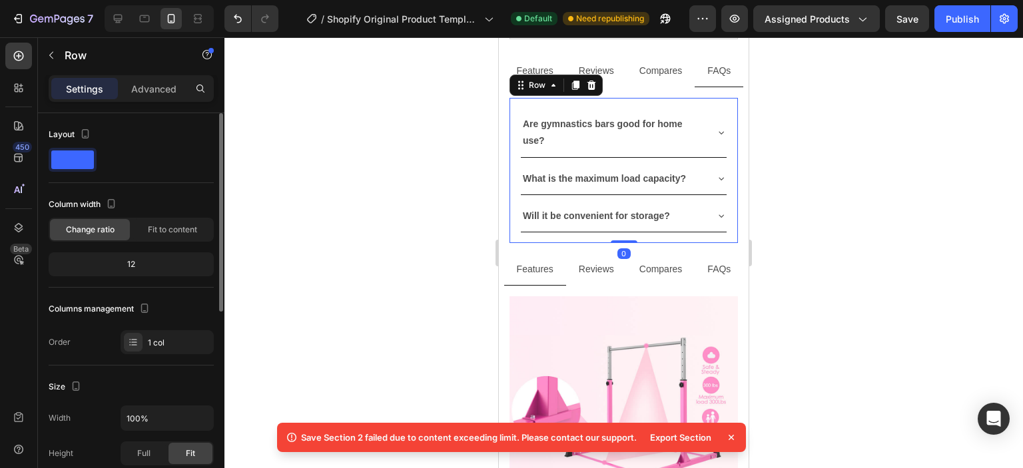
click at [799, 145] on div at bounding box center [623, 252] width 799 height 431
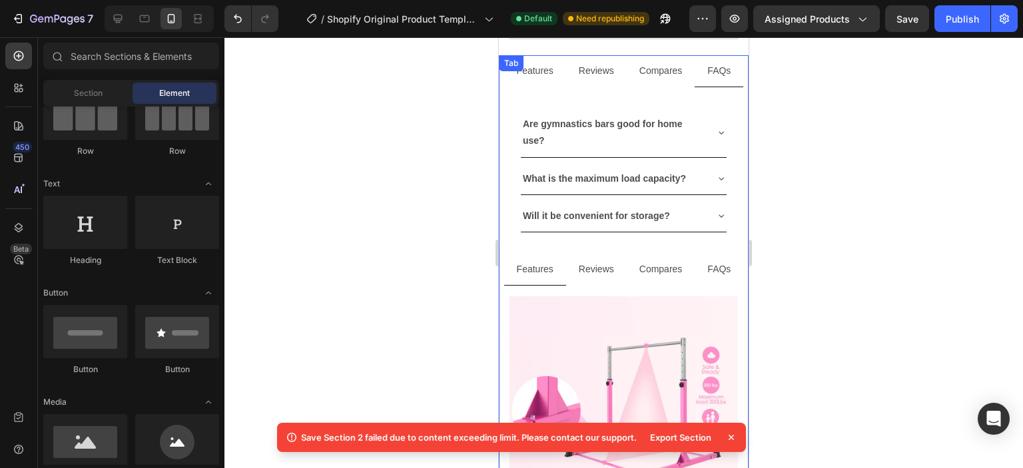
click at [530, 69] on div "Features Reviews Compares FAQs Image Steady Triangular Support Heading Safly Fu…" at bounding box center [624, 154] width 250 height 198
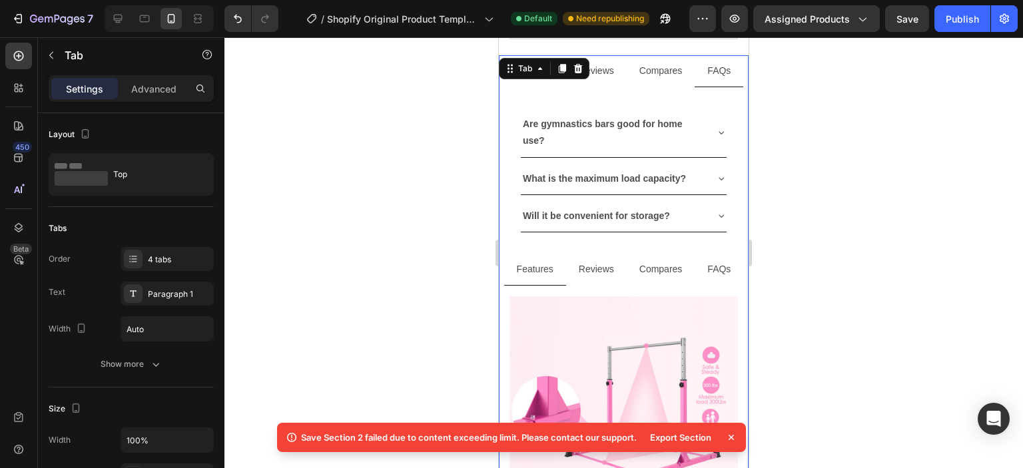
click at [613, 59] on li "Reviews" at bounding box center [596, 71] width 61 height 32
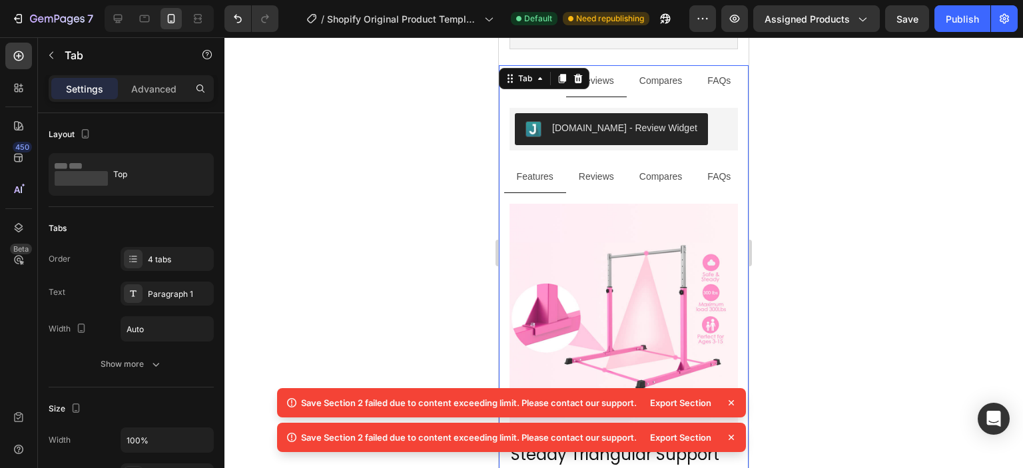
scroll to position [0, 0]
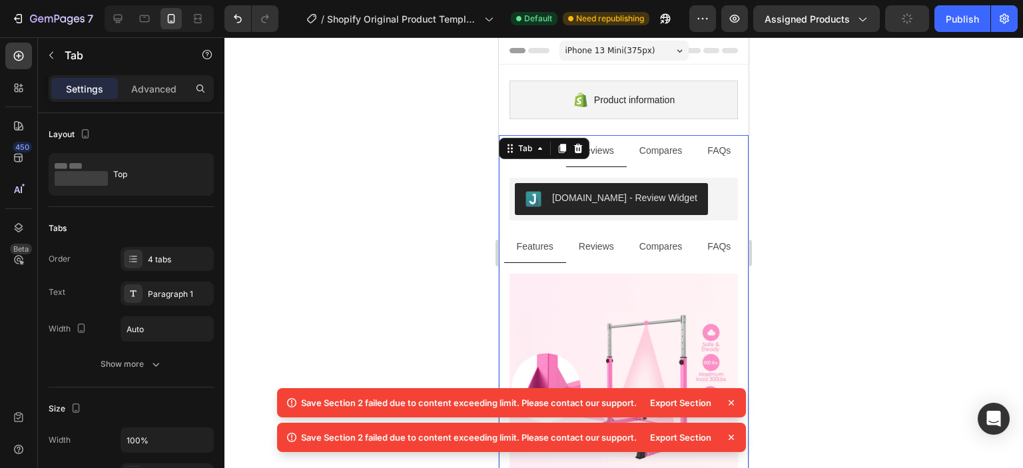
click at [889, 170] on div at bounding box center [623, 252] width 799 height 431
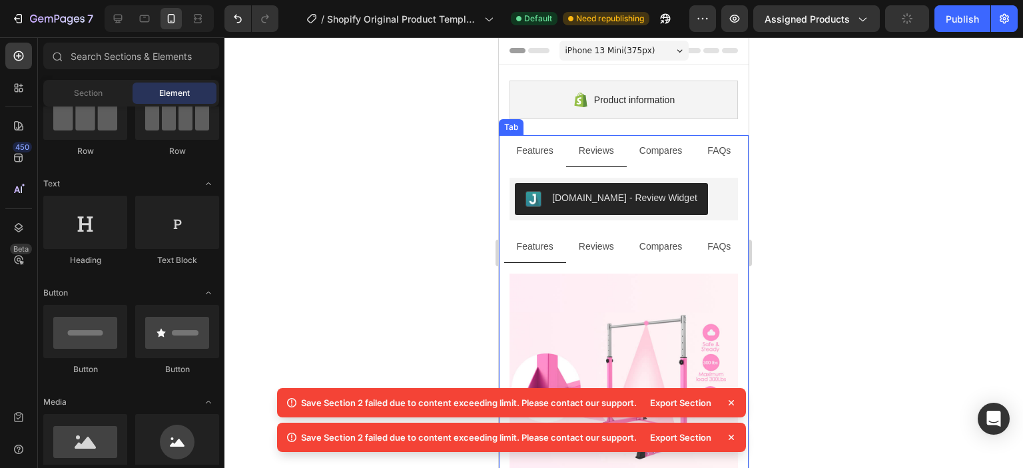
click at [731, 163] on li "FAQs" at bounding box center [719, 151] width 49 height 32
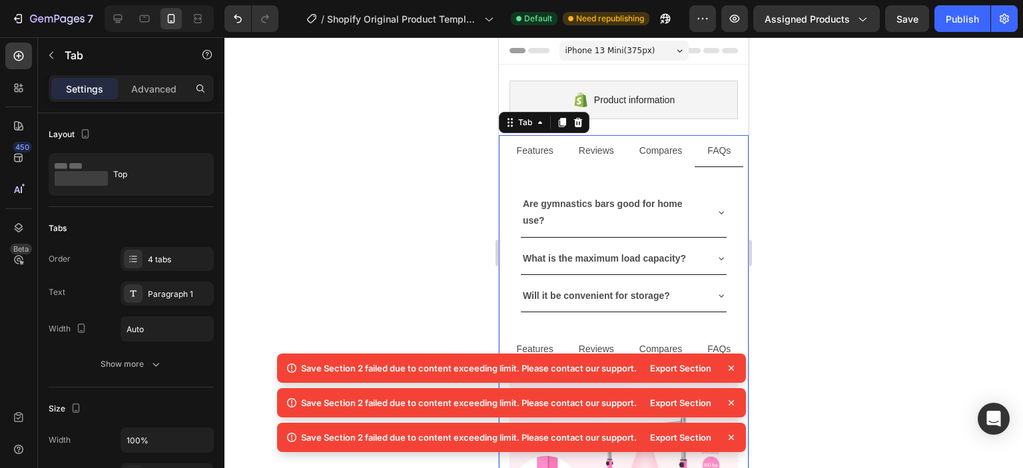
click at [511, 176] on div "Image Steady Triangular Support Heading Safly Fun gymnastics bar is designed ba…" at bounding box center [624, 250] width 250 height 167
click at [388, 183] on div at bounding box center [623, 252] width 799 height 431
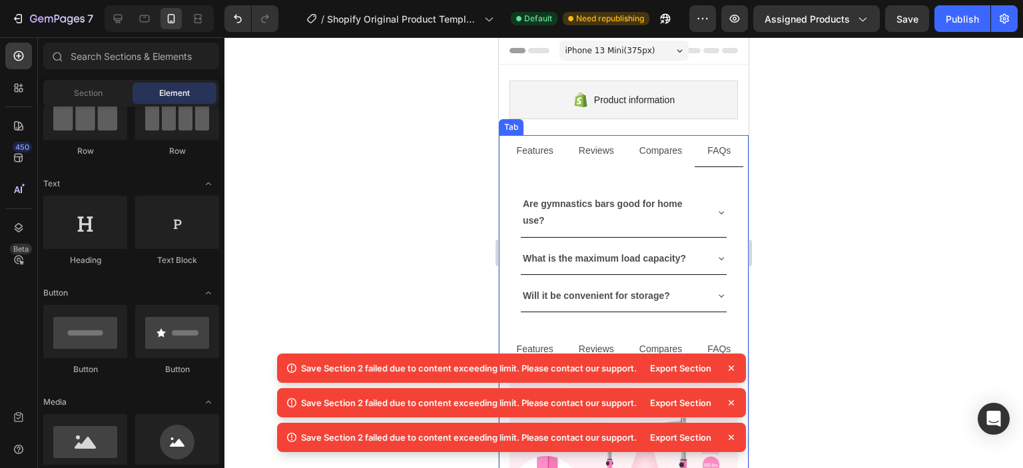
click at [506, 176] on div "Image Steady Triangular Support Heading Safly Fun gymnastics bar is designed ba…" at bounding box center [624, 250] width 250 height 167
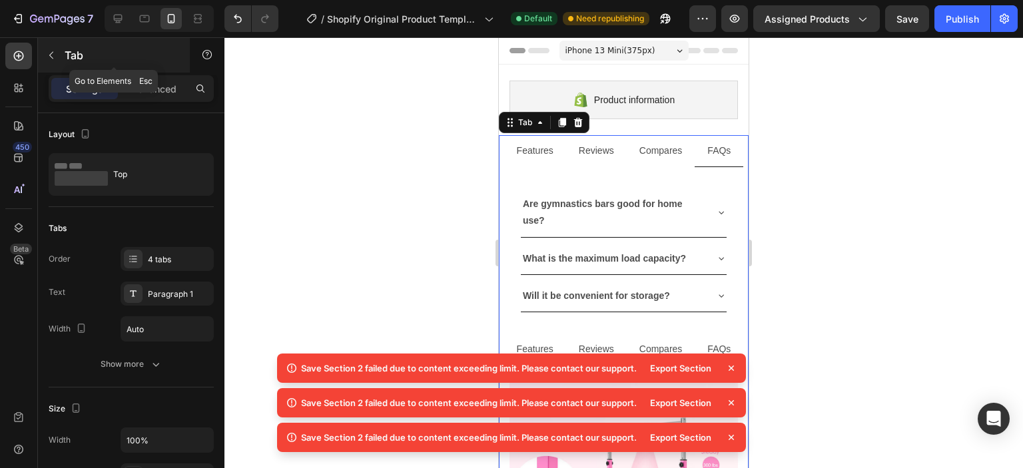
click at [47, 55] on icon "button" at bounding box center [51, 55] width 11 height 11
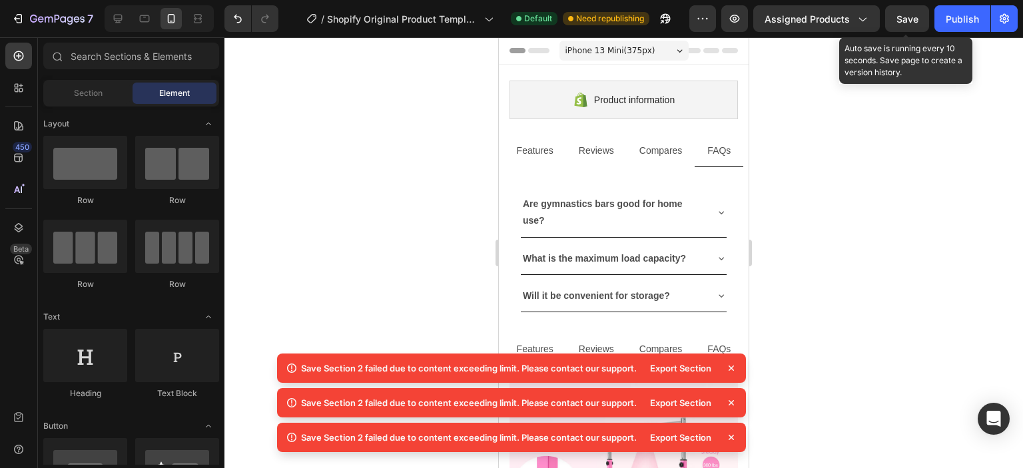
click at [912, 21] on span "Save" at bounding box center [908, 18] width 22 height 11
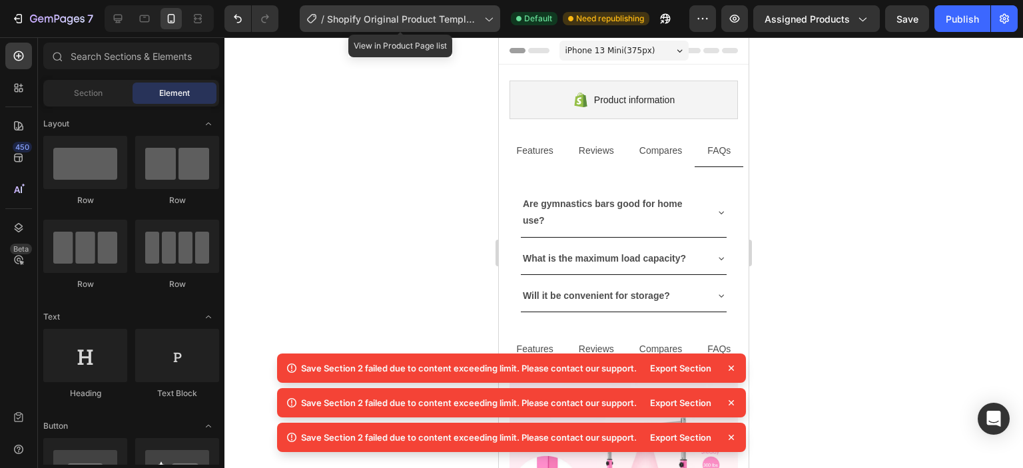
click at [492, 25] on icon at bounding box center [488, 18] width 13 height 13
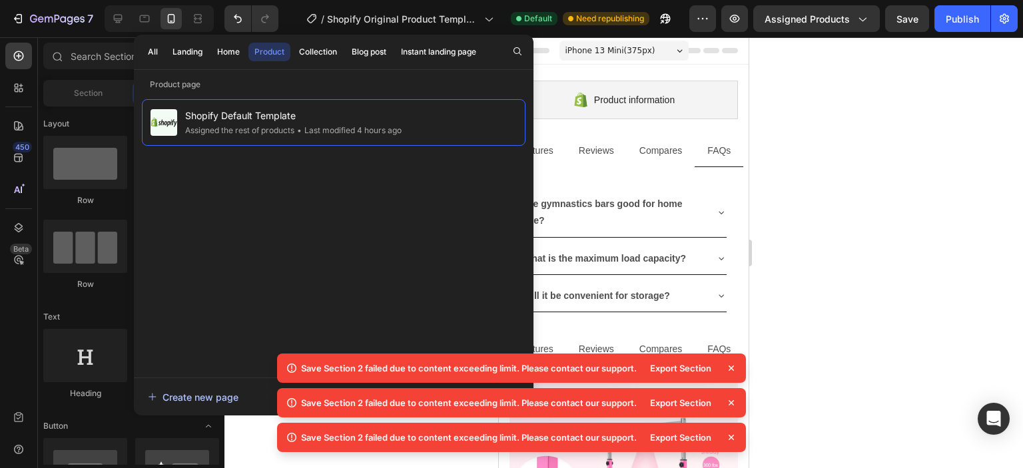
click at [216, 394] on div "Create new page" at bounding box center [193, 397] width 91 height 14
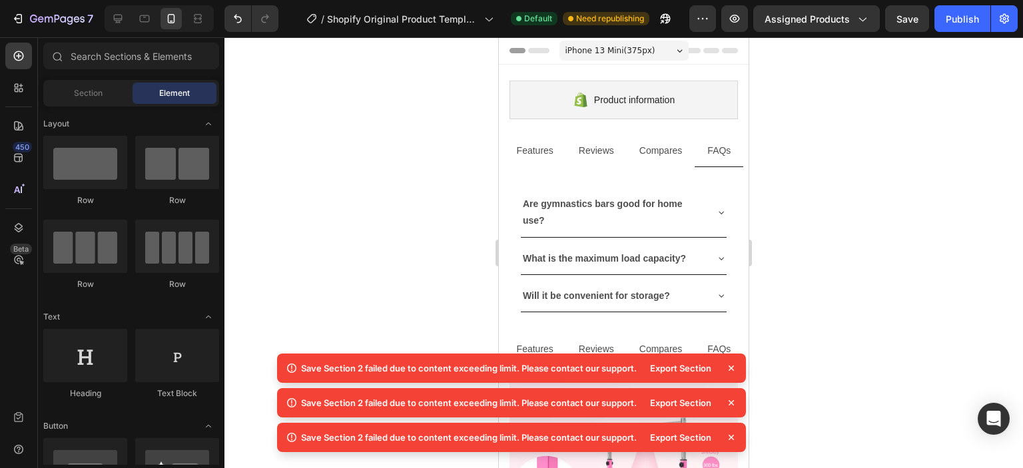
click at [731, 369] on icon at bounding box center [731, 368] width 5 height 5
click at [732, 368] on icon at bounding box center [731, 368] width 5 height 5
click at [733, 367] on icon at bounding box center [731, 368] width 13 height 13
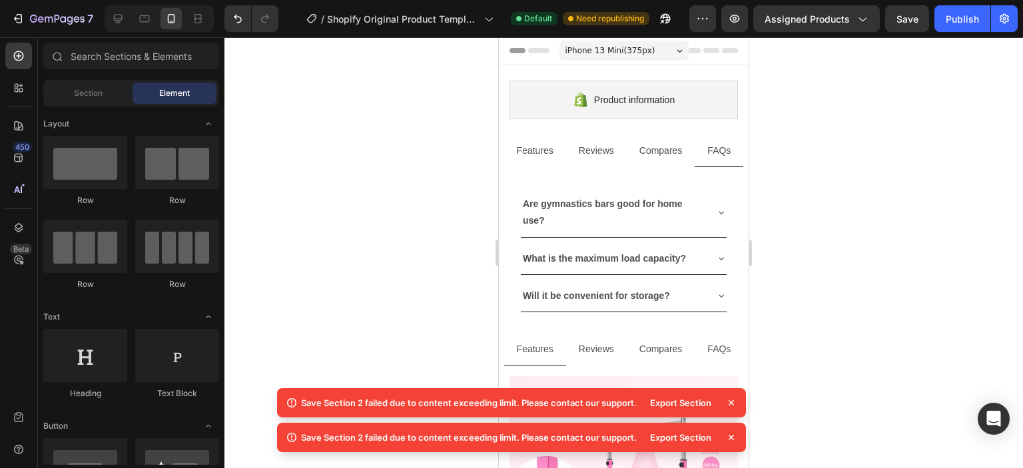
click at [730, 399] on icon at bounding box center [731, 402] width 13 height 13
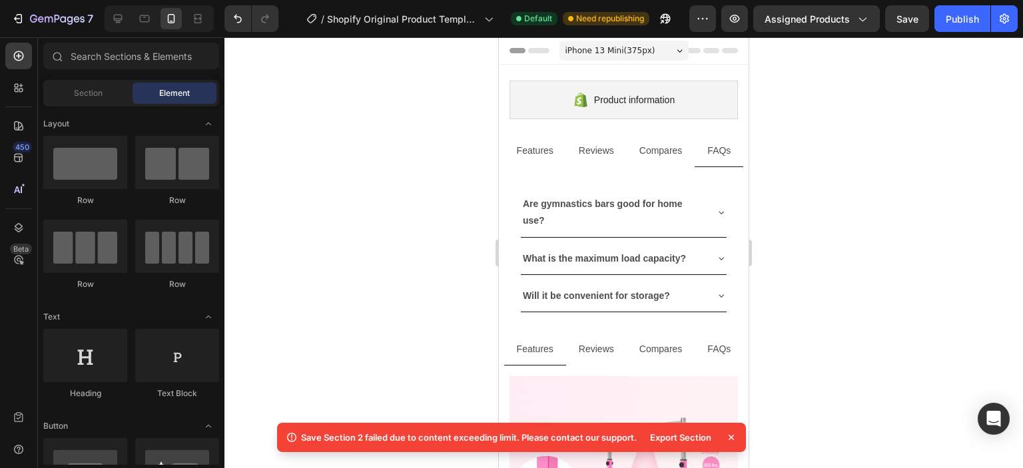
click at [733, 436] on icon at bounding box center [731, 437] width 5 height 5
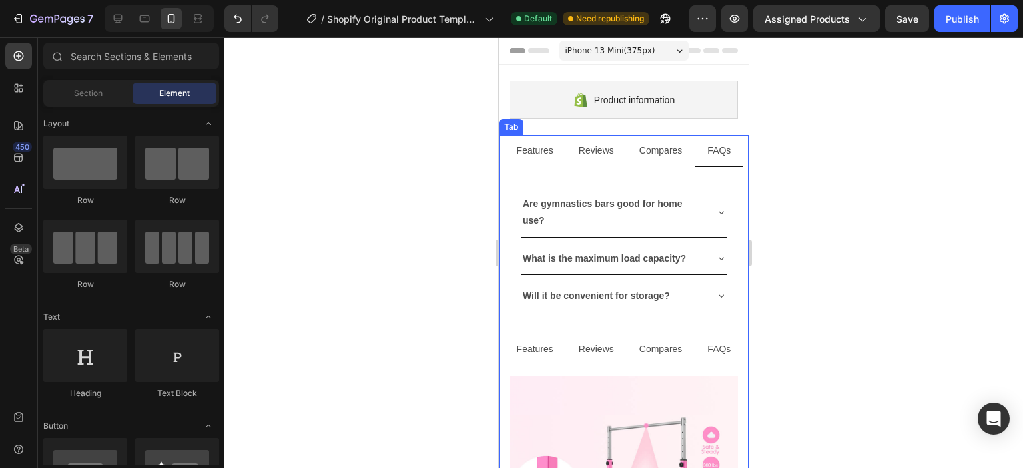
click at [646, 147] on p "Compares" at bounding box center [660, 151] width 43 height 17
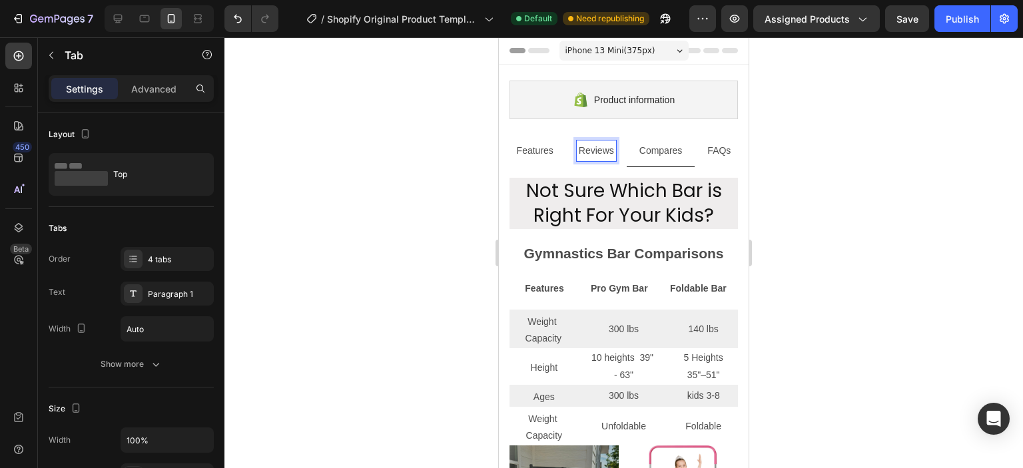
click at [554, 145] on li "Features" at bounding box center [535, 151] width 62 height 32
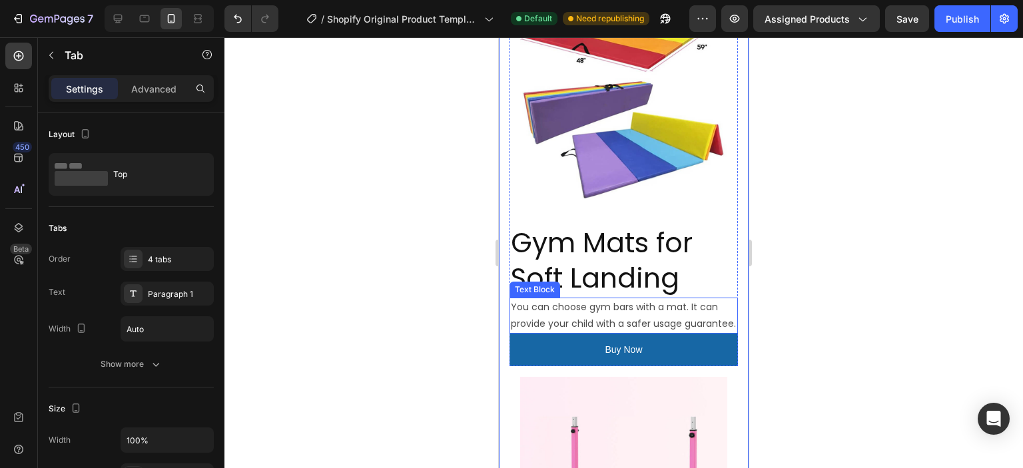
scroll to position [999, 0]
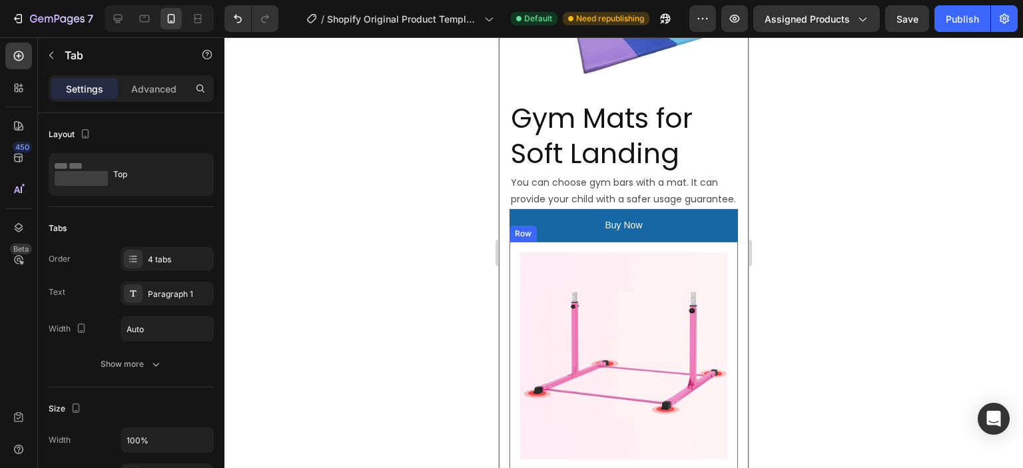
click at [517, 274] on div "Image Row" at bounding box center [624, 356] width 228 height 228
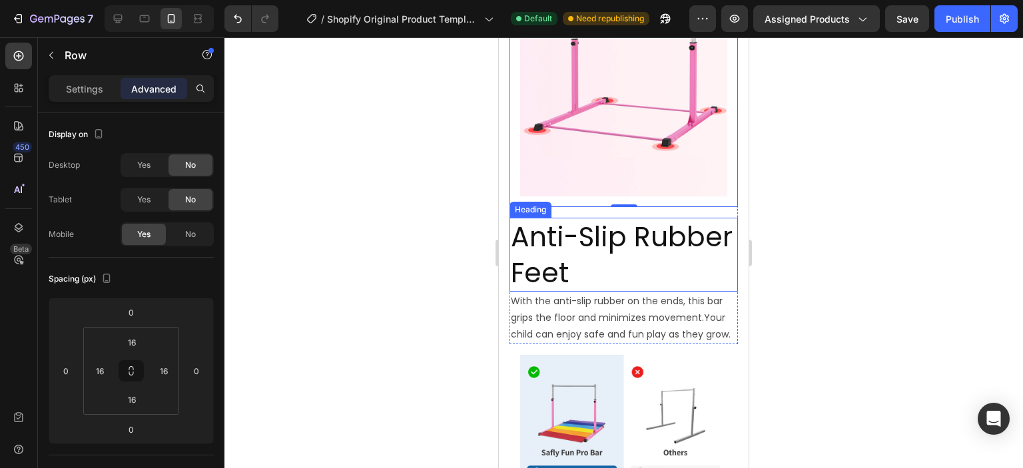
scroll to position [1332, 0]
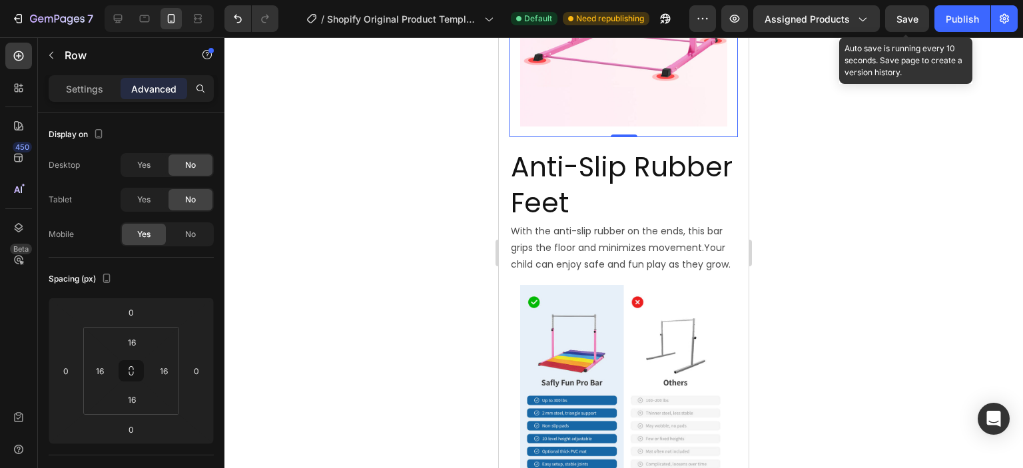
click at [904, 20] on span "Save" at bounding box center [908, 18] width 22 height 11
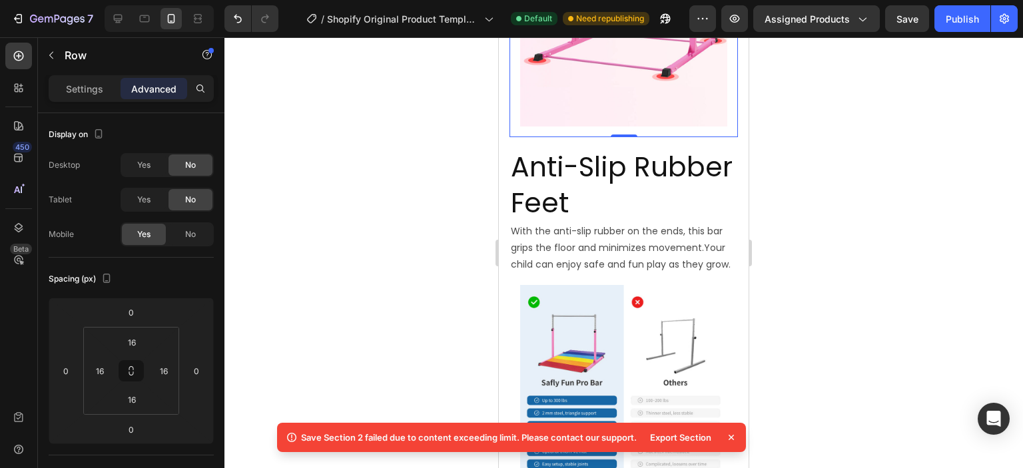
drag, startPoint x: 346, startPoint y: 408, endPoint x: 361, endPoint y: 407, distance: 14.7
click at [361, 0] on body "7 / Shopify Original Product Template Default Need republishing Preview Assigne…" at bounding box center [511, 0] width 1023 height 0
click at [392, 342] on div at bounding box center [623, 252] width 799 height 431
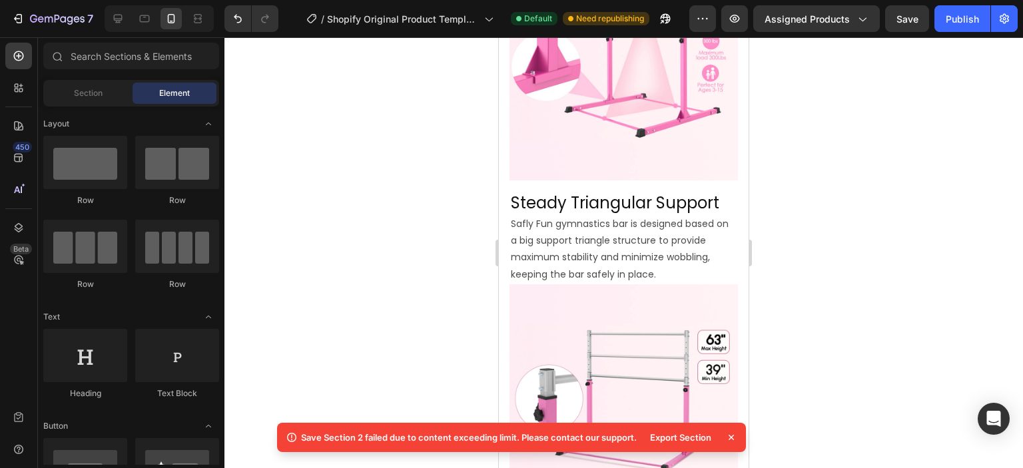
scroll to position [0, 0]
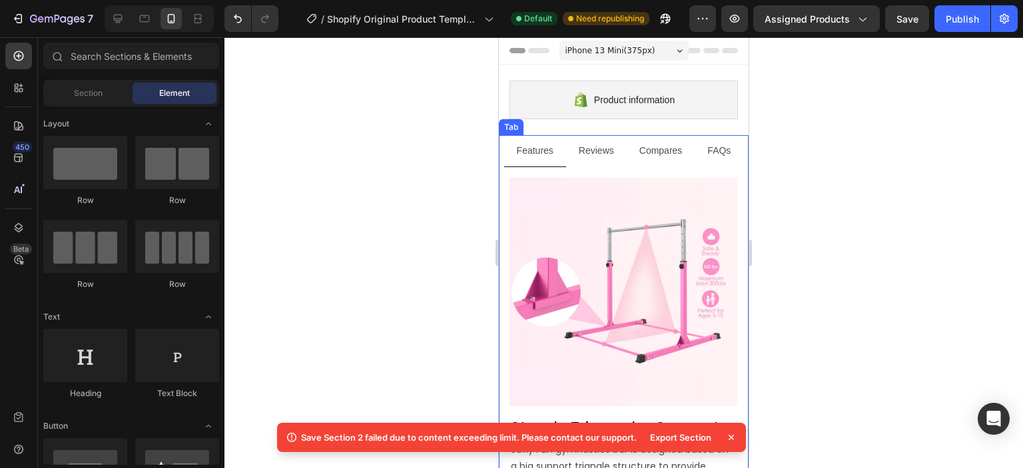
click at [584, 154] on p "Reviews" at bounding box center [596, 151] width 35 height 17
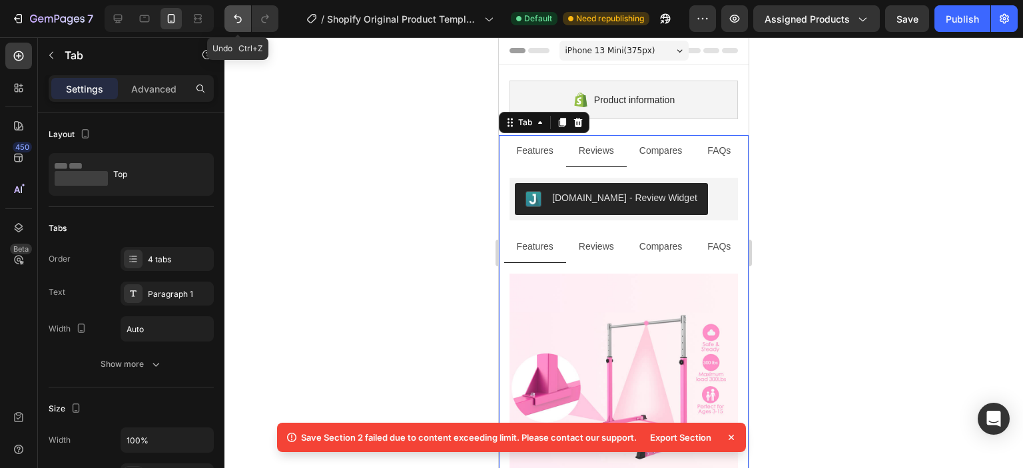
click at [248, 17] on button "Undo/Redo" at bounding box center [237, 18] width 27 height 27
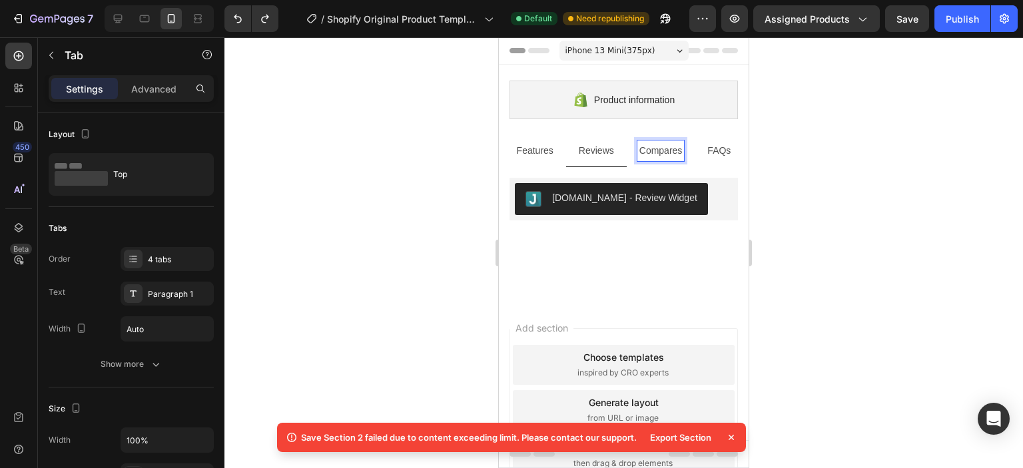
click at [712, 152] on p "FAQs" at bounding box center [718, 151] width 23 height 17
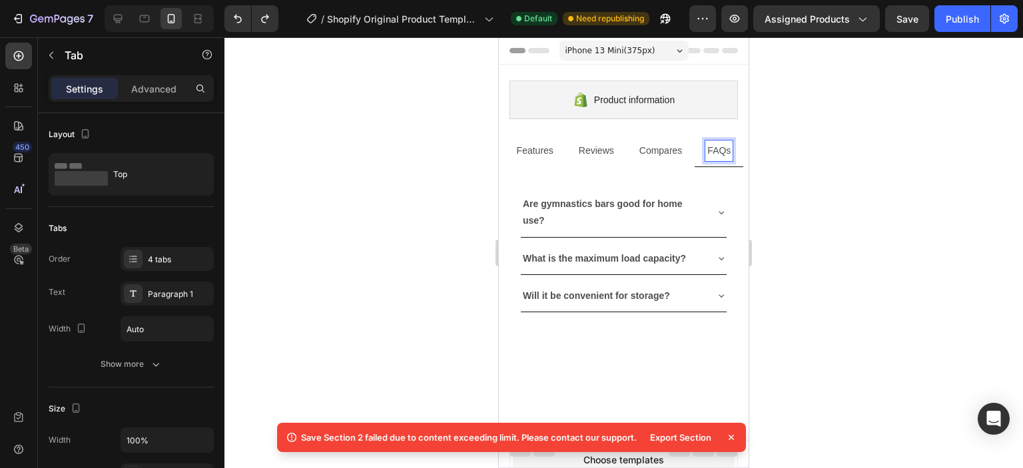
click at [675, 151] on p "Compares" at bounding box center [660, 151] width 43 height 17
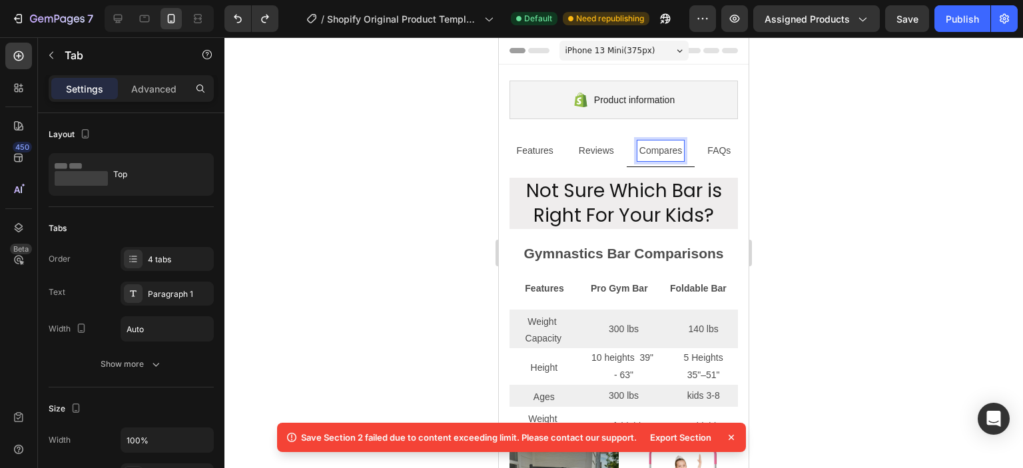
click at [539, 151] on p "Features" at bounding box center [535, 151] width 37 height 17
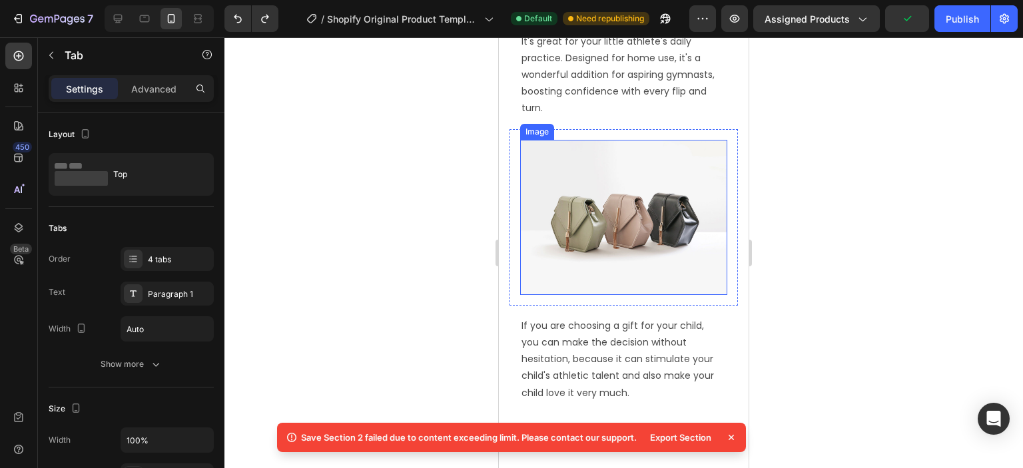
scroll to position [1998, 0]
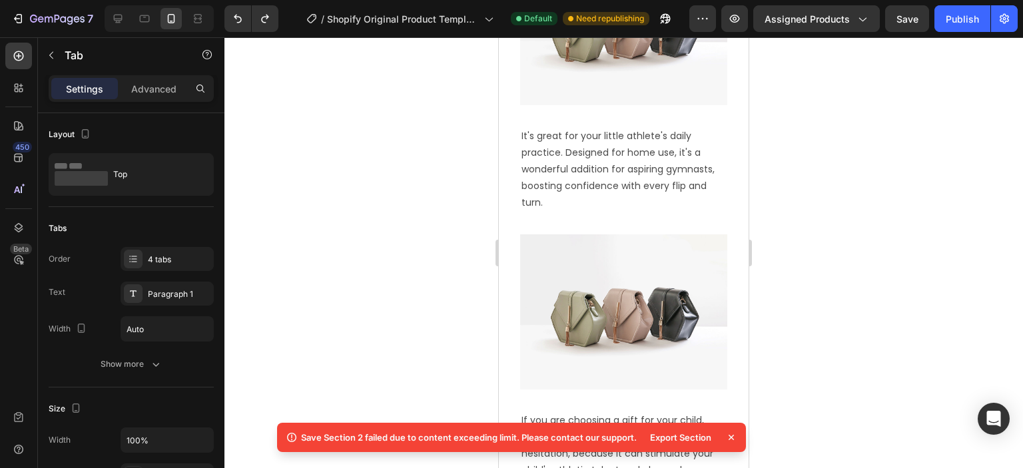
click at [727, 438] on icon at bounding box center [731, 437] width 13 height 13
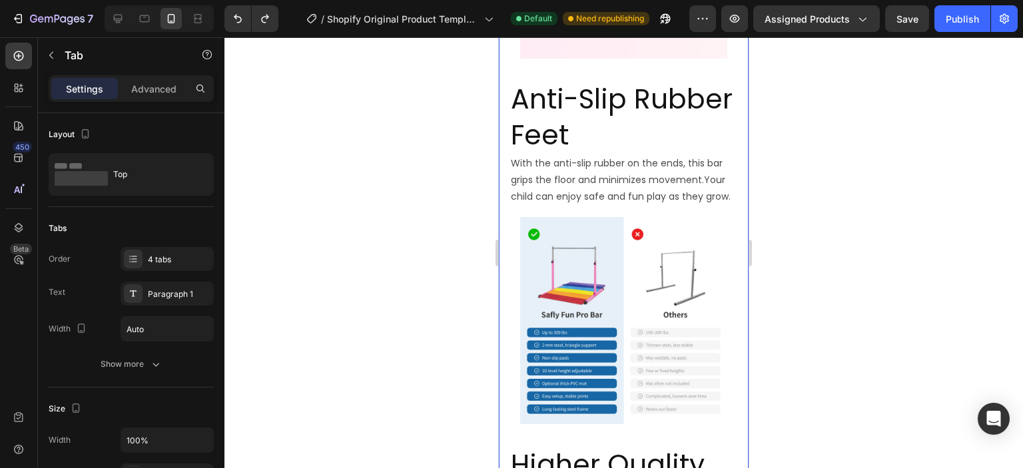
scroll to position [1399, 0]
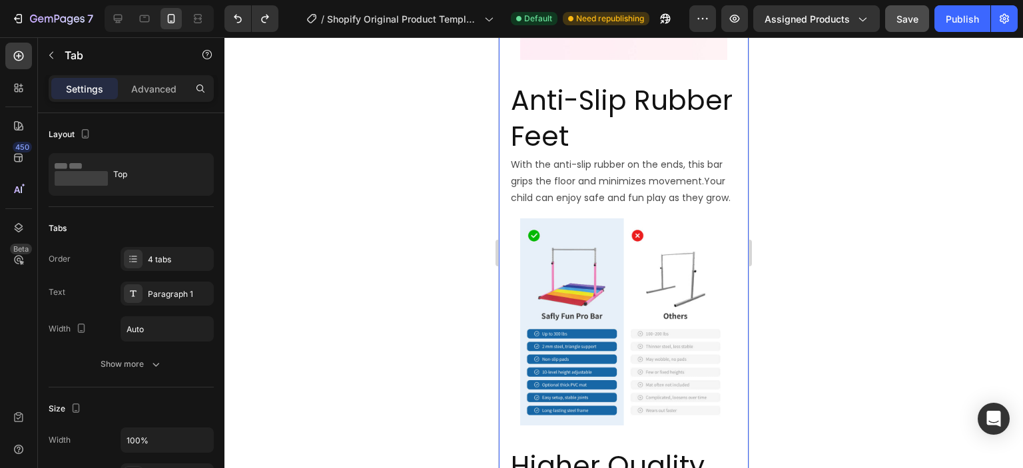
drag, startPoint x: 917, startPoint y: 33, endPoint x: 915, endPoint y: 26, distance: 7.0
click at [916, 30] on div "7 / Shopify Original Product Template Default Need republishing Preview Assigne…" at bounding box center [511, 19] width 1023 height 38
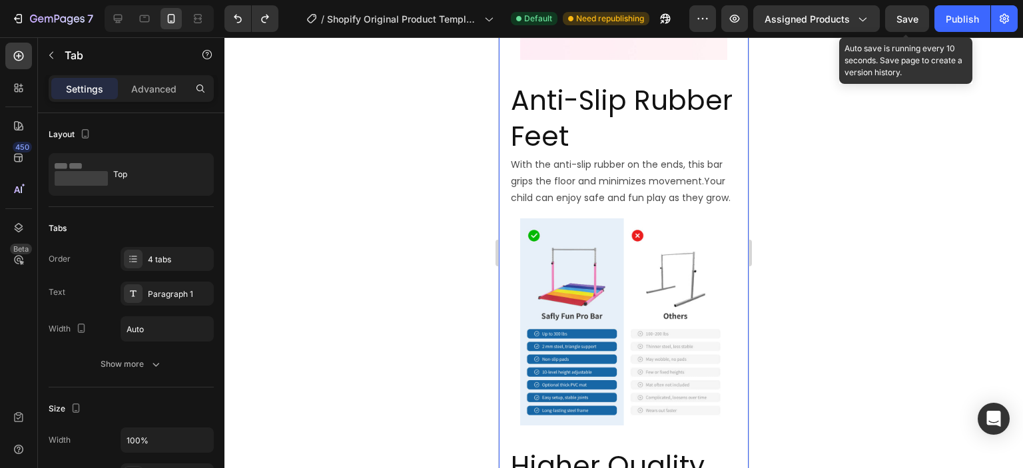
click at [901, 15] on span "Save" at bounding box center [908, 18] width 22 height 11
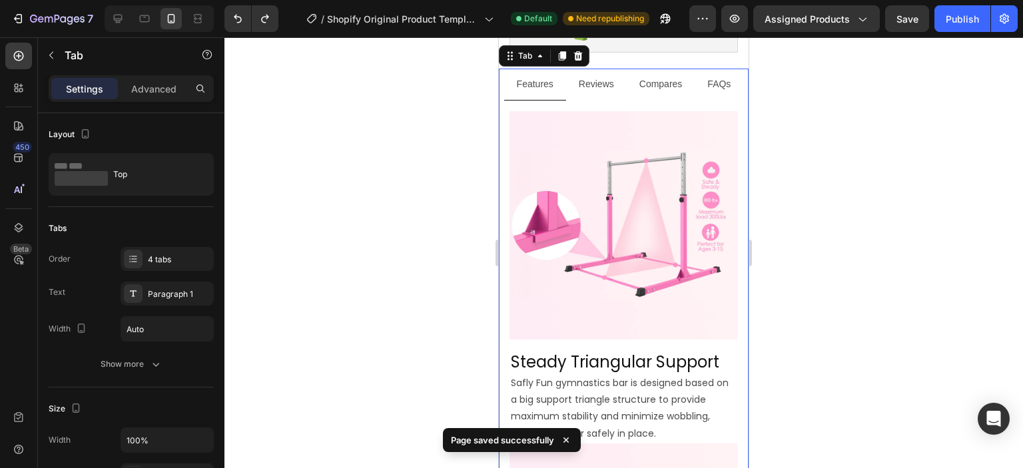
scroll to position [0, 0]
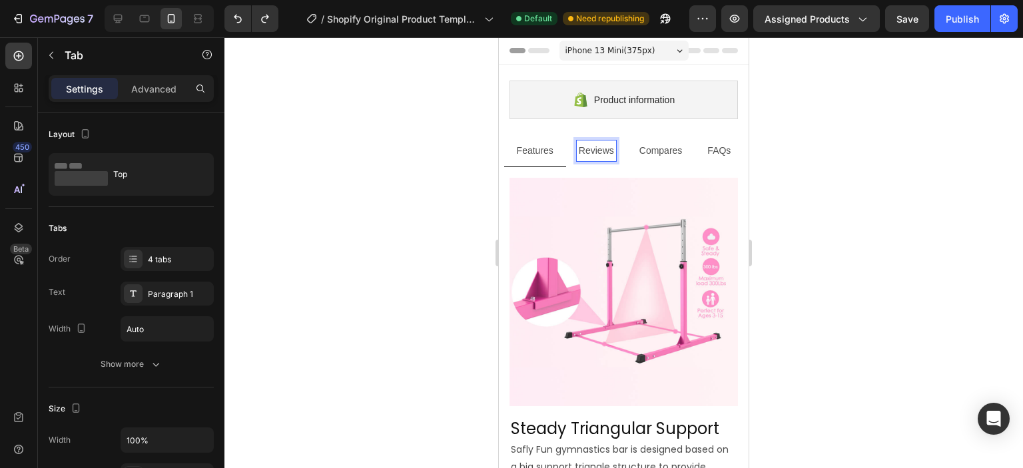
click at [603, 157] on p "Reviews" at bounding box center [596, 151] width 35 height 17
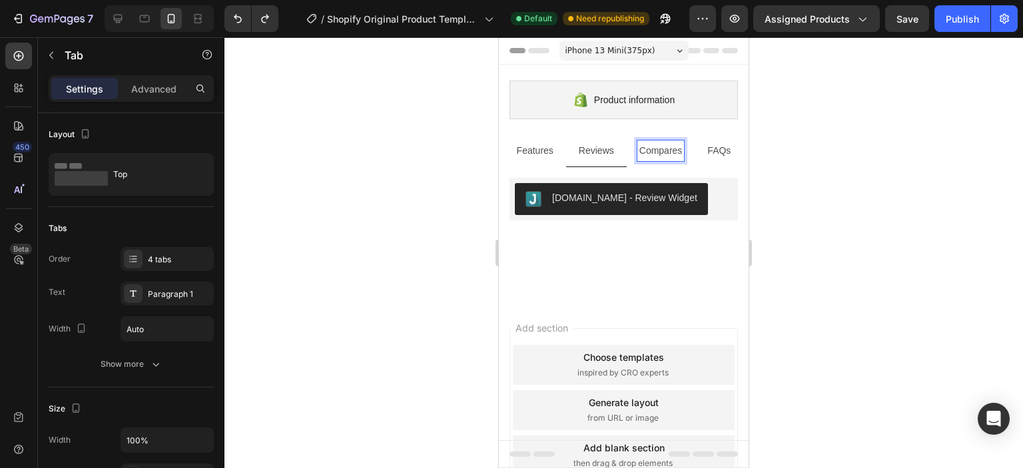
click at [645, 157] on p "Compares" at bounding box center [660, 151] width 43 height 17
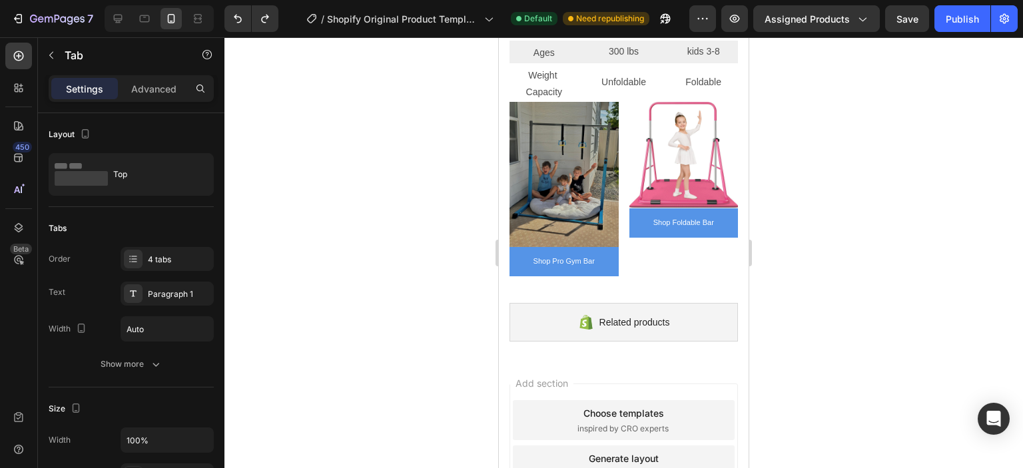
scroll to position [266, 0]
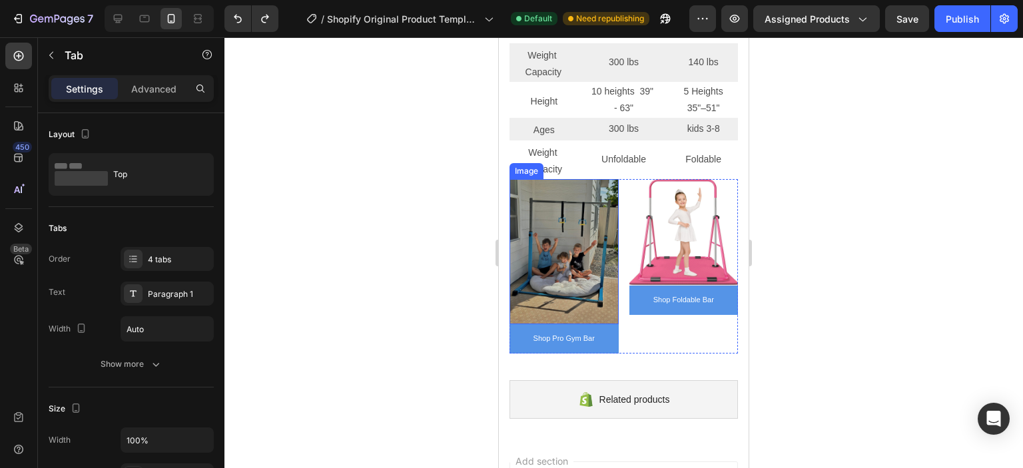
click at [573, 243] on img at bounding box center [564, 251] width 109 height 145
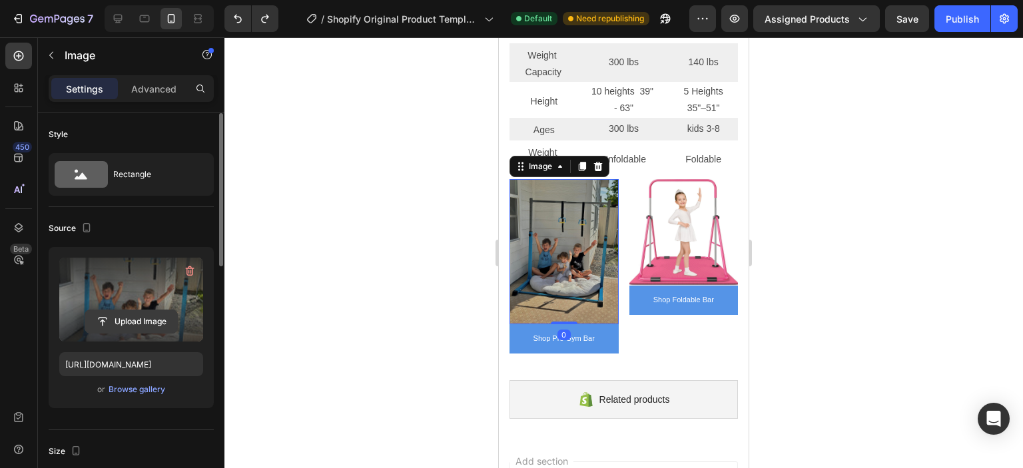
click at [128, 322] on input "file" at bounding box center [131, 321] width 92 height 23
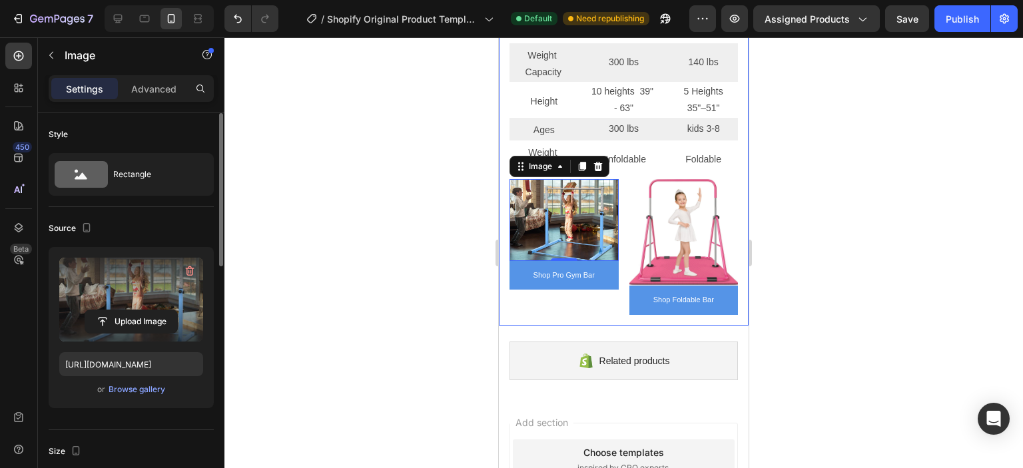
type input "[URL][DOMAIN_NAME]"
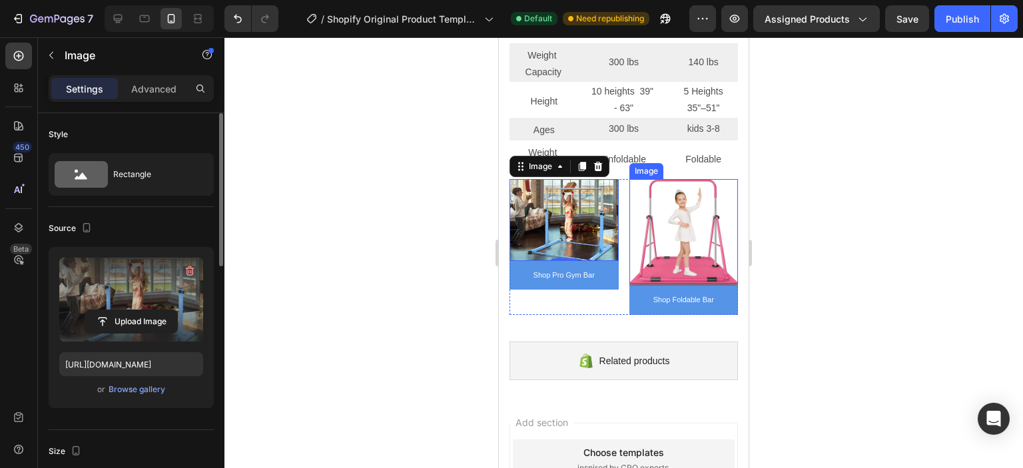
click at [710, 234] on img at bounding box center [683, 232] width 109 height 107
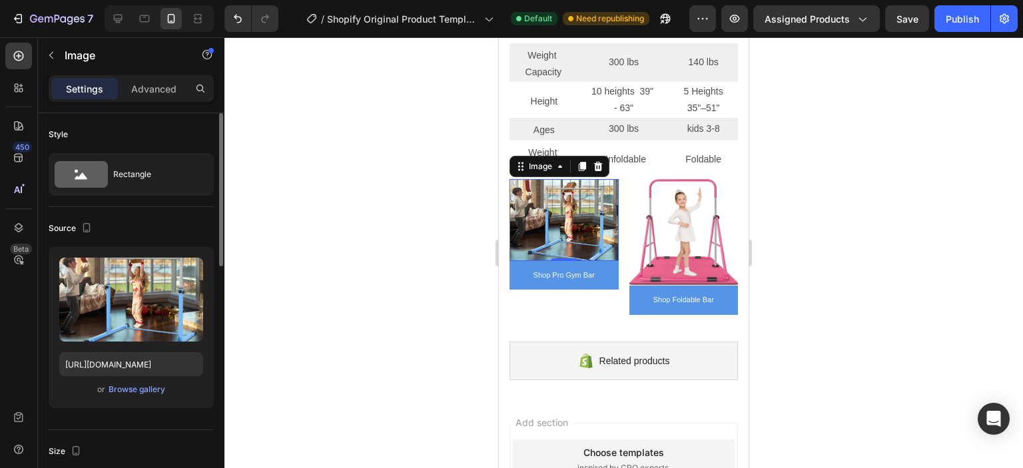
click at [544, 226] on img at bounding box center [564, 220] width 109 height 82
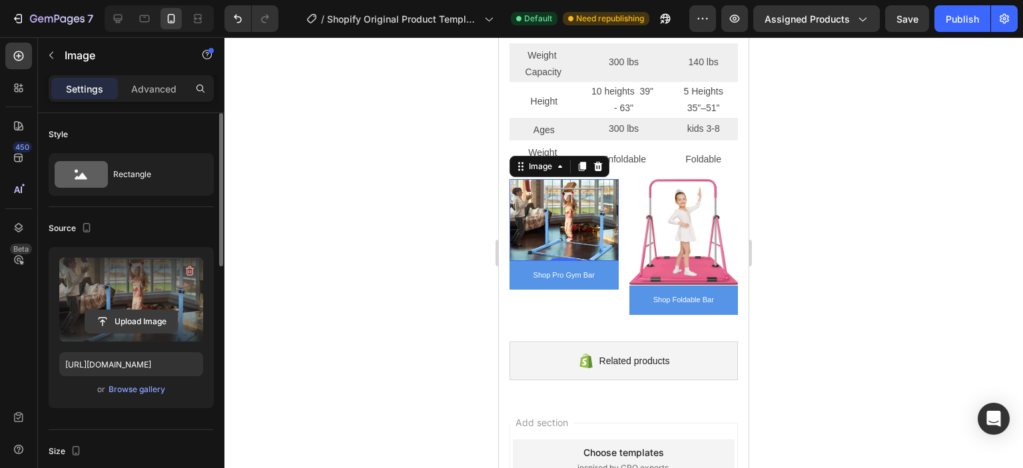
click at [127, 322] on input "file" at bounding box center [131, 321] width 92 height 23
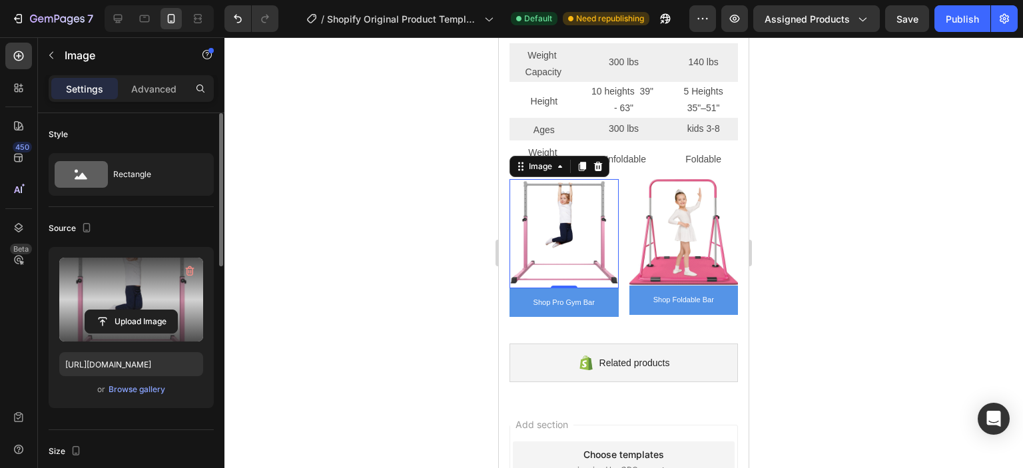
click at [837, 275] on div at bounding box center [623, 252] width 799 height 431
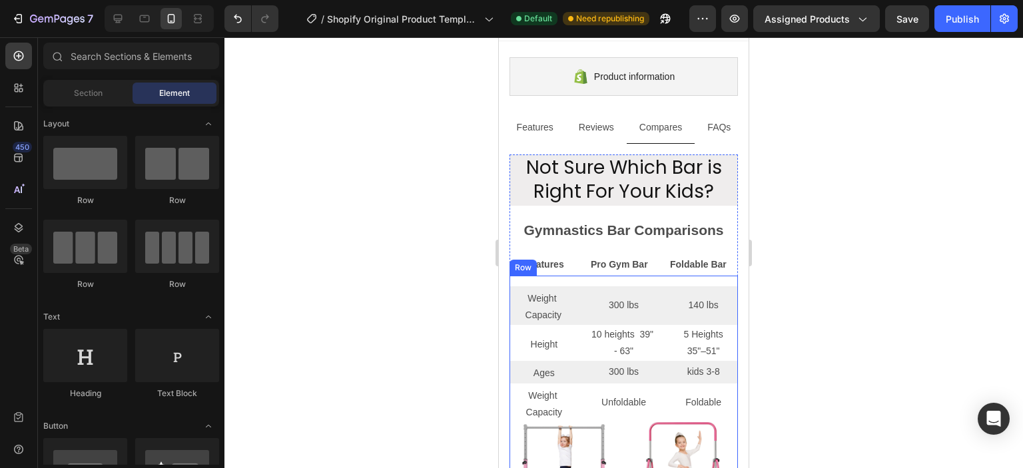
scroll to position [0, 0]
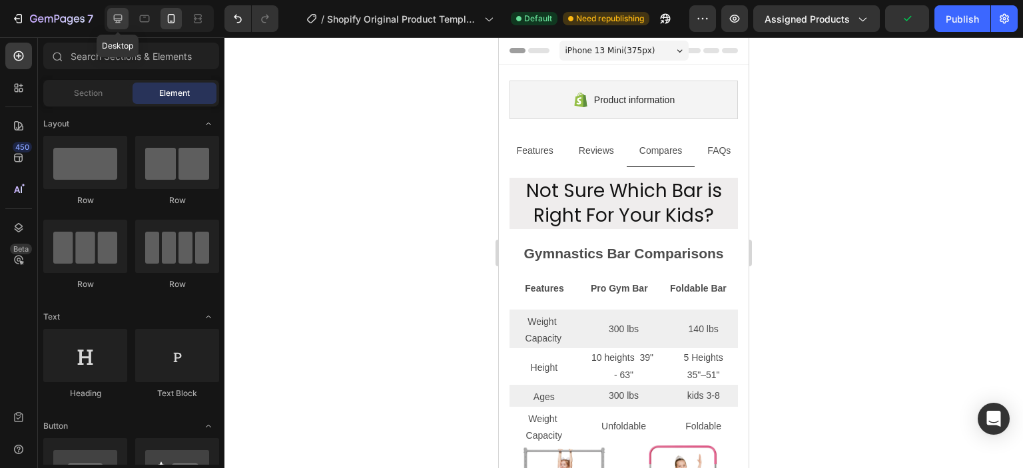
drag, startPoint x: 121, startPoint y: 20, endPoint x: 88, endPoint y: 120, distance: 105.1
click at [121, 20] on icon at bounding box center [118, 19] width 9 height 9
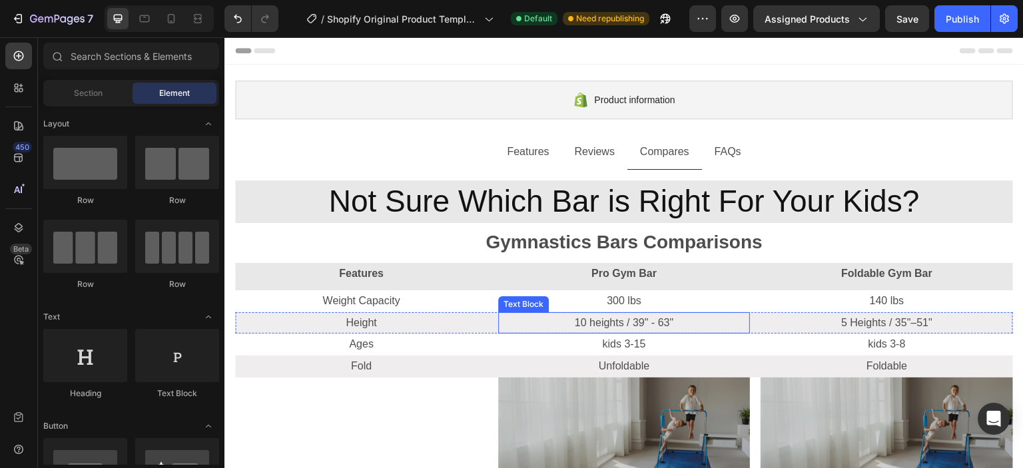
scroll to position [133, 0]
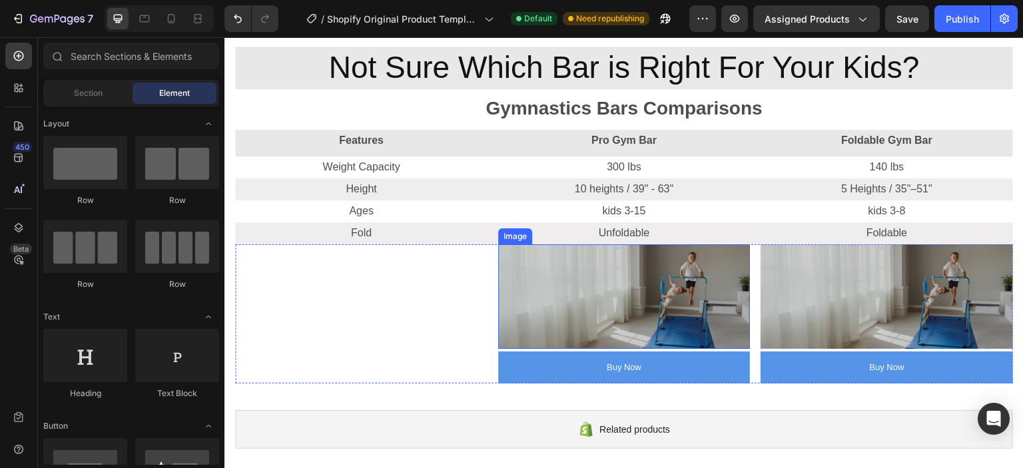
click at [695, 314] on img at bounding box center [624, 296] width 252 height 105
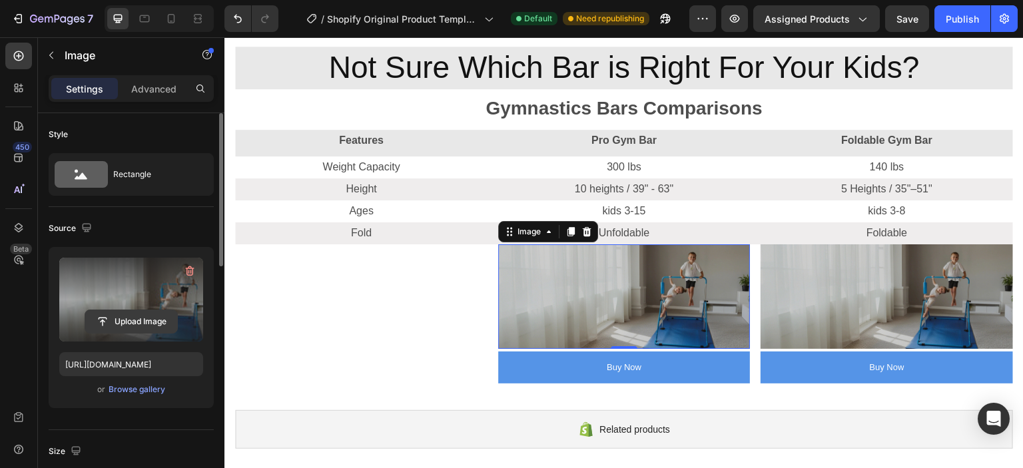
click at [131, 320] on input "file" at bounding box center [131, 321] width 92 height 23
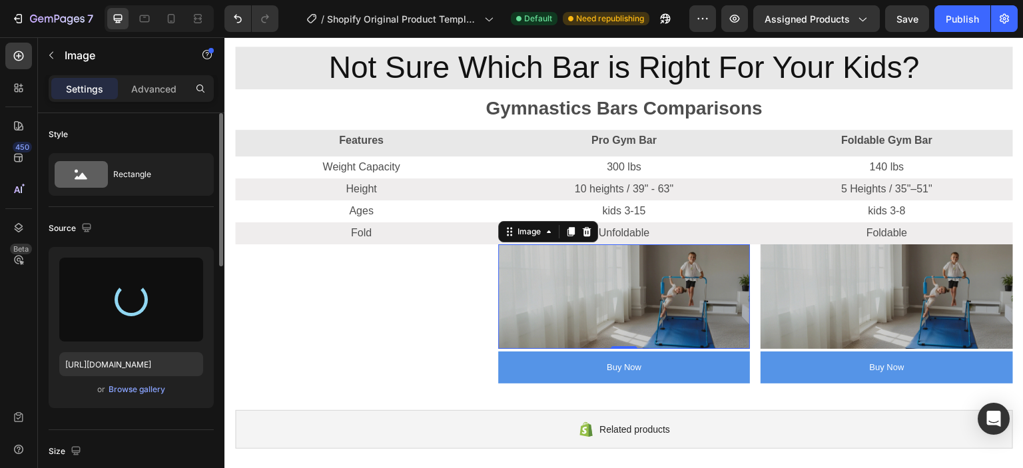
type input "[URL][DOMAIN_NAME]"
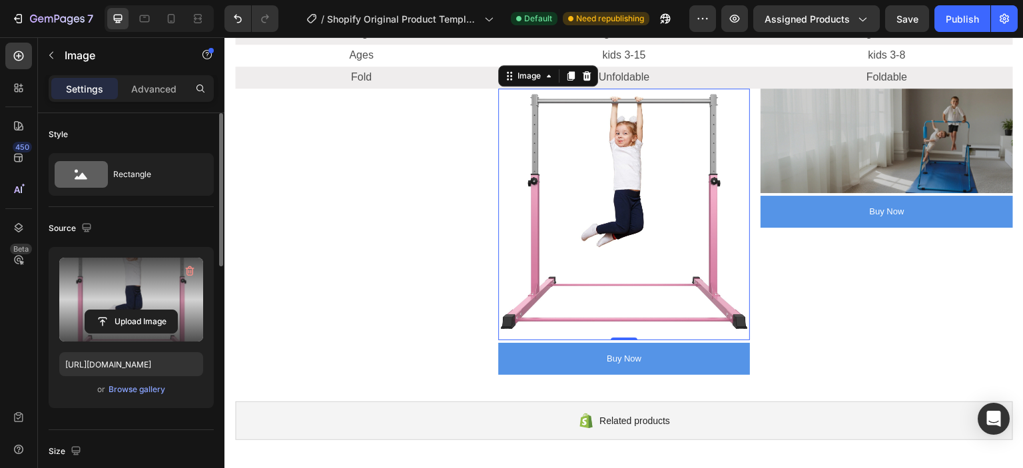
scroll to position [200, 0]
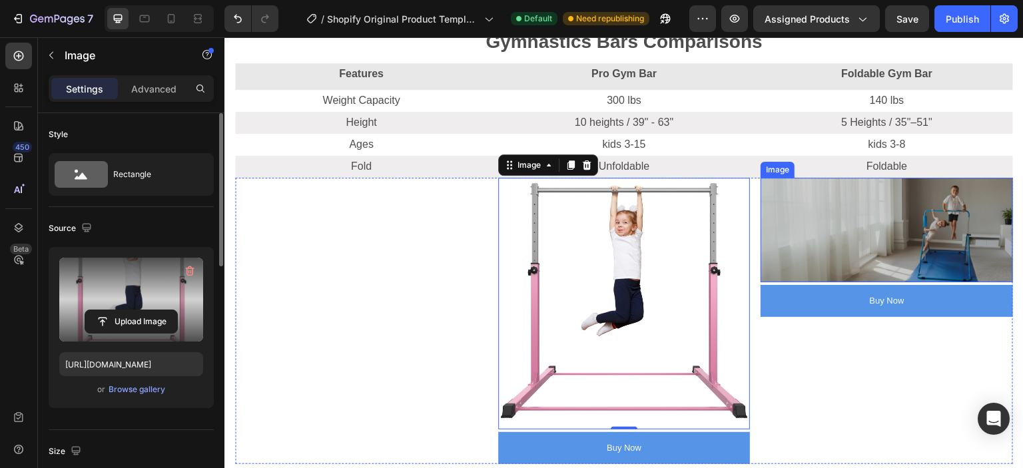
click at [797, 222] on img at bounding box center [887, 230] width 252 height 105
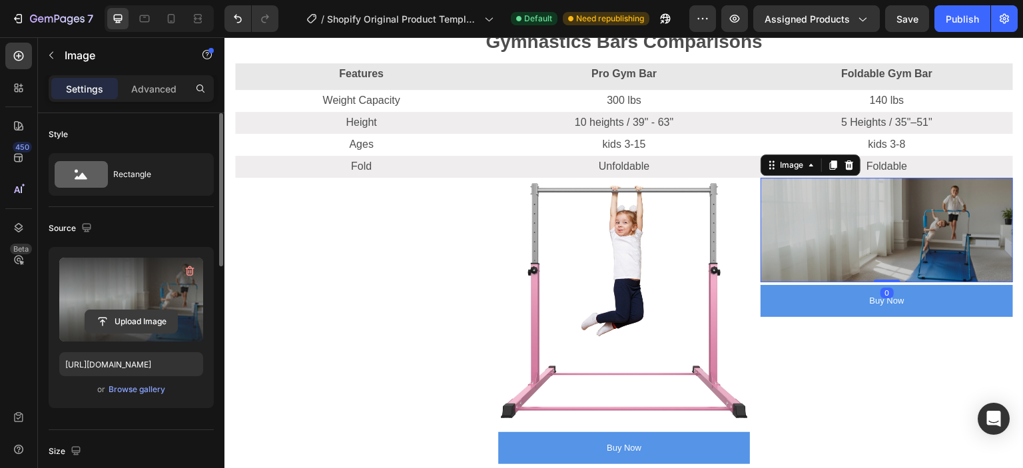
click at [125, 322] on input "file" at bounding box center [131, 321] width 92 height 23
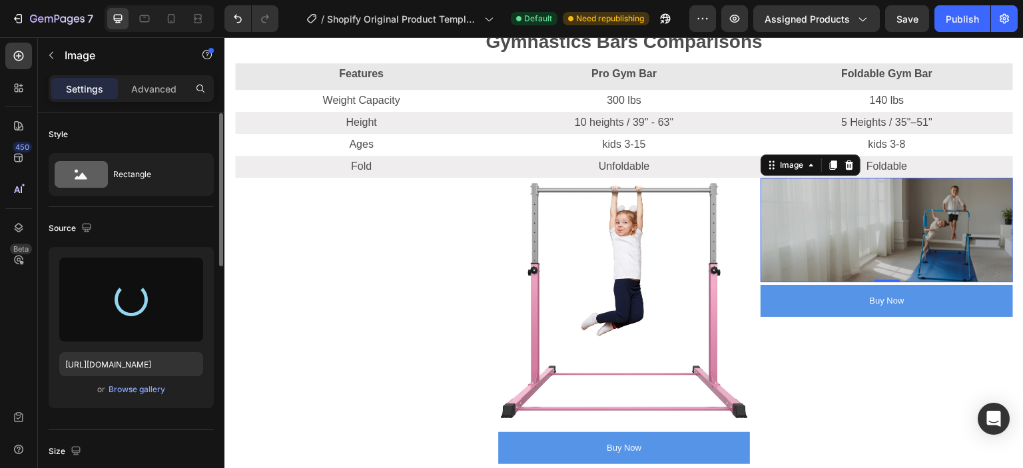
type input "[URL][DOMAIN_NAME]"
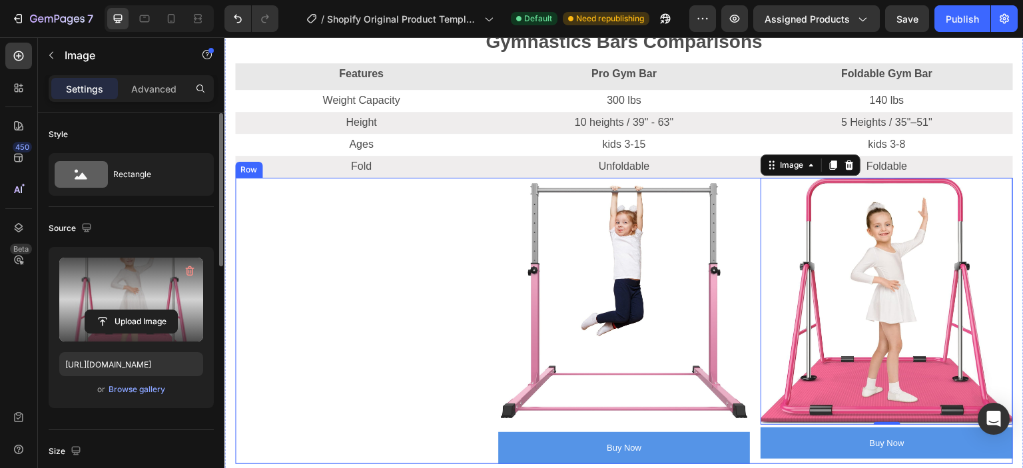
scroll to position [266, 0]
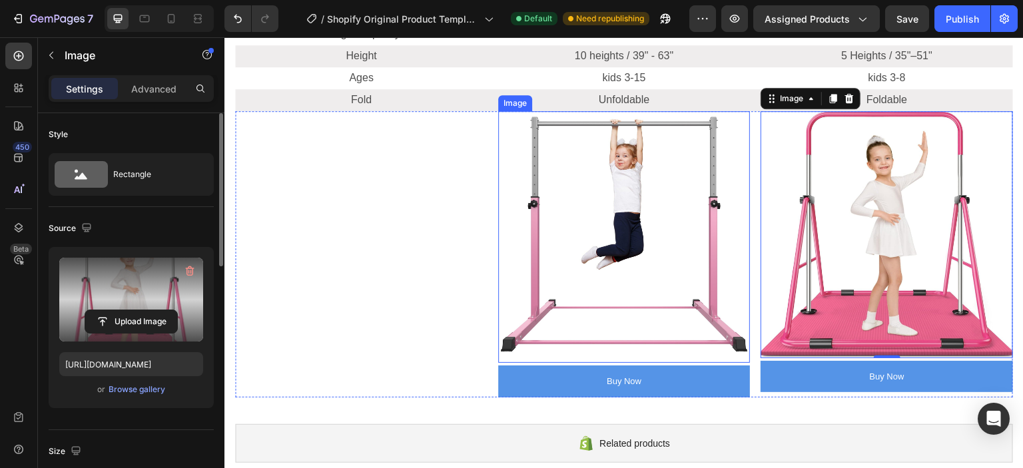
click at [703, 264] on img at bounding box center [624, 237] width 252 height 252
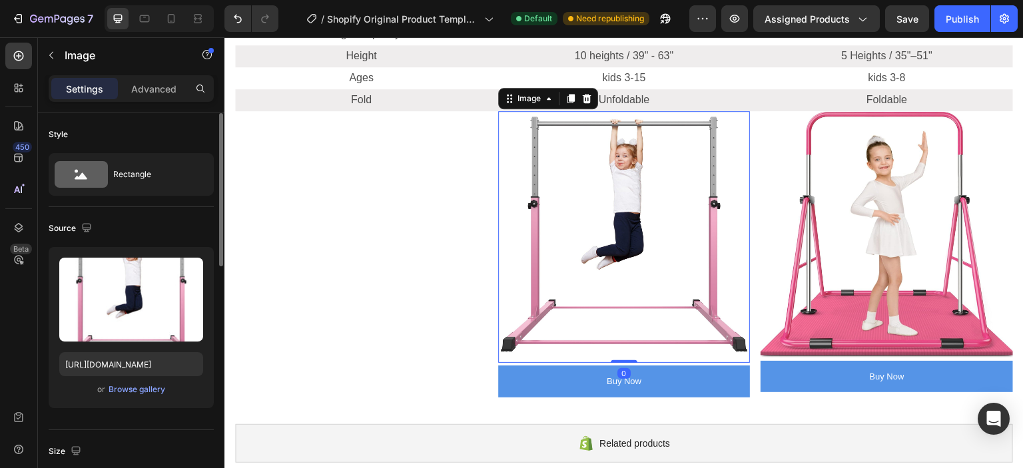
drag, startPoint x: 621, startPoint y: 357, endPoint x: 618, endPoint y: 341, distance: 16.3
click at [618, 341] on div "Image 0" at bounding box center [624, 237] width 252 height 252
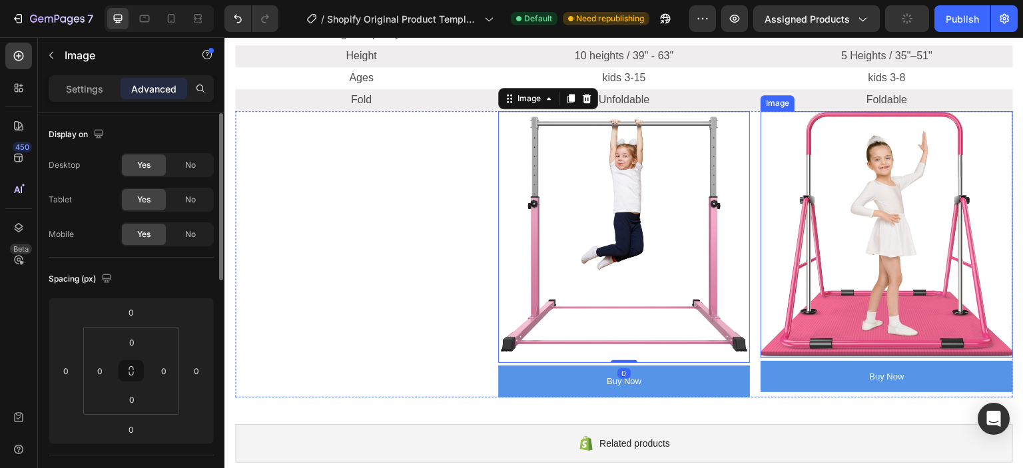
click at [895, 258] on img at bounding box center [887, 234] width 252 height 247
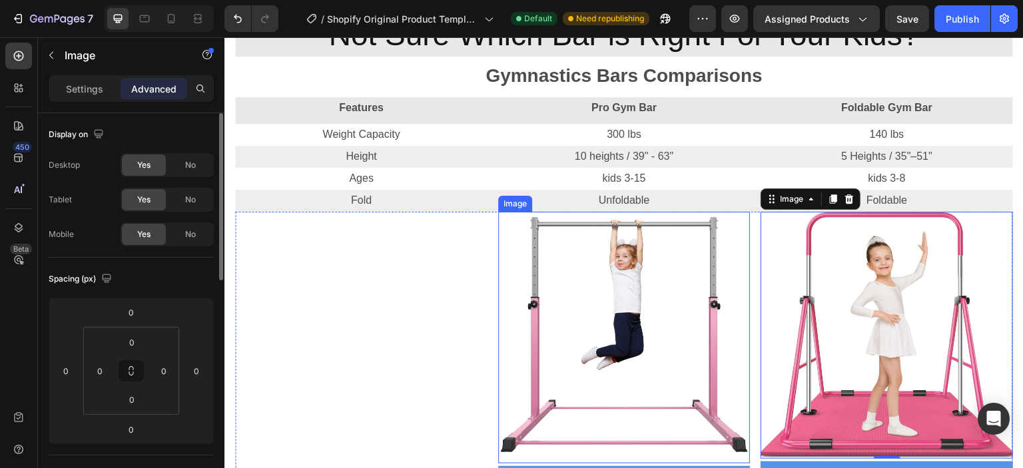
scroll to position [133, 0]
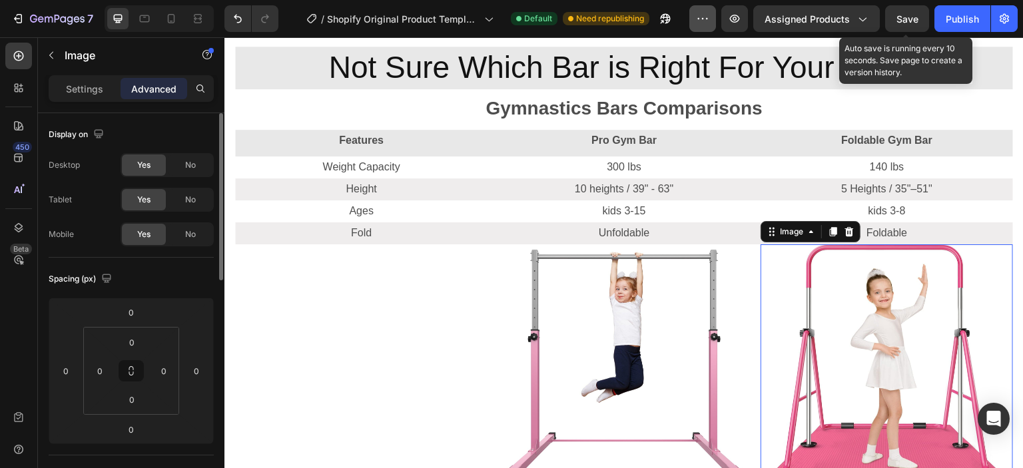
click at [906, 21] on span "Save" at bounding box center [908, 18] width 22 height 11
click at [716, 15] on button "button" at bounding box center [702, 18] width 27 height 27
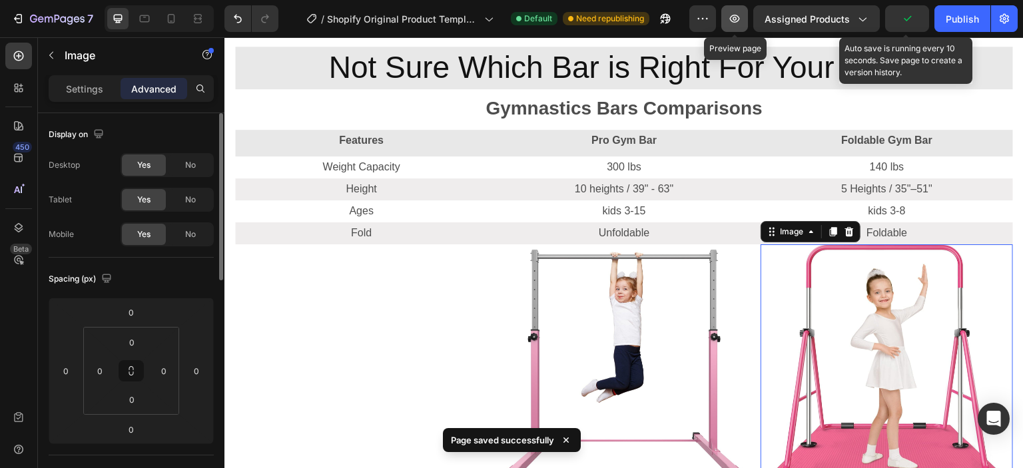
click at [729, 19] on button "button" at bounding box center [734, 18] width 27 height 27
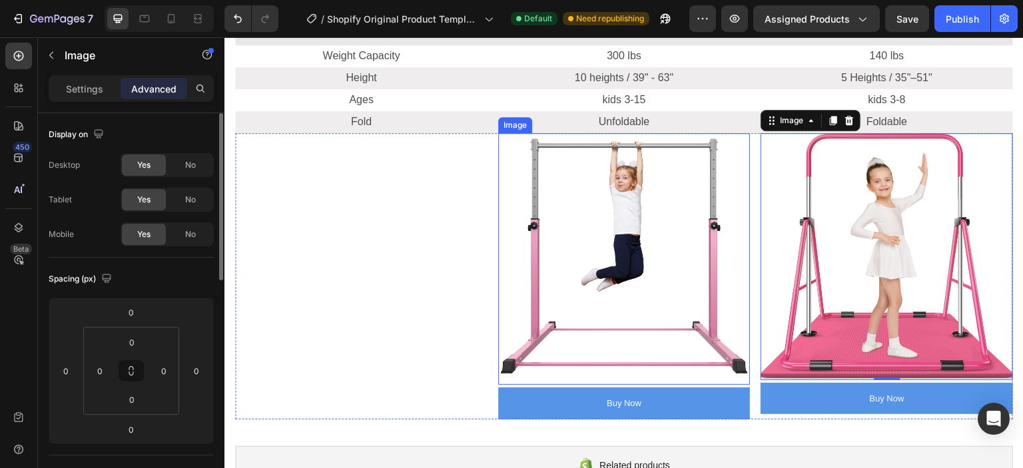
scroll to position [266, 0]
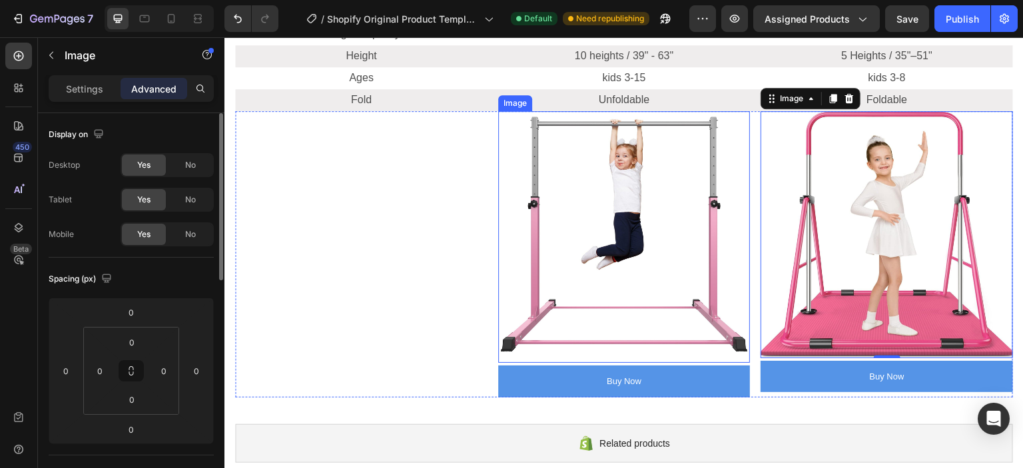
click at [624, 262] on img at bounding box center [624, 237] width 252 height 252
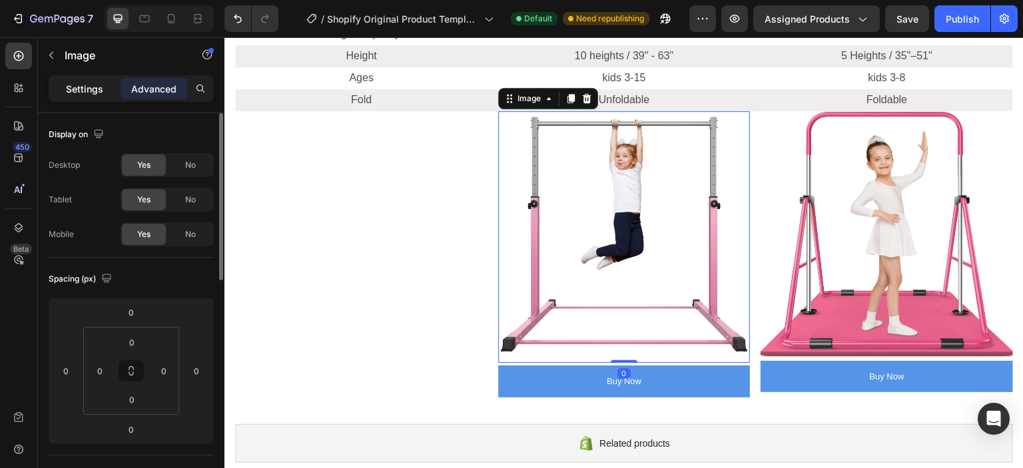
click at [84, 84] on p "Settings" at bounding box center [84, 89] width 37 height 14
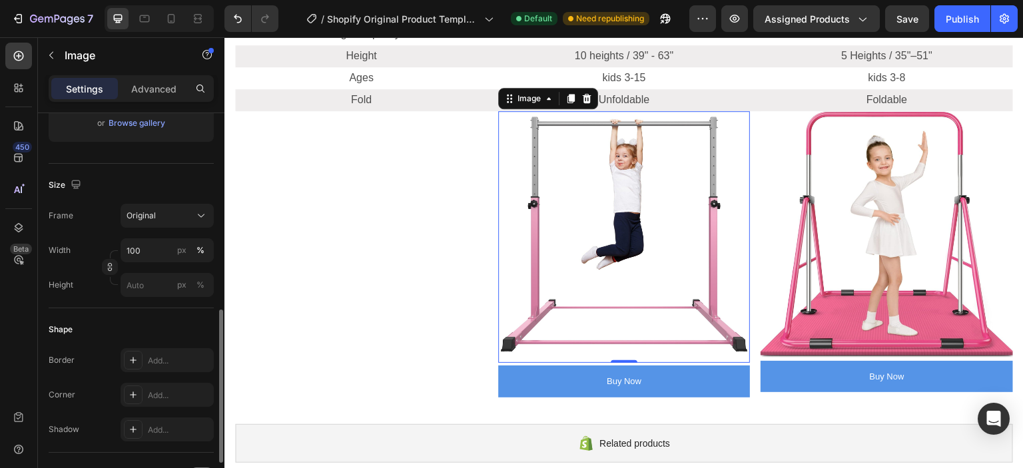
scroll to position [333, 0]
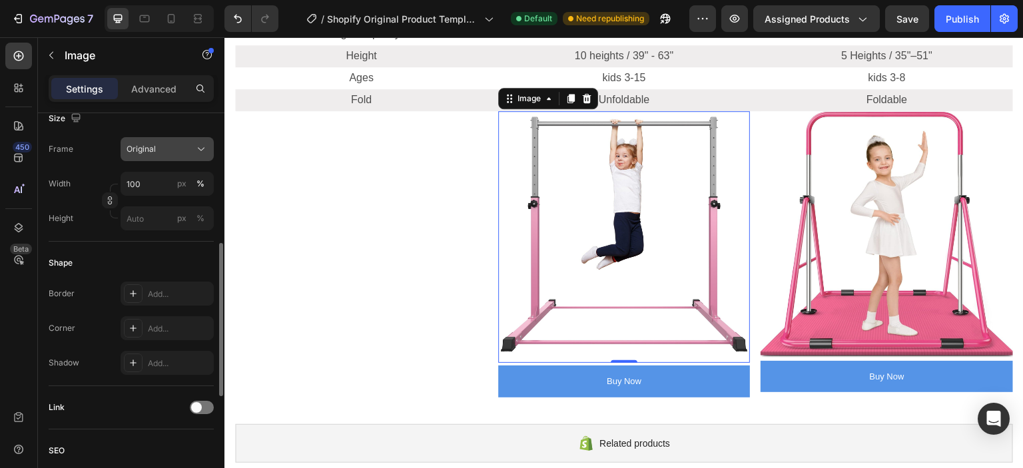
click at [158, 157] on button "Original" at bounding box center [167, 149] width 93 height 24
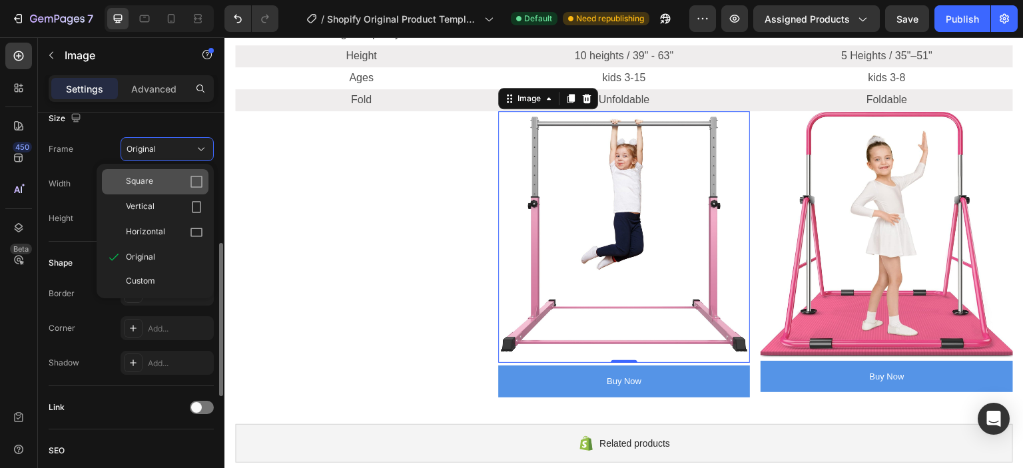
click at [147, 177] on span "Square" at bounding box center [139, 181] width 27 height 13
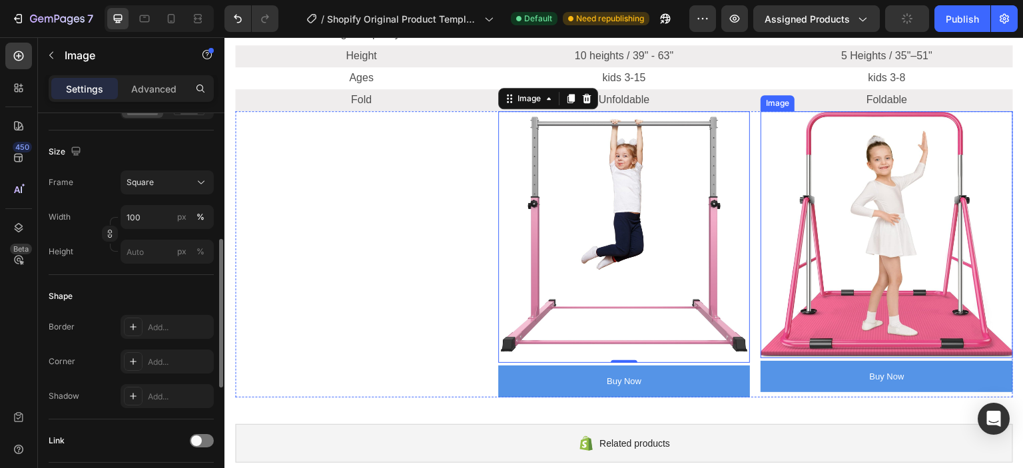
click at [811, 218] on img at bounding box center [887, 234] width 252 height 247
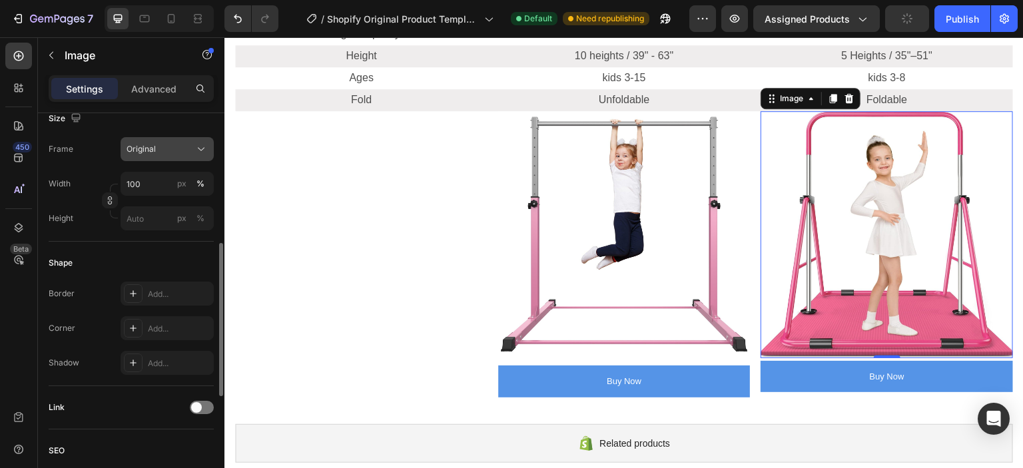
click at [157, 157] on button "Original" at bounding box center [167, 149] width 93 height 24
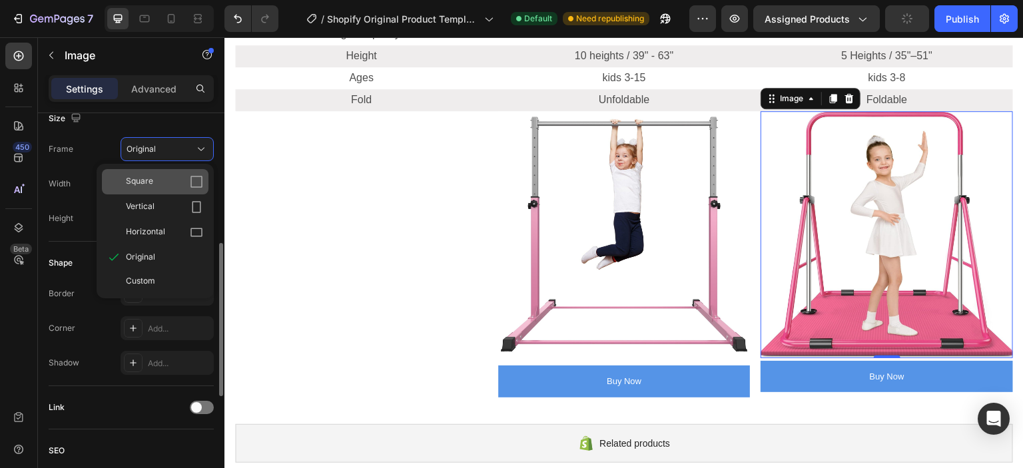
click at [151, 185] on span "Square" at bounding box center [139, 181] width 27 height 13
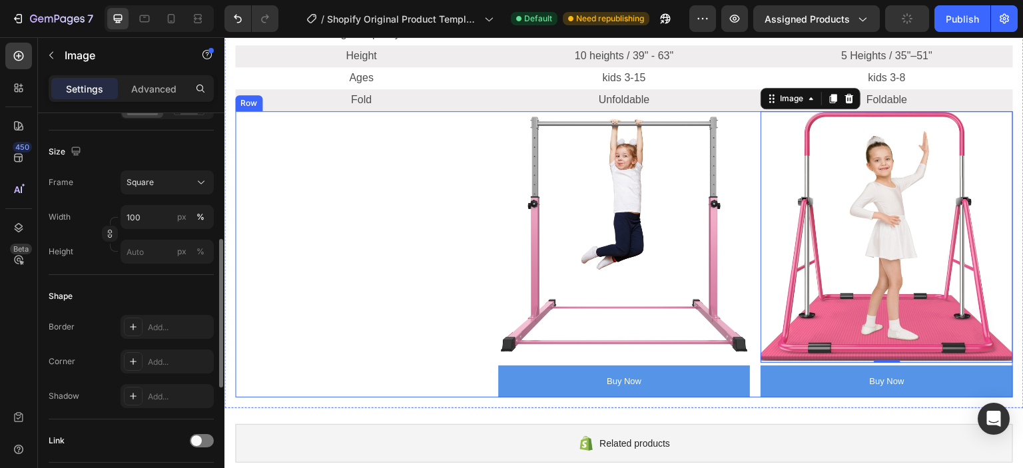
click at [398, 266] on div "Text Block" at bounding box center [361, 254] width 252 height 286
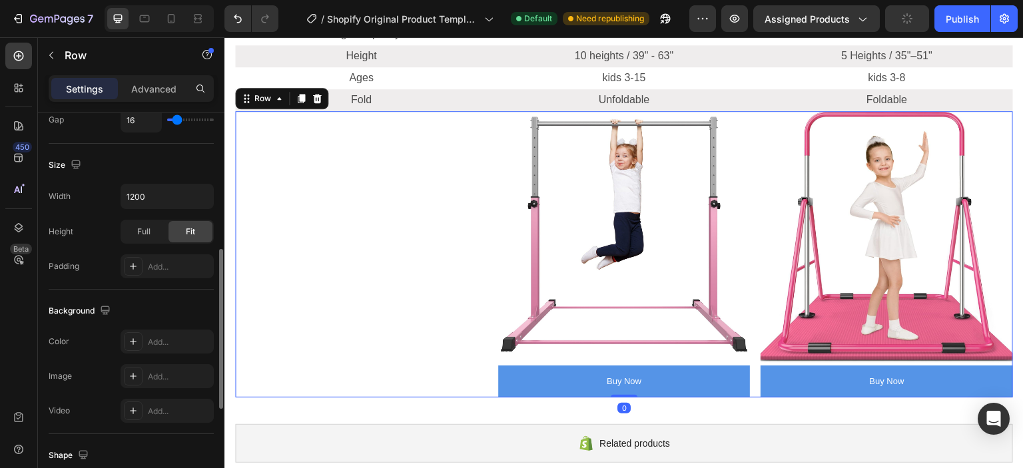
scroll to position [0, 0]
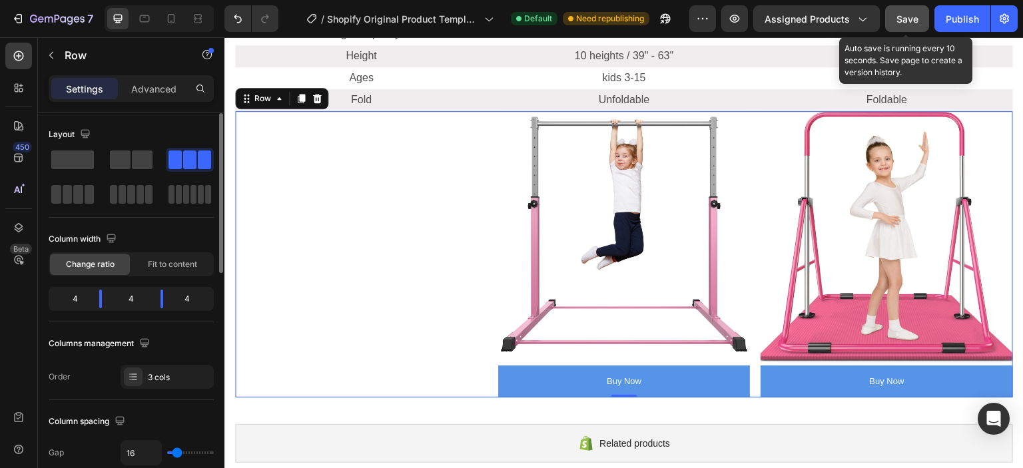
click at [922, 19] on button "Save" at bounding box center [907, 18] width 44 height 27
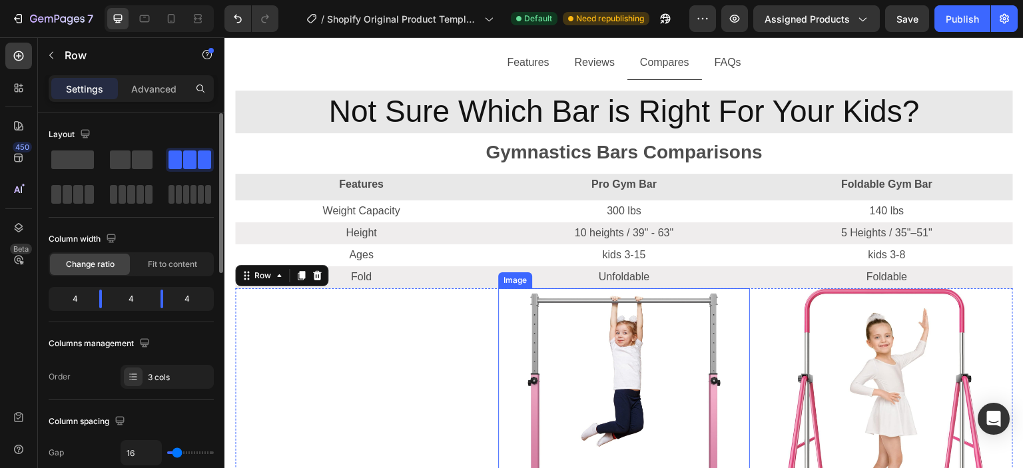
scroll to position [67, 0]
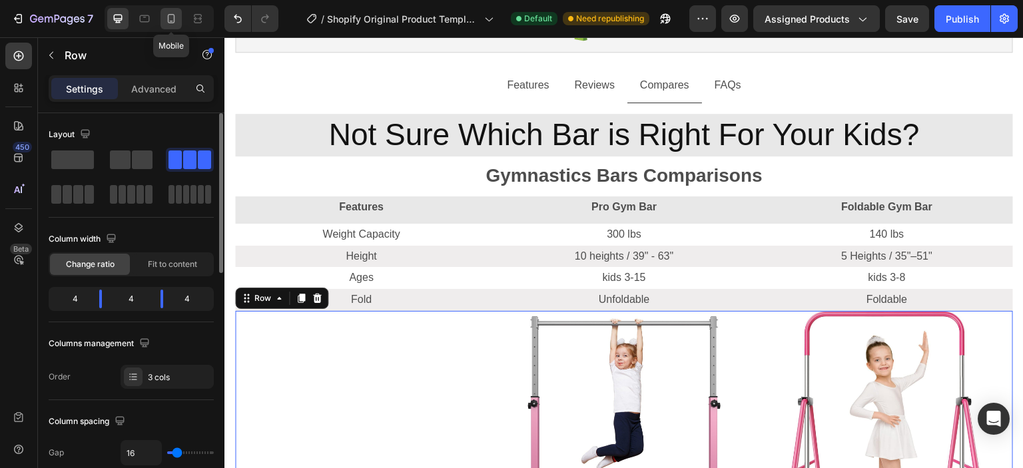
click at [174, 18] on icon at bounding box center [171, 18] width 7 height 9
type input "100%"
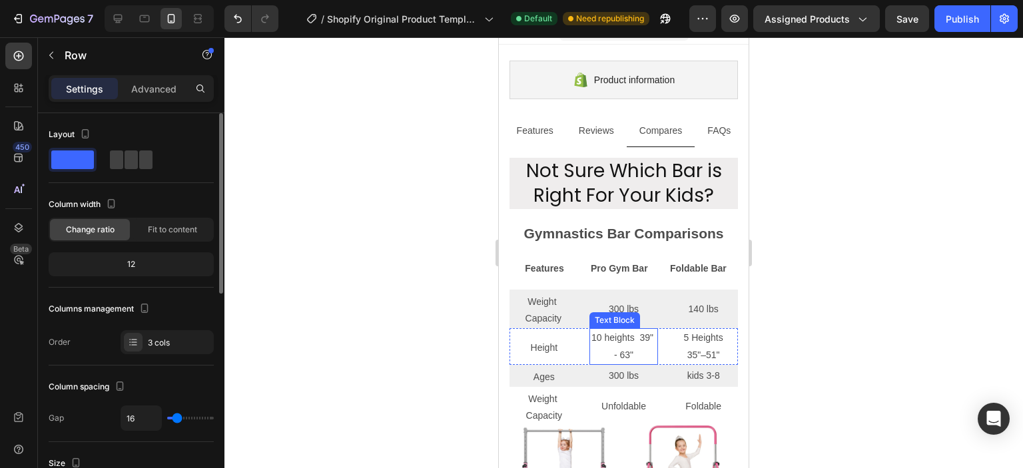
scroll to position [220, 0]
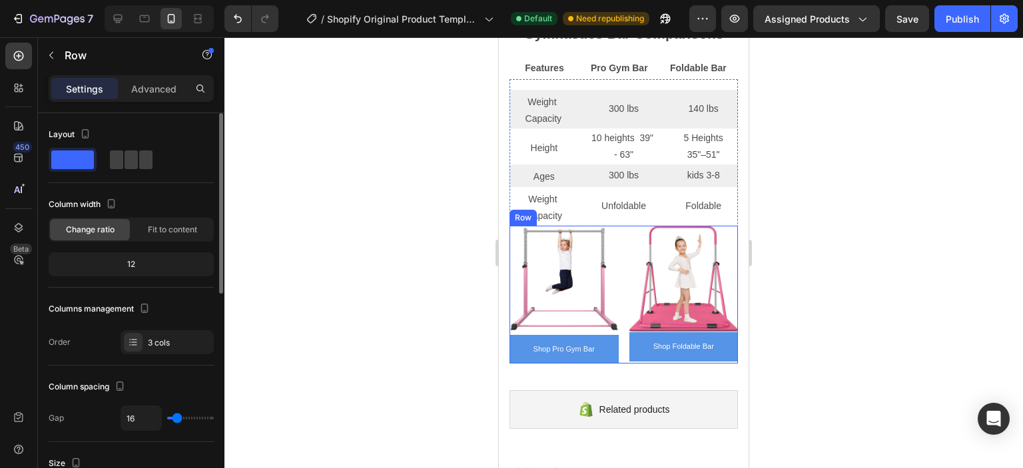
click at [542, 303] on img at bounding box center [564, 280] width 109 height 109
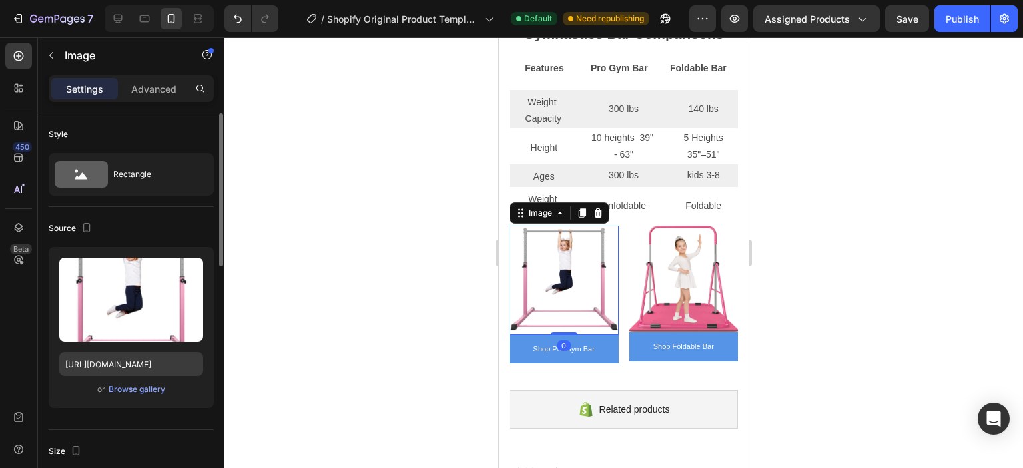
scroll to position [133, 0]
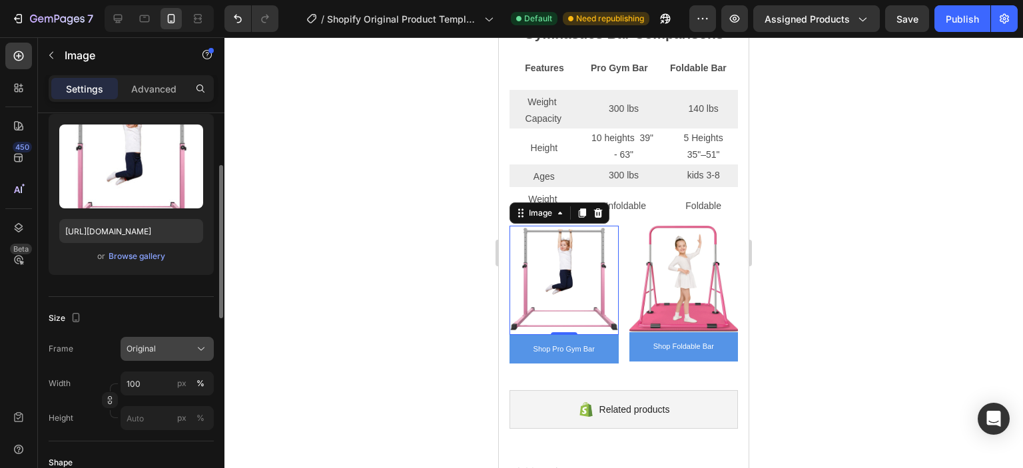
click at [130, 351] on span "Original" at bounding box center [141, 349] width 29 height 12
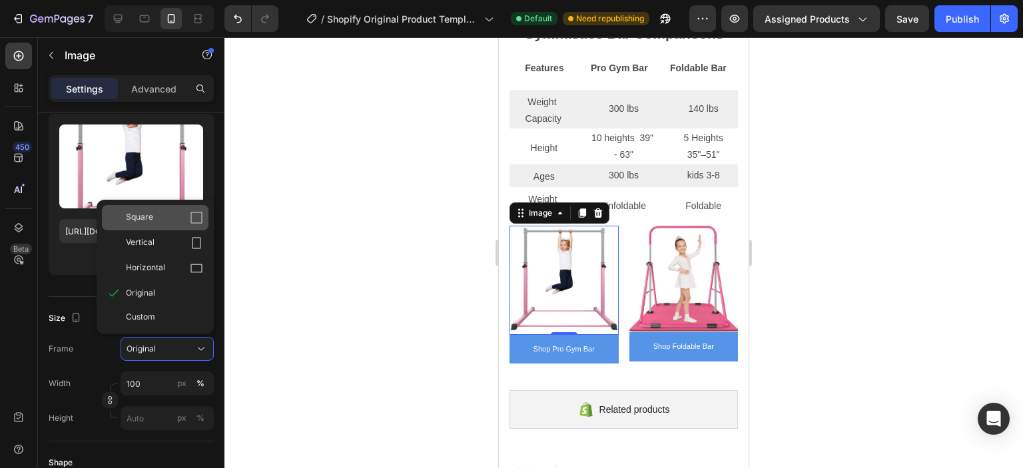
click at [151, 222] on span "Square" at bounding box center [139, 217] width 27 height 13
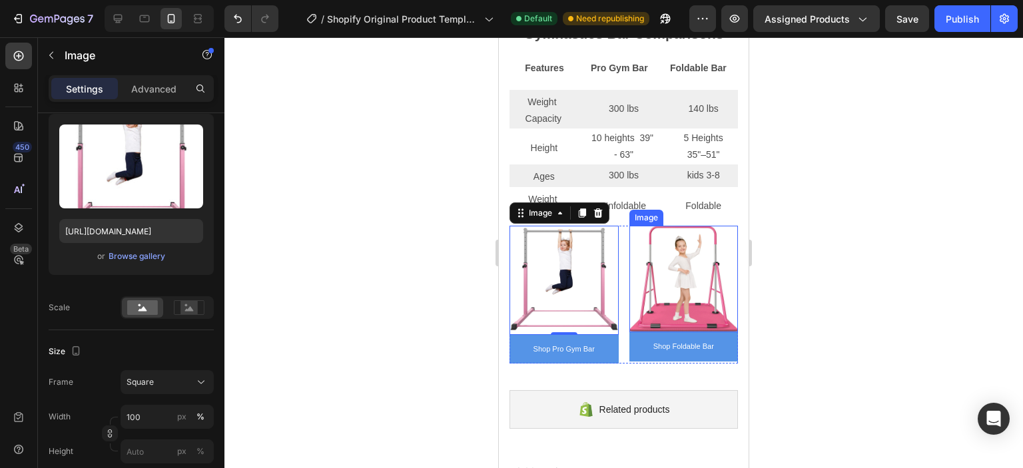
click at [650, 296] on img at bounding box center [683, 279] width 109 height 107
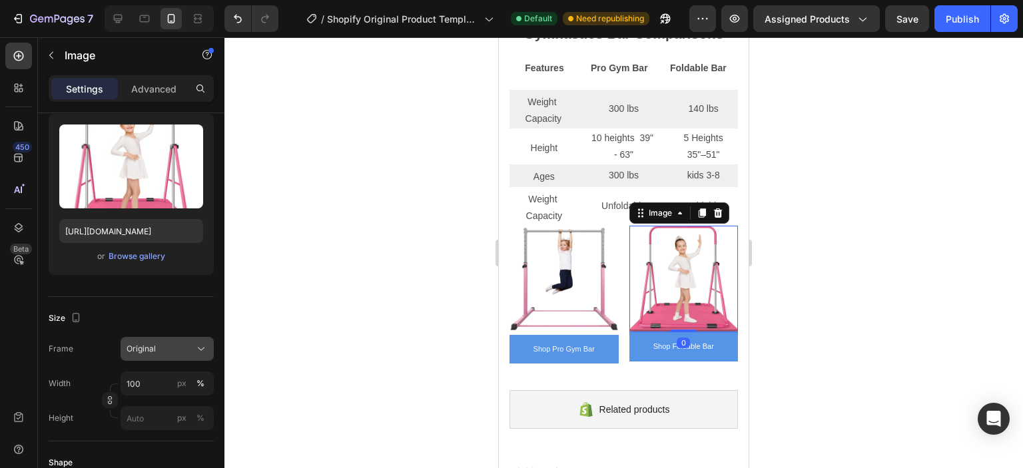
click at [143, 354] on div "Original" at bounding box center [167, 348] width 81 height 13
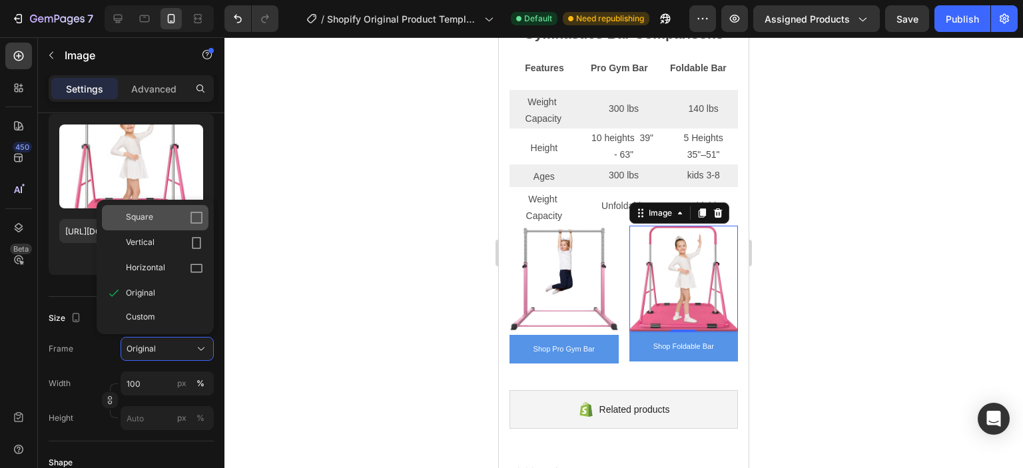
click at [155, 218] on div "Square" at bounding box center [164, 217] width 77 height 13
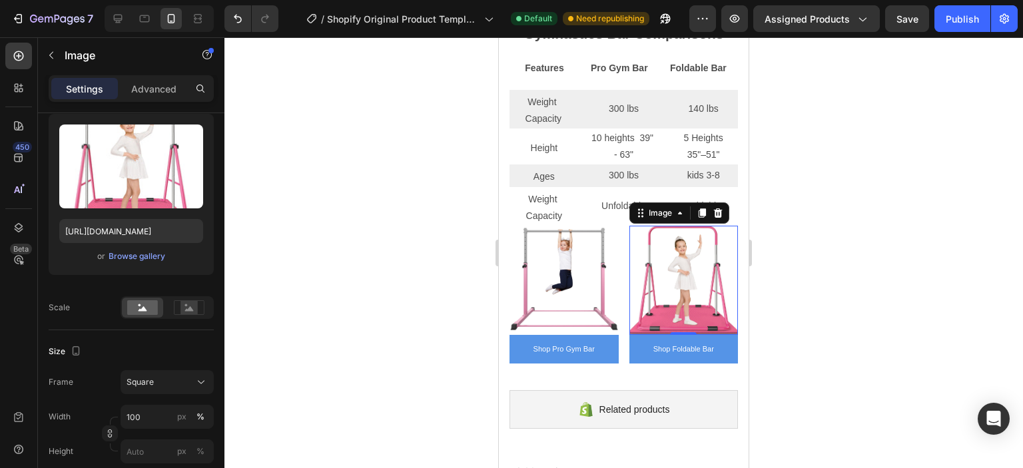
click at [784, 338] on div at bounding box center [623, 252] width 799 height 431
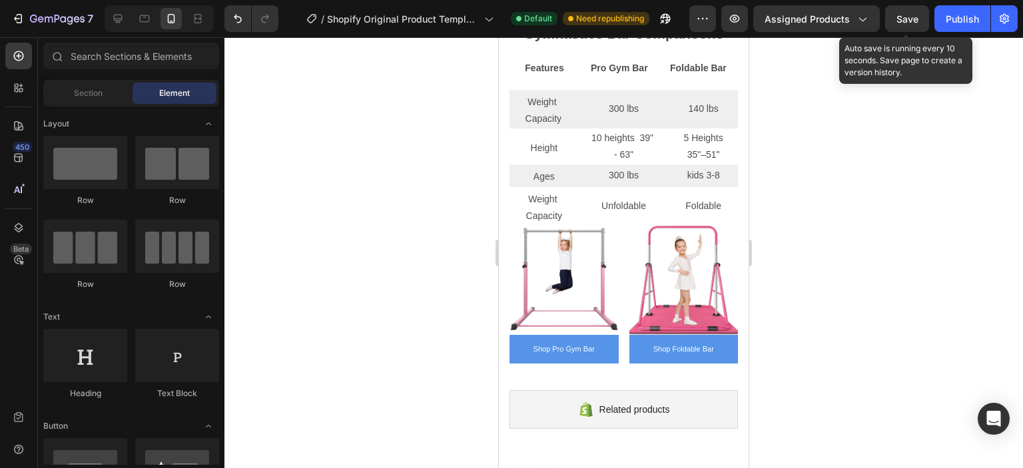
click at [899, 22] on span "Save" at bounding box center [908, 18] width 22 height 11
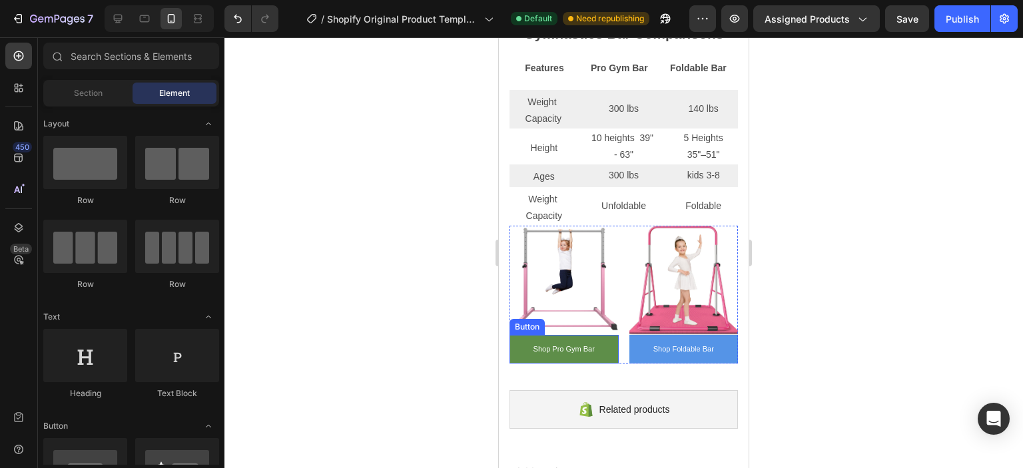
click at [525, 344] on button "Shop Pro Gym Bar" at bounding box center [564, 349] width 109 height 29
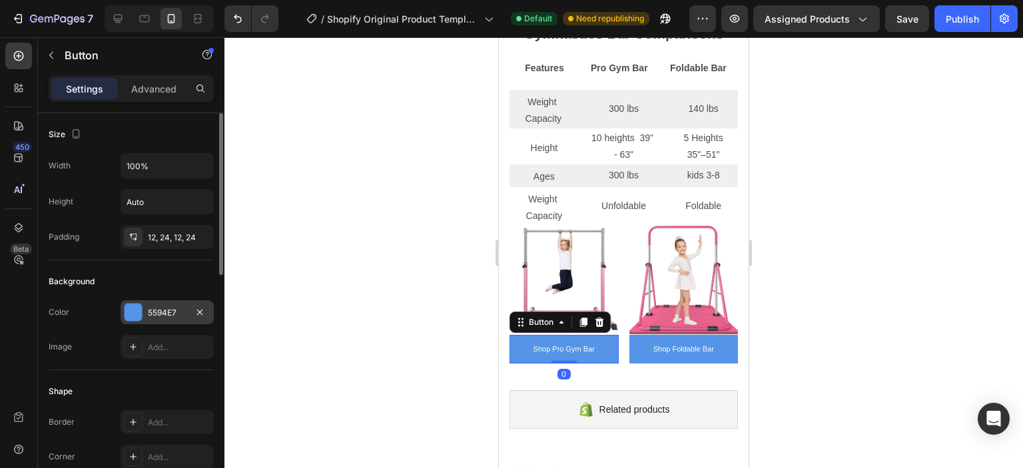
click at [153, 307] on div "5594E7" at bounding box center [167, 313] width 39 height 12
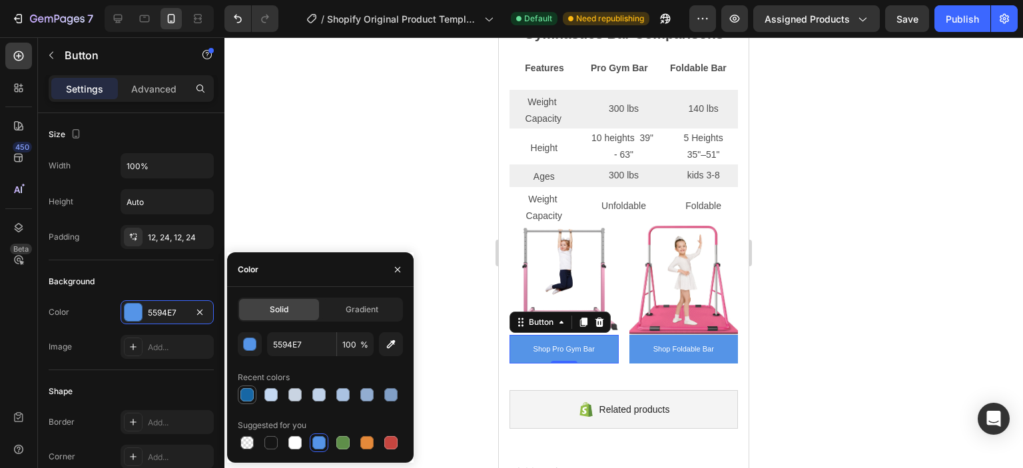
click at [248, 394] on div at bounding box center [246, 394] width 13 height 13
type input "1767A5"
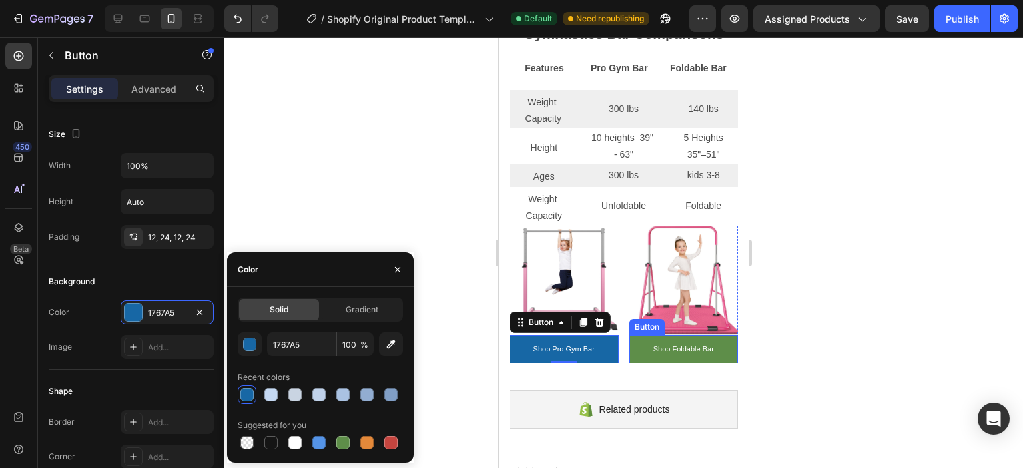
click at [635, 340] on button "Shop Foldable Bar" at bounding box center [683, 349] width 109 height 29
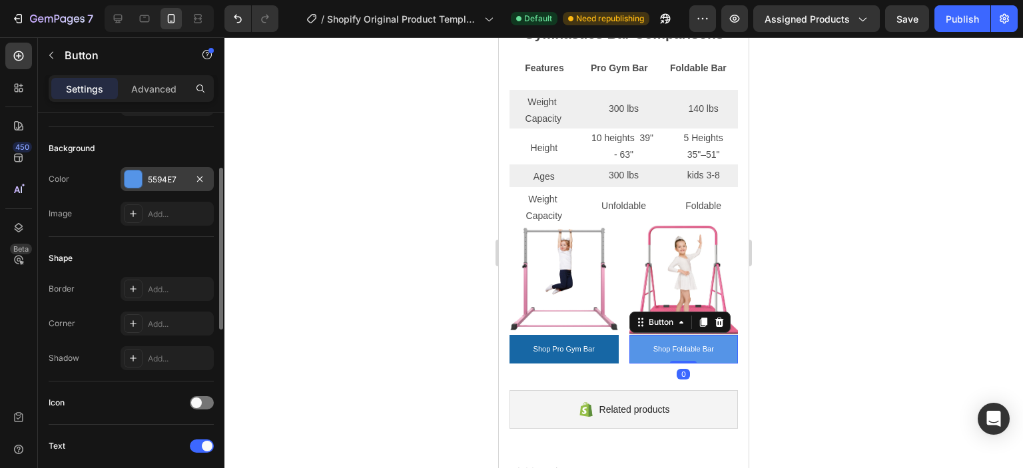
click at [133, 173] on div at bounding box center [133, 179] width 17 height 17
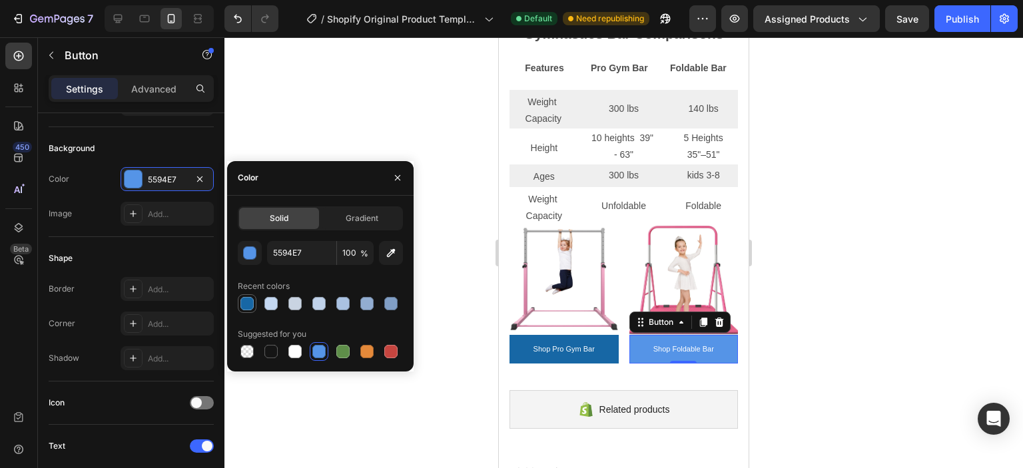
click at [244, 306] on div at bounding box center [246, 303] width 13 height 13
type input "1767A5"
click at [831, 349] on div at bounding box center [623, 252] width 799 height 431
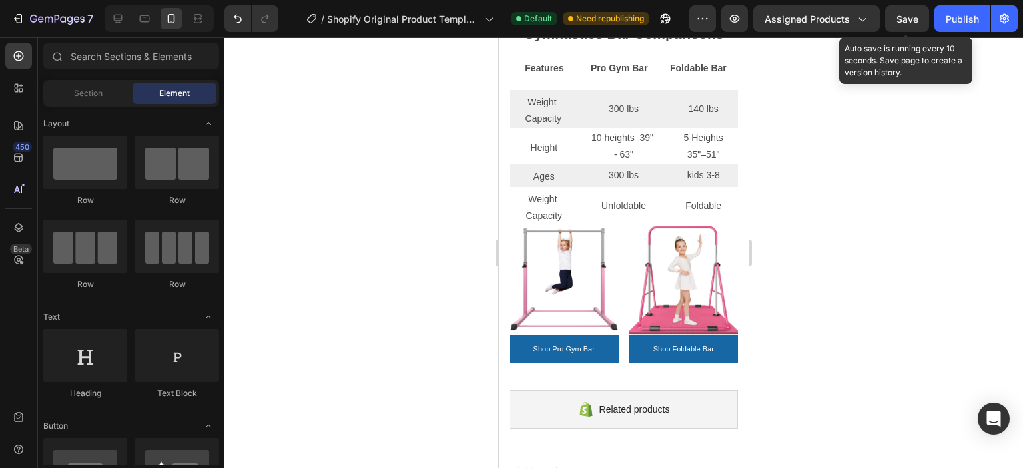
click at [910, 25] on div "Save" at bounding box center [908, 19] width 22 height 14
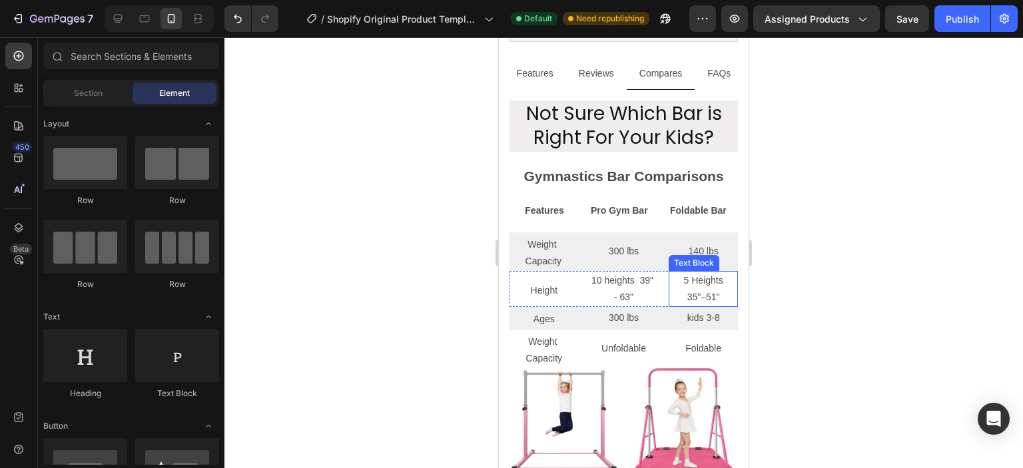
scroll to position [0, 0]
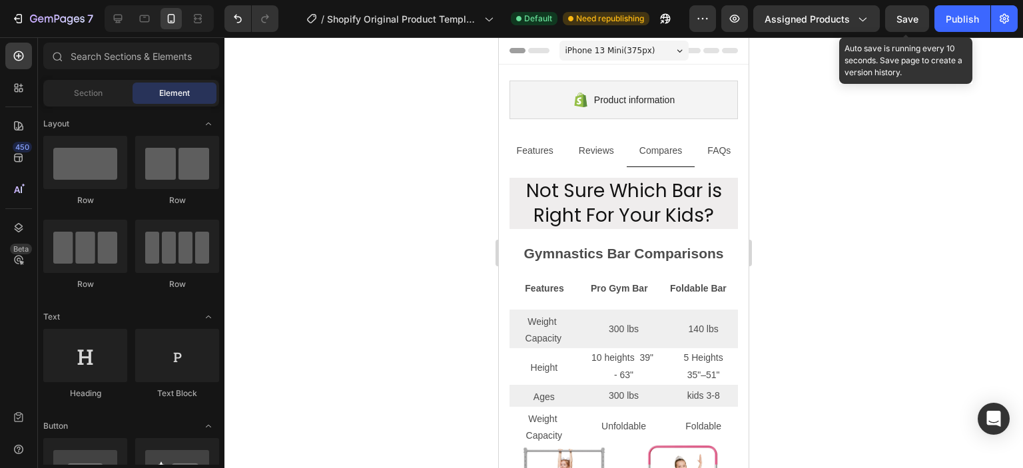
click at [911, 21] on span "Save" at bounding box center [908, 18] width 22 height 11
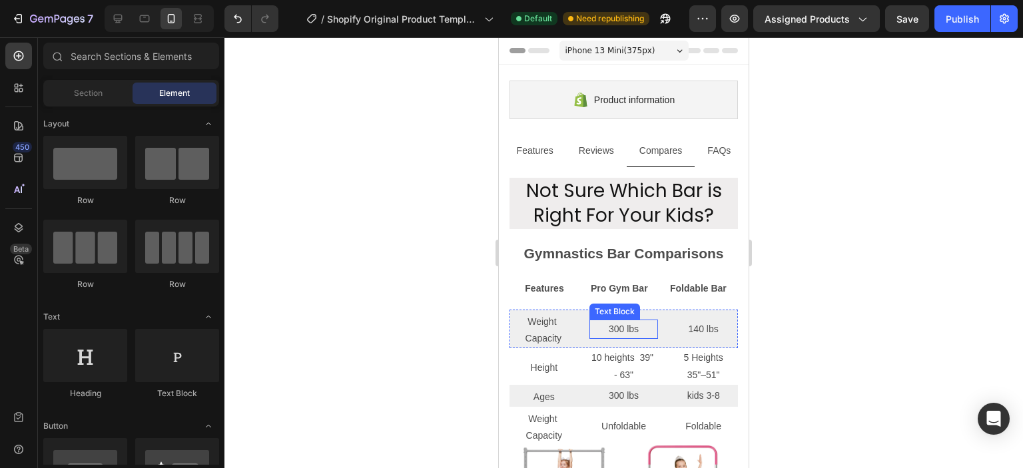
click at [590, 324] on div "300 lbs" at bounding box center [624, 329] width 69 height 19
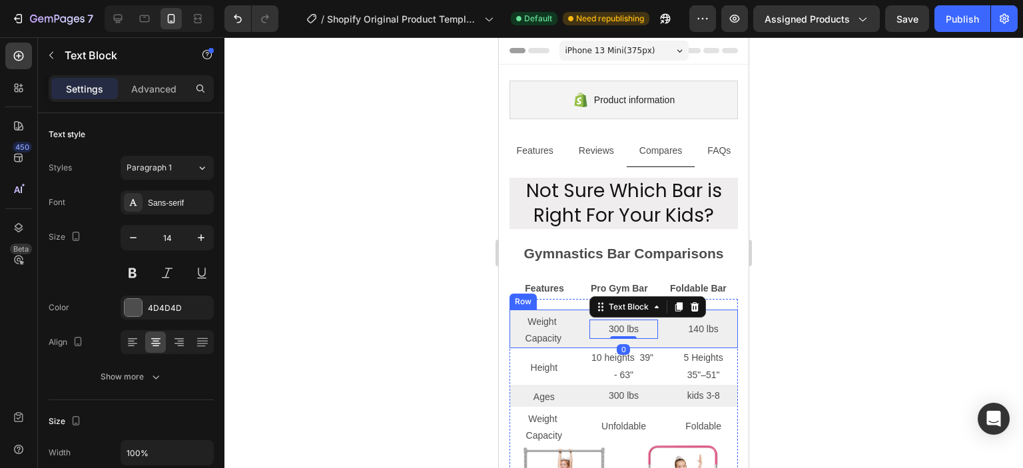
click at [581, 320] on div "Text Block Weight Capacity Text Block 300 lbs Text Block 0 140 lbs Text Block R…" at bounding box center [624, 329] width 228 height 39
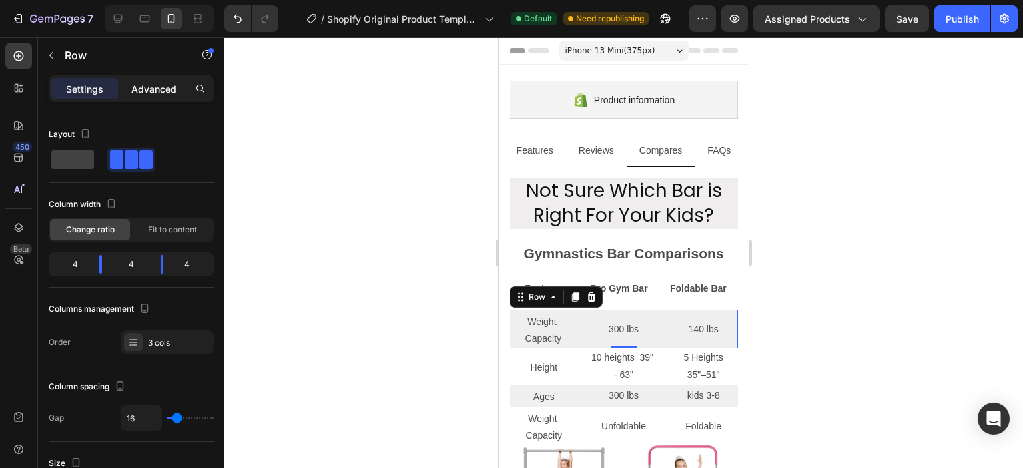
click at [179, 87] on div "Advanced" at bounding box center [154, 88] width 67 height 21
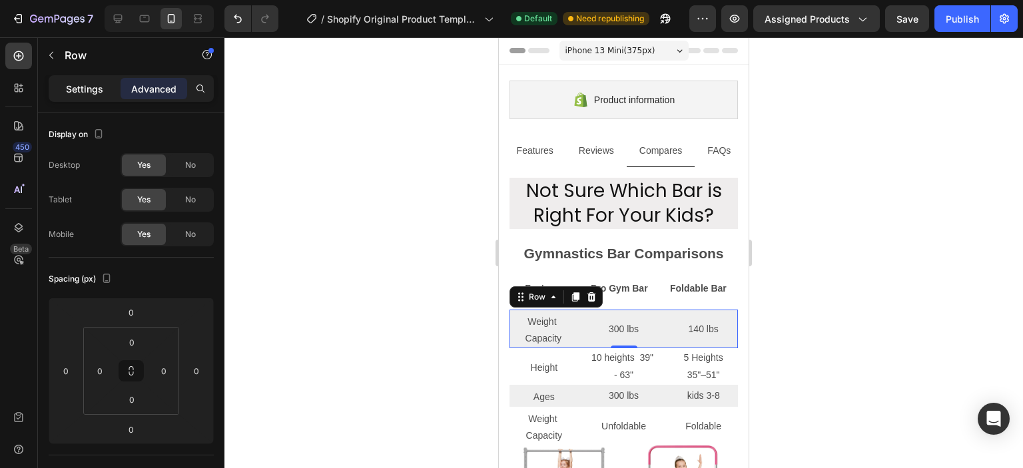
click at [78, 87] on p "Settings" at bounding box center [84, 89] width 37 height 14
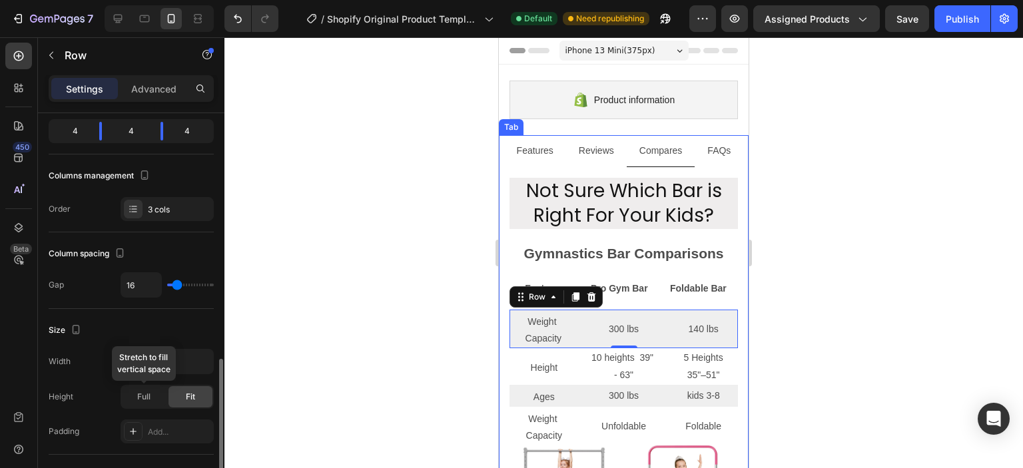
scroll to position [333, 0]
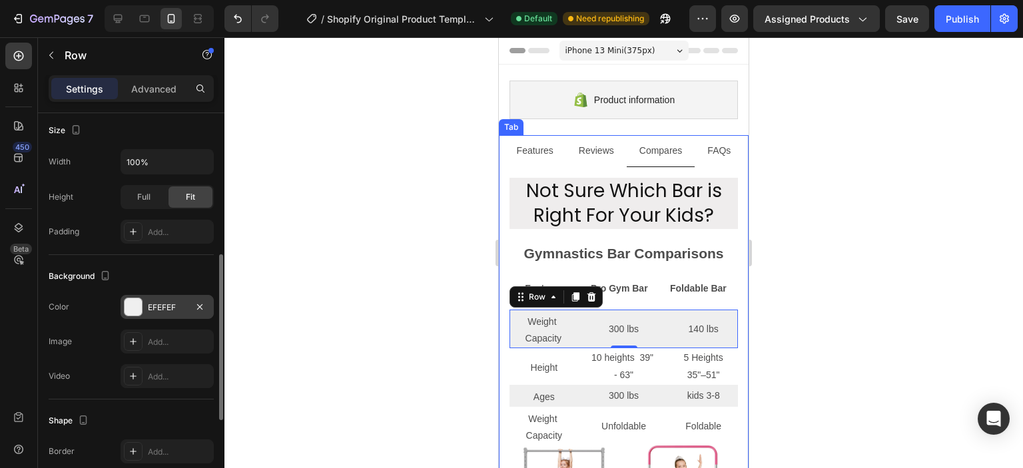
click at [138, 309] on div at bounding box center [133, 306] width 17 height 17
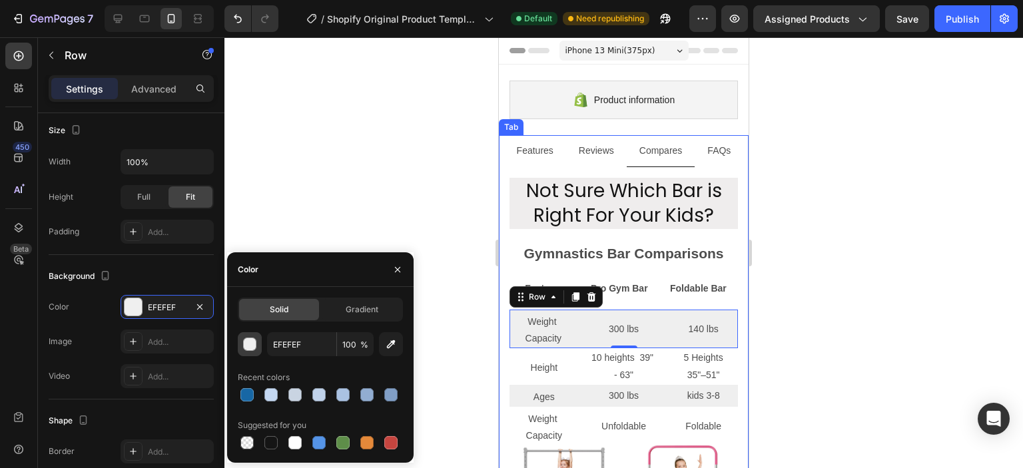
click at [250, 340] on div "button" at bounding box center [250, 344] width 13 height 13
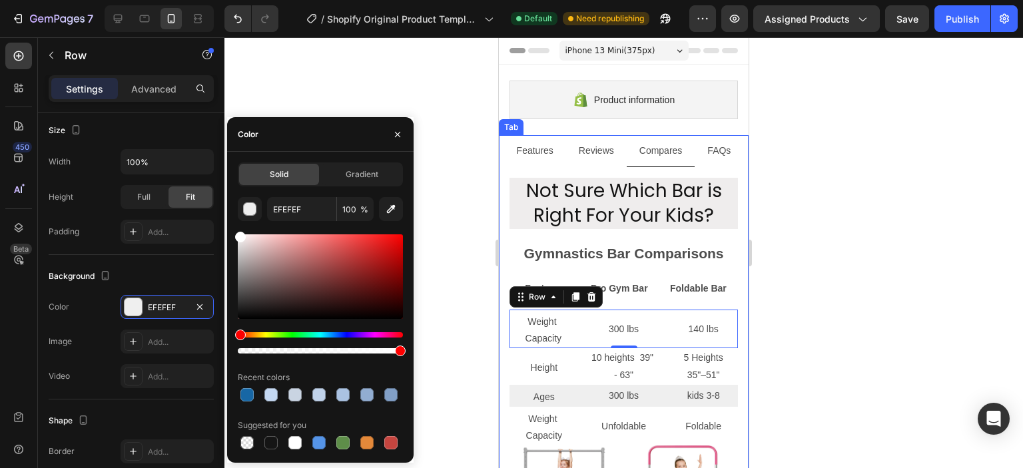
drag, startPoint x: 240, startPoint y: 242, endPoint x: 234, endPoint y: 226, distance: 17.5
click at [234, 226] on div "Solid Gradient EFEFEF 100 % Recent colors Suggested for you" at bounding box center [320, 308] width 187 height 290
type input "FFFFFF"
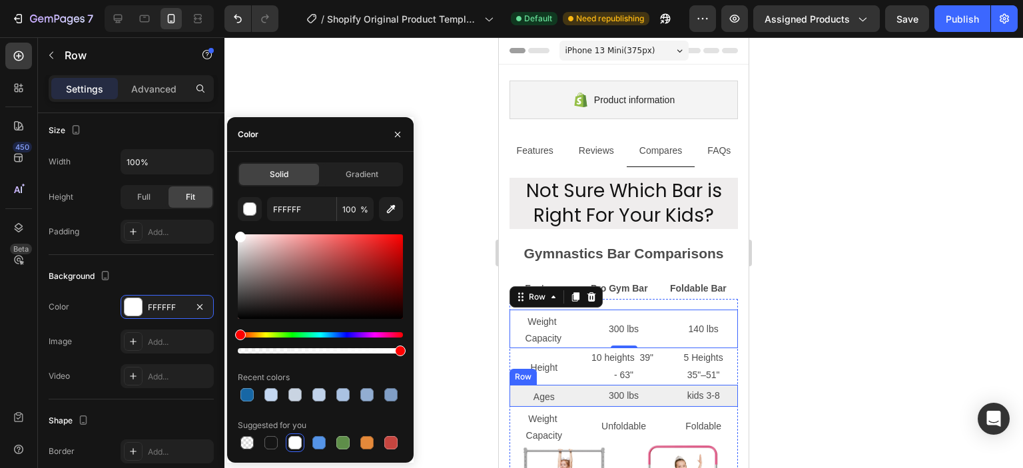
click at [577, 394] on div "Text Block Ages Text Block 300 lbs Text Block kids 3-8 Text Block Row" at bounding box center [624, 396] width 228 height 22
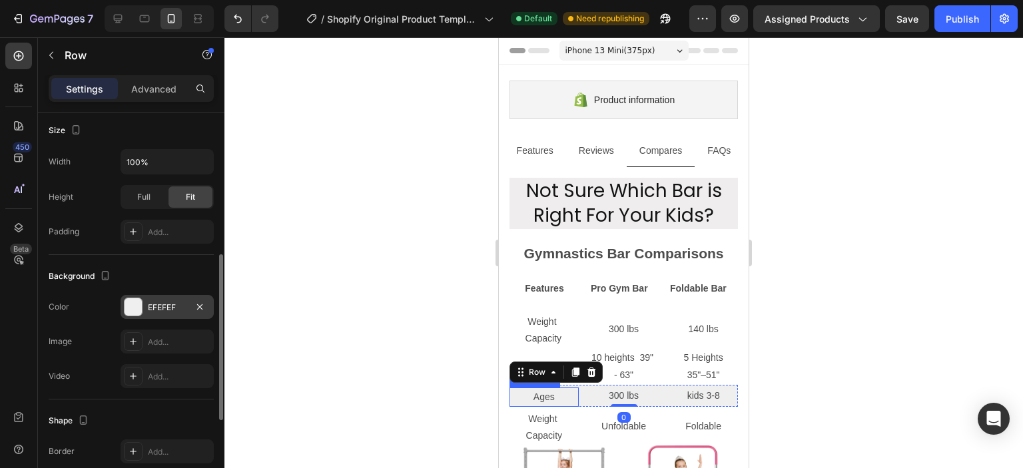
click at [133, 310] on div at bounding box center [133, 306] width 17 height 17
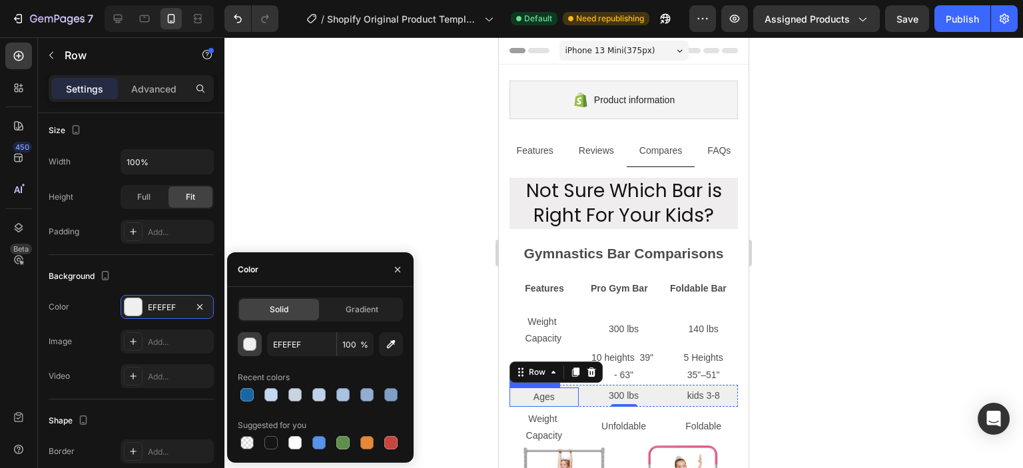
click at [245, 343] on div "button" at bounding box center [250, 344] width 13 height 13
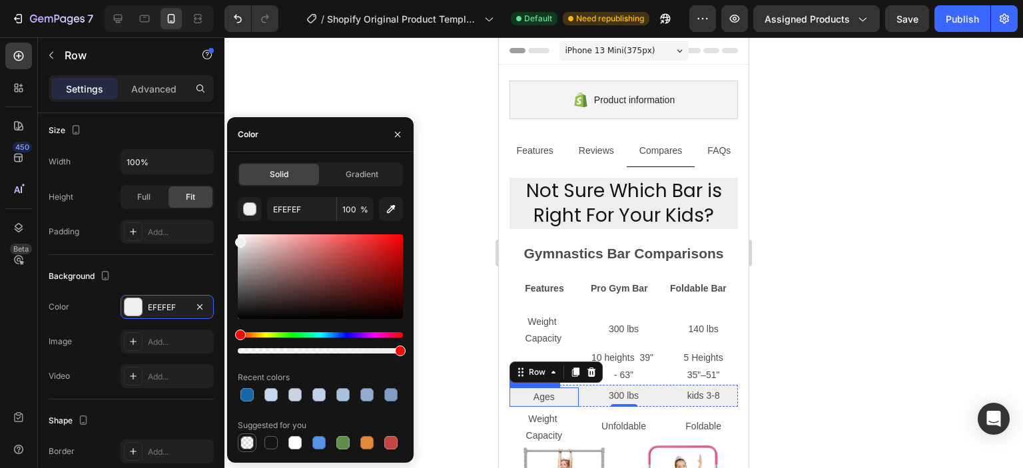
click at [253, 445] on div at bounding box center [246, 442] width 13 height 13
type input "000000"
type input "0"
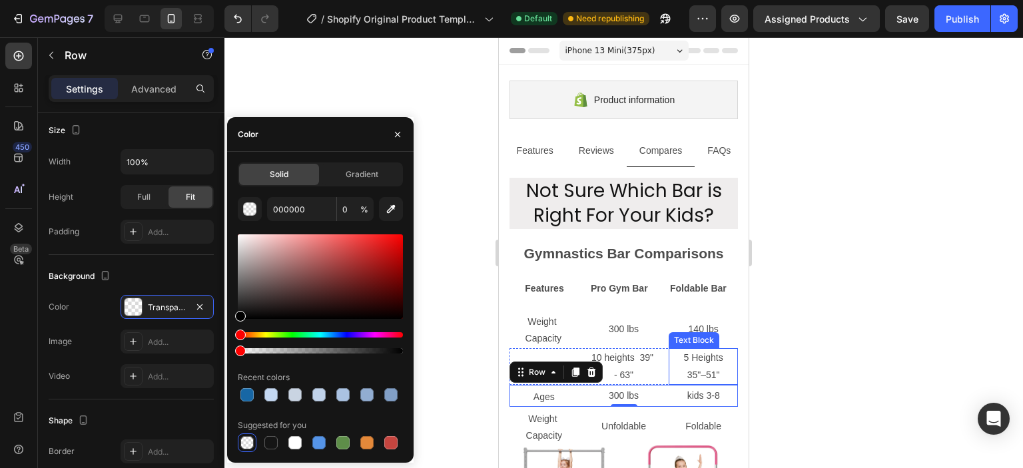
click at [703, 356] on p "5 Heights" at bounding box center [703, 358] width 67 height 17
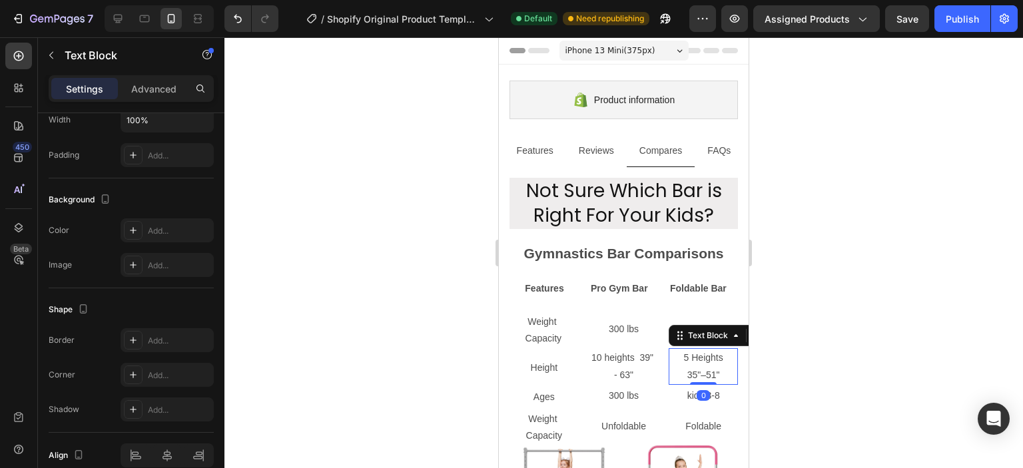
scroll to position [0, 0]
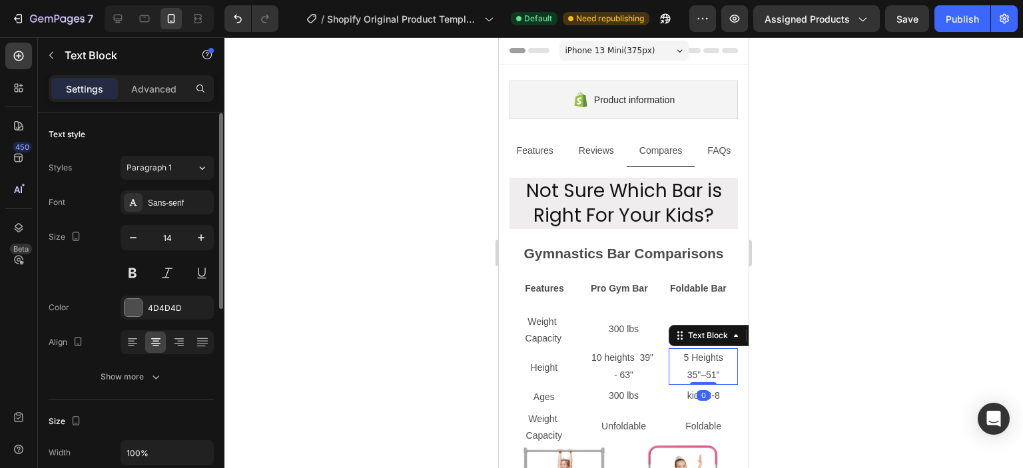
click at [811, 358] on div at bounding box center [623, 252] width 799 height 431
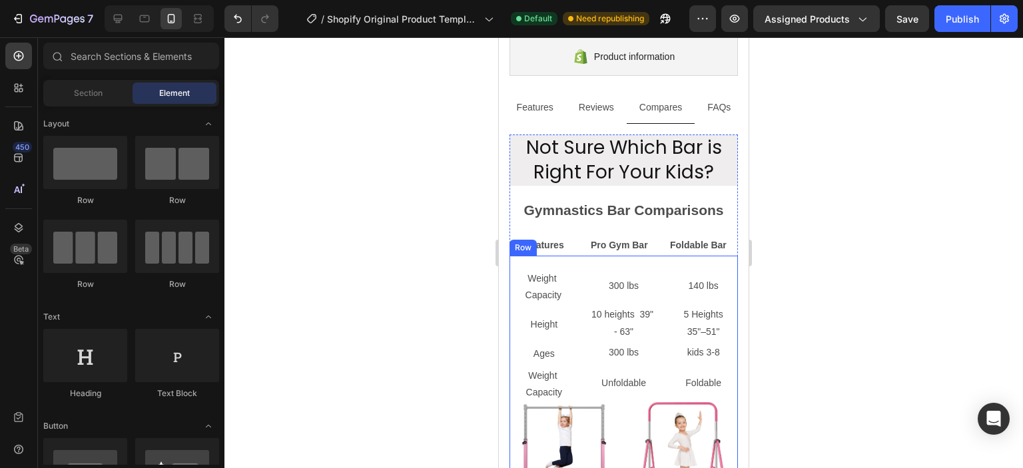
scroll to position [67, 0]
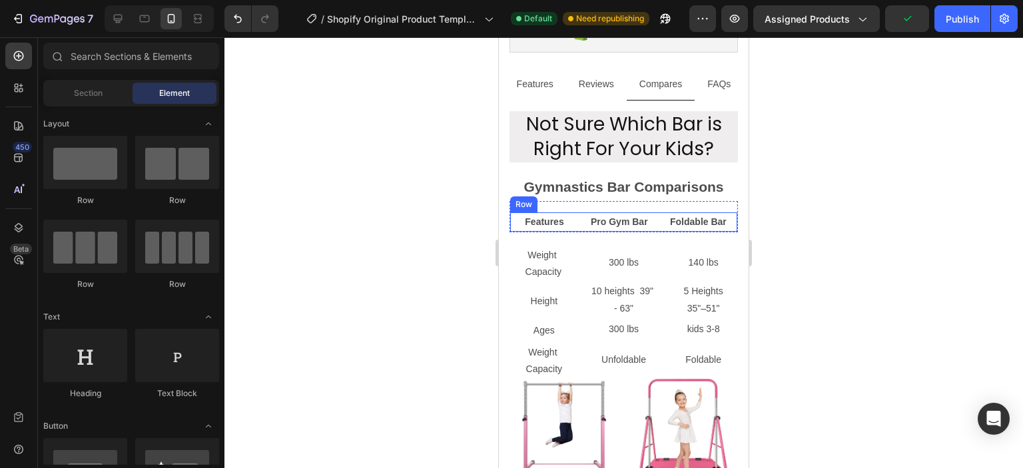
click at [582, 221] on div "Features Text Block Pro Gym Bar Text Block Foldable Bar Text Block Row" at bounding box center [624, 222] width 228 height 21
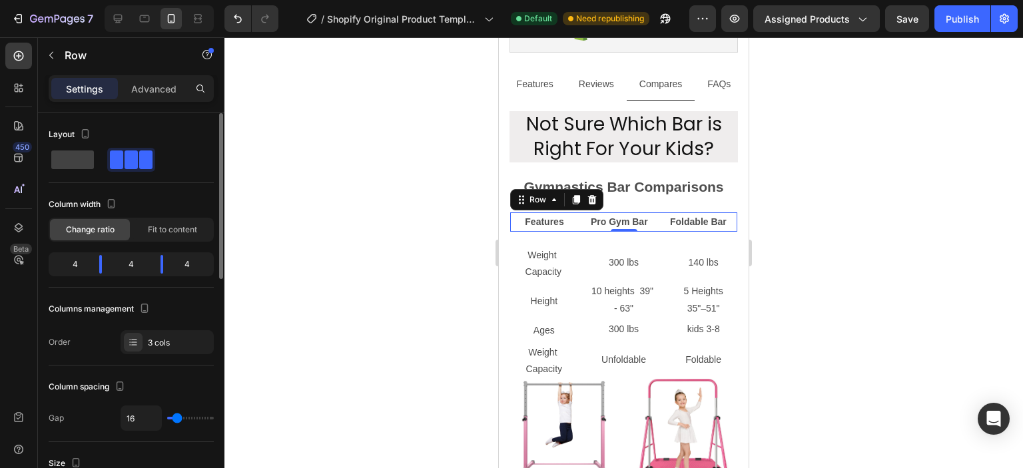
scroll to position [200, 0]
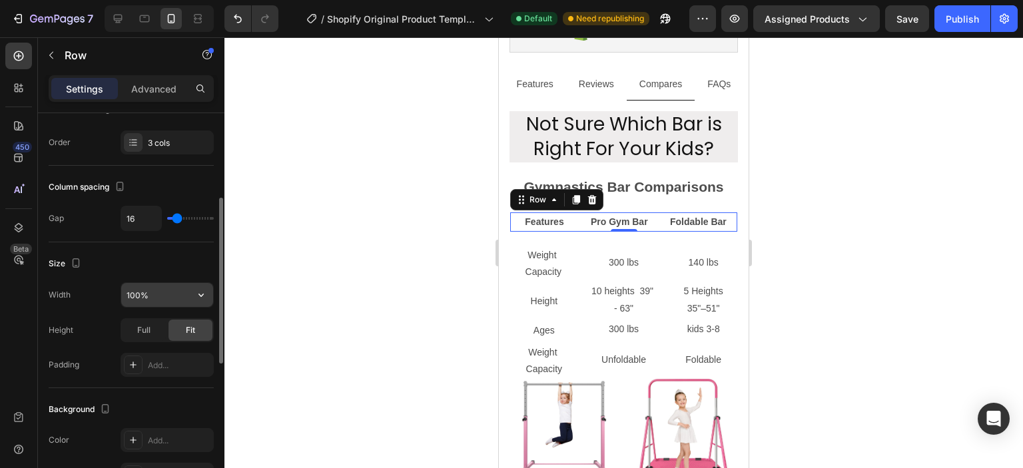
click at [164, 295] on input "100%" at bounding box center [167, 295] width 92 height 24
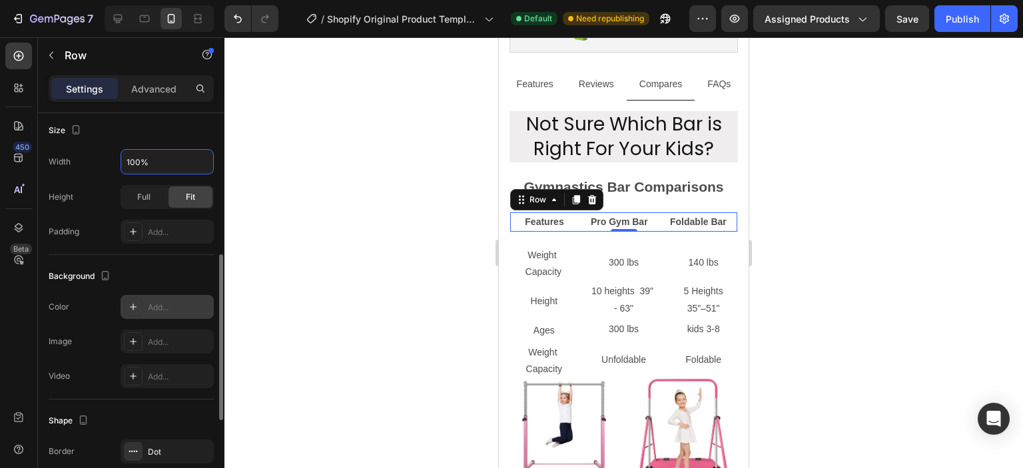
click at [135, 298] on div at bounding box center [133, 307] width 19 height 19
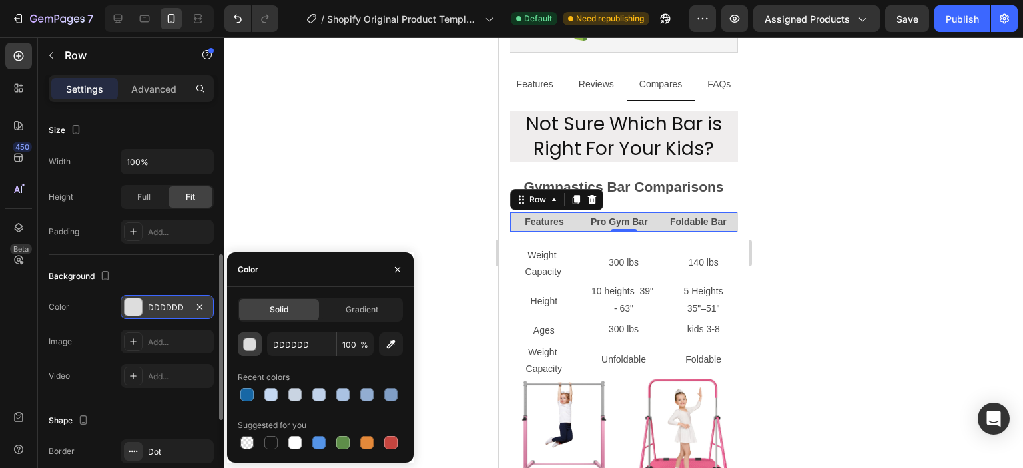
click at [248, 340] on div "button" at bounding box center [250, 344] width 13 height 13
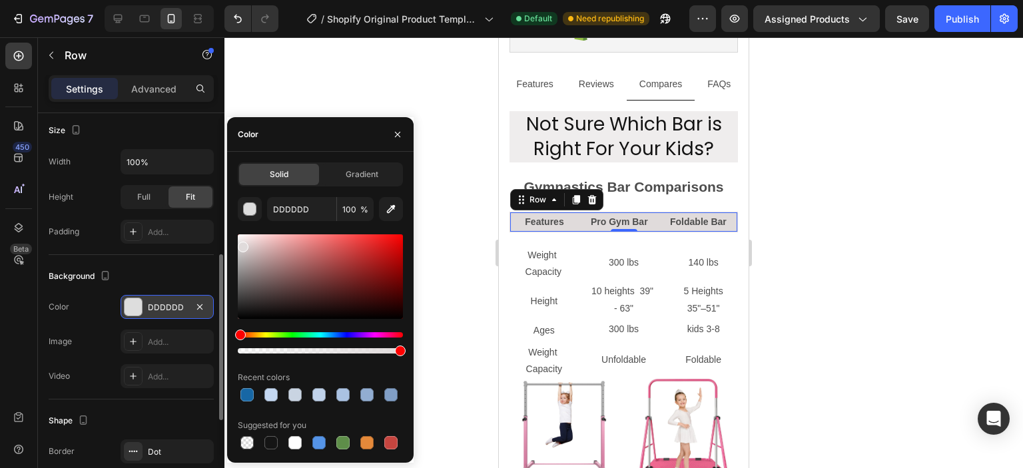
type input "E0DBDB"
click at [241, 244] on div at bounding box center [243, 247] width 11 height 11
click at [767, 230] on div at bounding box center [623, 252] width 799 height 431
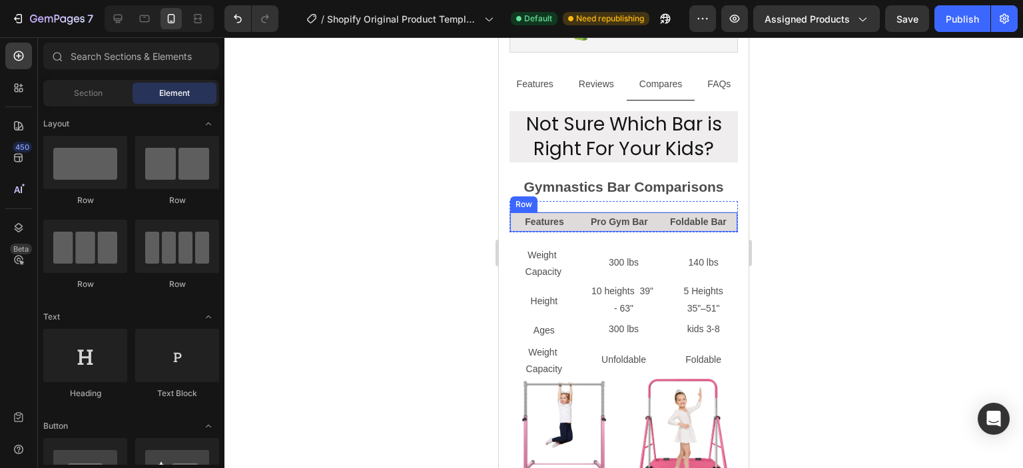
click at [576, 215] on div "Features Text Block Pro Gym Bar Text Block Foldable Bar Text Block Row" at bounding box center [624, 222] width 228 height 21
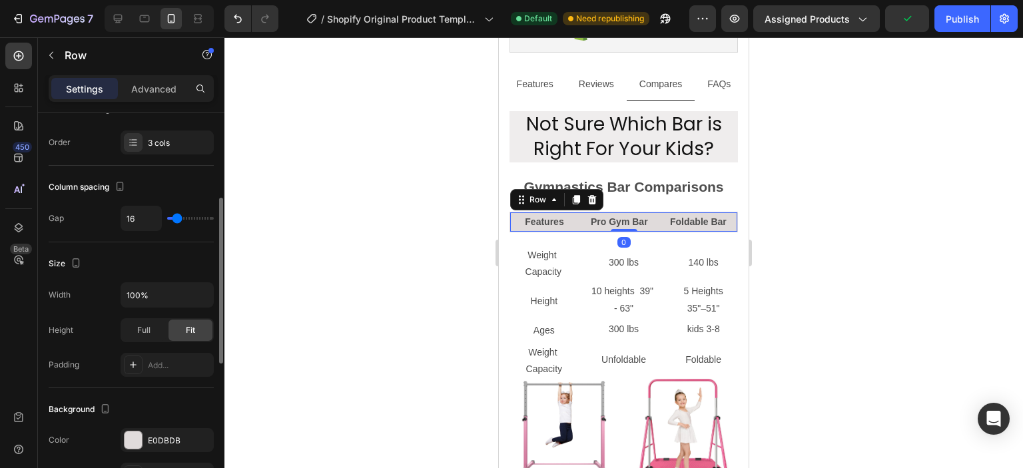
scroll to position [400, 0]
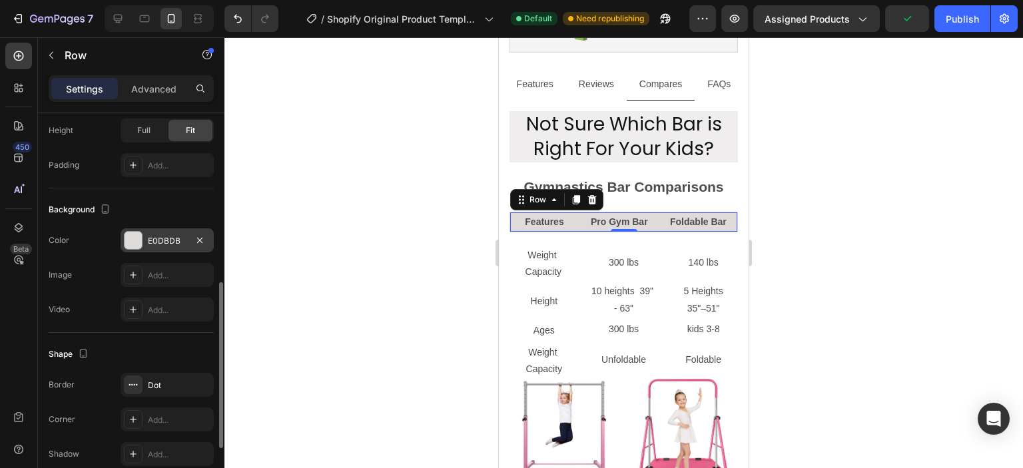
click at [160, 235] on div "E0DBDB" at bounding box center [167, 241] width 39 height 12
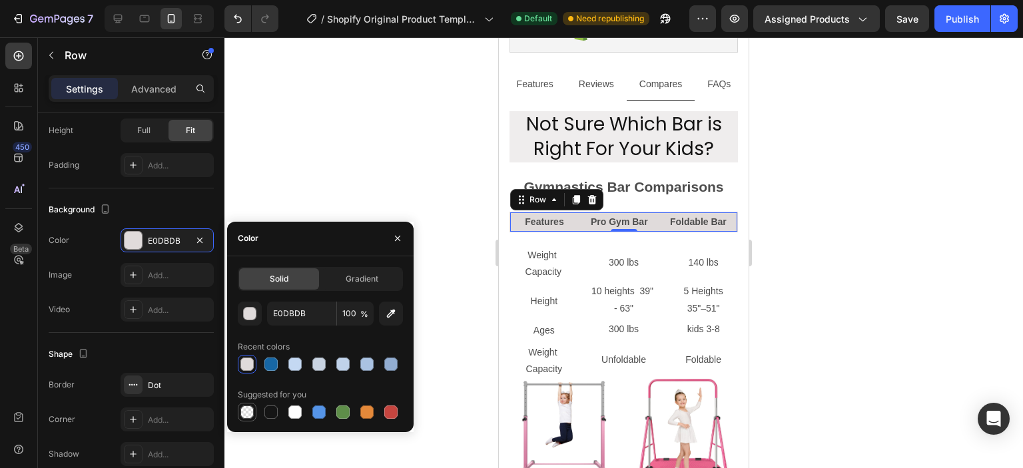
click at [251, 408] on div at bounding box center [246, 412] width 13 height 13
type input "000000"
type input "0"
click at [437, 298] on div at bounding box center [623, 252] width 799 height 431
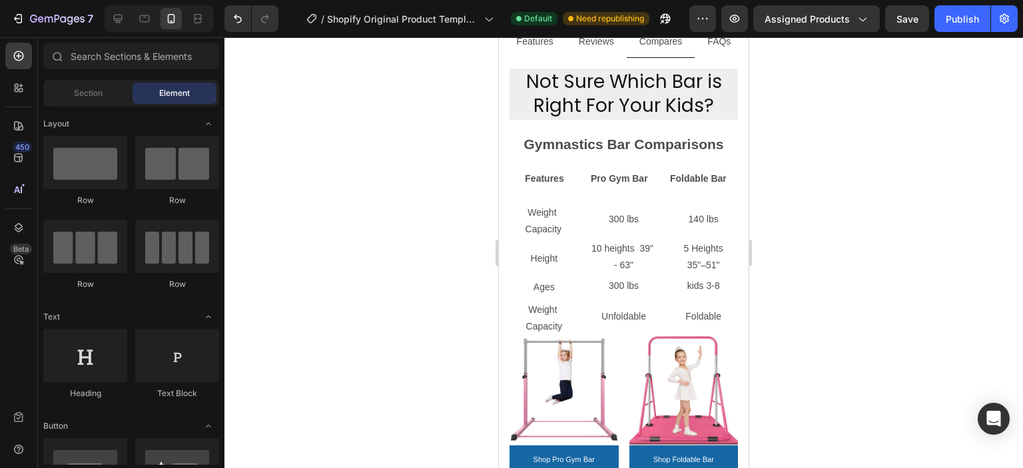
scroll to position [133, 0]
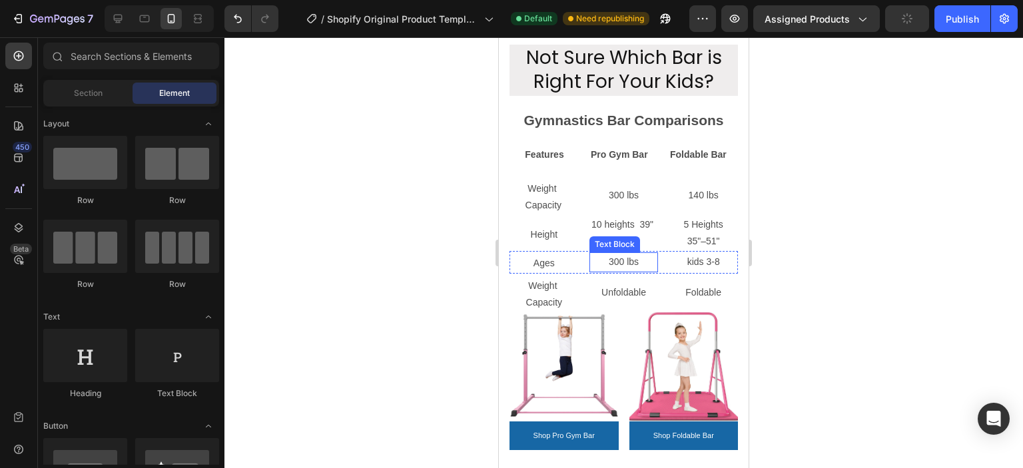
click at [624, 260] on p "300 lbs" at bounding box center [624, 262] width 67 height 17
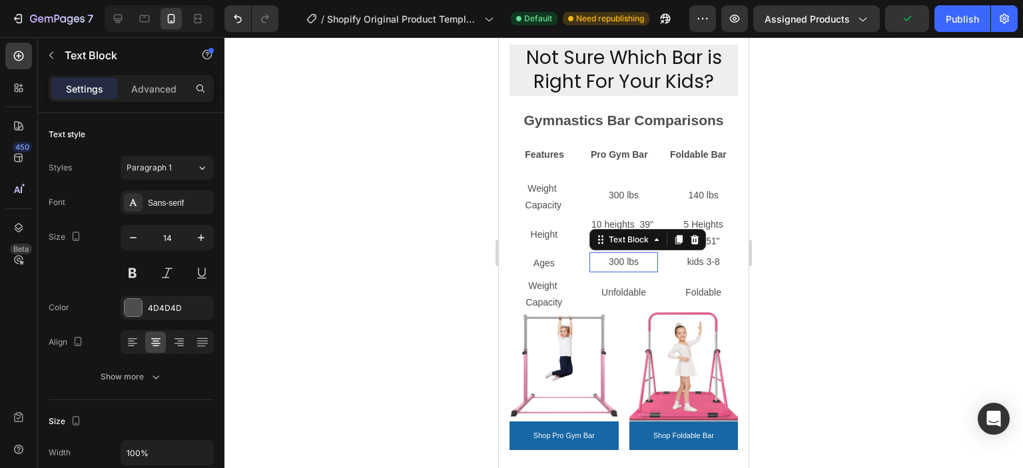
click at [624, 260] on p "300 lbs" at bounding box center [624, 262] width 67 height 17
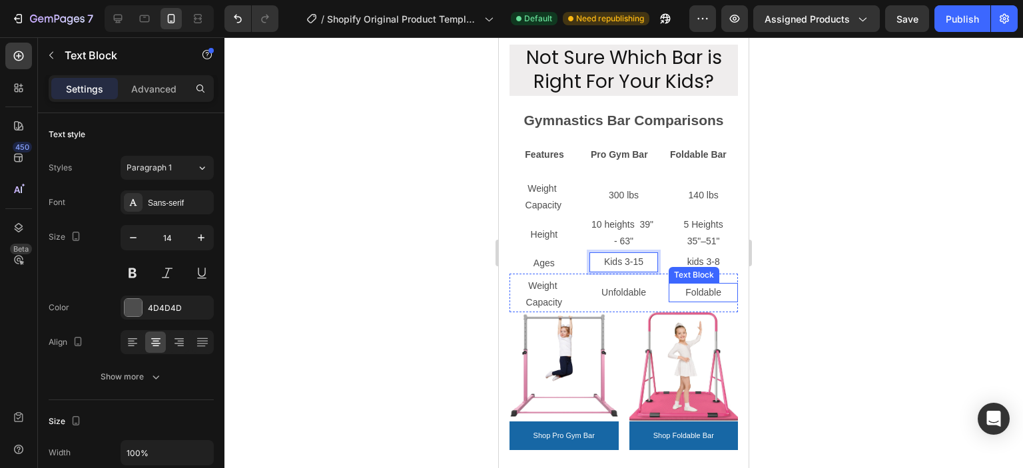
click at [678, 287] on p "Foldable" at bounding box center [703, 292] width 67 height 17
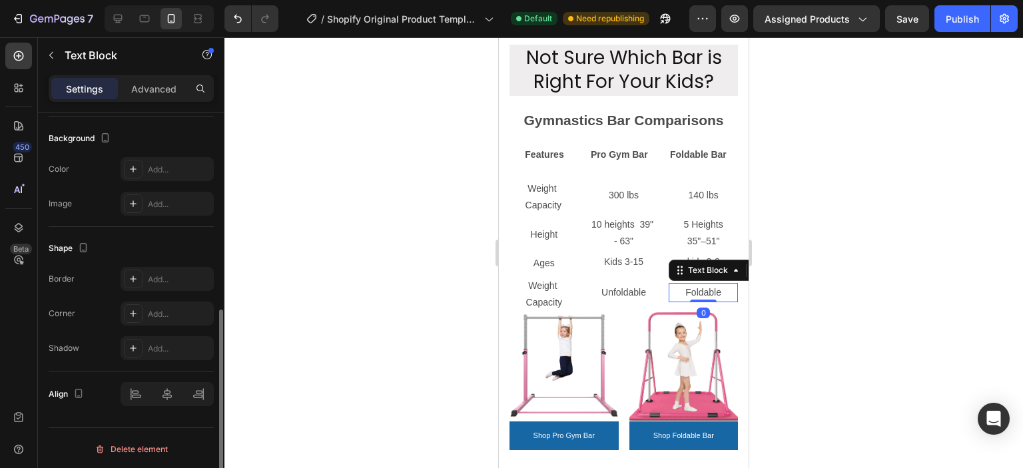
click at [633, 288] on p "Unfoldable" at bounding box center [624, 292] width 67 height 17
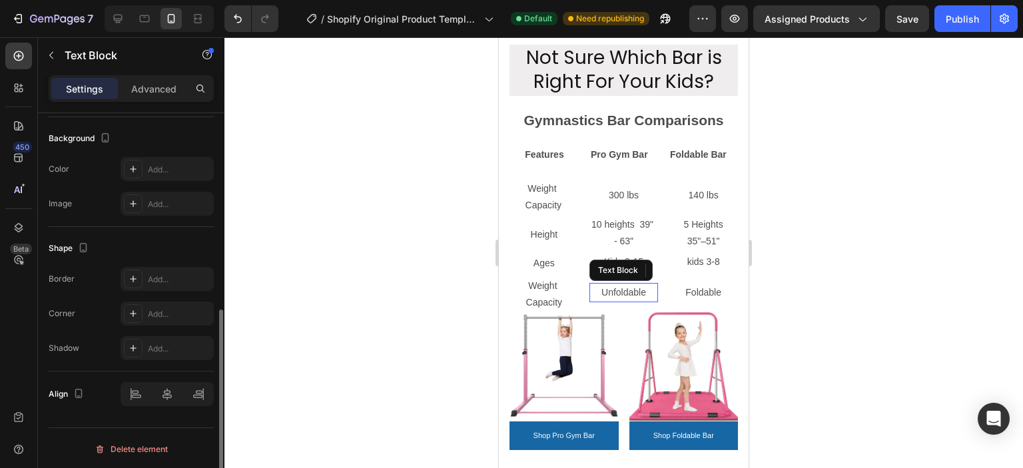
scroll to position [394, 0]
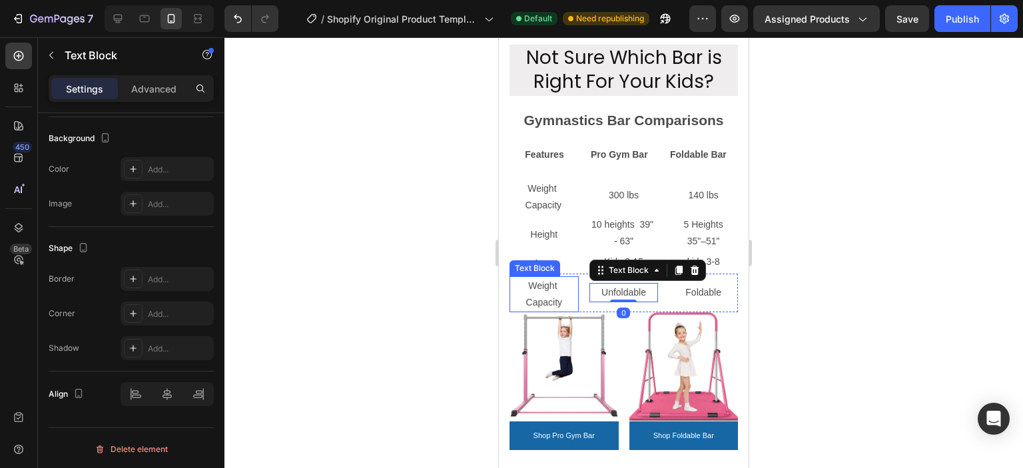
click at [567, 297] on p "Weight Capacity" at bounding box center [544, 294] width 67 height 33
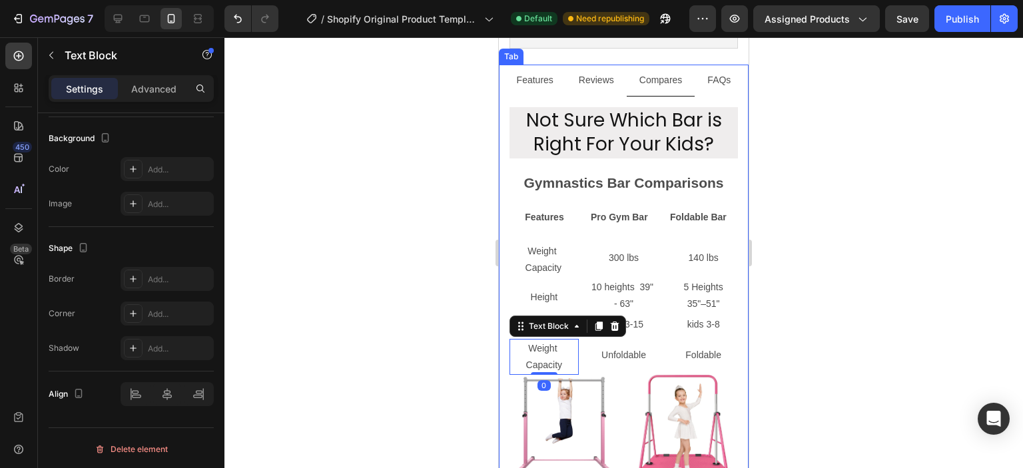
scroll to position [0, 0]
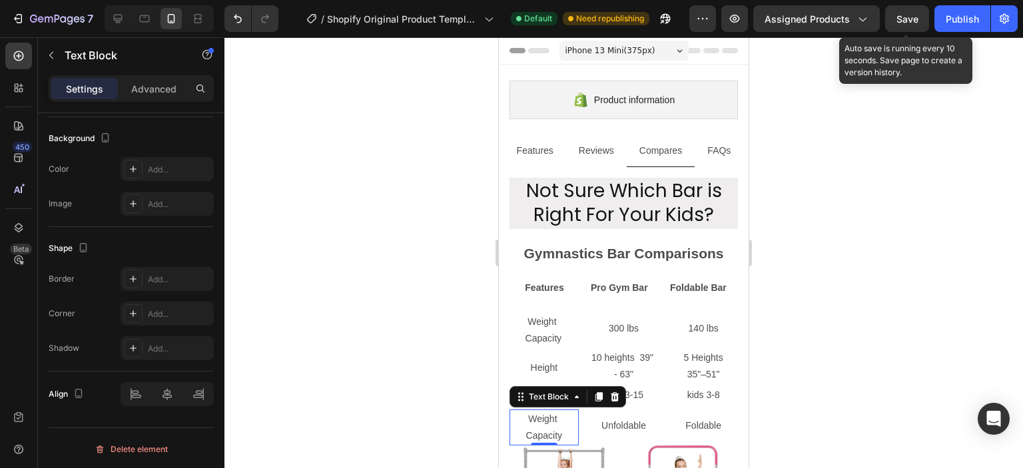
click at [906, 23] on span "Save" at bounding box center [908, 18] width 22 height 11
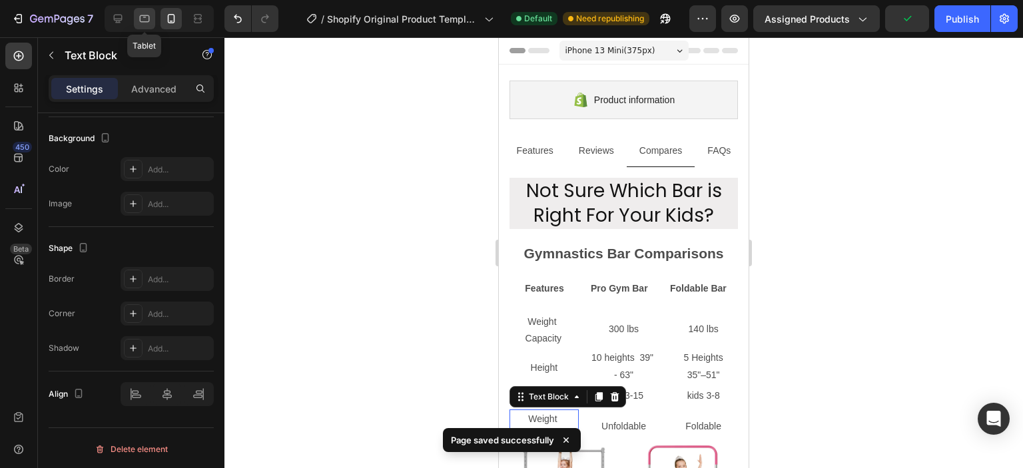
click at [145, 21] on icon at bounding box center [145, 18] width 10 height 7
type input "16"
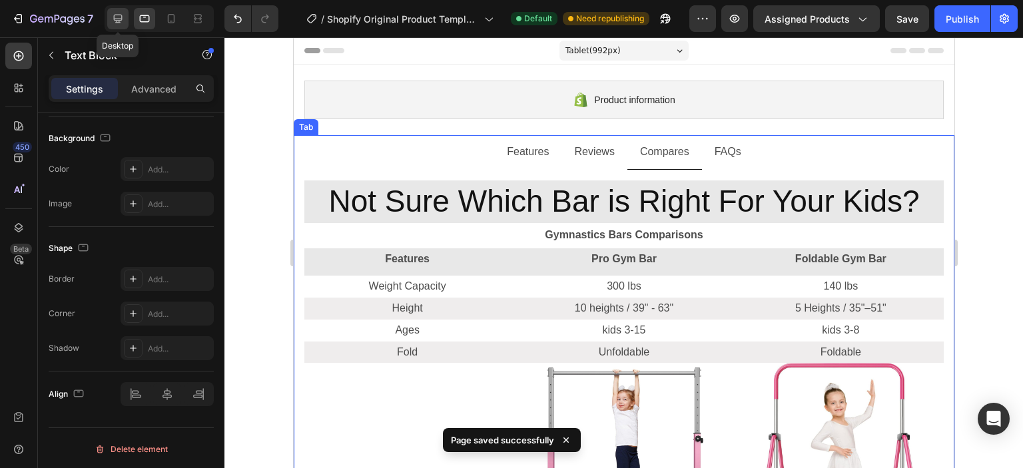
click at [120, 21] on icon at bounding box center [117, 18] width 13 height 13
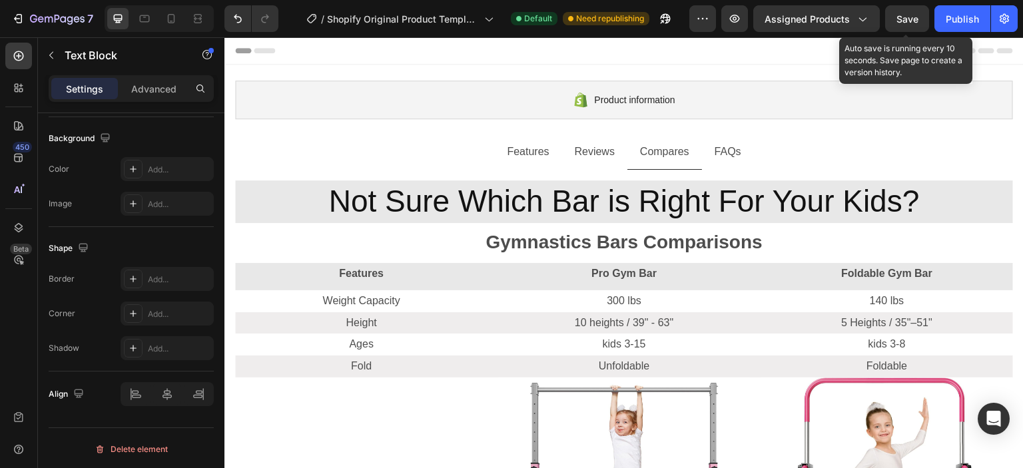
click at [899, 21] on span "Save" at bounding box center [908, 18] width 22 height 11
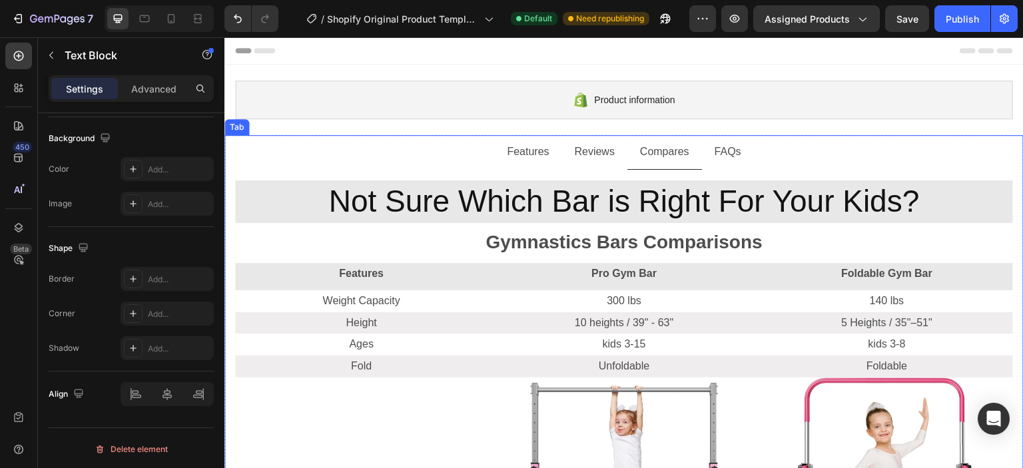
click at [507, 157] on p "Features" at bounding box center [528, 152] width 42 height 19
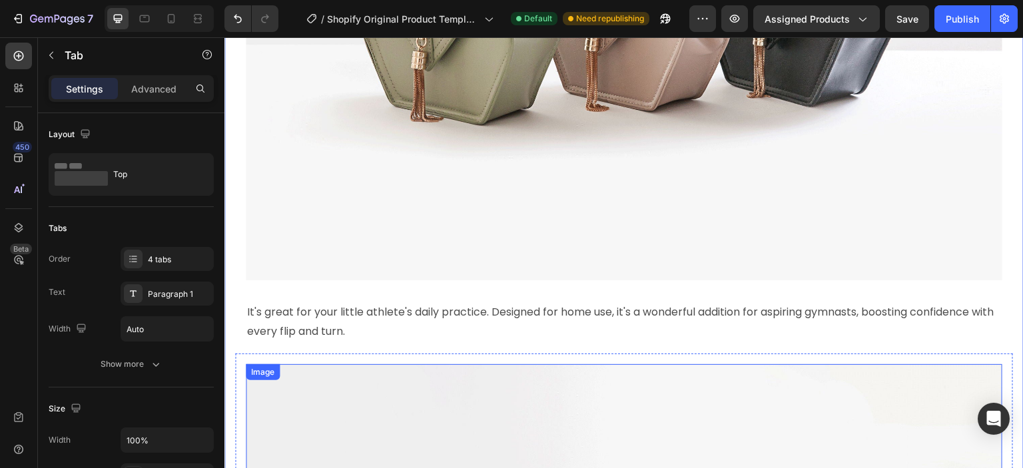
scroll to position [2655, 0]
